Goal: Task Accomplishment & Management: Use online tool/utility

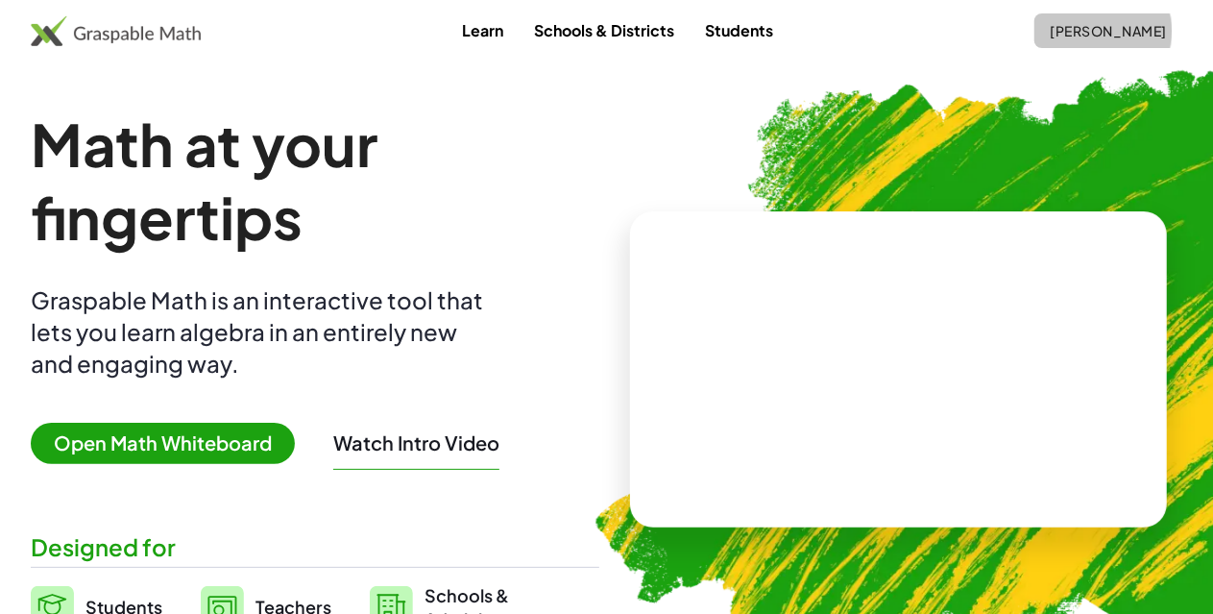
click at [1070, 30] on span "Jeremy Grant" at bounding box center [1108, 30] width 117 height 17
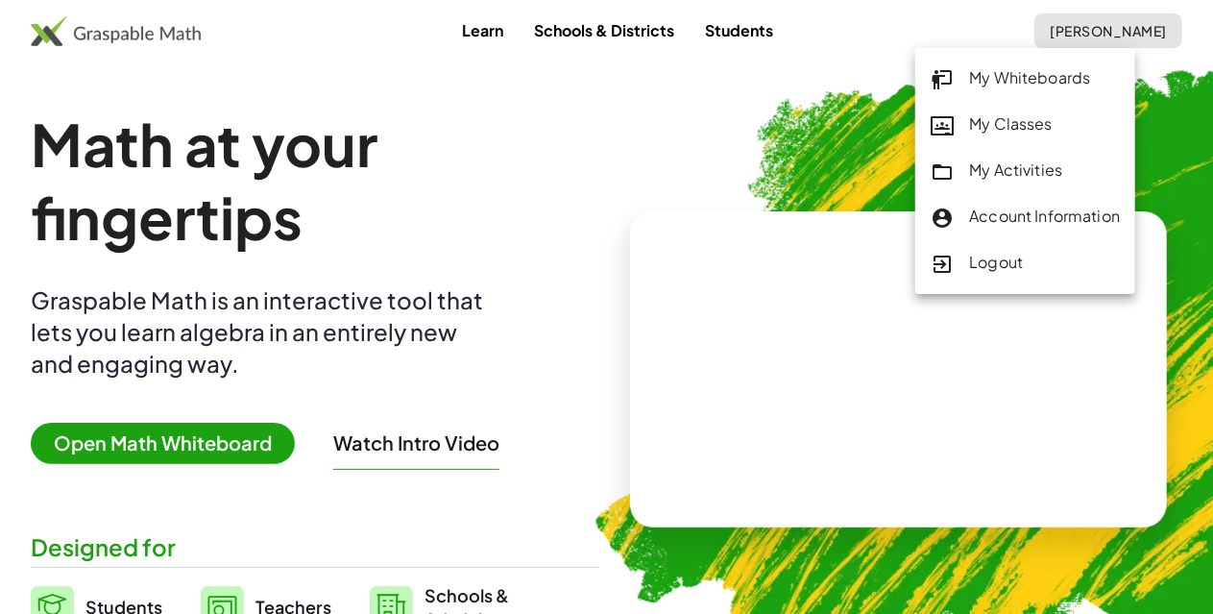
click at [1014, 146] on div "My Whiteboards My Classes My Activities Account Information Logout" at bounding box center [1025, 171] width 220 height 246
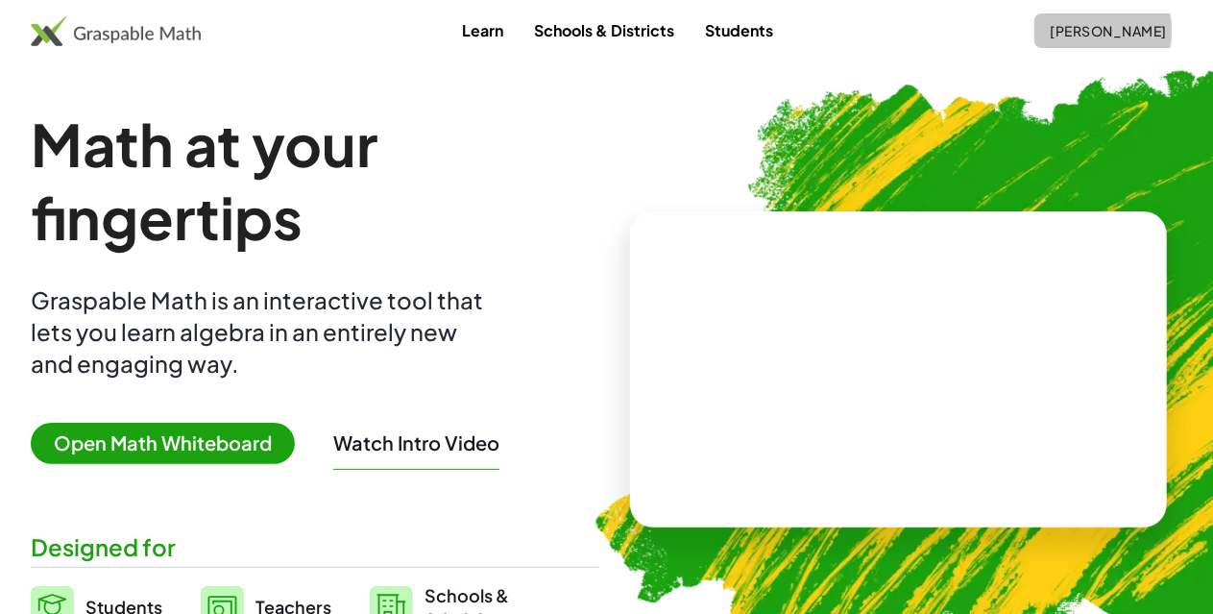
click at [1081, 36] on span "Jeremy Grant" at bounding box center [1108, 30] width 117 height 17
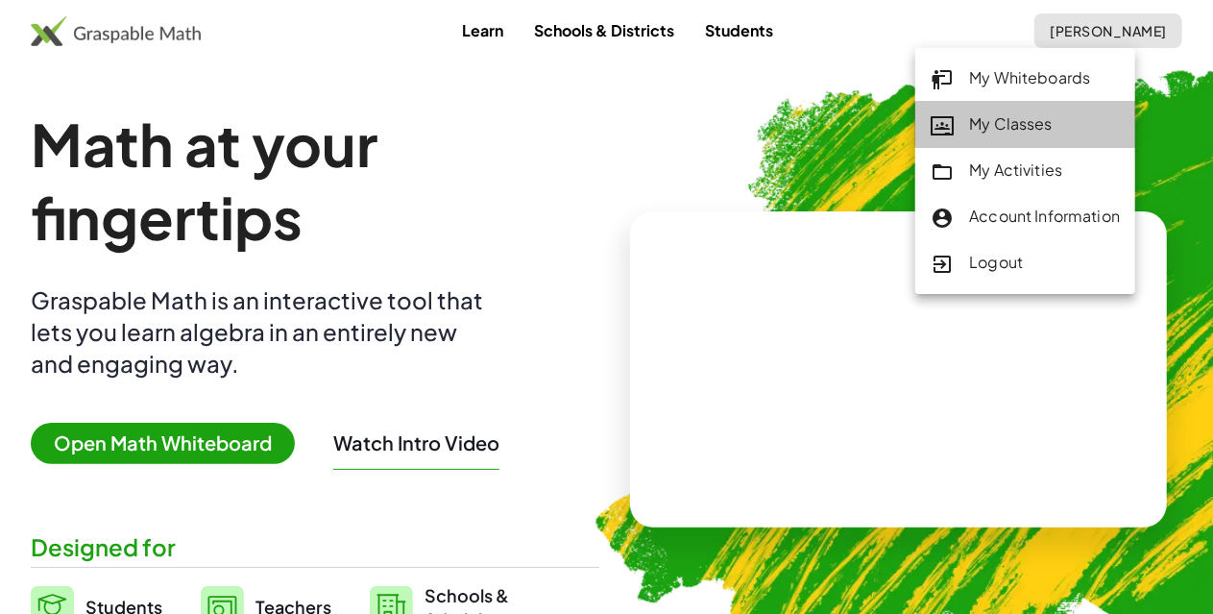
click at [1002, 128] on div "My Classes" at bounding box center [1024, 124] width 189 height 25
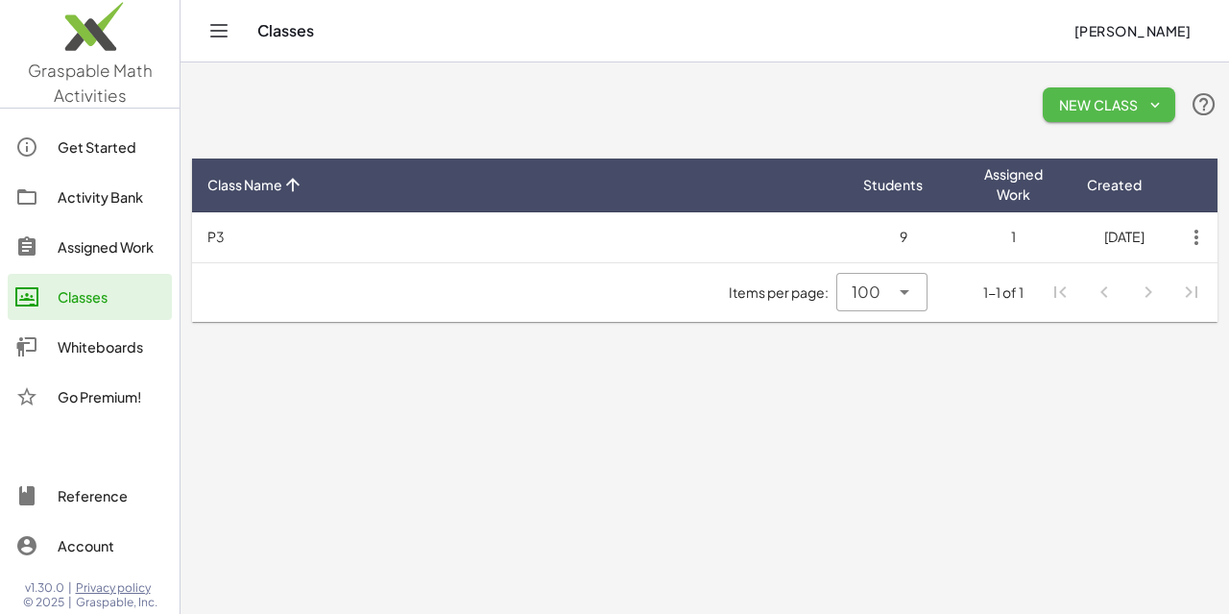
click at [1058, 99] on span "New Class" at bounding box center [1109, 104] width 102 height 17
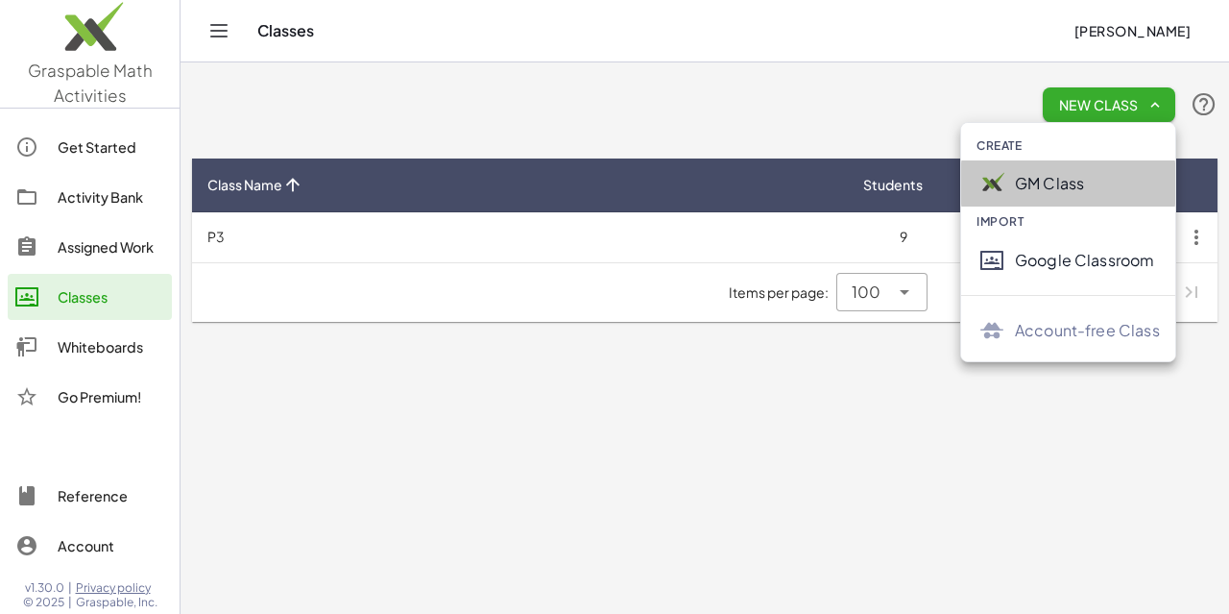
click at [1054, 195] on div "GM Class" at bounding box center [1068, 183] width 214 height 46
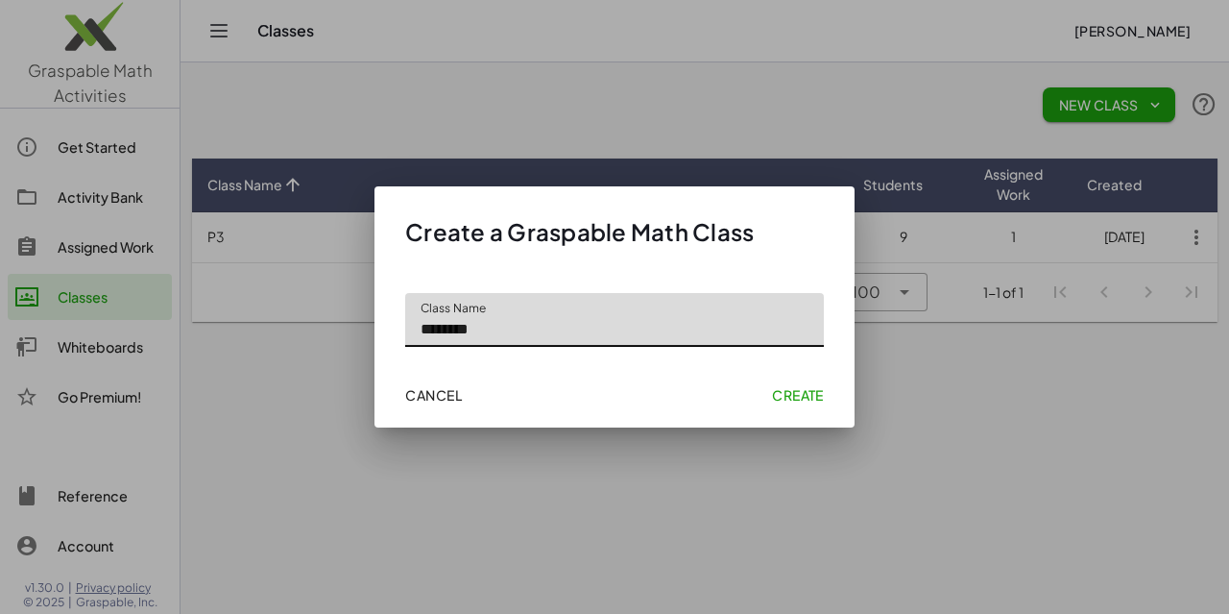
type input "********"
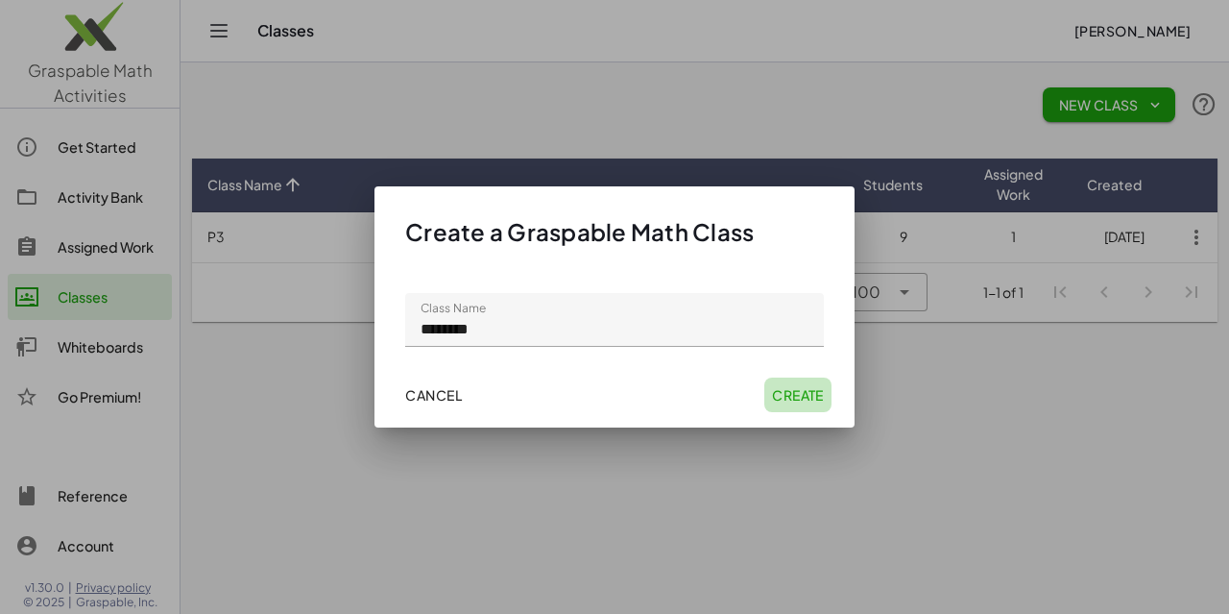
click at [827, 408] on button "Create" at bounding box center [797, 394] width 67 height 35
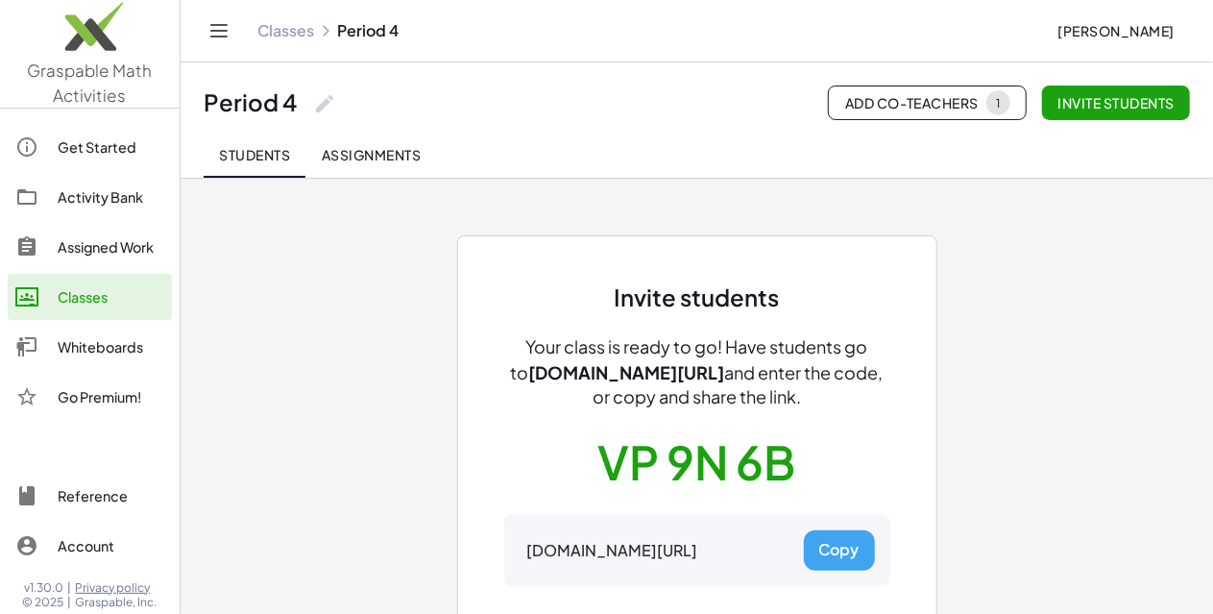
click at [845, 544] on button "Copy" at bounding box center [839, 550] width 71 height 40
click at [358, 147] on span "Assignments" at bounding box center [371, 154] width 100 height 17
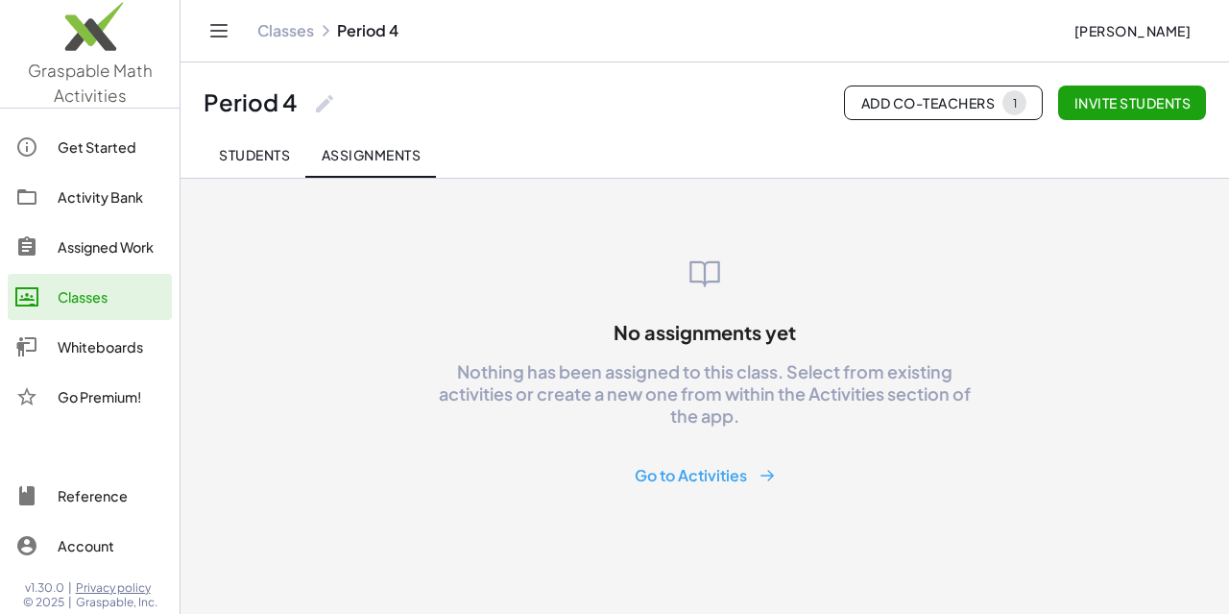
click at [678, 490] on button "Go to Activities" at bounding box center [705, 476] width 172 height 36
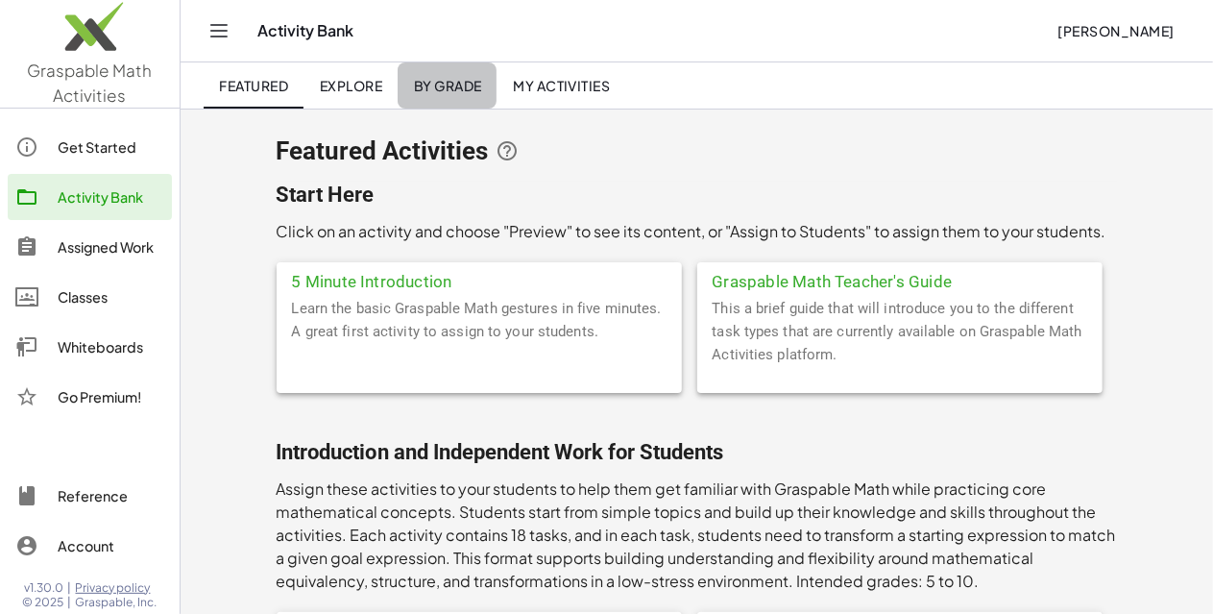
click at [438, 85] on span "By Grade" at bounding box center [447, 85] width 68 height 17
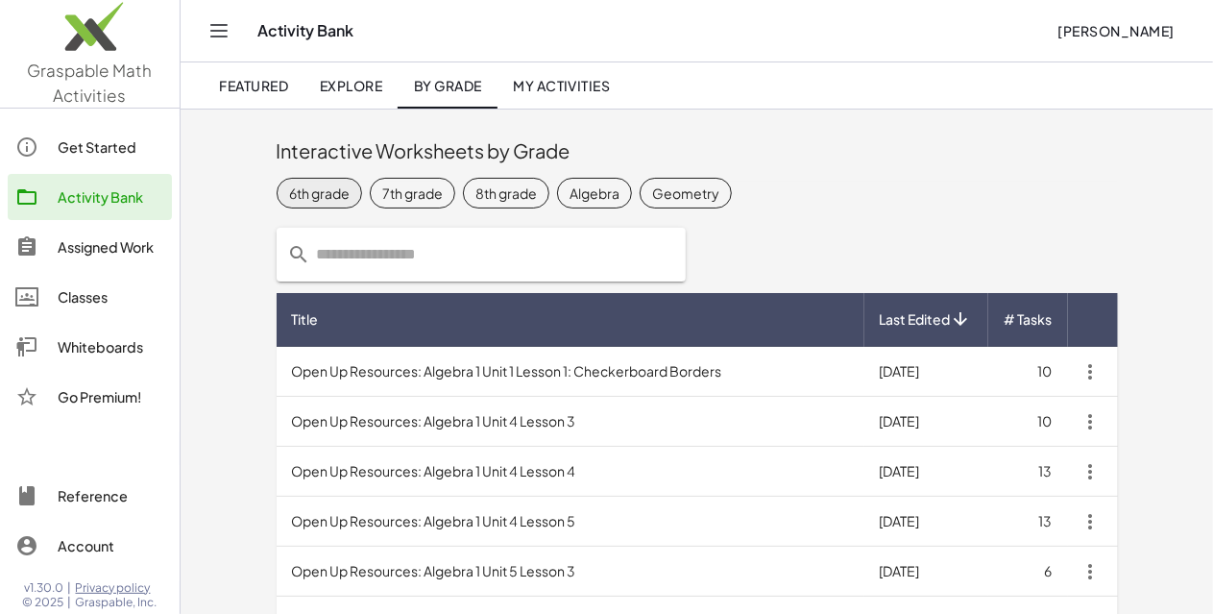
click at [289, 195] on div "6th grade" at bounding box center [319, 192] width 60 height 20
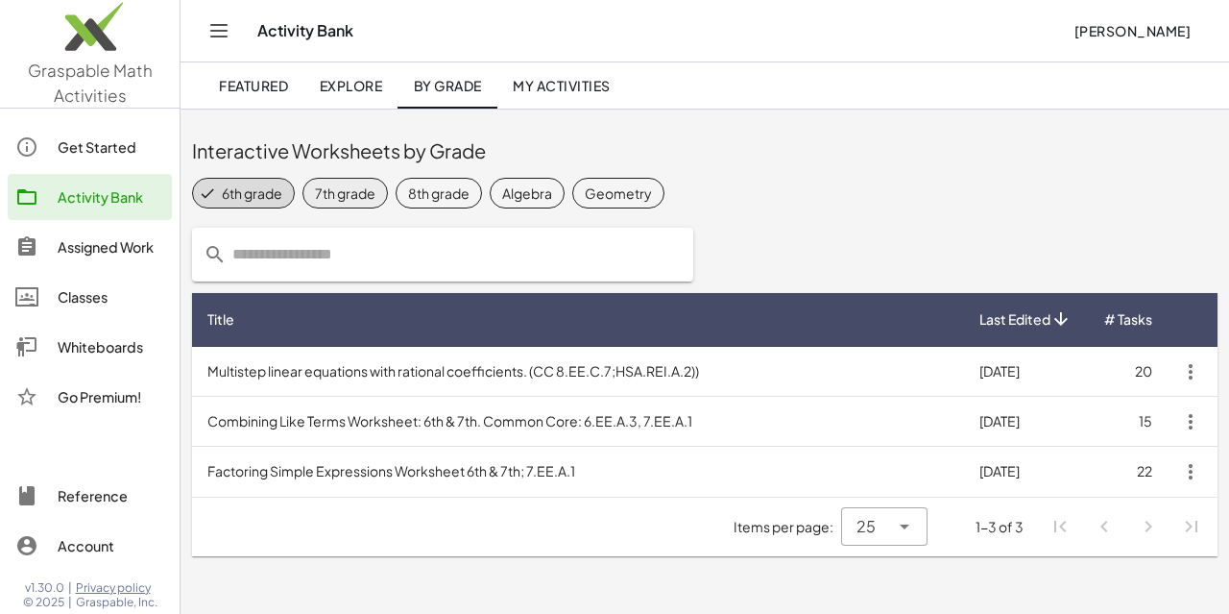
click at [356, 186] on div "7th grade" at bounding box center [345, 192] width 60 height 20
click at [277, 190] on div "6th grade" at bounding box center [252, 192] width 60 height 20
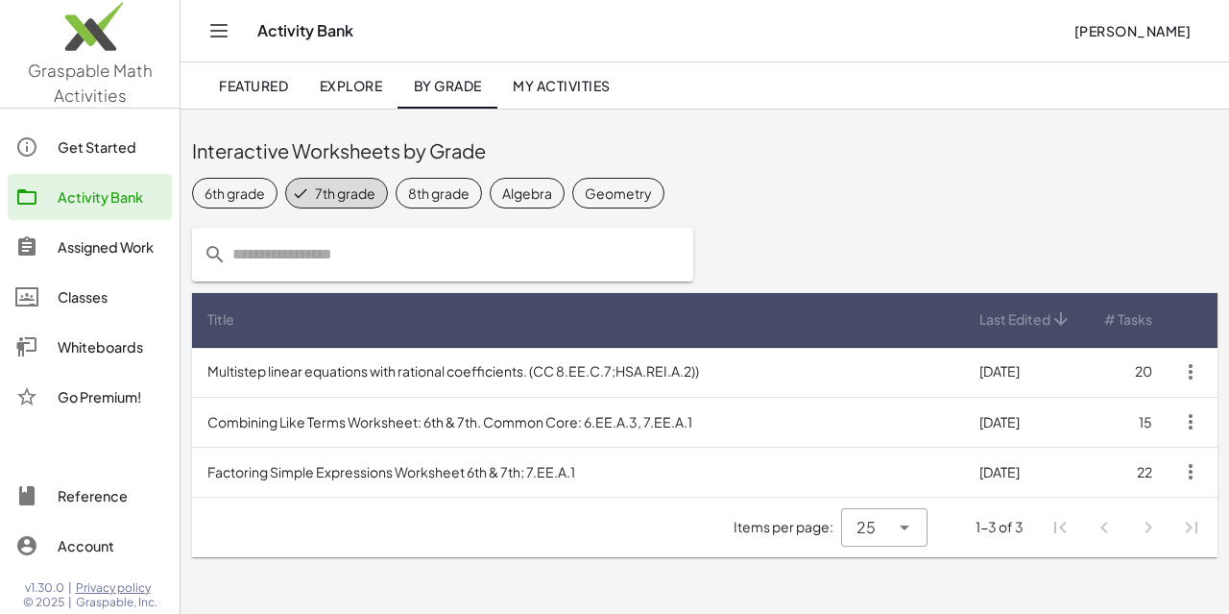
click at [338, 192] on div "7th grade" at bounding box center [345, 192] width 60 height 20
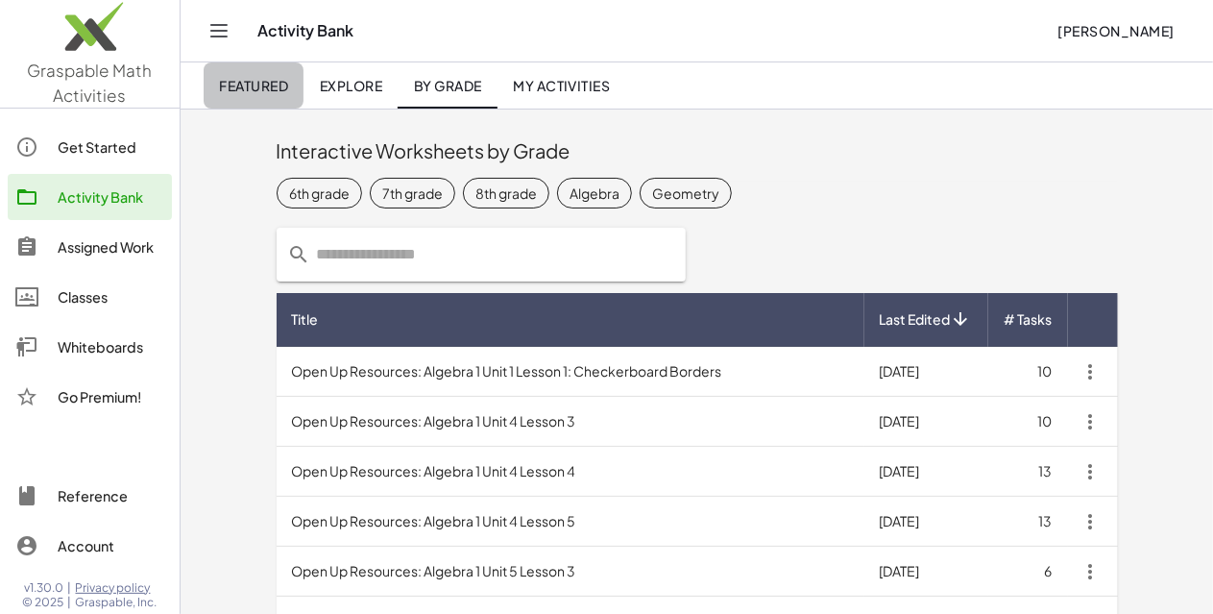
click at [249, 79] on span "Featured" at bounding box center [253, 85] width 69 height 17
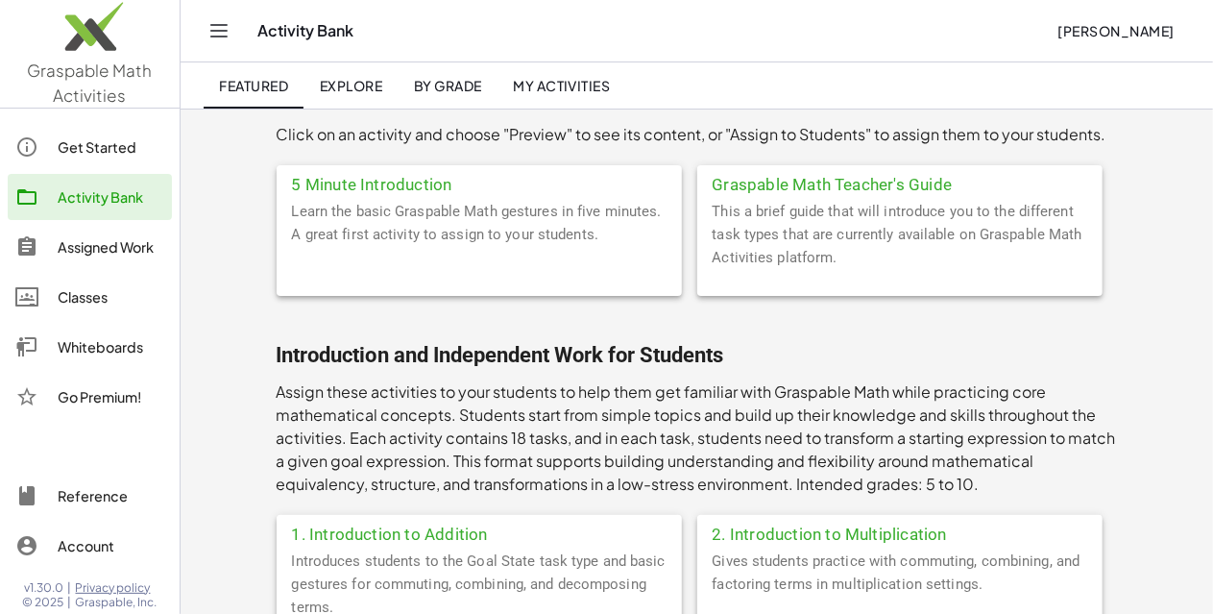
scroll to position [109, 0]
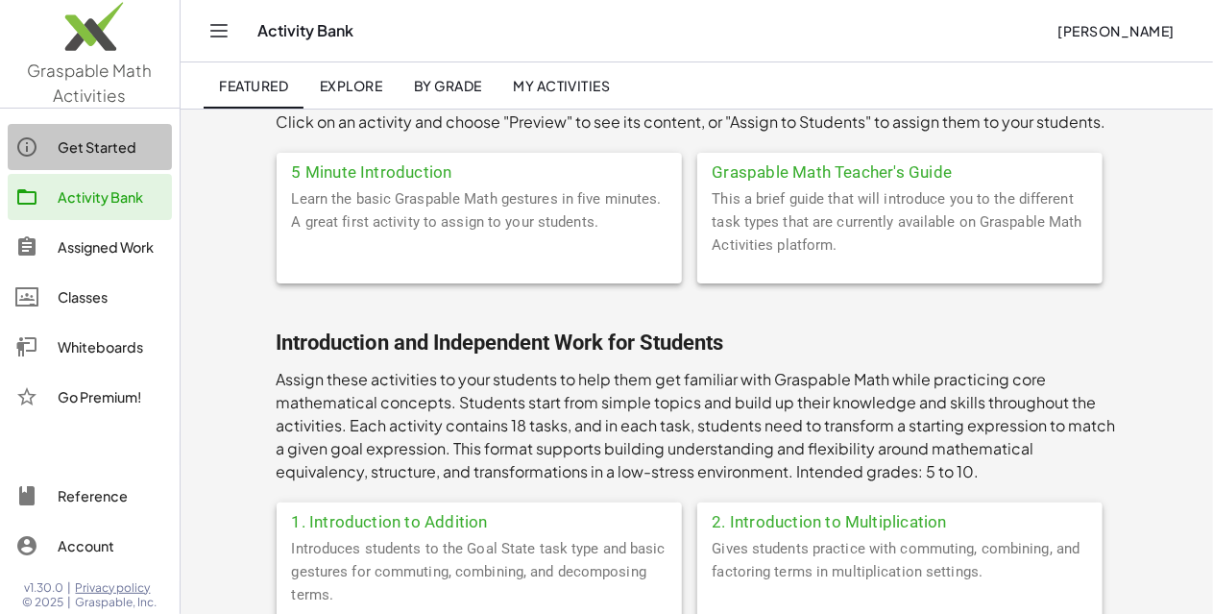
click at [133, 135] on div "Get Started" at bounding box center [111, 146] width 107 height 23
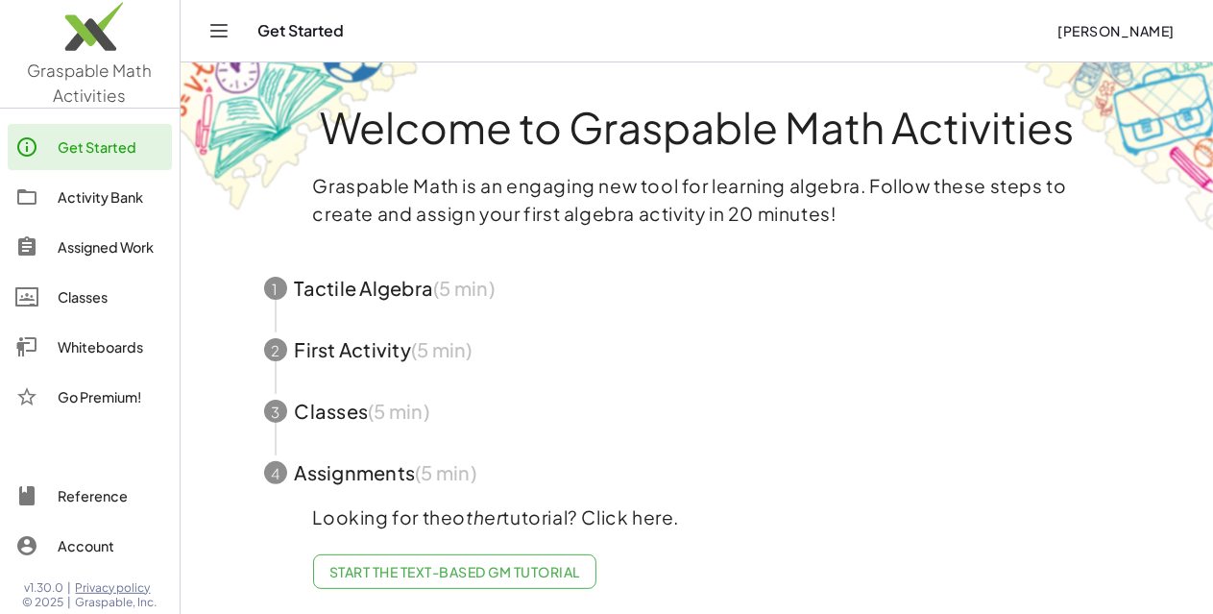
scroll to position [17, 0]
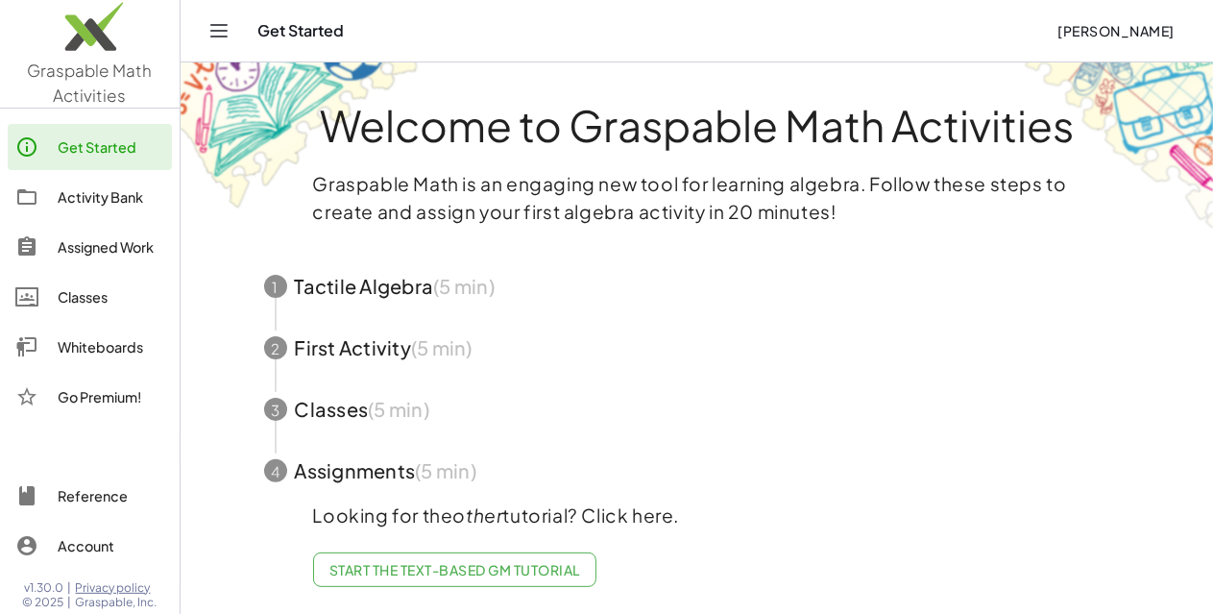
click at [84, 251] on div "Assigned Work" at bounding box center [111, 246] width 107 height 23
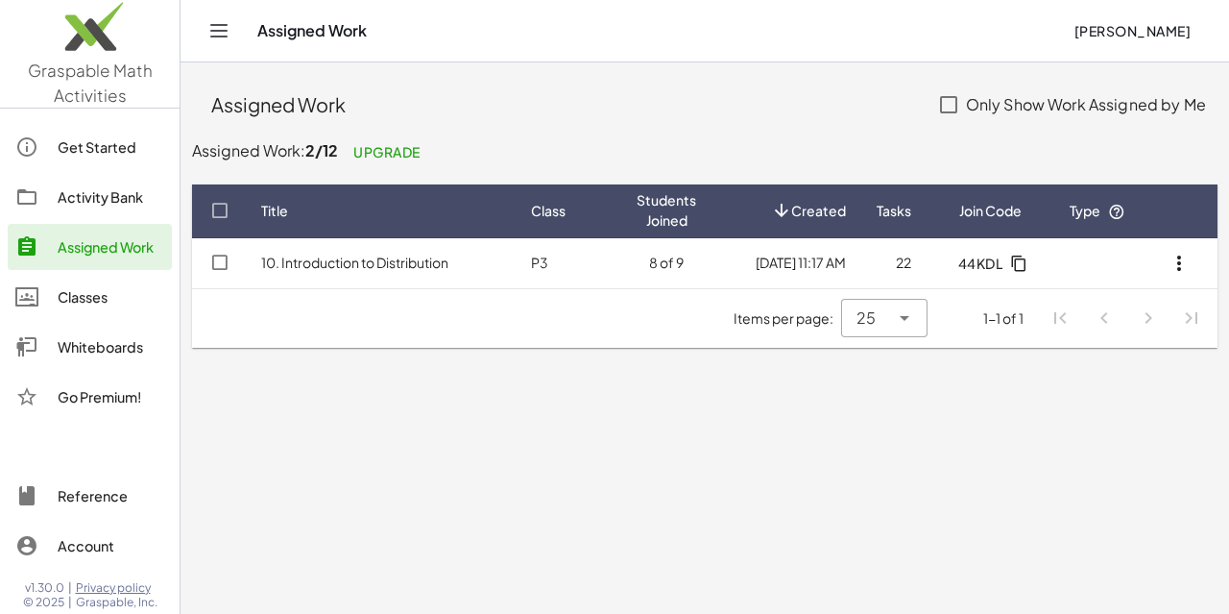
click at [510, 378] on main "Assigned Work Only Show Work Assigned by Me Assigned Work: 2/12 Upgrade Title C…" at bounding box center [705, 307] width 1049 height 614
click at [65, 297] on div "Classes" at bounding box center [111, 296] width 107 height 23
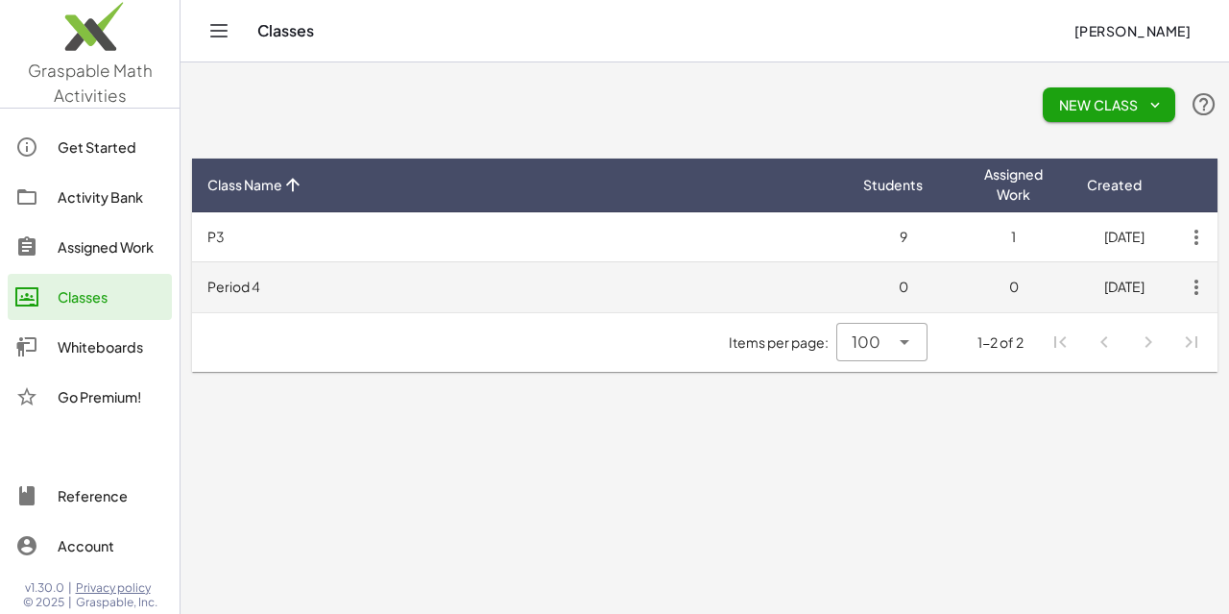
click at [1195, 289] on icon "button" at bounding box center [1196, 287] width 35 height 35
click at [1116, 270] on td "8/19/2025" at bounding box center [1124, 287] width 110 height 50
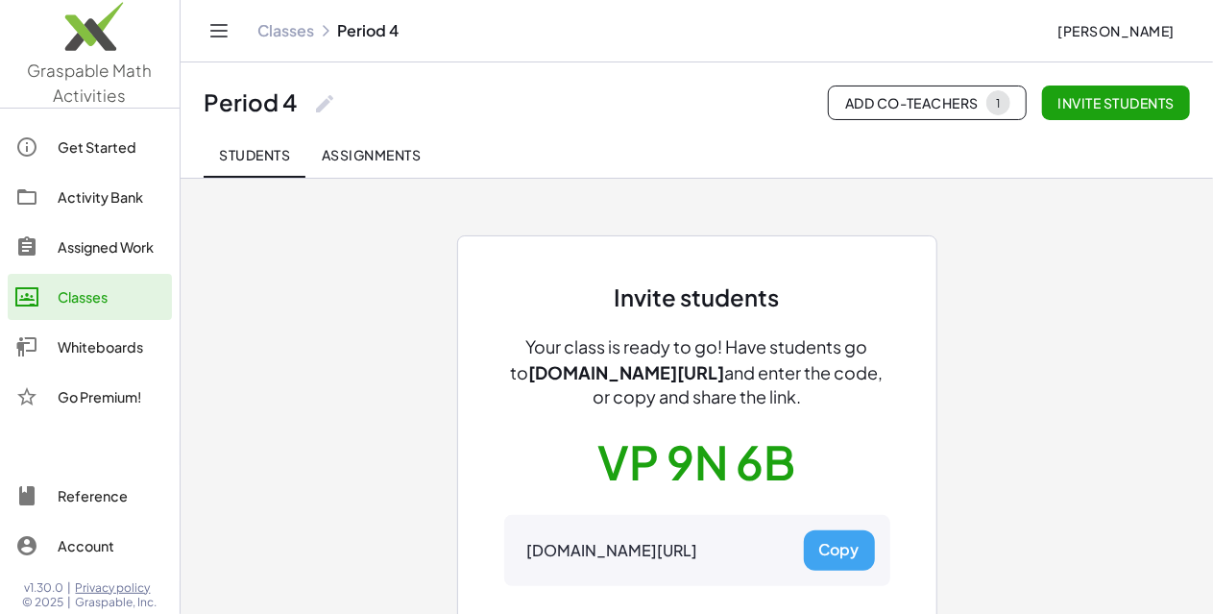
scroll to position [105, 0]
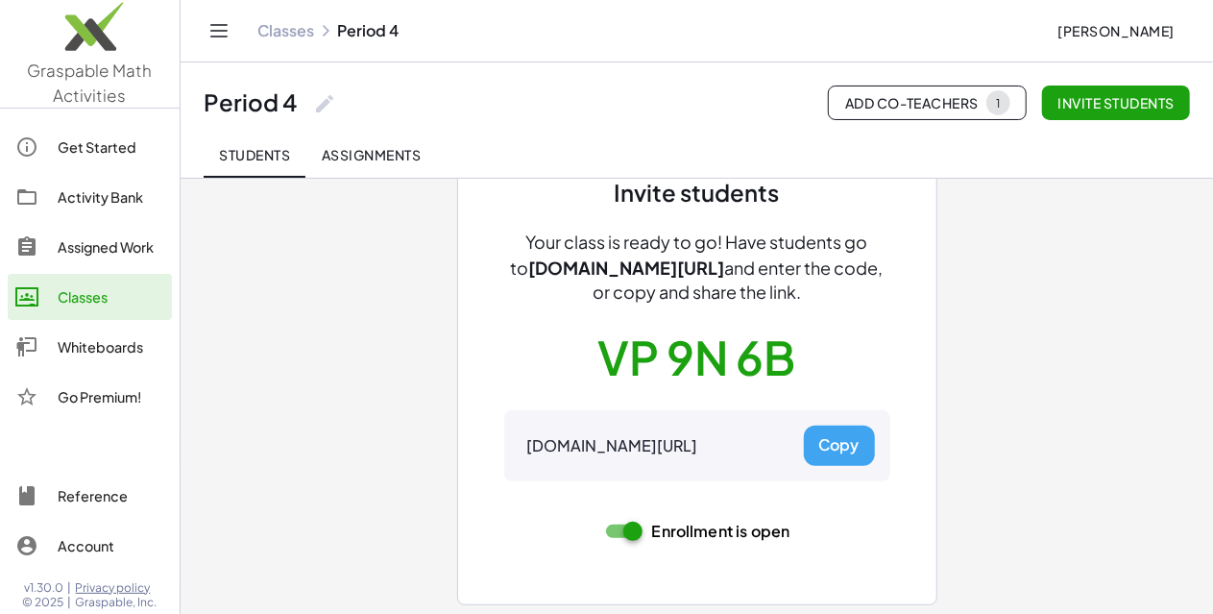
click at [848, 458] on button "Copy" at bounding box center [839, 445] width 71 height 40
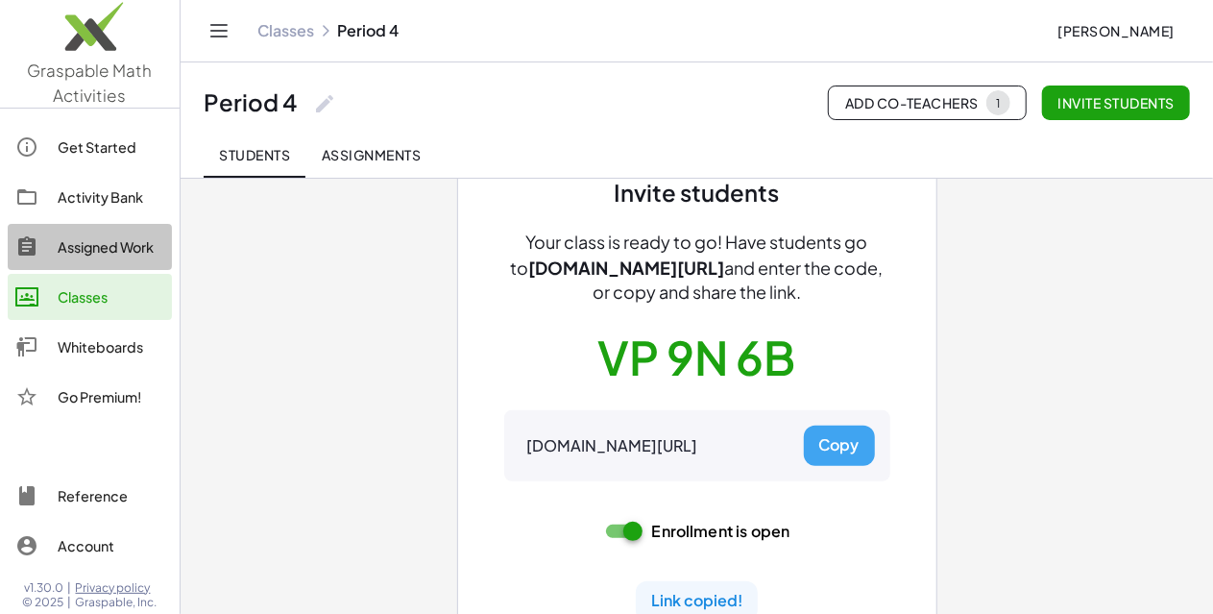
click at [86, 248] on div "Assigned Work" at bounding box center [111, 246] width 107 height 23
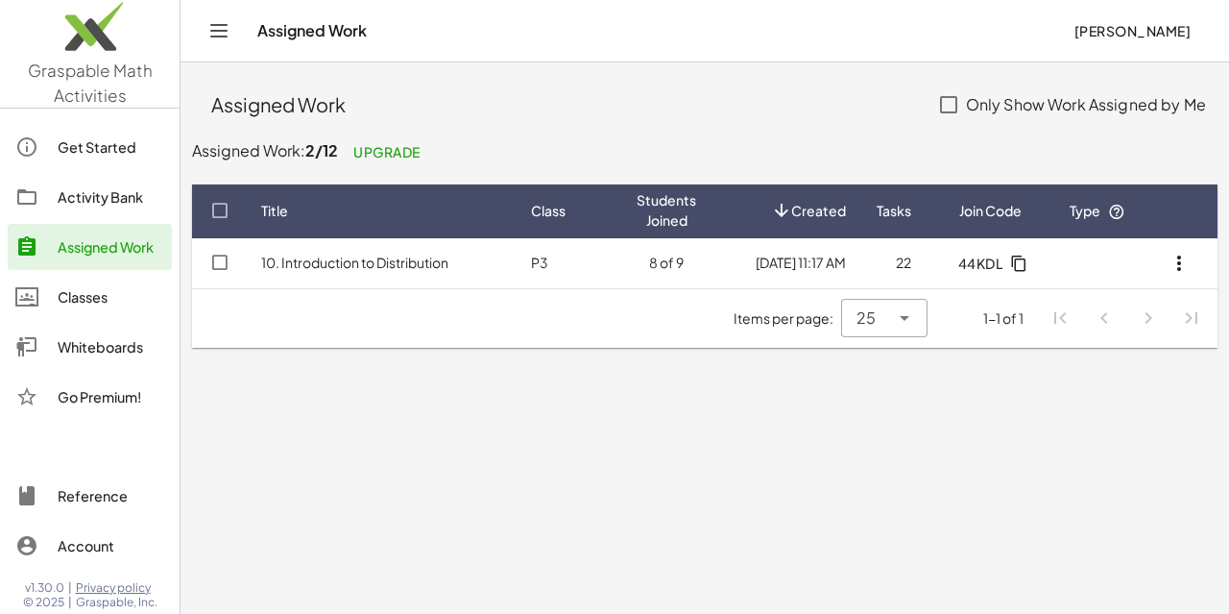
click at [75, 210] on link "Activity Bank" at bounding box center [90, 197] width 164 height 46
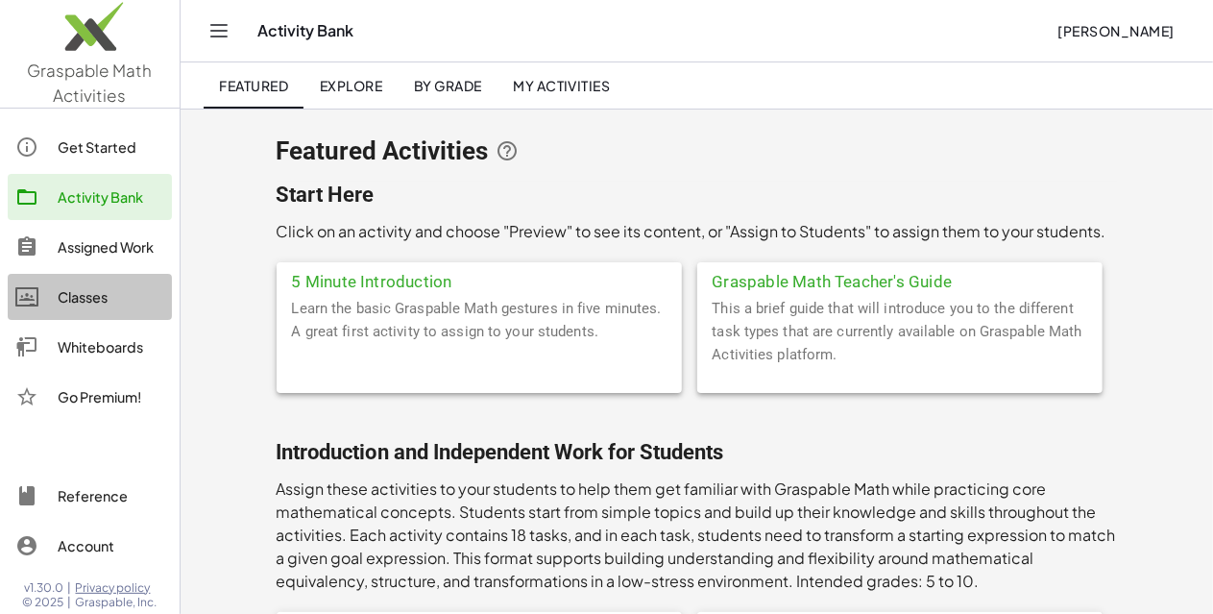
click at [110, 288] on div "Classes" at bounding box center [111, 296] width 107 height 23
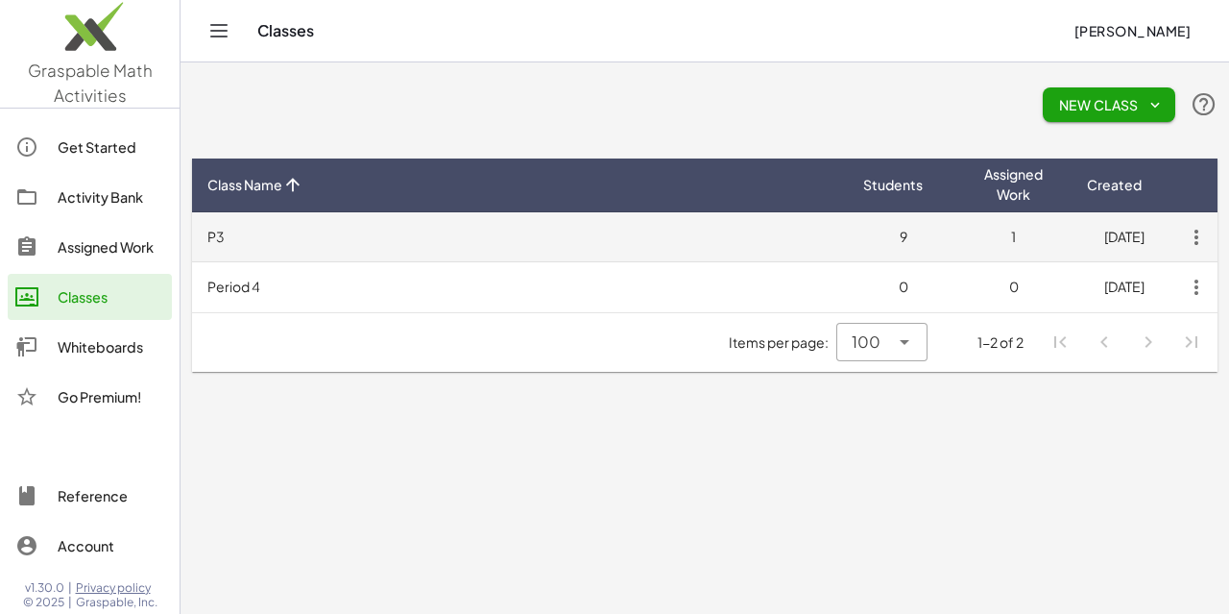
click at [359, 214] on td "P3" at bounding box center [520, 237] width 656 height 50
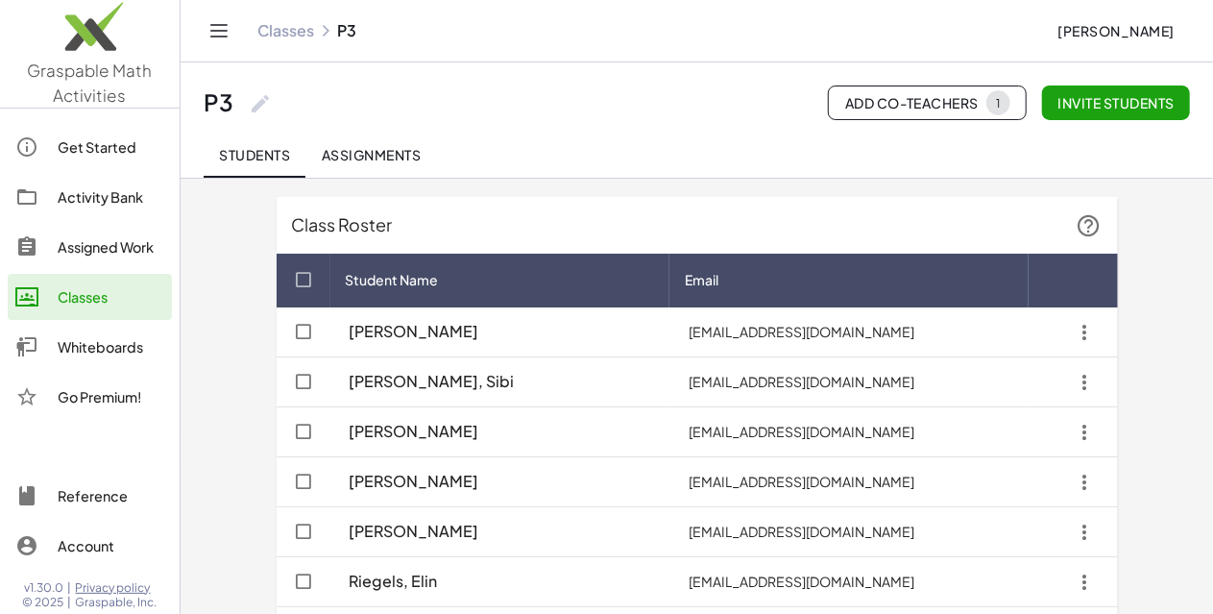
click at [359, 165] on button "Assignments" at bounding box center [370, 155] width 131 height 46
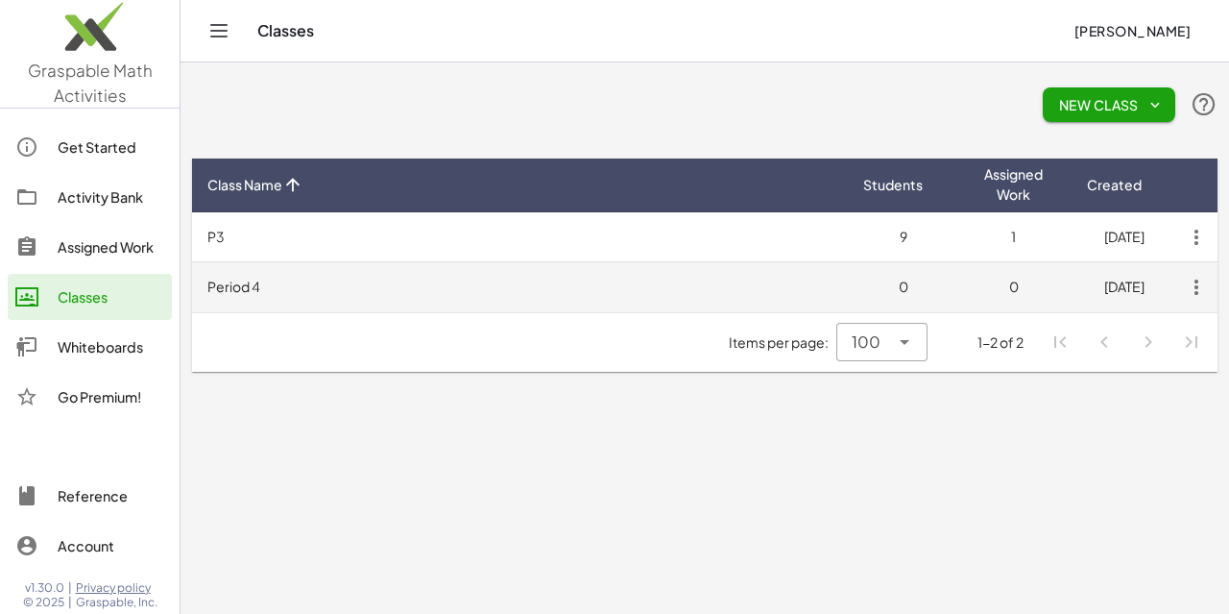
click at [230, 287] on td "Period 4" at bounding box center [520, 287] width 656 height 50
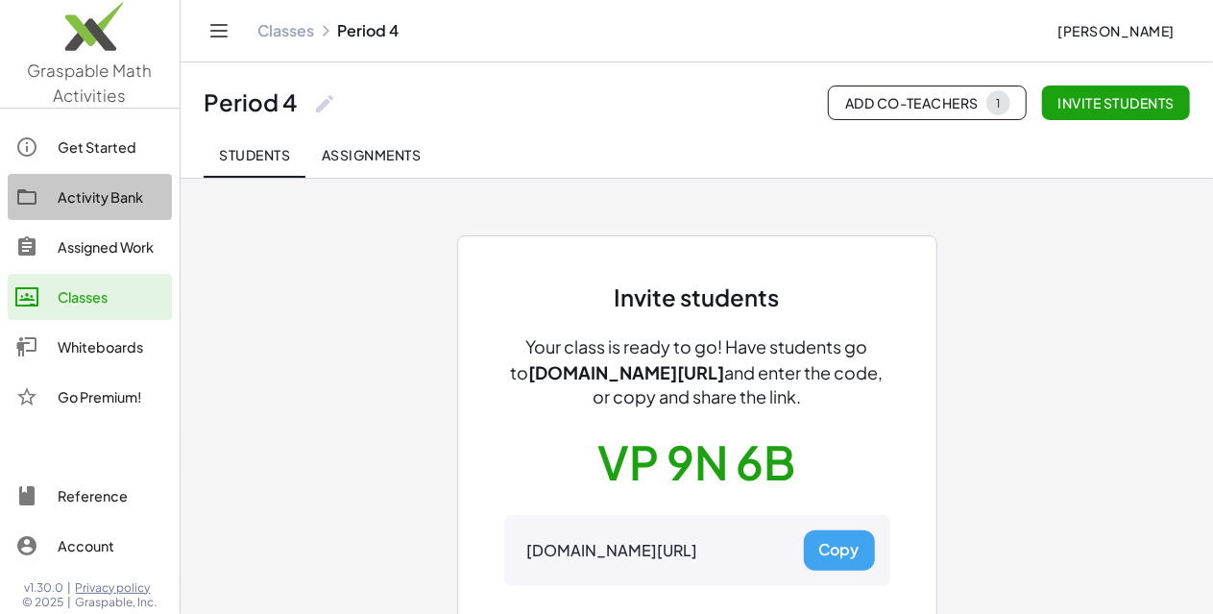
click at [122, 206] on div "Activity Bank" at bounding box center [111, 196] width 107 height 23
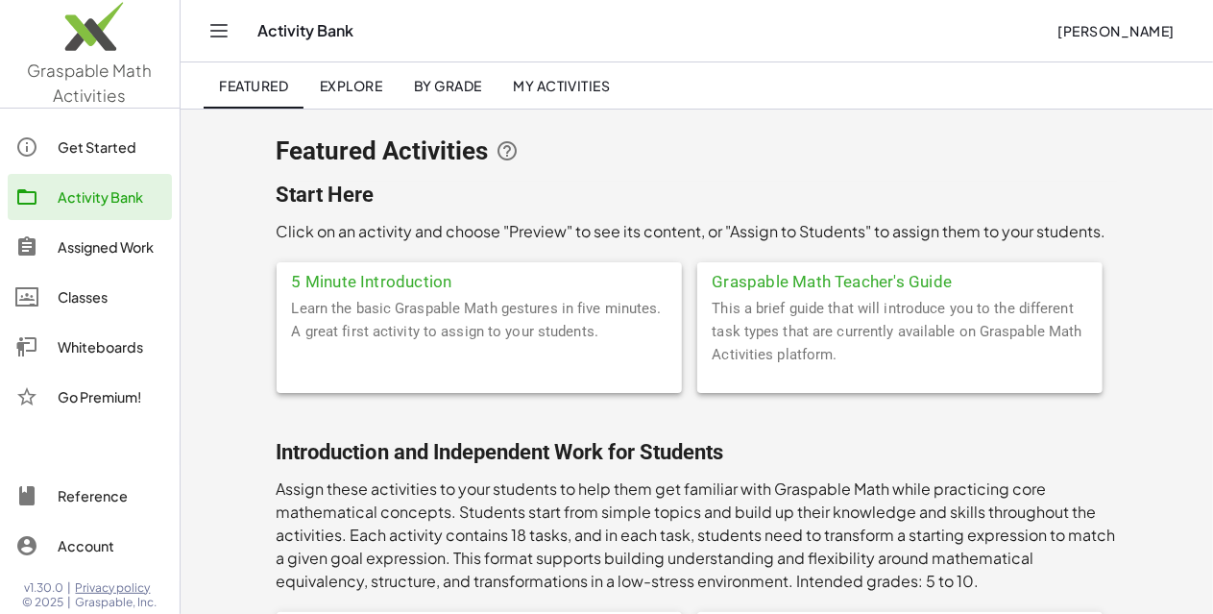
click at [96, 142] on div "Get Started" at bounding box center [111, 146] width 107 height 23
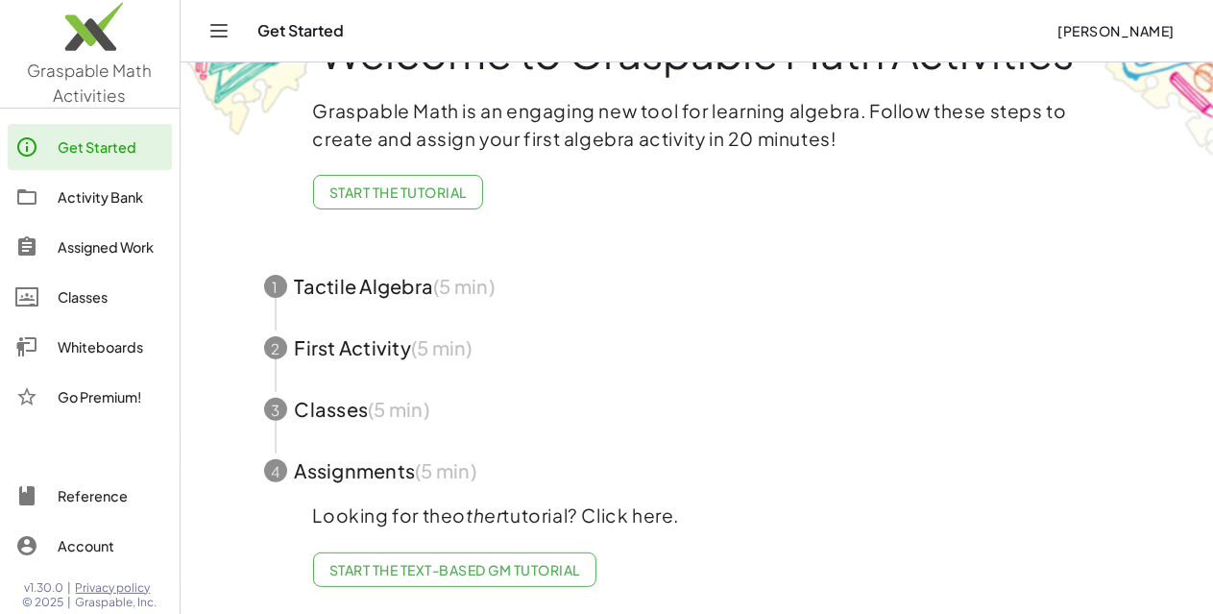
scroll to position [90, 0]
click at [392, 183] on span "Start the Tutorial" at bounding box center [397, 191] width 137 height 17
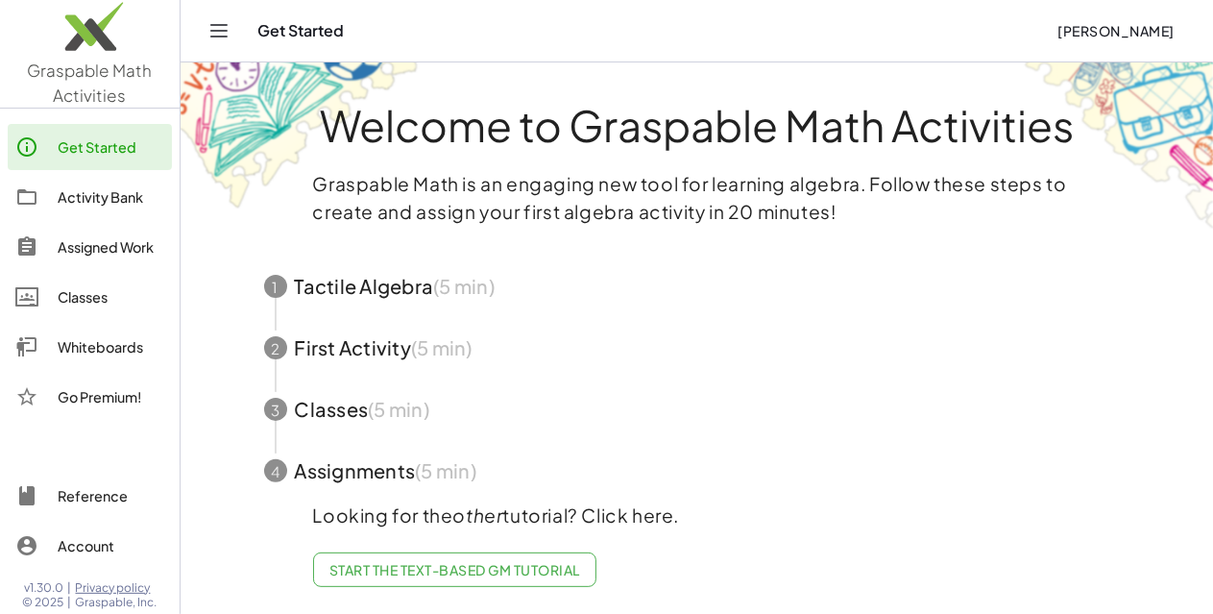
scroll to position [17, 0]
click at [123, 194] on div "Activity Bank" at bounding box center [111, 196] width 107 height 23
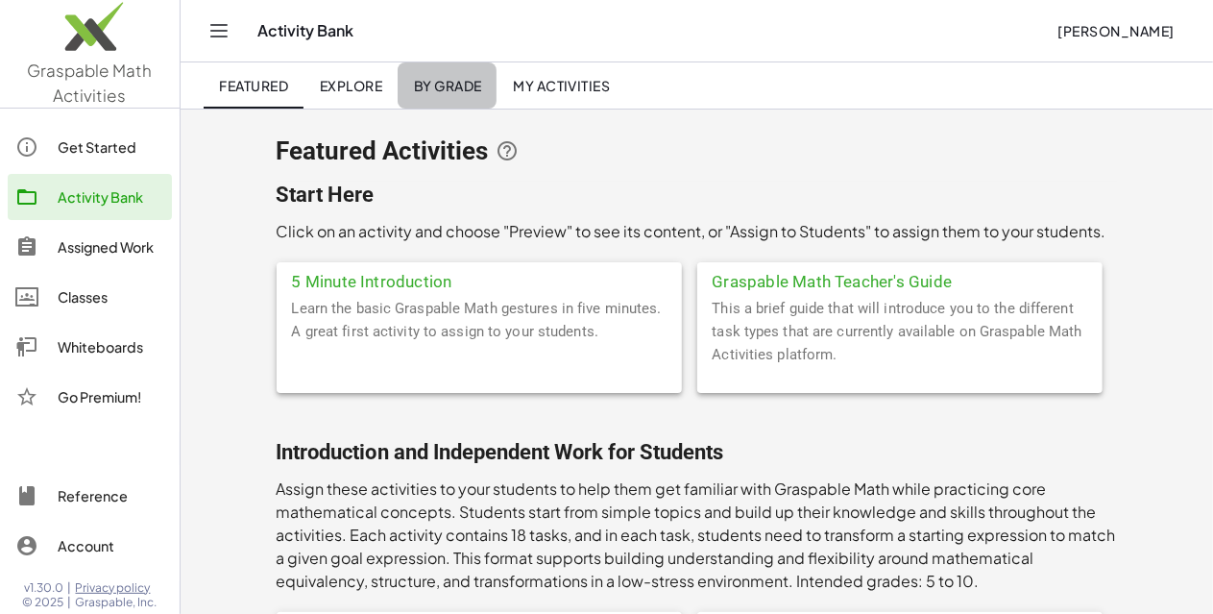
click at [470, 71] on link "By Grade" at bounding box center [447, 85] width 99 height 46
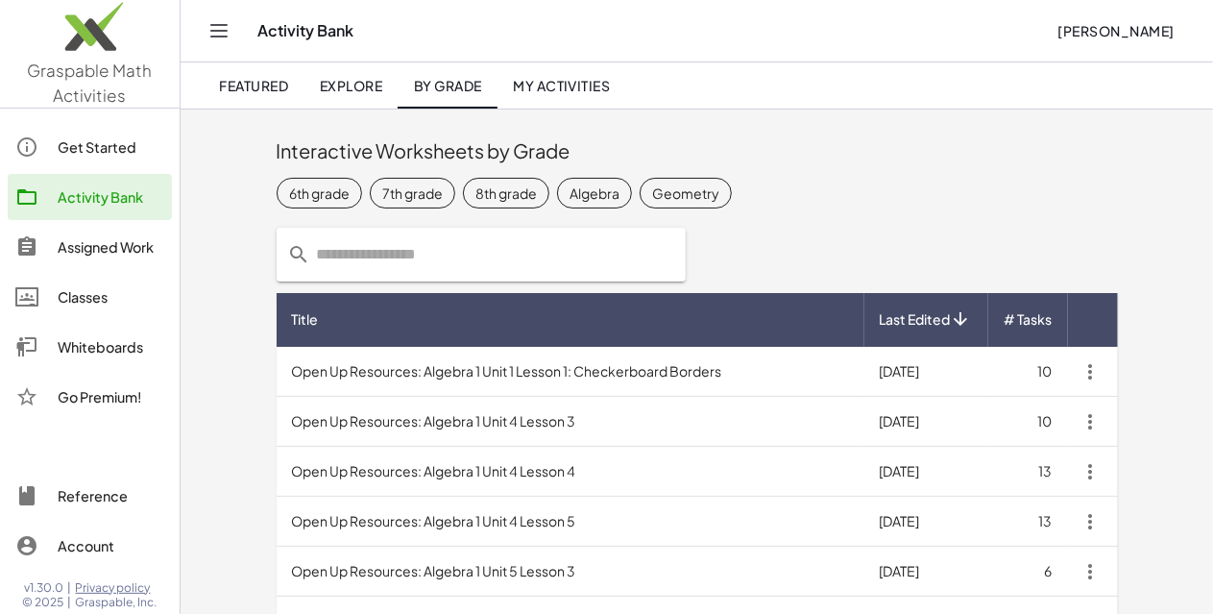
click at [473, 269] on input "text" at bounding box center [492, 255] width 363 height 54
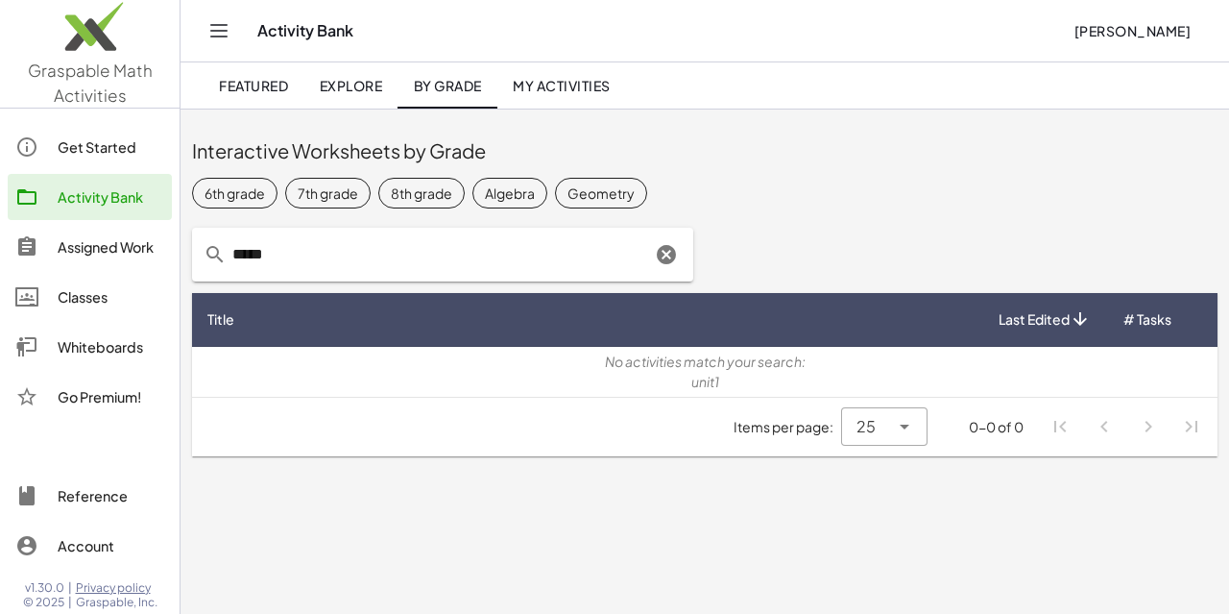
click at [473, 269] on input "*****" at bounding box center [439, 255] width 424 height 54
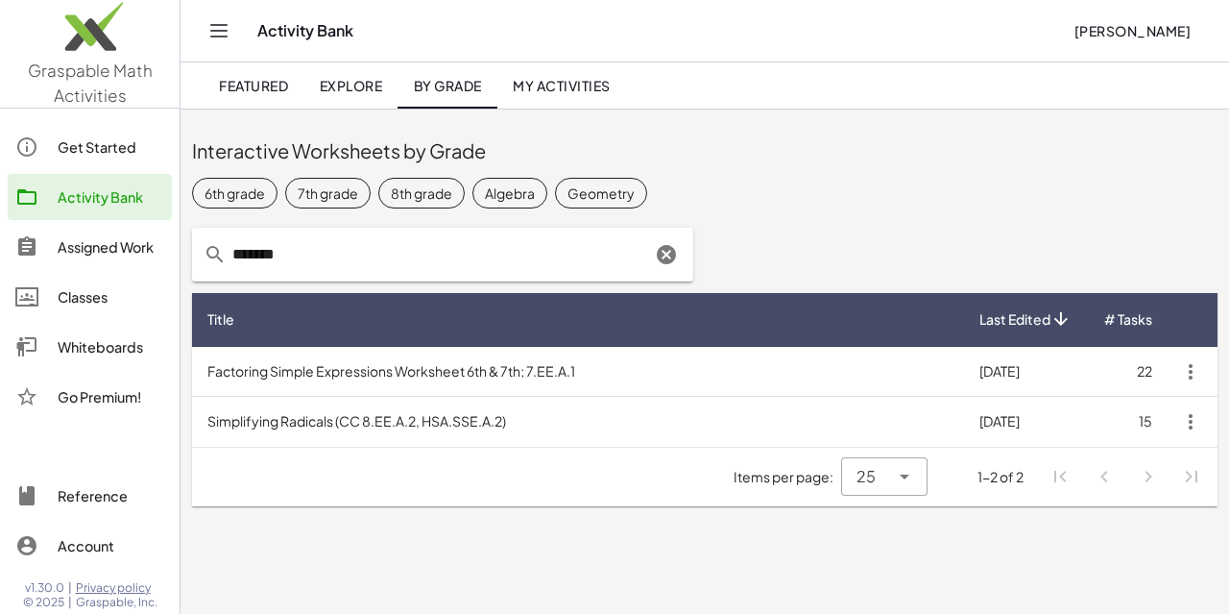
click at [473, 269] on input "*******" at bounding box center [439, 255] width 424 height 54
type input "********"
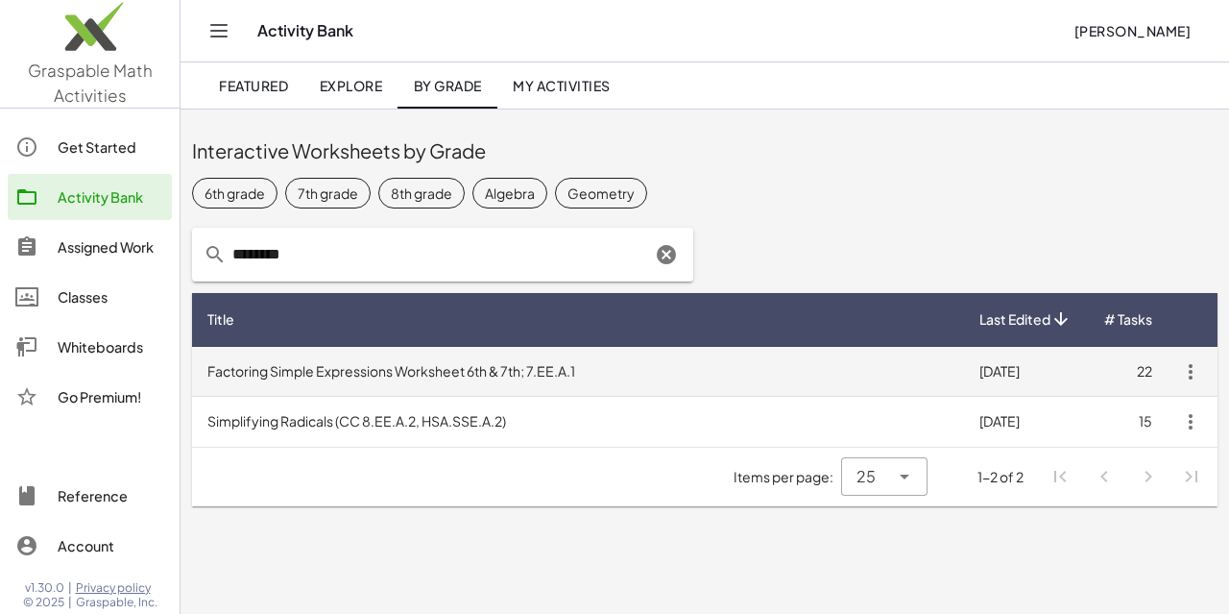
click at [575, 372] on td "Factoring Simple Expressions Worksheet 6th & 7th; 7.EE.A.1" at bounding box center [578, 372] width 772 height 50
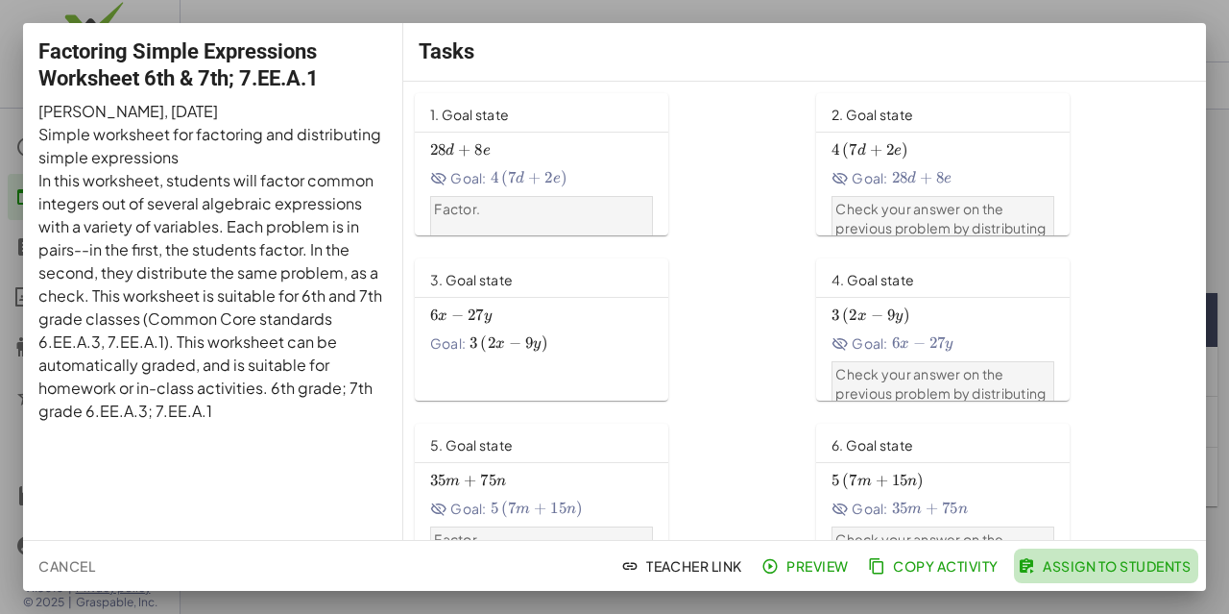
click at [1123, 560] on span "Assign to Students" at bounding box center [1106, 565] width 169 height 17
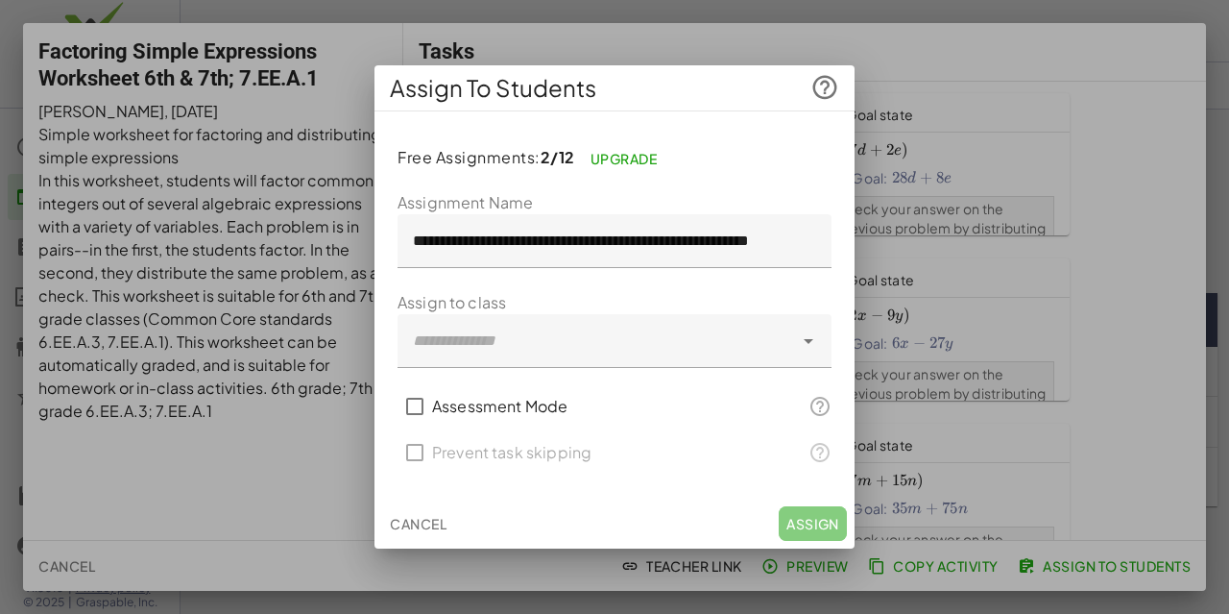
click at [636, 352] on div at bounding box center [596, 341] width 396 height 54
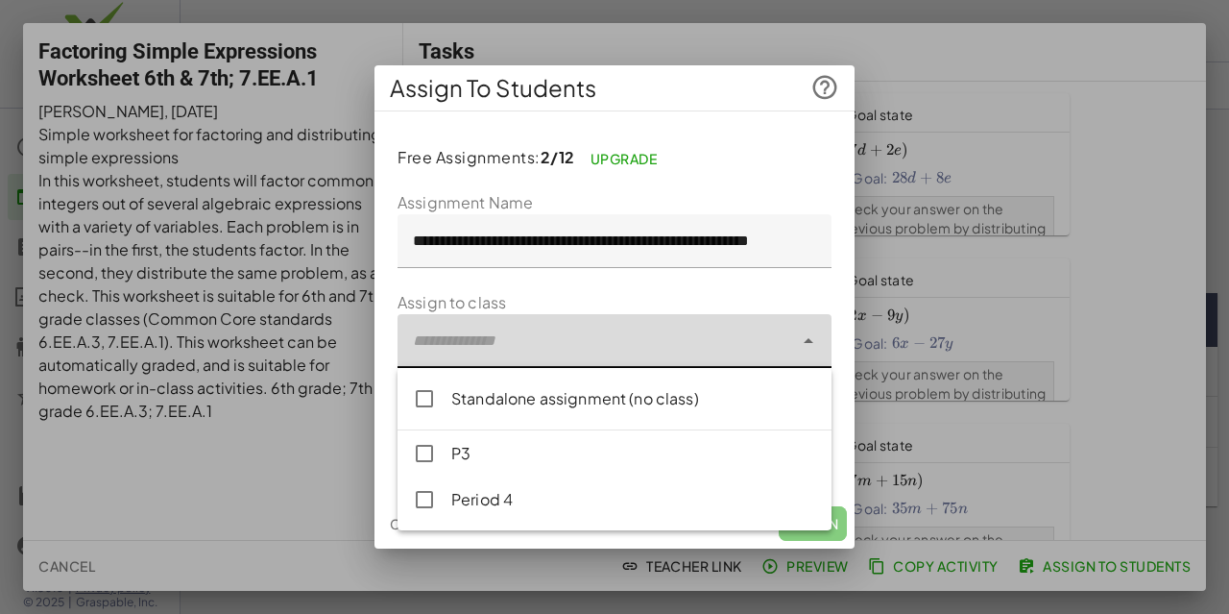
click at [570, 500] on div "Period 4" at bounding box center [633, 499] width 365 height 23
type input "**********"
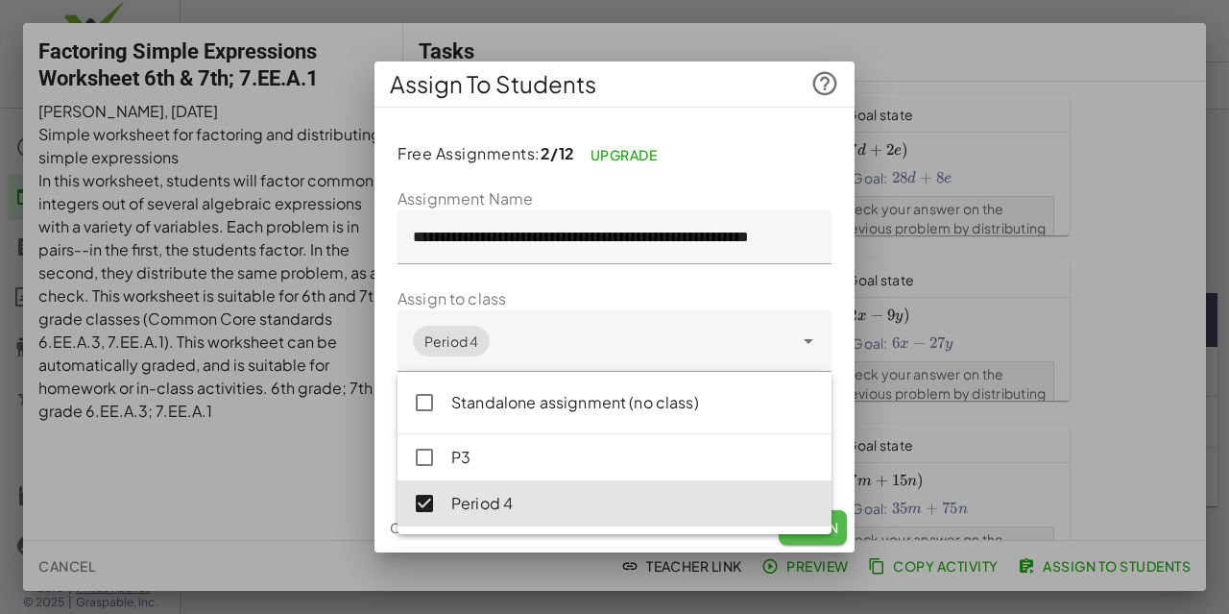
click at [795, 541] on button "Assign" at bounding box center [813, 527] width 68 height 35
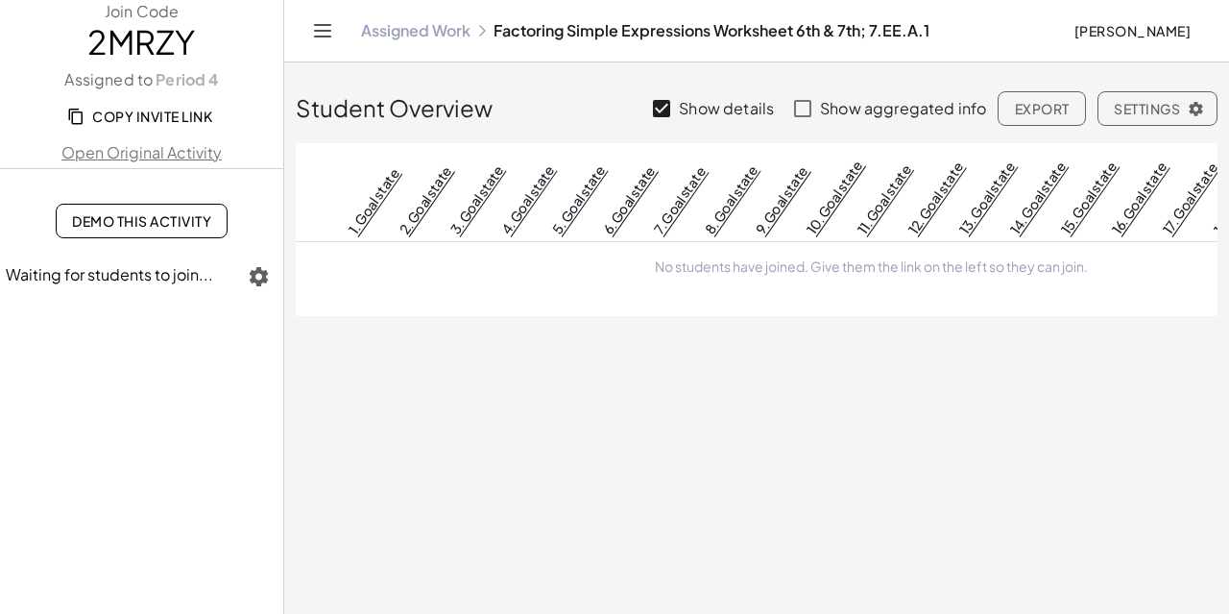
click at [1138, 32] on span "Jeremy Grant" at bounding box center [1132, 30] width 117 height 17
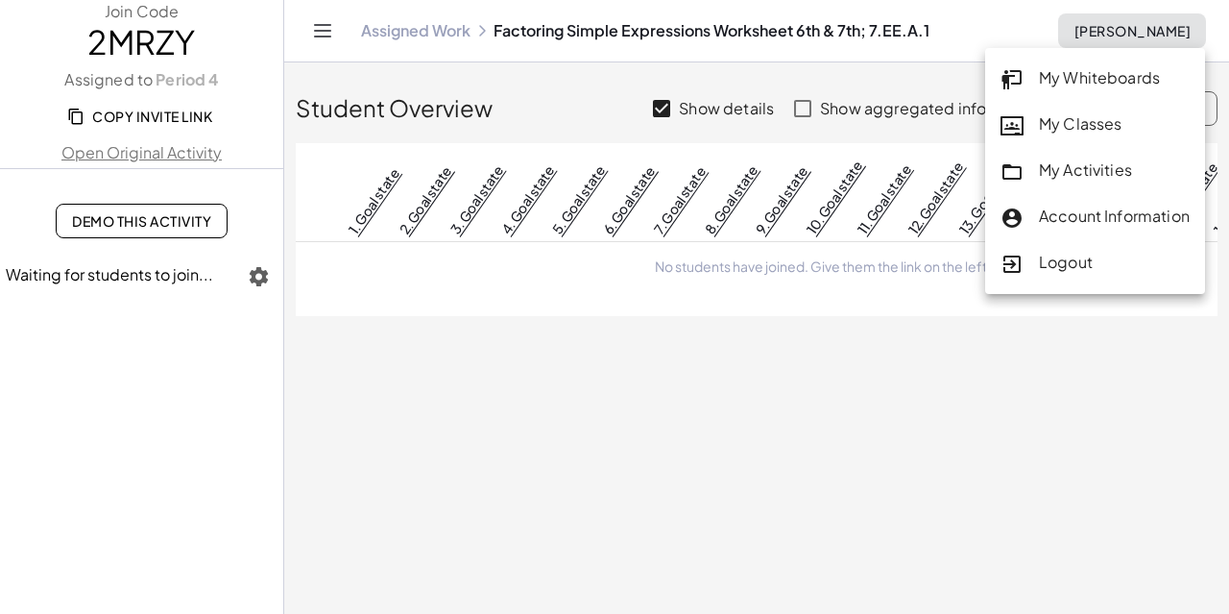
click at [1047, 179] on div "My Activities" at bounding box center [1095, 170] width 189 height 25
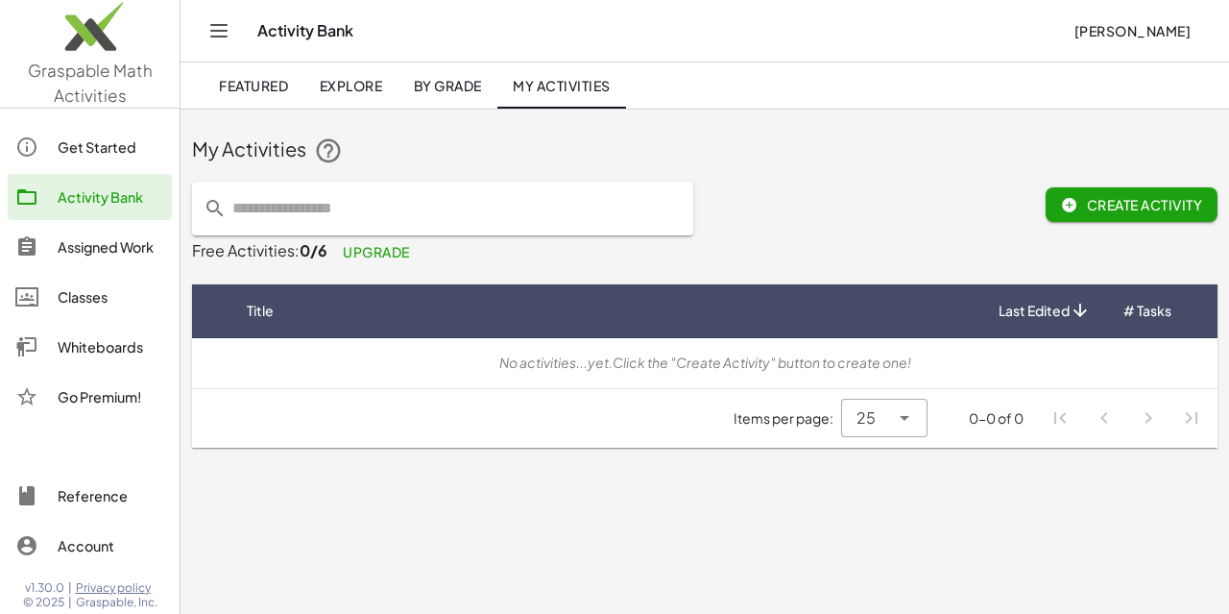
click at [519, 208] on input "text" at bounding box center [454, 208] width 455 height 54
type input "*"
type input "**********"
drag, startPoint x: 519, startPoint y: 208, endPoint x: 85, endPoint y: 264, distance: 438.5
click at [85, 264] on div "**********" at bounding box center [614, 307] width 1229 height 614
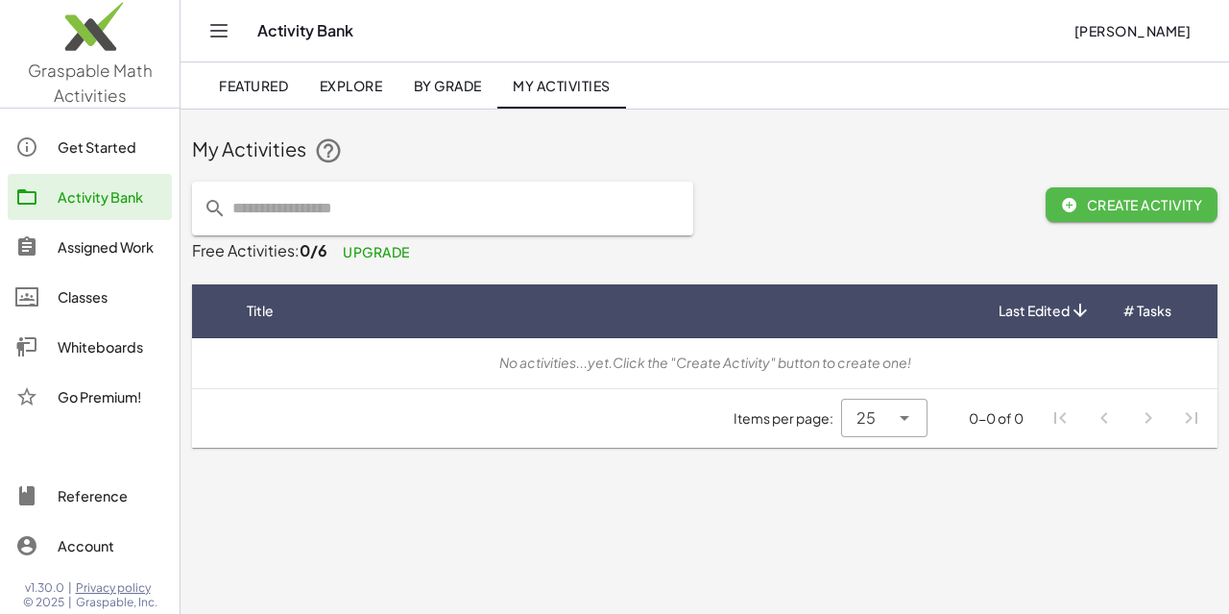
click at [1083, 189] on button "Create Activity" at bounding box center [1132, 204] width 172 height 35
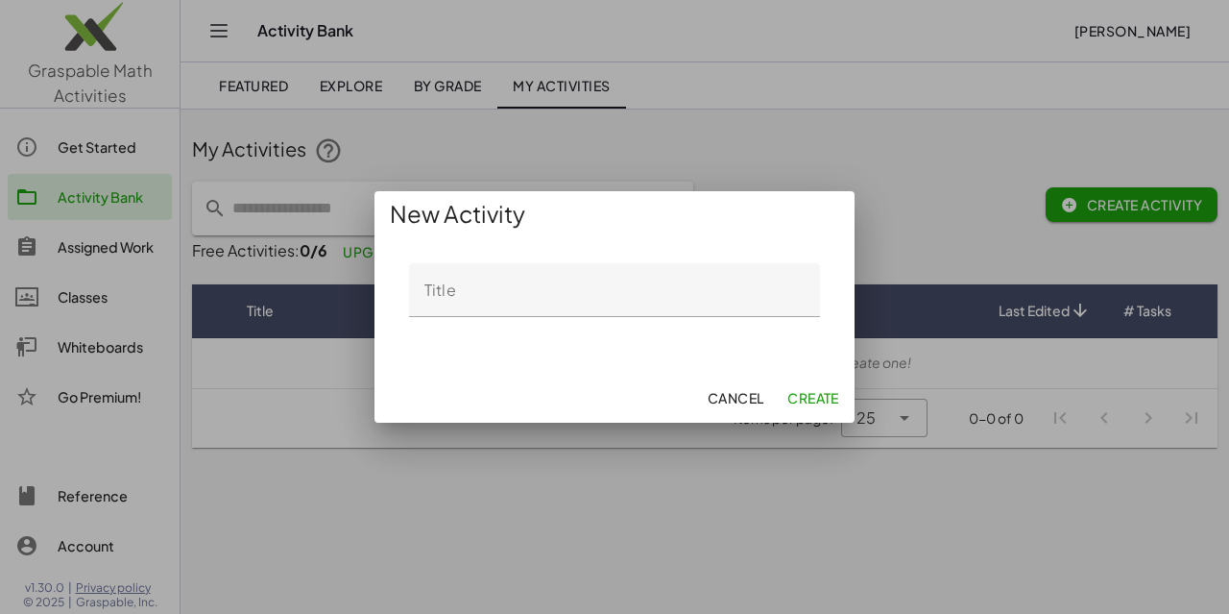
click at [1112, 440] on div at bounding box center [614, 307] width 1229 height 614
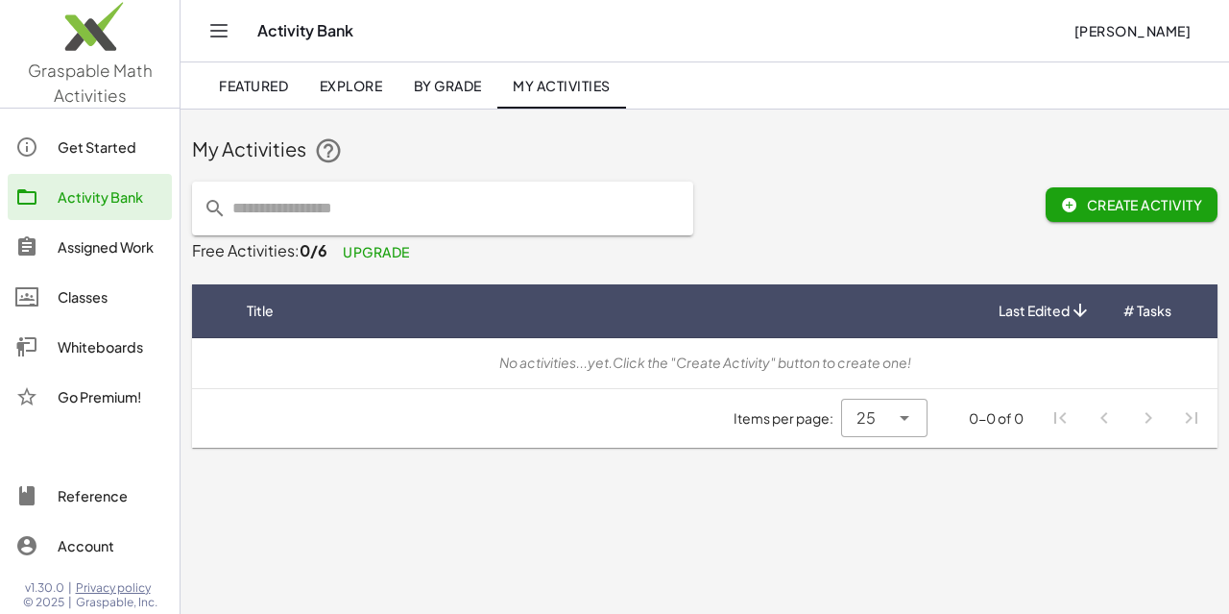
click at [1104, 205] on span "Create Activity" at bounding box center [1131, 204] width 141 height 17
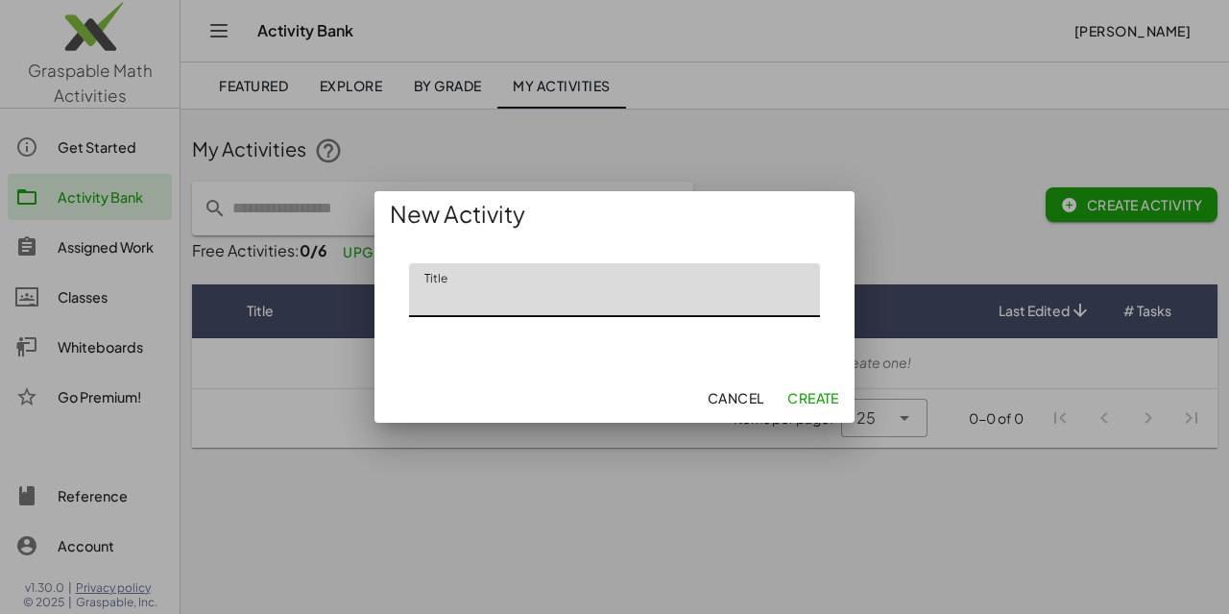
click at [695, 296] on input "Title" at bounding box center [614, 290] width 411 height 54
type input "**"
click at [801, 401] on span "Create" at bounding box center [813, 397] width 52 height 17
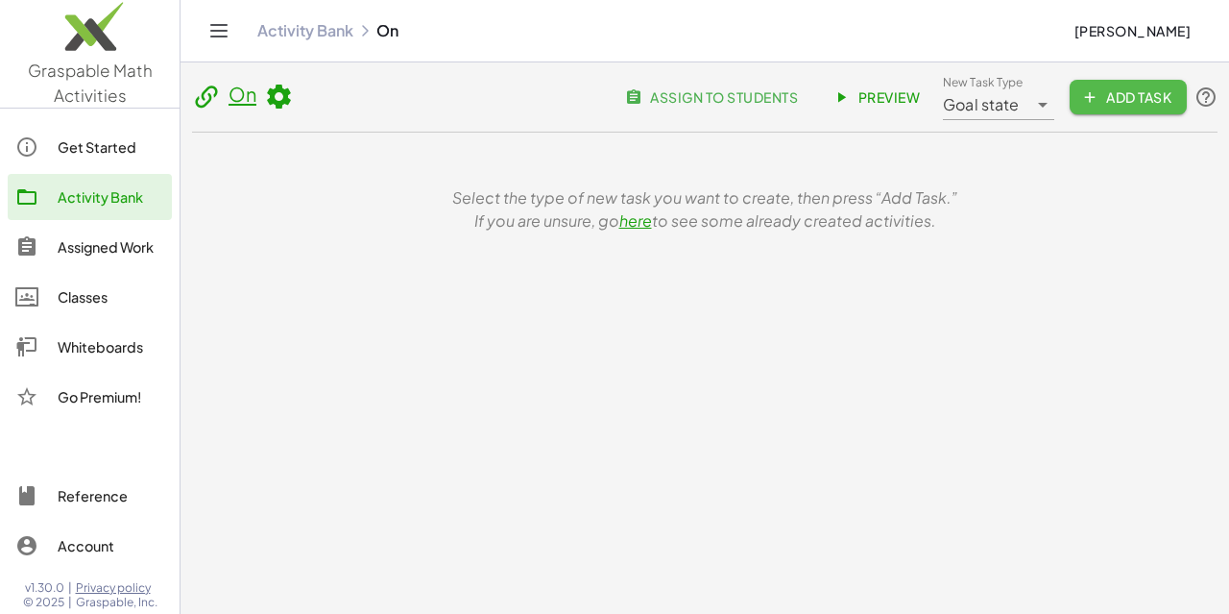
click at [1112, 105] on span "Add Task" at bounding box center [1128, 96] width 86 height 17
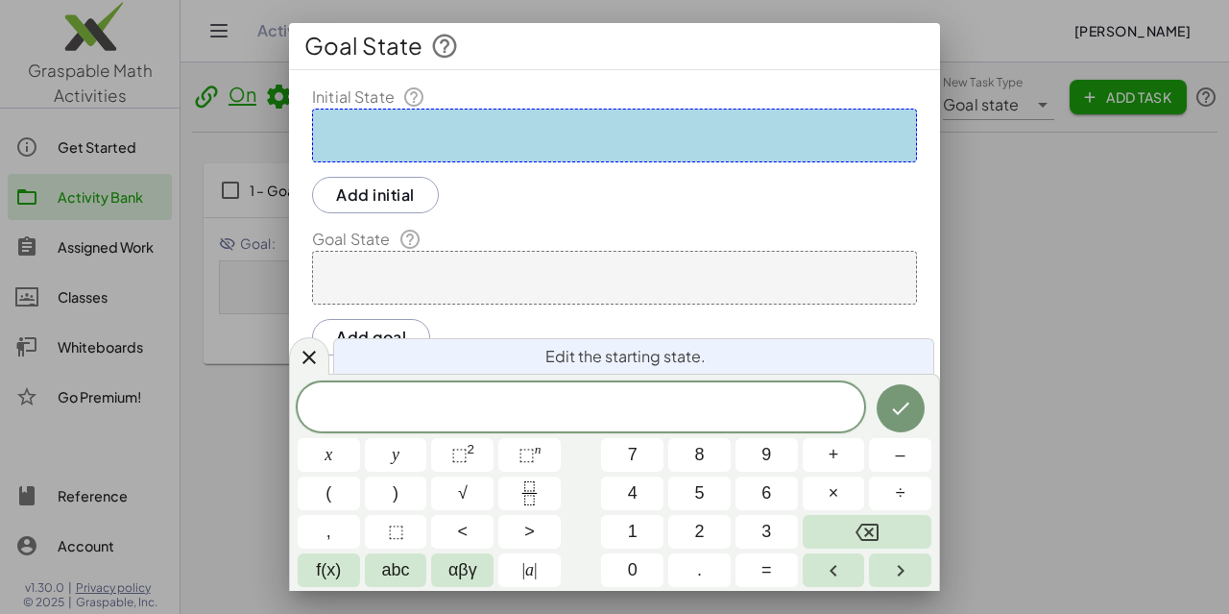
click at [584, 151] on div at bounding box center [614, 136] width 605 height 54
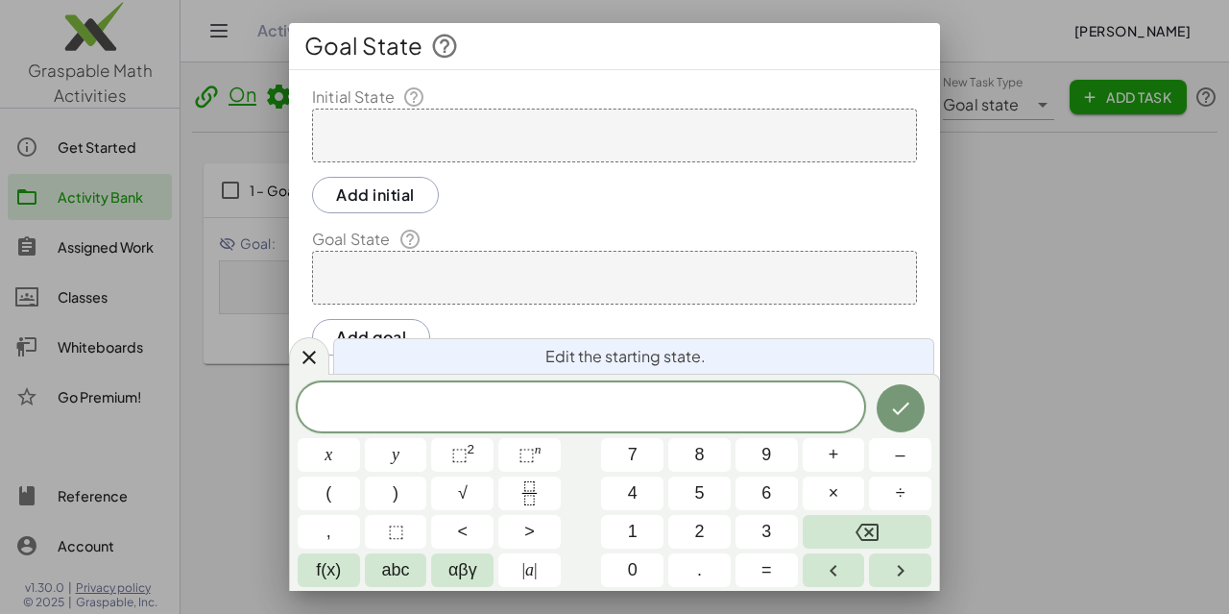
click at [595, 137] on div at bounding box center [614, 136] width 605 height 54
click at [592, 133] on div at bounding box center [614, 136] width 605 height 54
click at [898, 414] on icon "Done" at bounding box center [900, 408] width 17 height 12
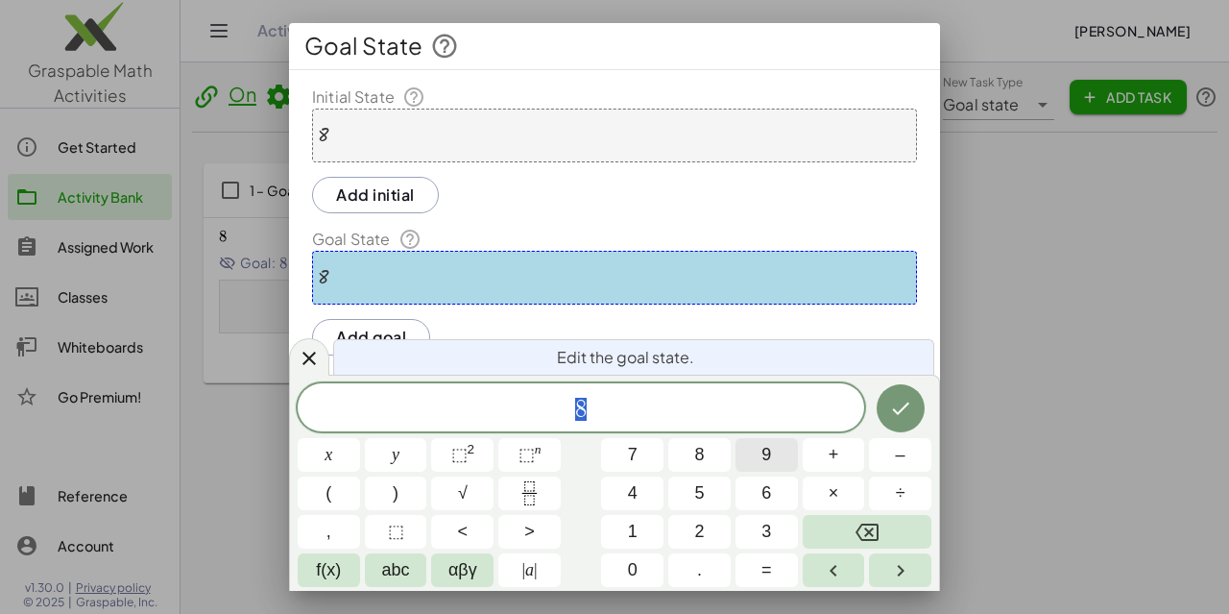
click at [757, 461] on button "9" at bounding box center [767, 455] width 62 height 34
click at [897, 401] on icon "Done" at bounding box center [900, 408] width 23 height 23
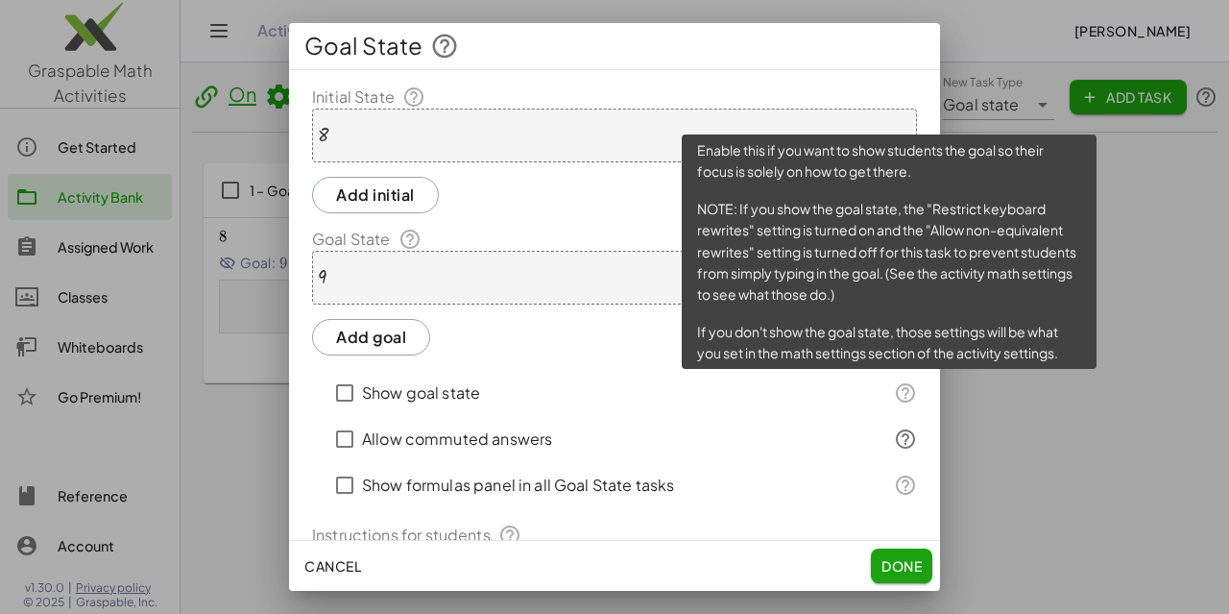
click at [899, 398] on icon at bounding box center [905, 392] width 23 height 23
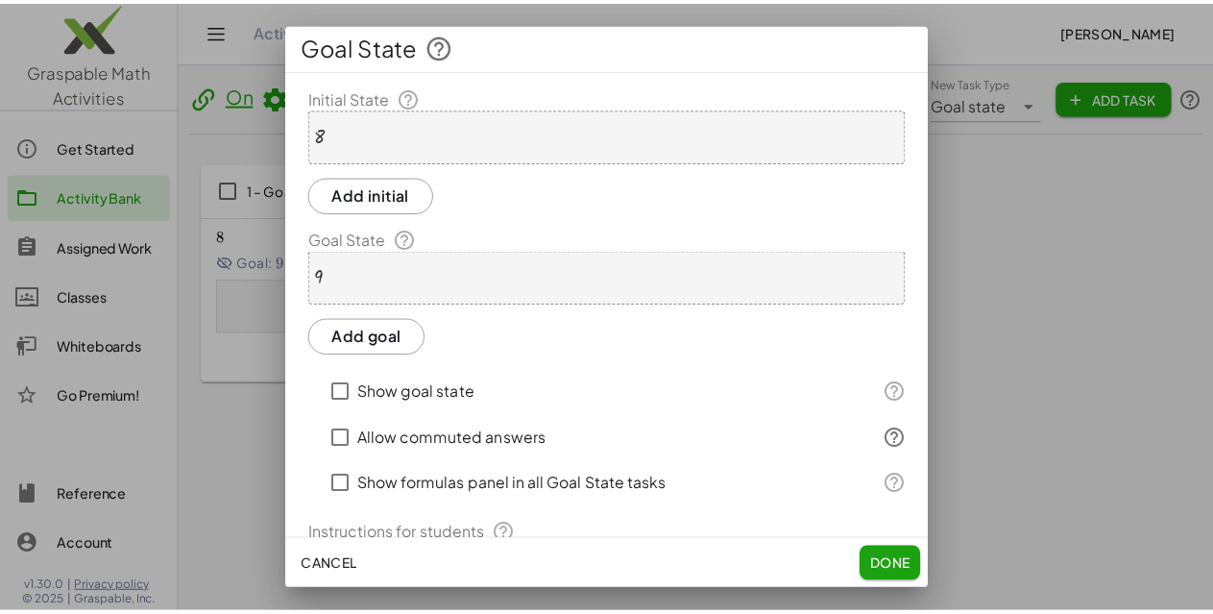
scroll to position [173, 0]
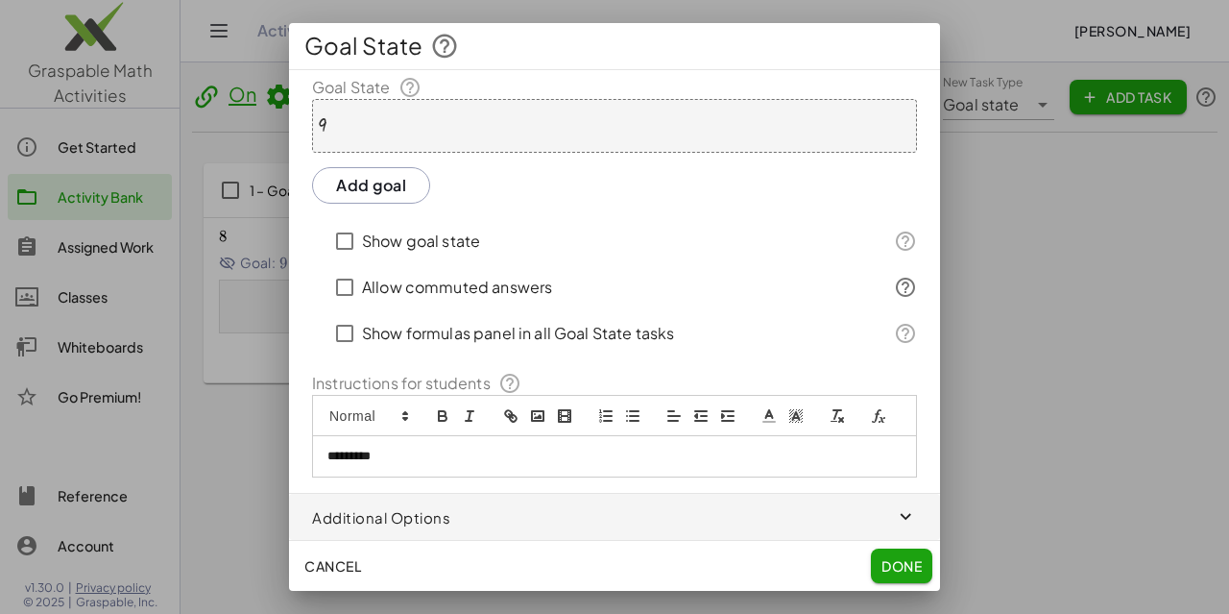
click at [319, 550] on button "Cancel" at bounding box center [333, 565] width 72 height 35
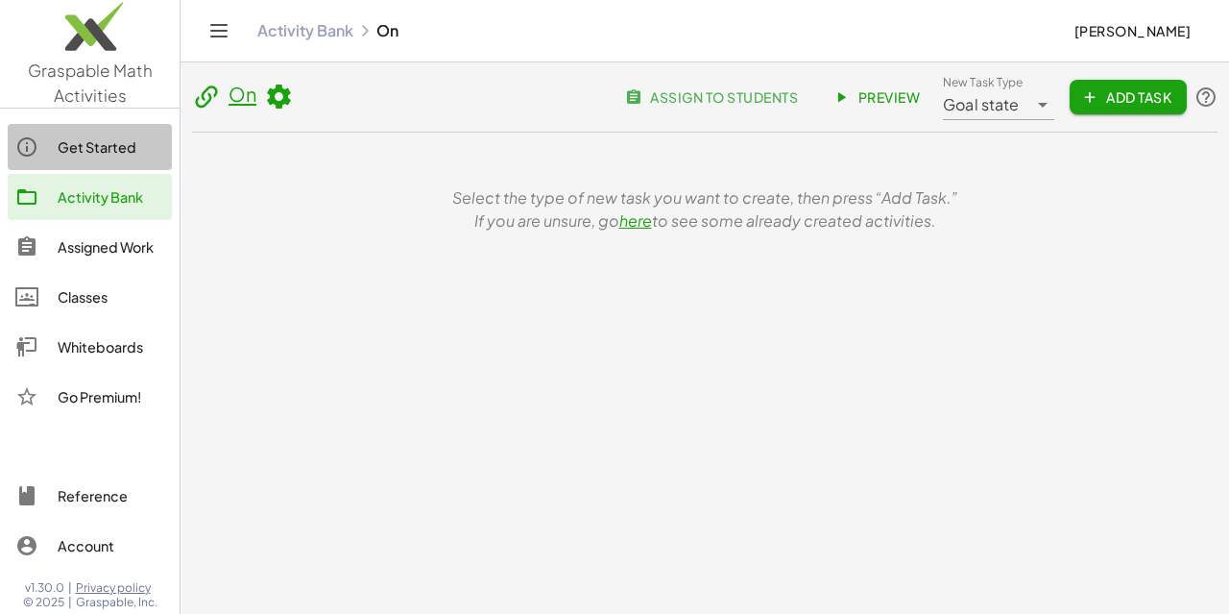
click at [89, 152] on div "Get Started" at bounding box center [111, 146] width 107 height 23
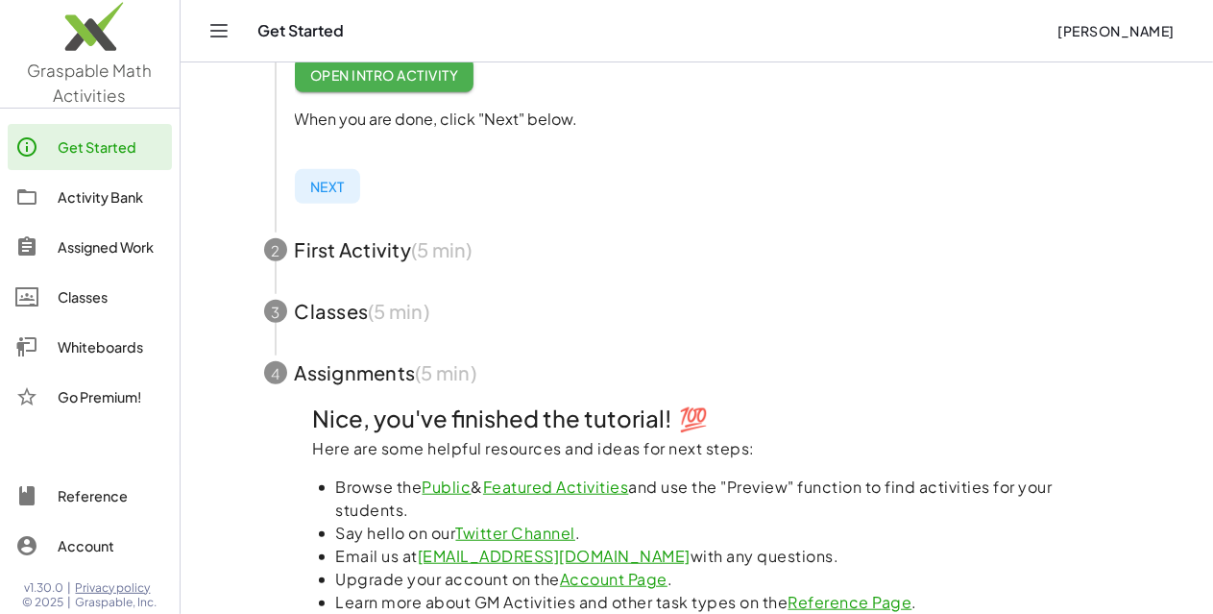
scroll to position [618, 0]
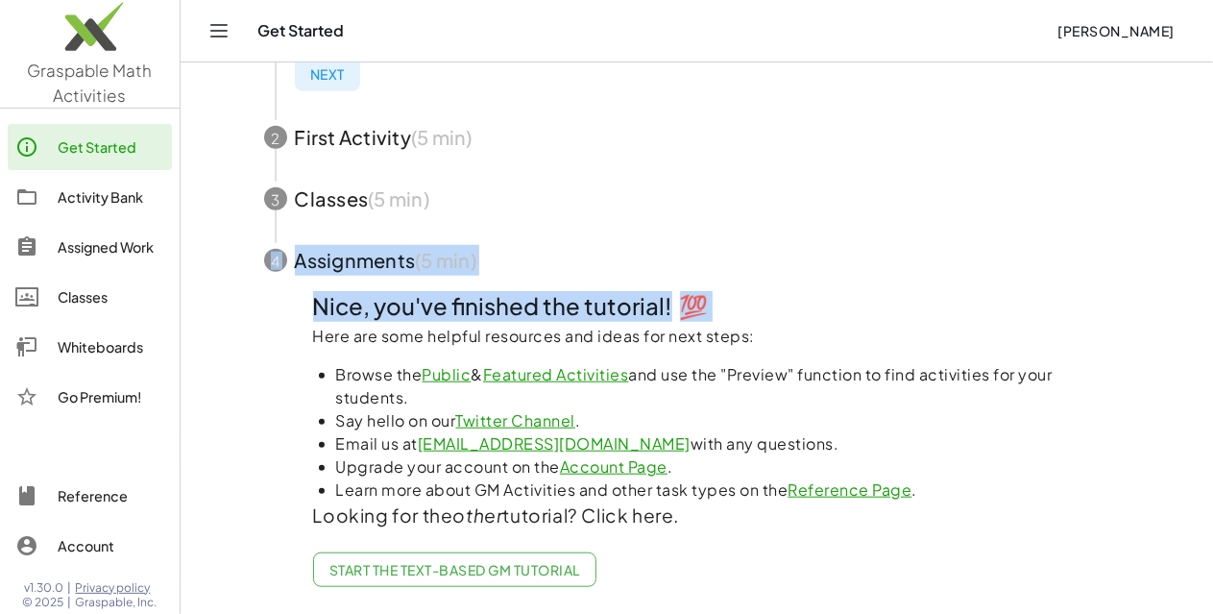
drag, startPoint x: 219, startPoint y: 324, endPoint x: 386, endPoint y: 246, distance: 184.3
click at [386, 246] on div "Welcome to Graspable Math Activities Graspable Math is an engaging new tool for…" at bounding box center [697, 35] width 960 height 1155
click at [429, 291] on h5 "Nice, you've finished the tutorial! 💯" at bounding box center [697, 306] width 768 height 31
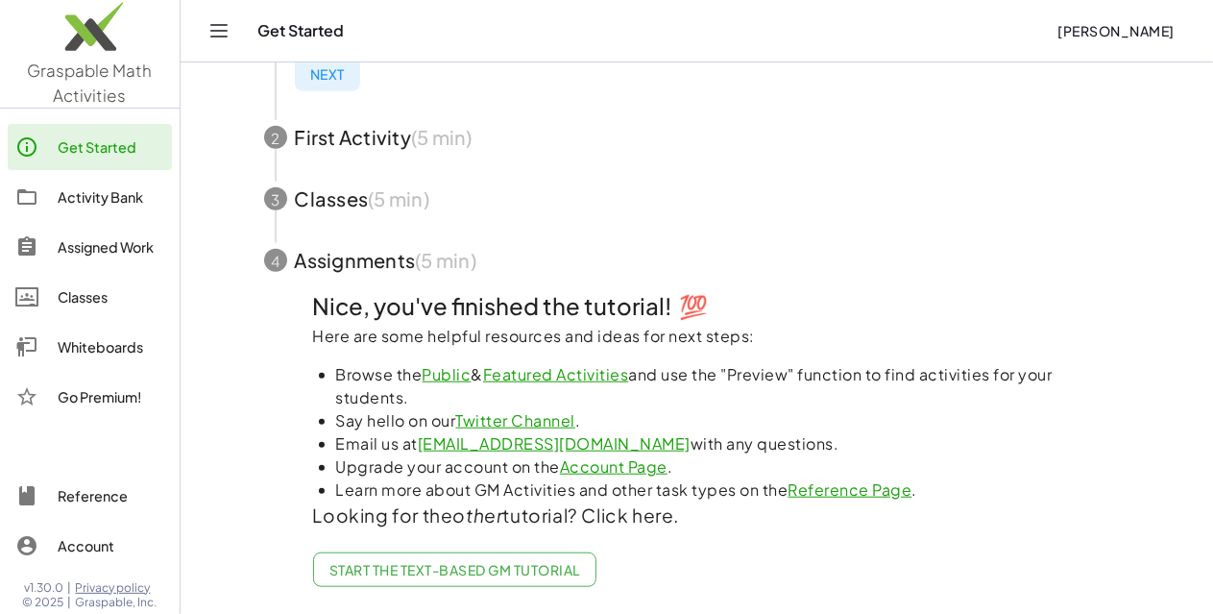
click at [551, 364] on link "Featured Activities" at bounding box center [556, 374] width 146 height 20
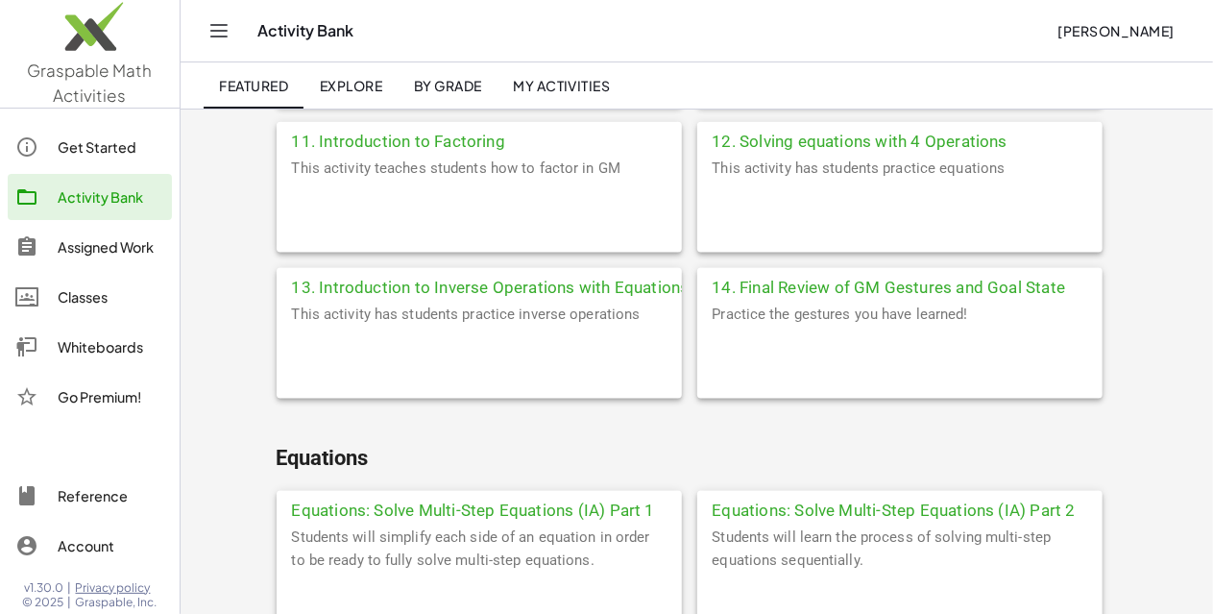
scroll to position [1212, 0]
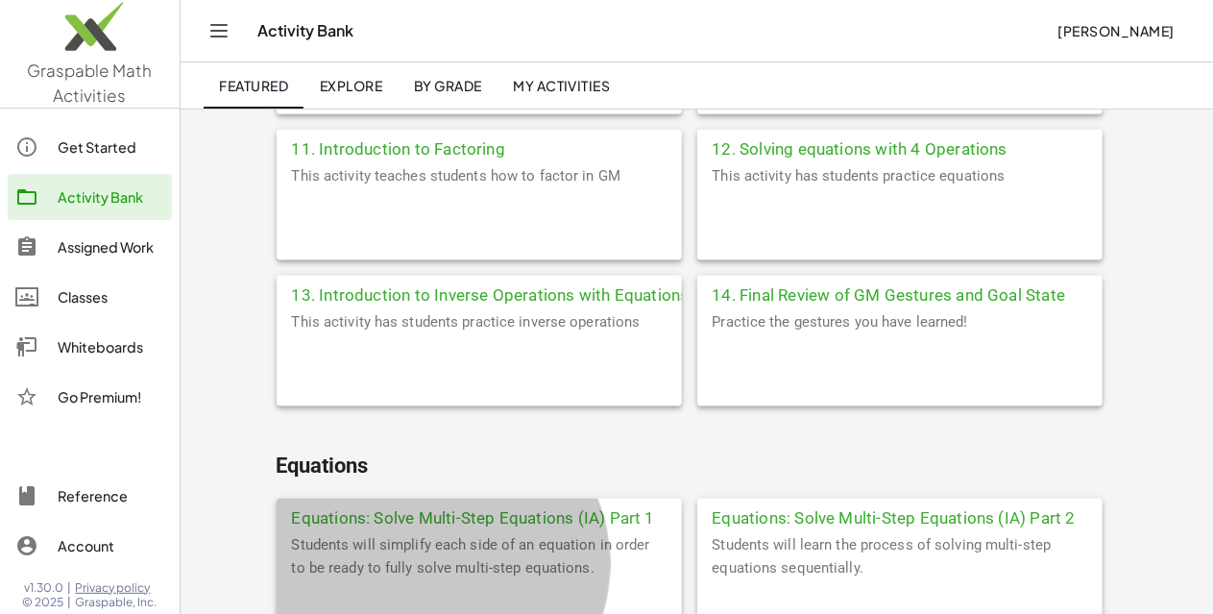
click at [426, 533] on div "Students will simplify each side of an equation in order to be ready to fully s…" at bounding box center [479, 581] width 405 height 96
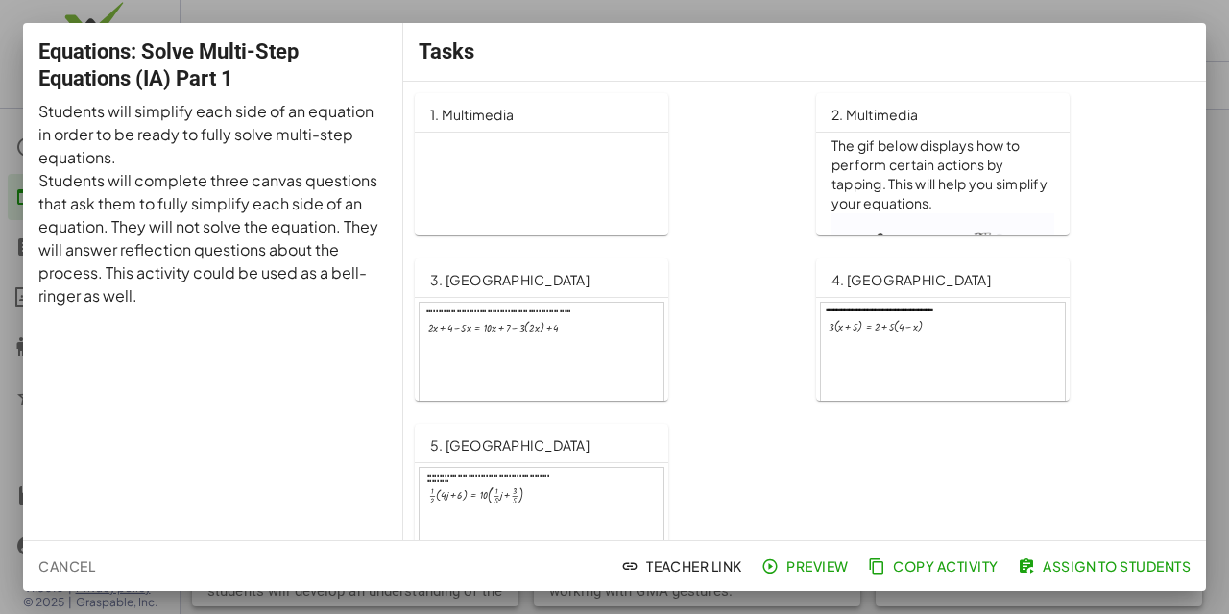
click at [1050, 555] on button "Assign to Students" at bounding box center [1106, 565] width 184 height 35
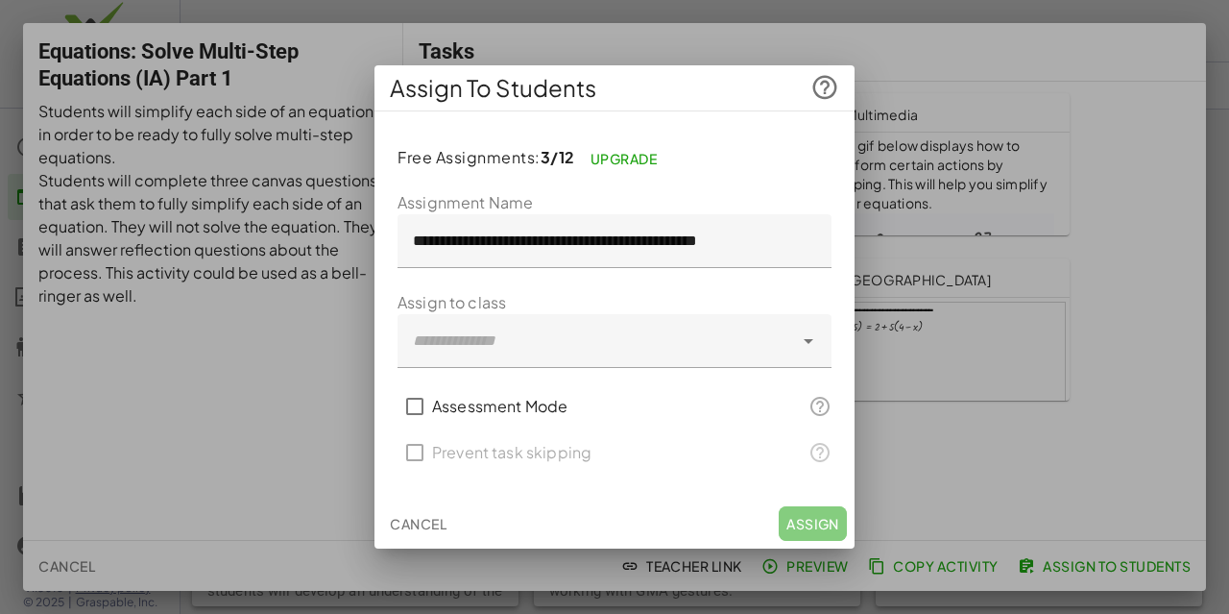
click at [809, 533] on div "Cancel Assign" at bounding box center [614, 523] width 480 height 50
drag, startPoint x: 807, startPoint y: 523, endPoint x: 405, endPoint y: 327, distance: 446.6
click at [405, 327] on div at bounding box center [596, 341] width 396 height 54
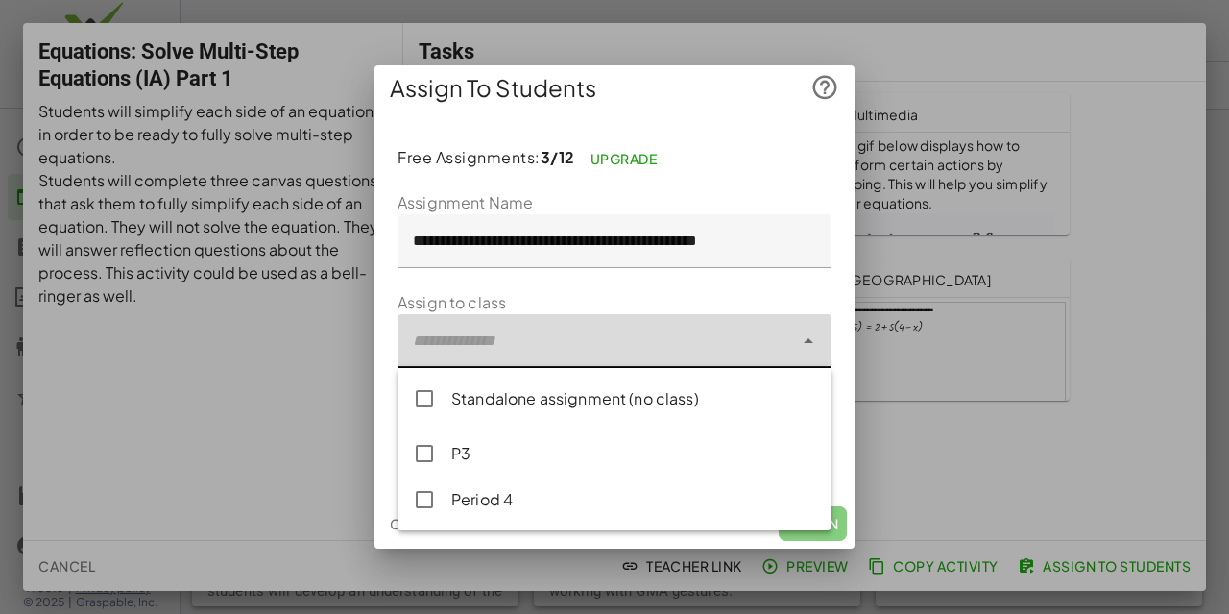
click at [468, 501] on div "Period 4" at bounding box center [633, 499] width 365 height 23
type input "**********"
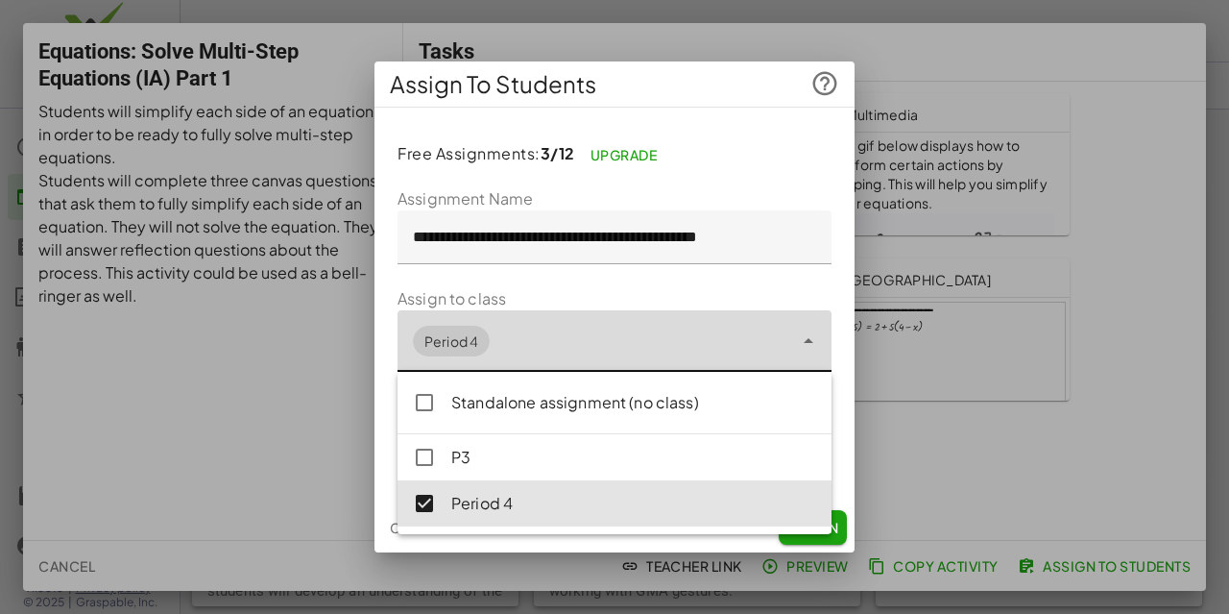
click at [873, 411] on div at bounding box center [614, 307] width 1229 height 614
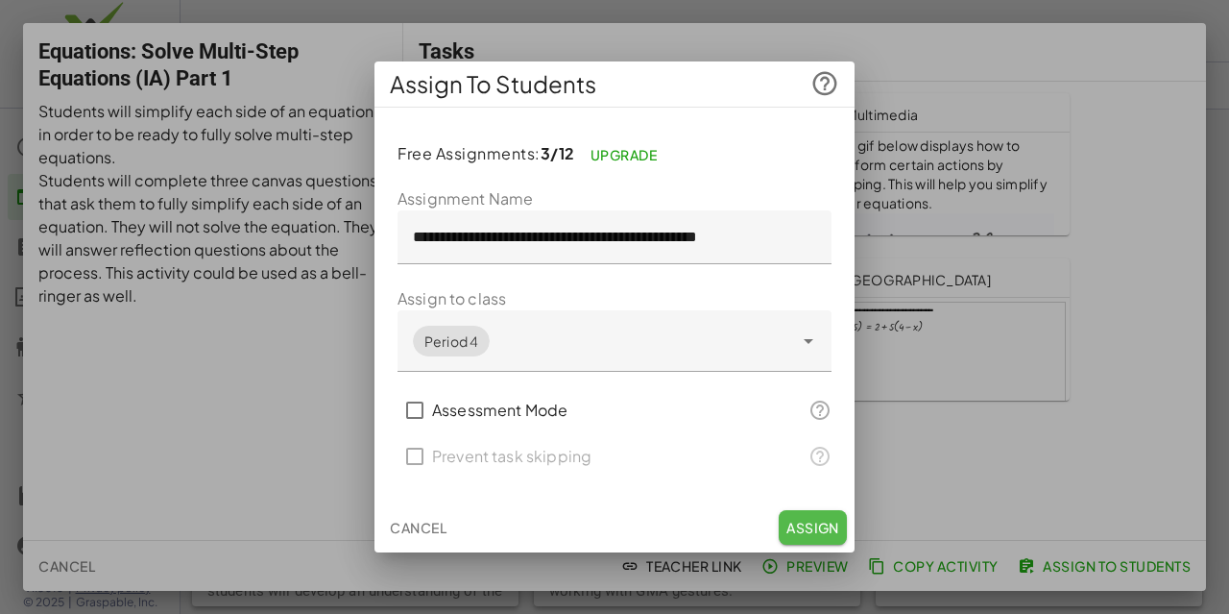
click at [804, 530] on span "Assign" at bounding box center [812, 527] width 53 height 17
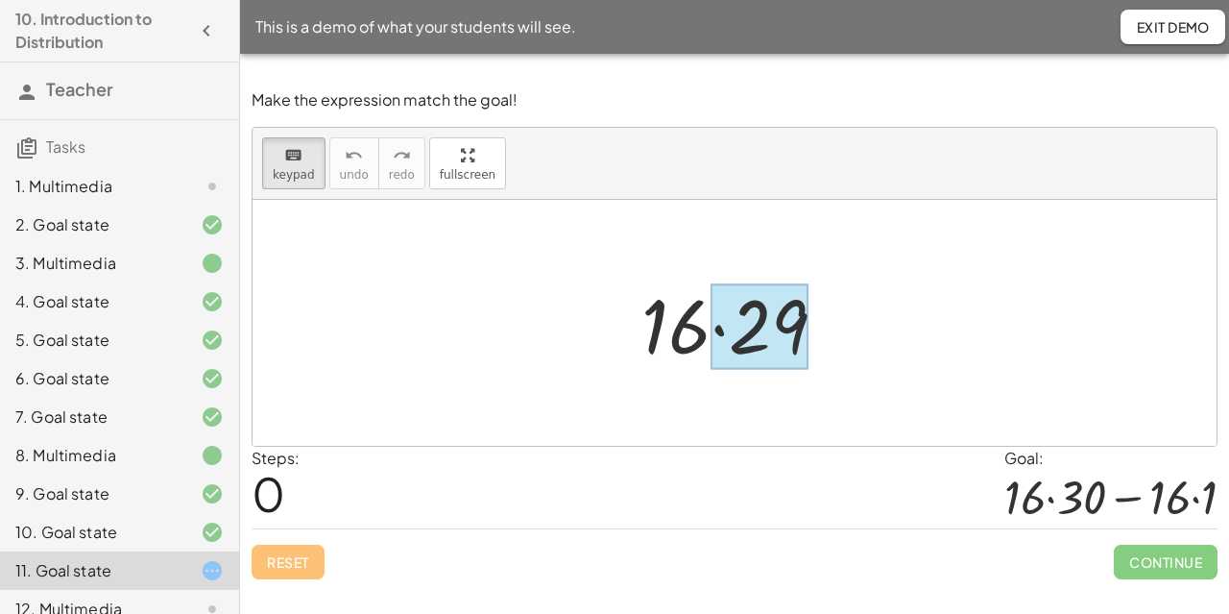
scroll to position [194, 0]
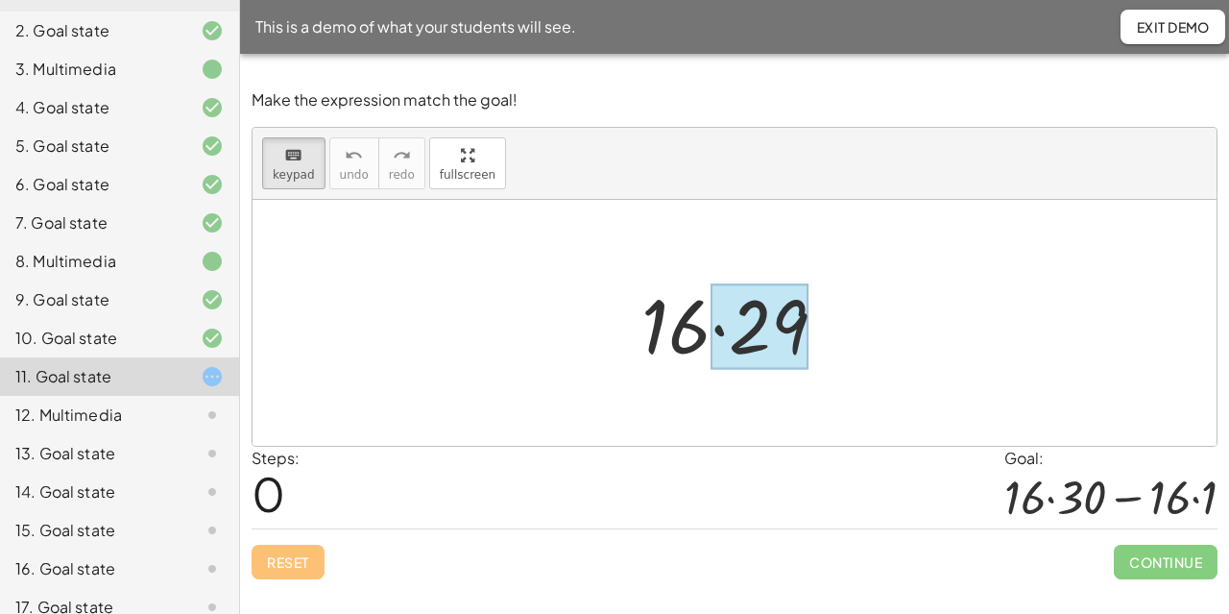
drag, startPoint x: 763, startPoint y: 350, endPoint x: 837, endPoint y: 374, distance: 77.4
click at [782, 343] on div at bounding box center [760, 326] width 98 height 85
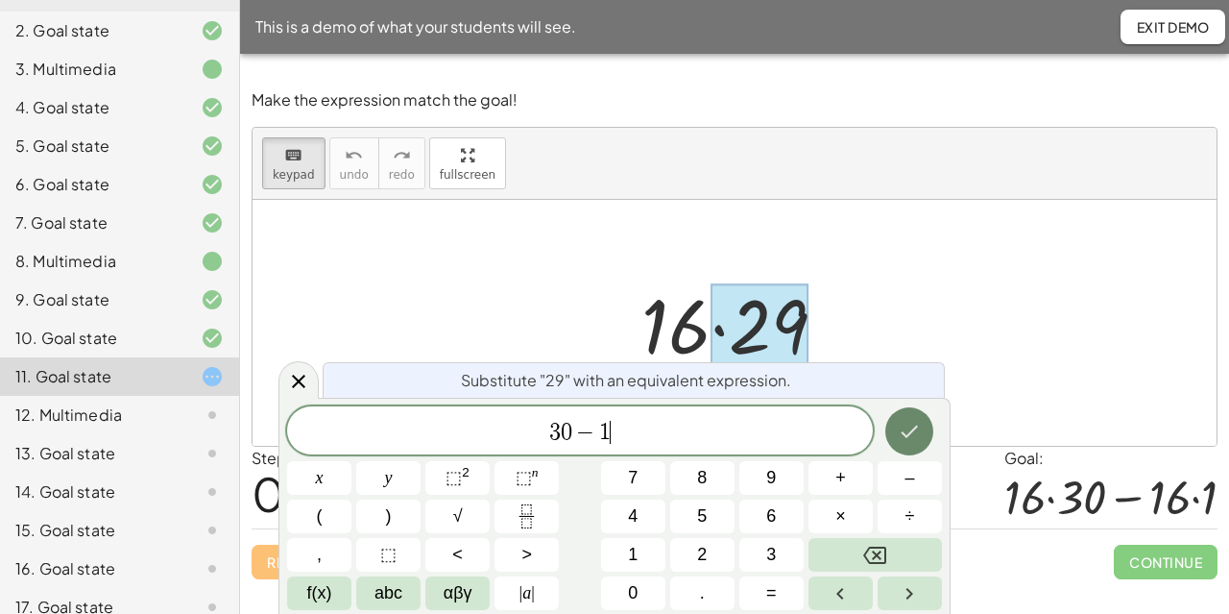
click at [912, 443] on icon "Done" at bounding box center [909, 431] width 23 height 23
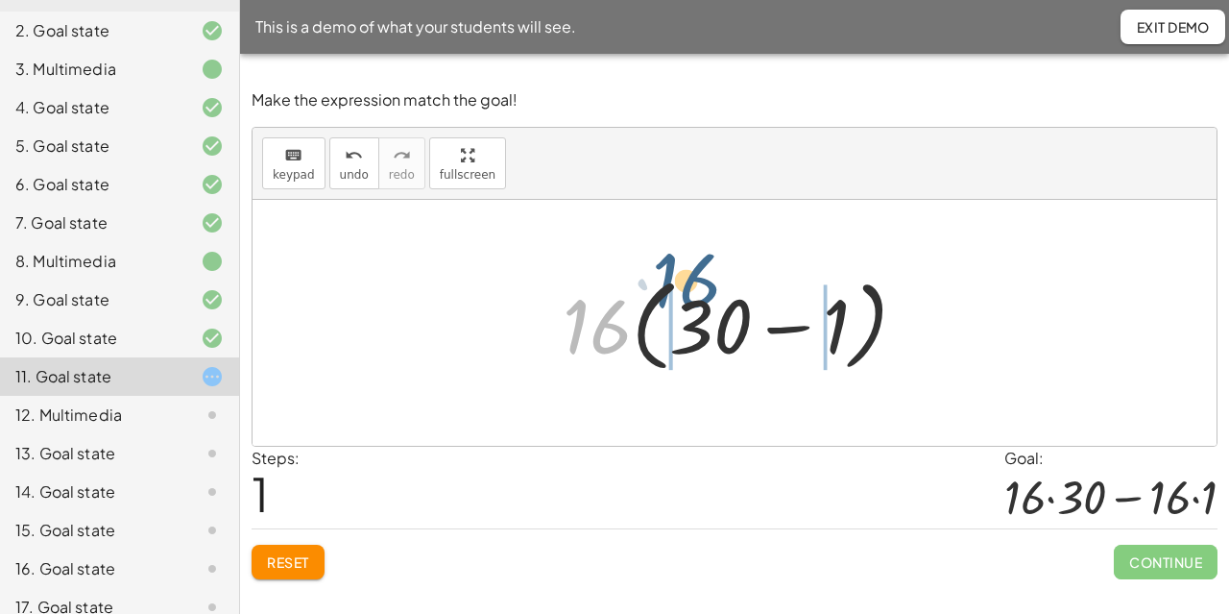
drag, startPoint x: 609, startPoint y: 350, endPoint x: 699, endPoint y: 307, distance: 100.1
click at [699, 307] on div at bounding box center [742, 323] width 378 height 110
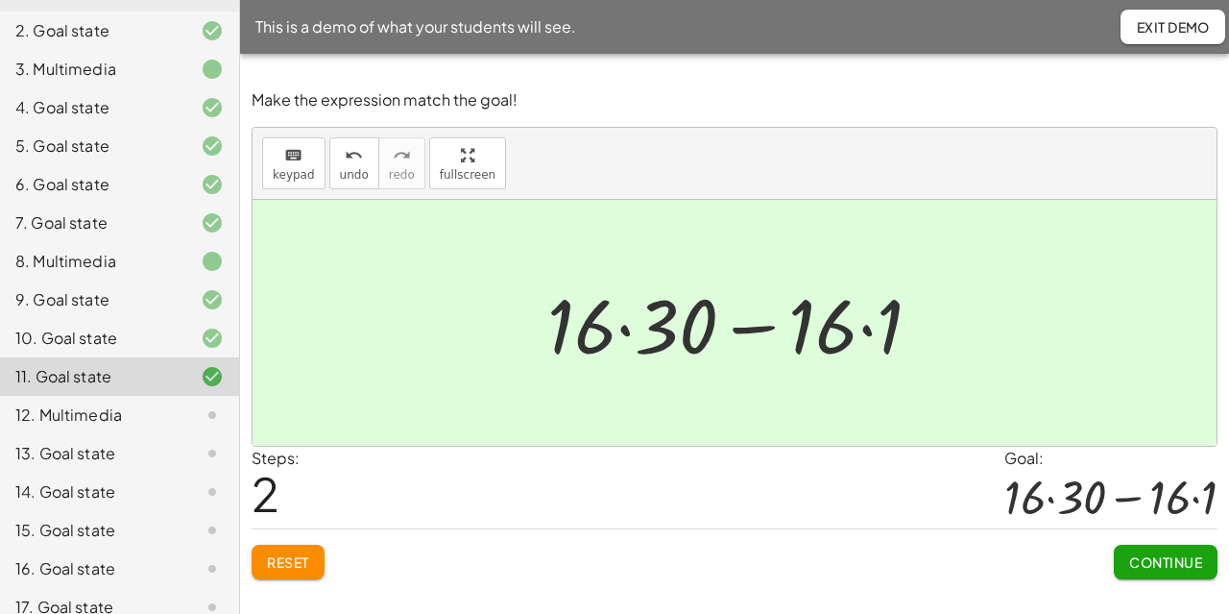
click at [1114, 546] on span "Continue" at bounding box center [1166, 561] width 104 height 35
click at [1135, 560] on span "Continue" at bounding box center [1165, 561] width 73 height 17
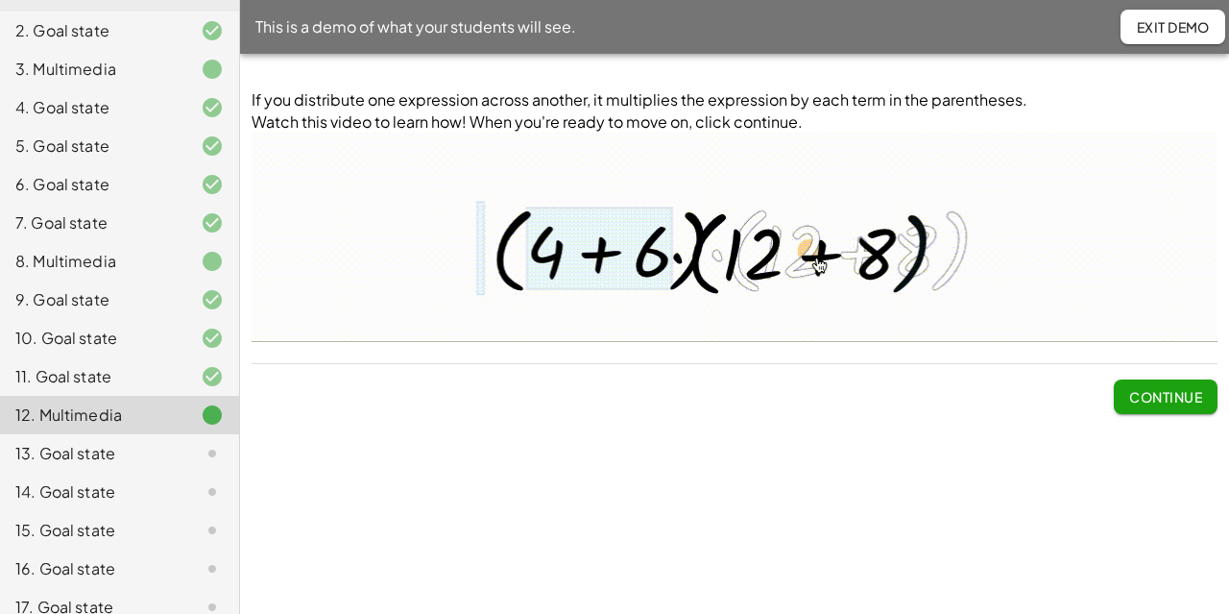
click at [0, 0] on div "If you distribute one expression across another, it multiplies the expression b…" at bounding box center [0, 0] width 0 height 0
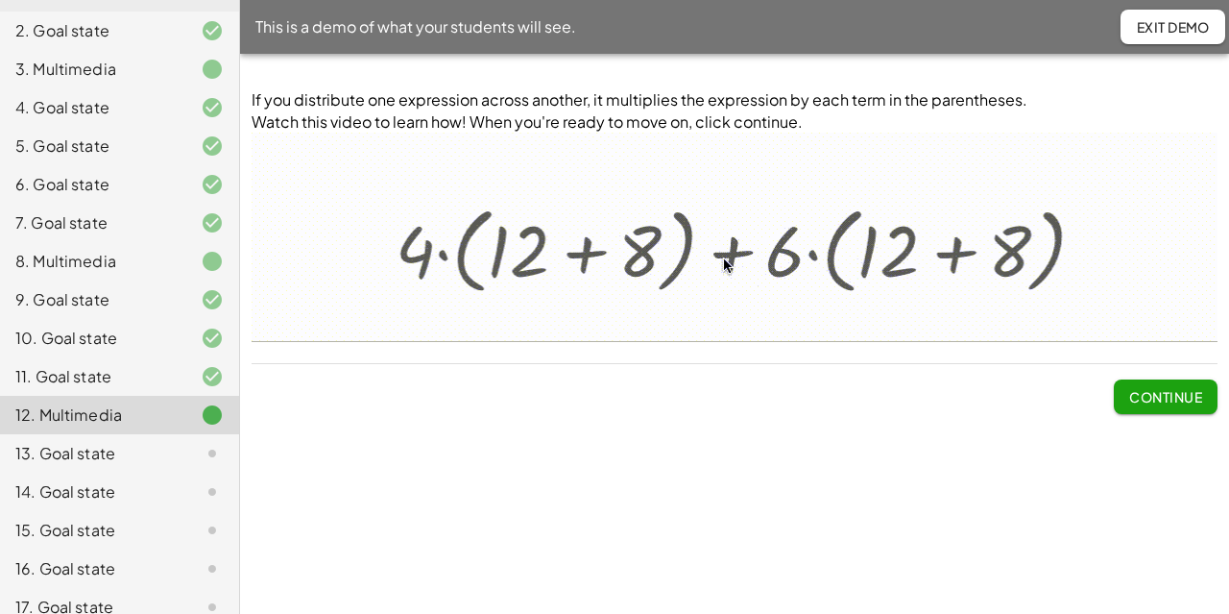
click at [1162, 399] on span "Continue" at bounding box center [1165, 396] width 73 height 17
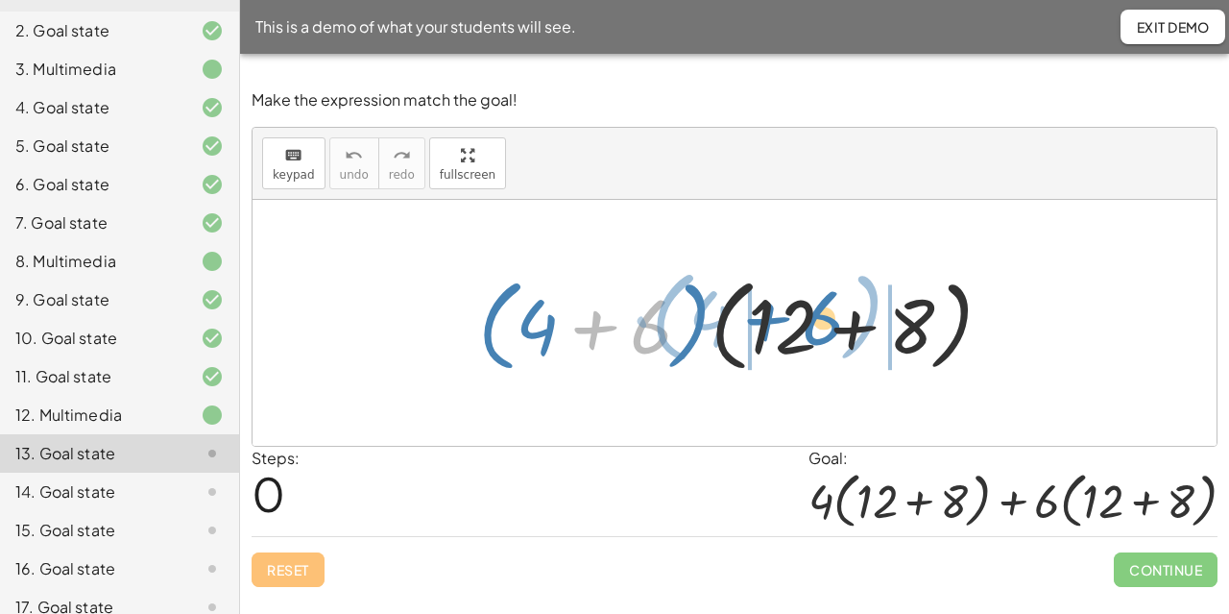
drag, startPoint x: 606, startPoint y: 336, endPoint x: 787, endPoint y: 328, distance: 181.6
click at [787, 328] on div at bounding box center [743, 323] width 548 height 110
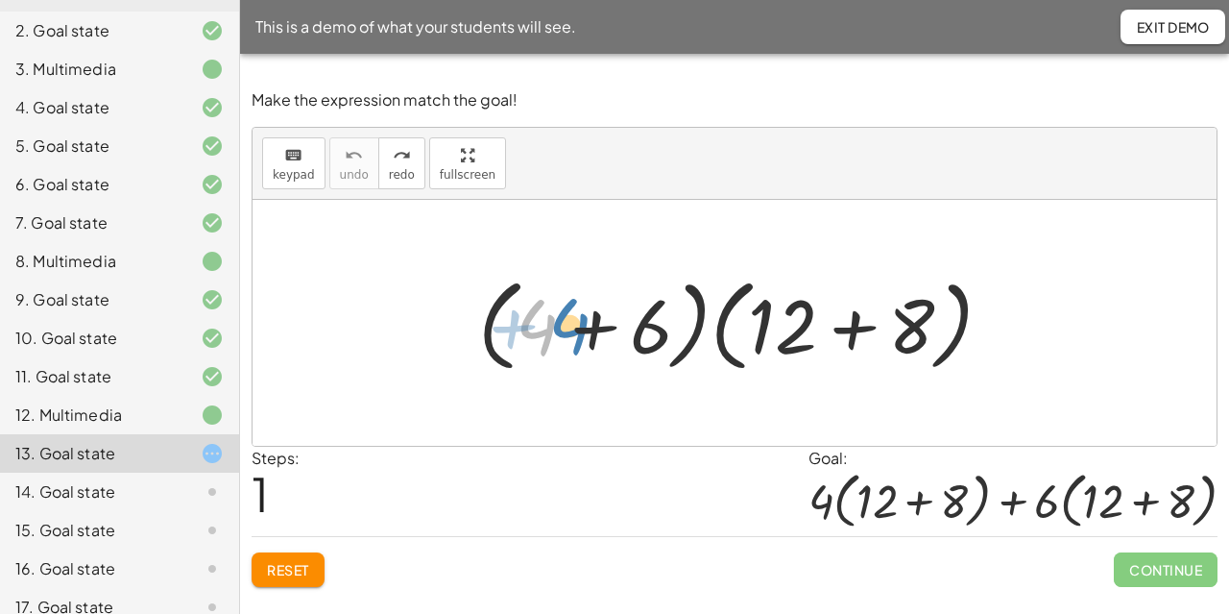
drag, startPoint x: 553, startPoint y: 341, endPoint x: 586, endPoint y: 340, distance: 32.7
click at [586, 340] on div at bounding box center [743, 323] width 548 height 110
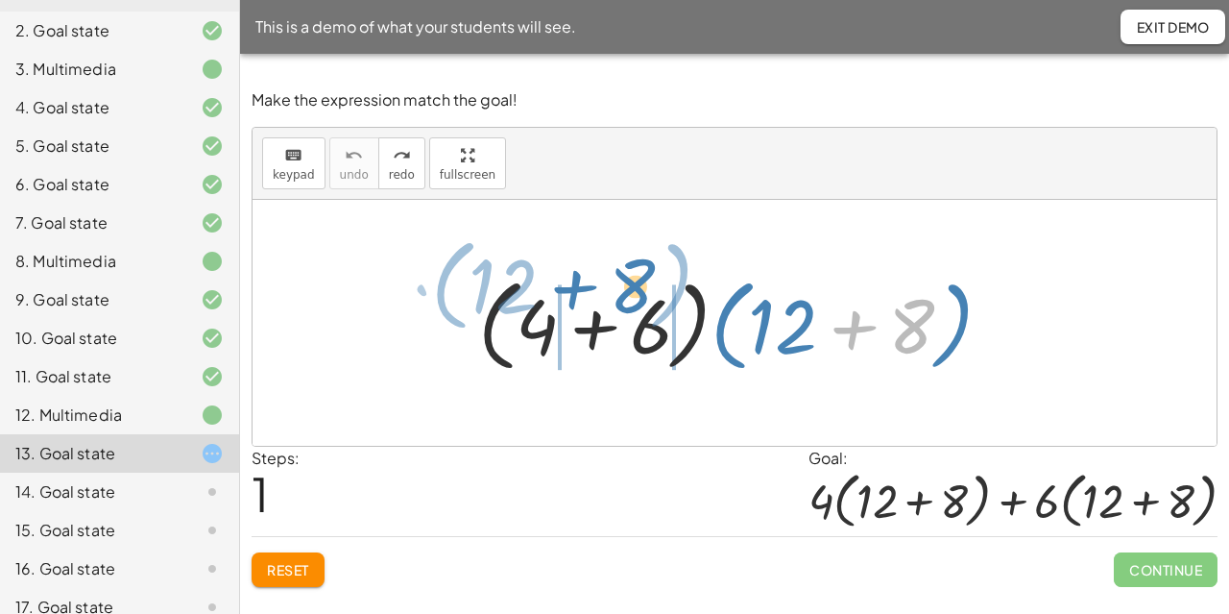
drag, startPoint x: 817, startPoint y: 344, endPoint x: 532, endPoint y: 304, distance: 287.9
click at [532, 304] on div at bounding box center [743, 323] width 548 height 110
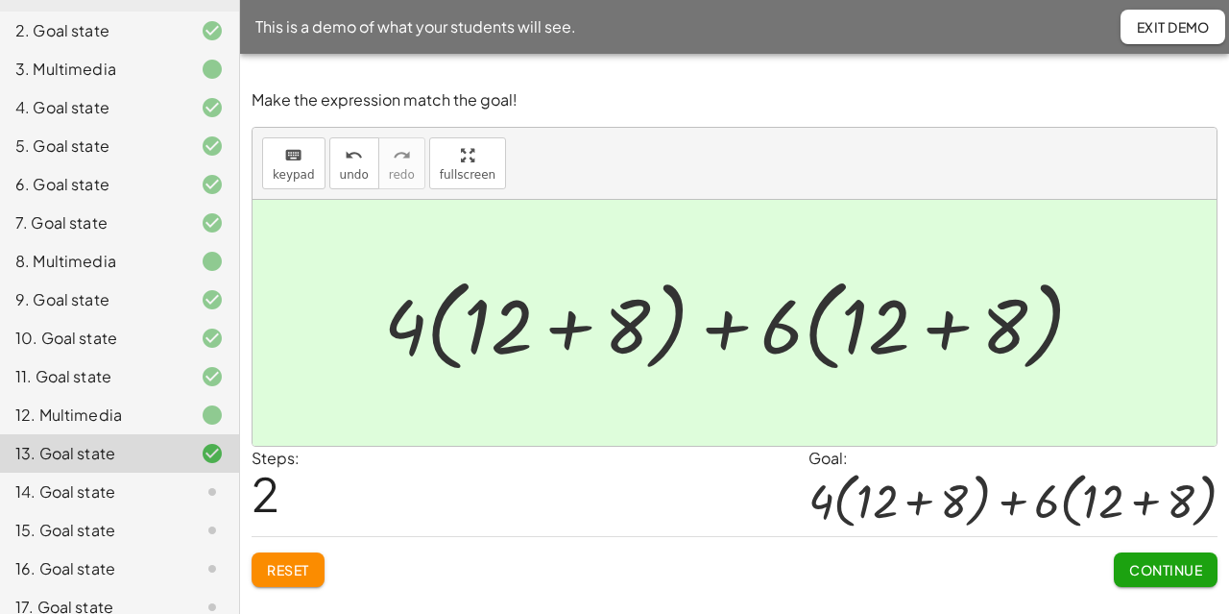
click at [1141, 573] on span "Continue" at bounding box center [1165, 569] width 73 height 17
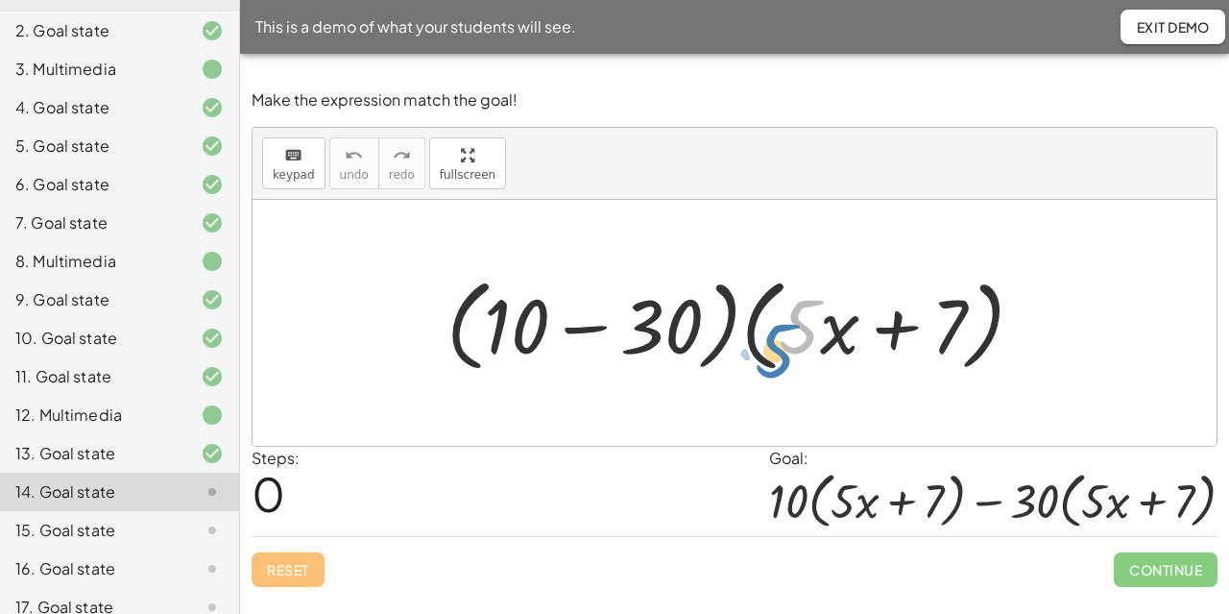
drag, startPoint x: 819, startPoint y: 347, endPoint x: 797, endPoint y: 371, distance: 32.6
click at [797, 371] on div at bounding box center [743, 323] width 612 height 110
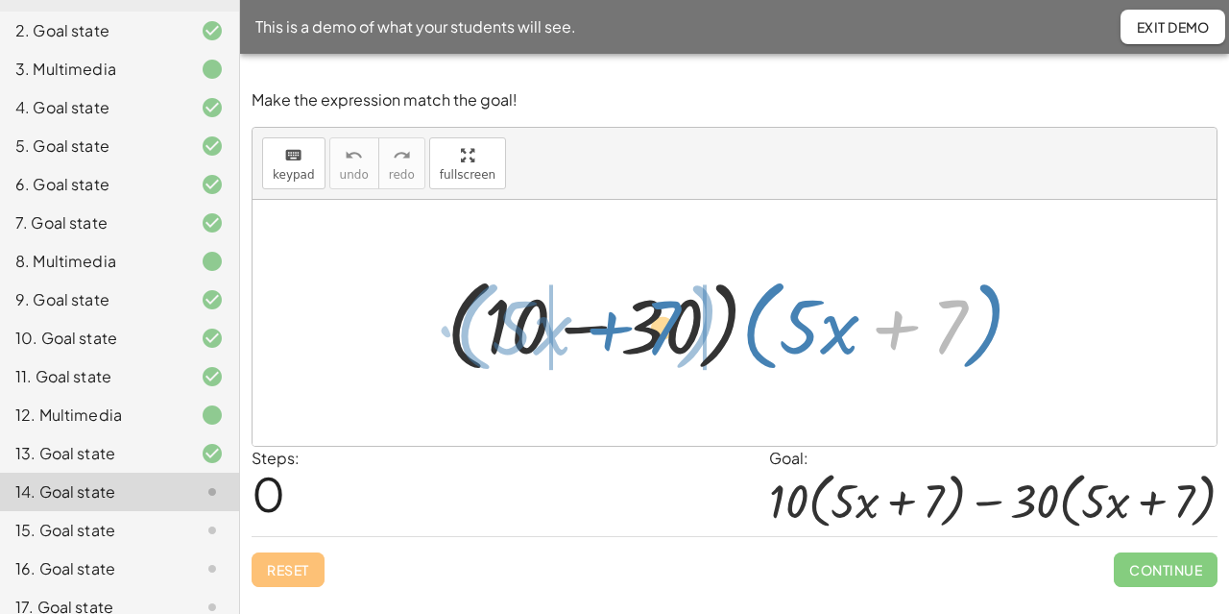
drag, startPoint x: 909, startPoint y: 331, endPoint x: 622, endPoint y: 332, distance: 287.1
click at [622, 332] on div at bounding box center [743, 323] width 612 height 110
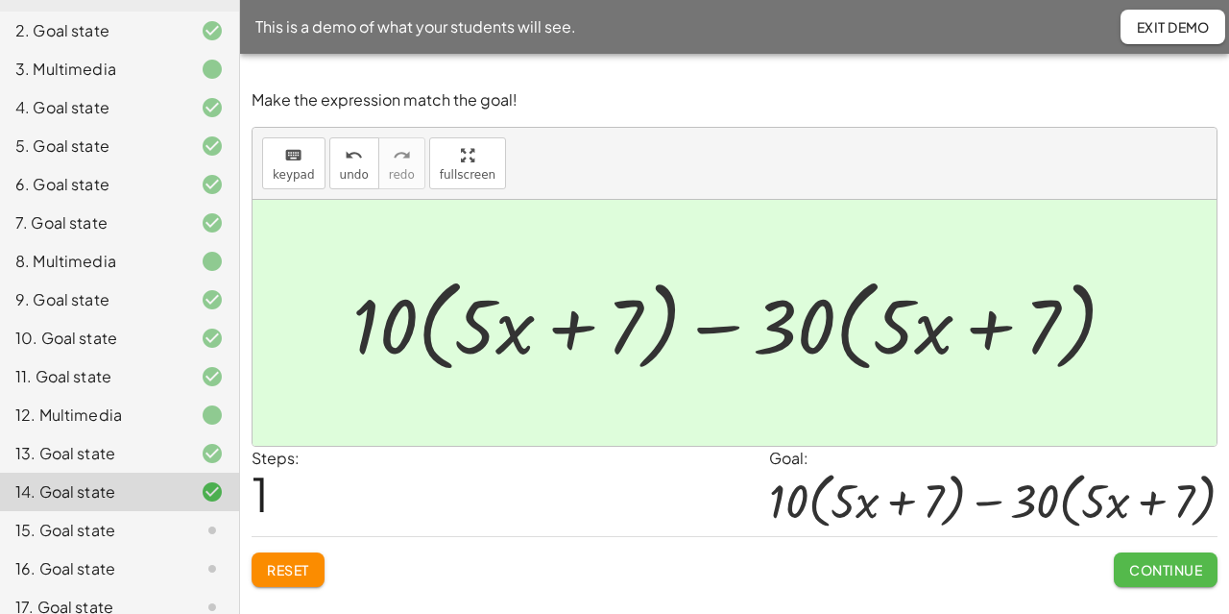
click at [1126, 560] on button "Continue" at bounding box center [1166, 569] width 104 height 35
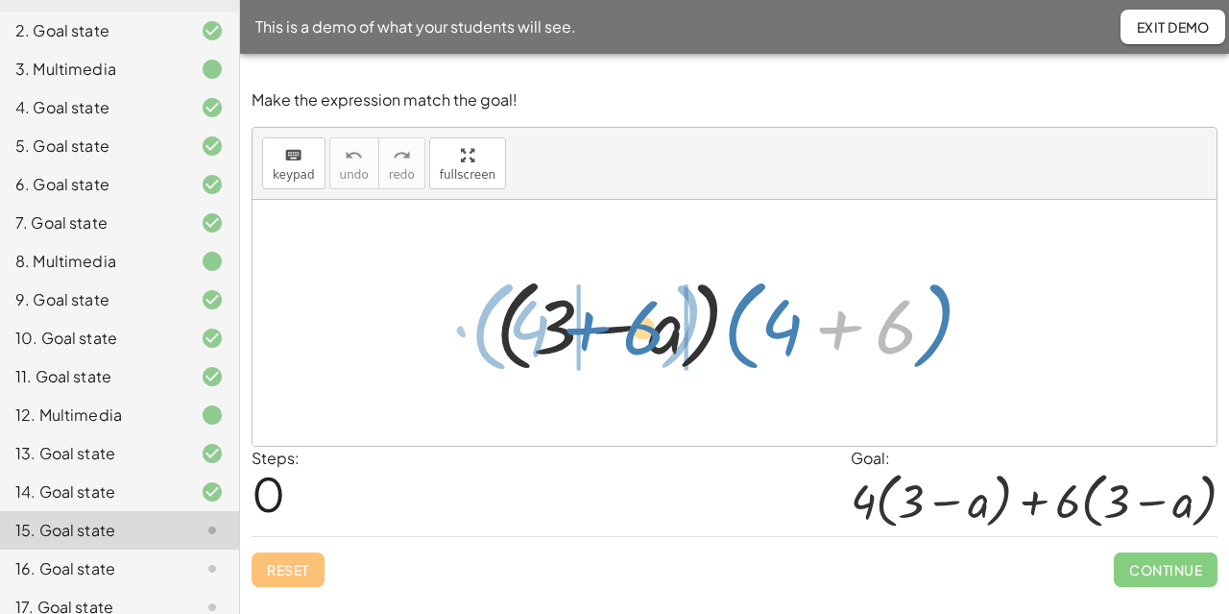
drag, startPoint x: 811, startPoint y: 328, endPoint x: 559, endPoint y: 329, distance: 252.5
click at [559, 329] on div at bounding box center [742, 323] width 513 height 110
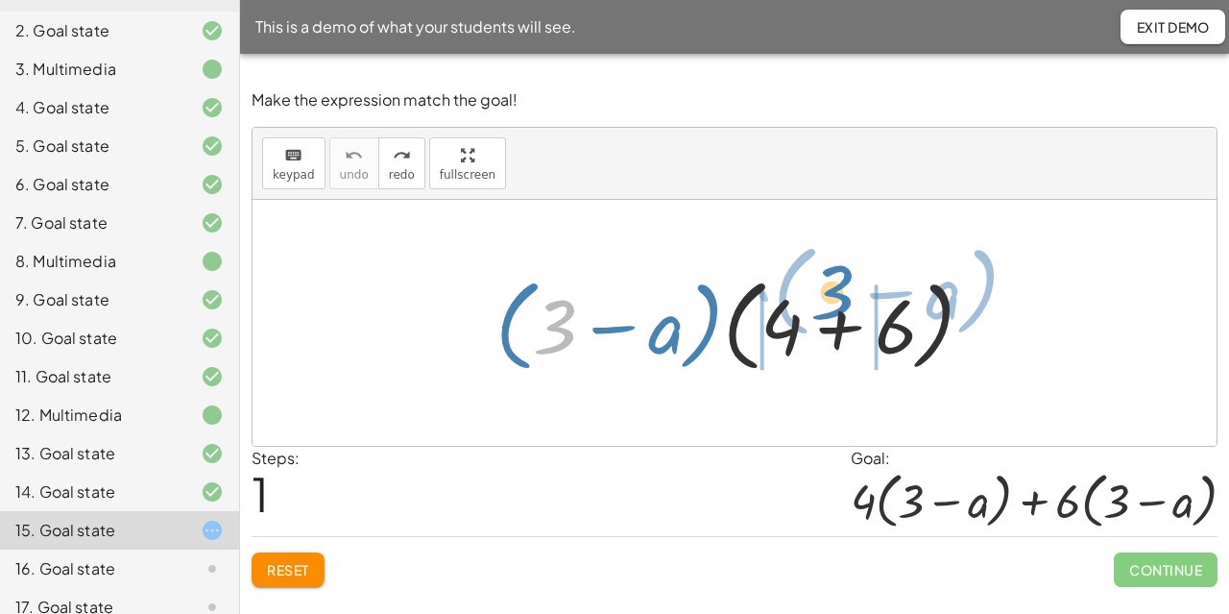
drag, startPoint x: 545, startPoint y: 316, endPoint x: 820, endPoint y: 272, distance: 278.2
click at [821, 279] on div at bounding box center [742, 323] width 513 height 110
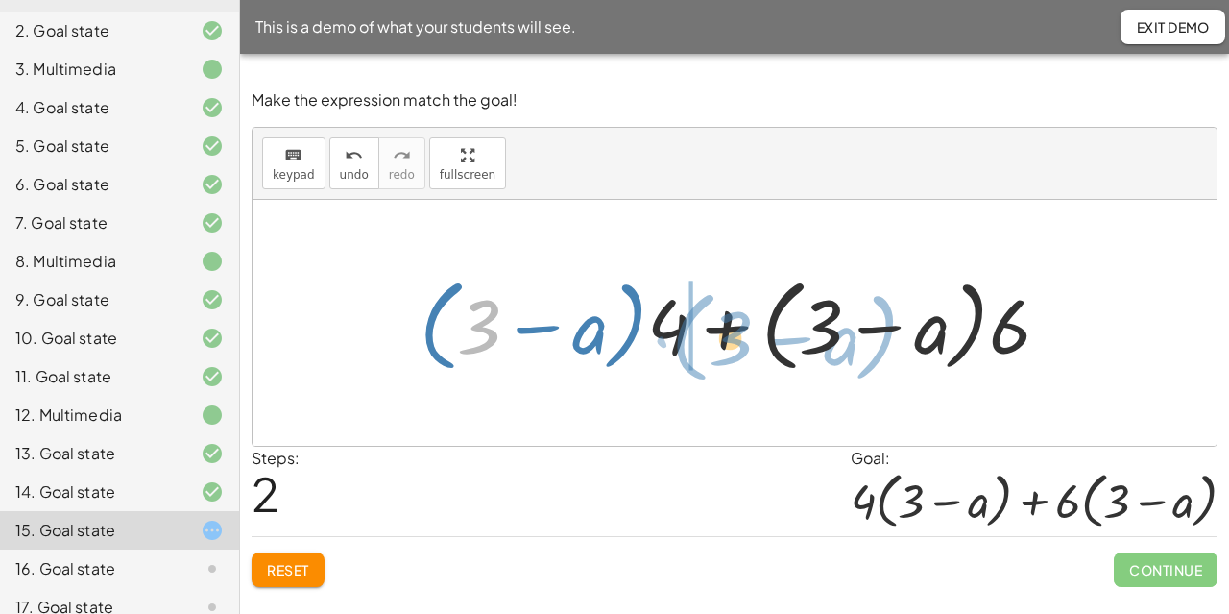
drag, startPoint x: 480, startPoint y: 319, endPoint x: 732, endPoint y: 330, distance: 251.8
click at [732, 330] on div at bounding box center [742, 323] width 664 height 110
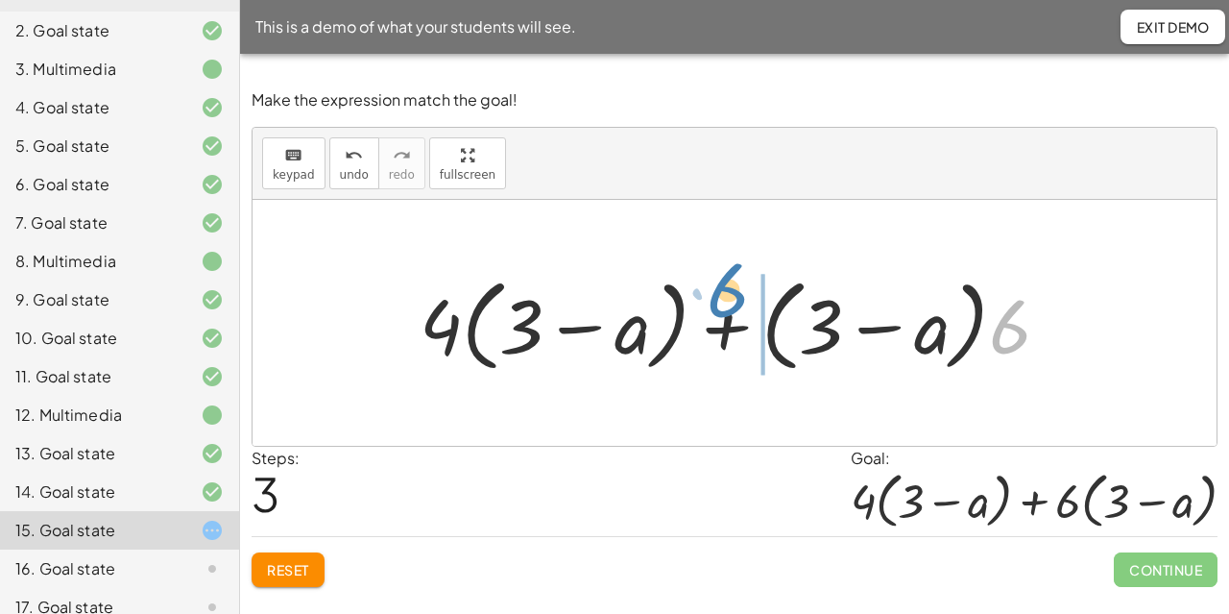
drag, startPoint x: 1000, startPoint y: 345, endPoint x: 721, endPoint y: 308, distance: 280.8
click at [721, 308] on div at bounding box center [742, 323] width 664 height 110
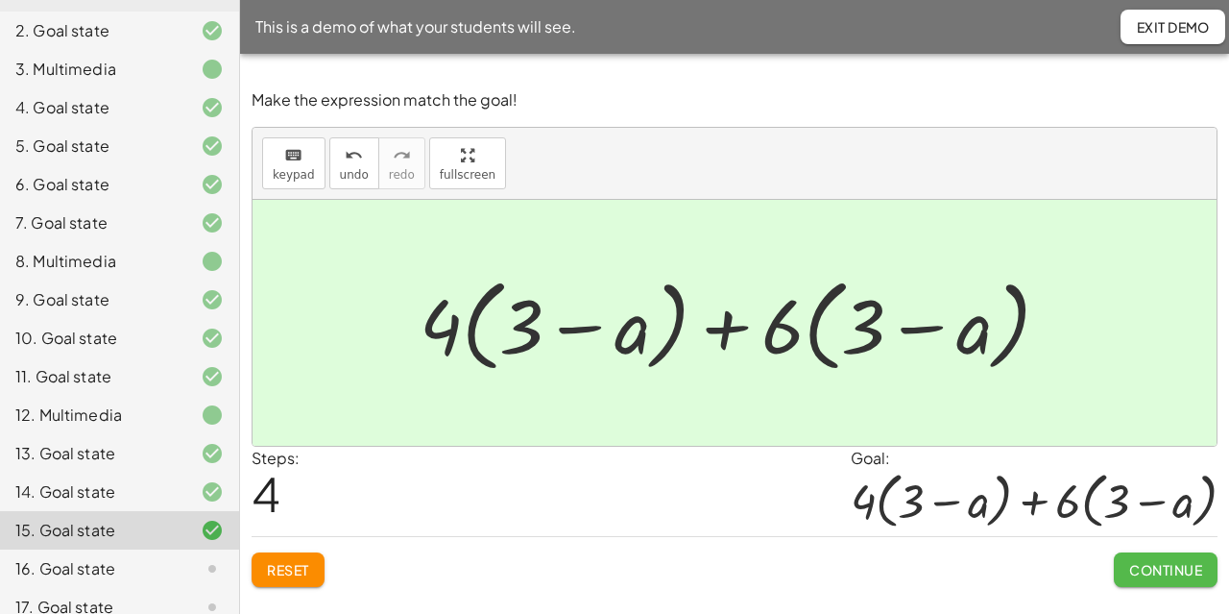
click at [1149, 564] on span "Continue" at bounding box center [1165, 569] width 73 height 17
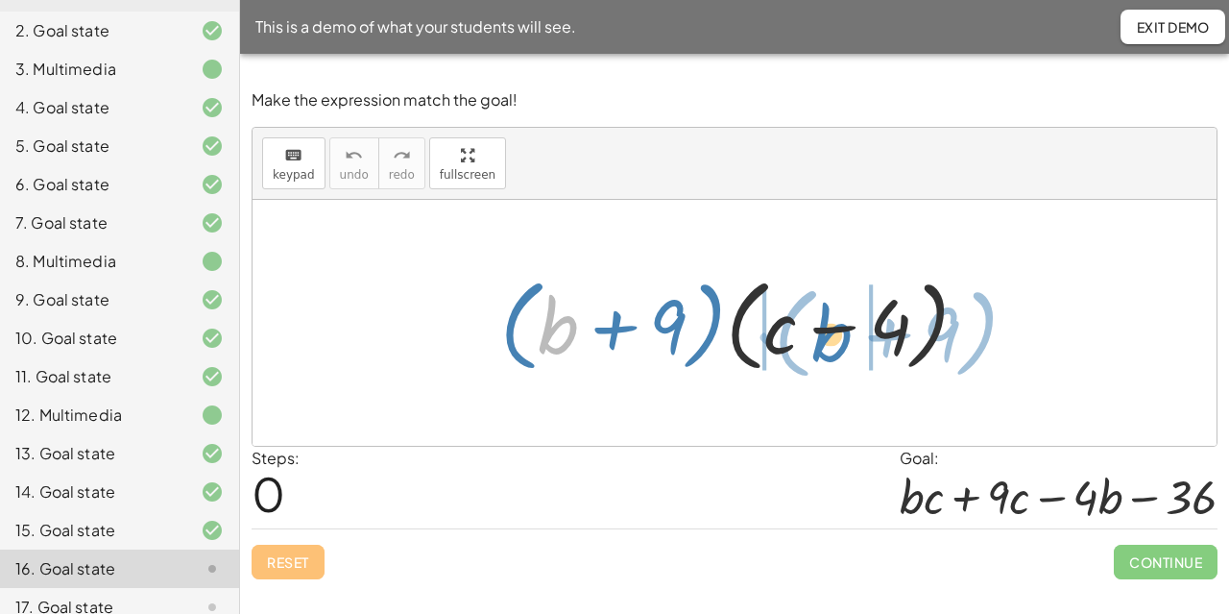
drag, startPoint x: 567, startPoint y: 322, endPoint x: 843, endPoint y: 329, distance: 275.7
click at [843, 329] on div at bounding box center [742, 323] width 502 height 110
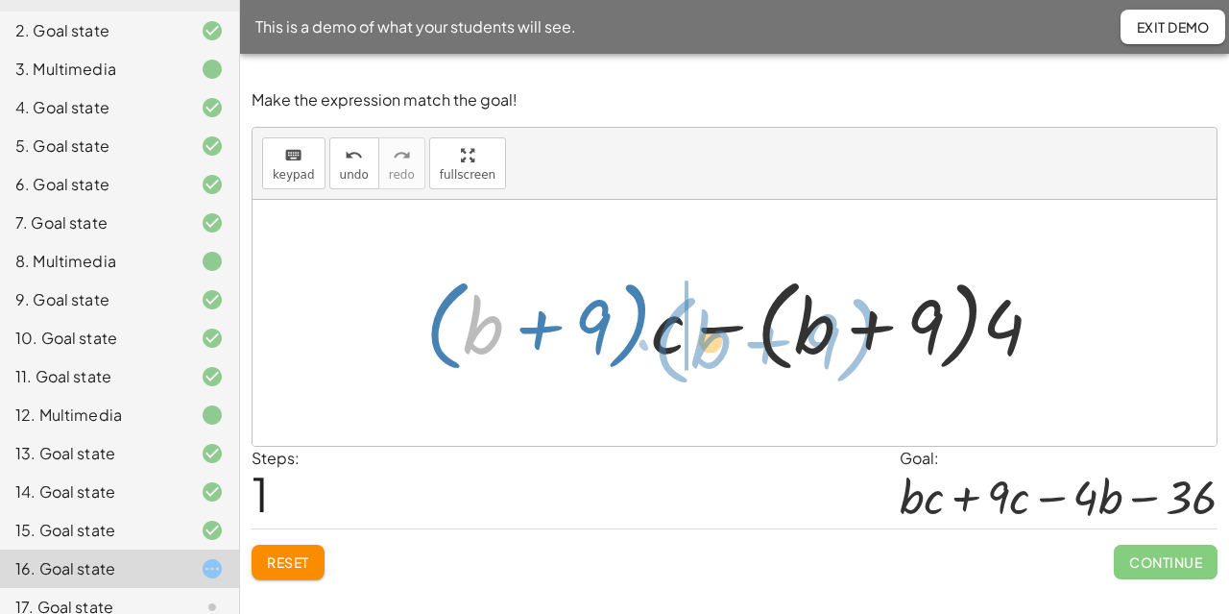
drag, startPoint x: 484, startPoint y: 332, endPoint x: 712, endPoint y: 347, distance: 228.0
click at [712, 347] on div at bounding box center [742, 323] width 652 height 110
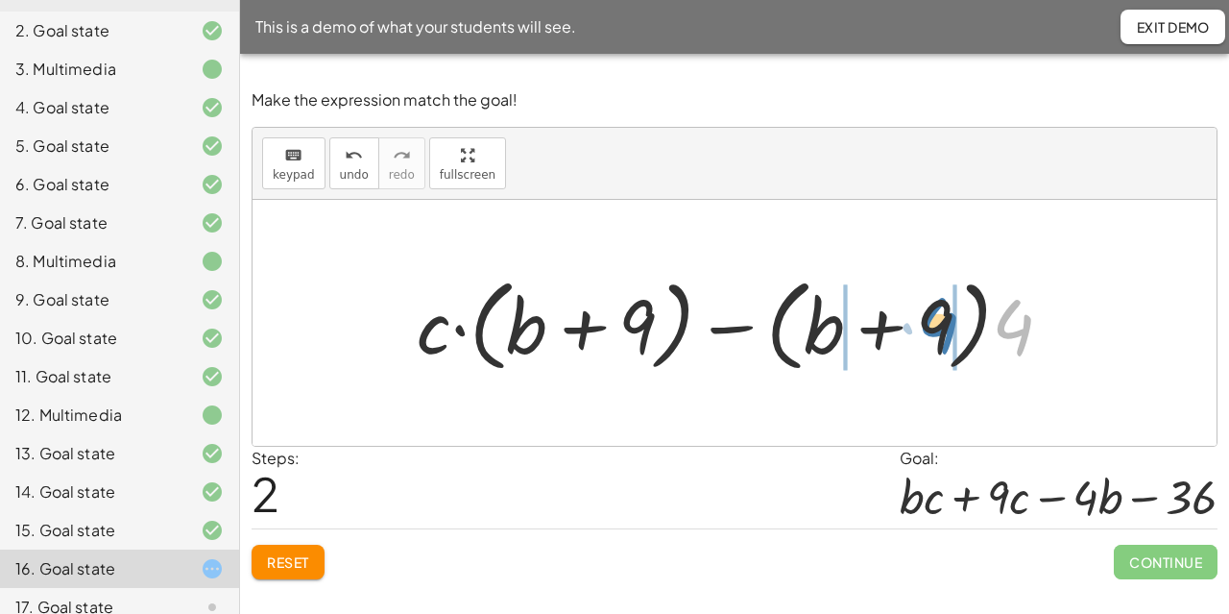
drag, startPoint x: 1004, startPoint y: 335, endPoint x: 930, endPoint y: 333, distance: 74.9
click at [930, 333] on div at bounding box center [742, 323] width 670 height 110
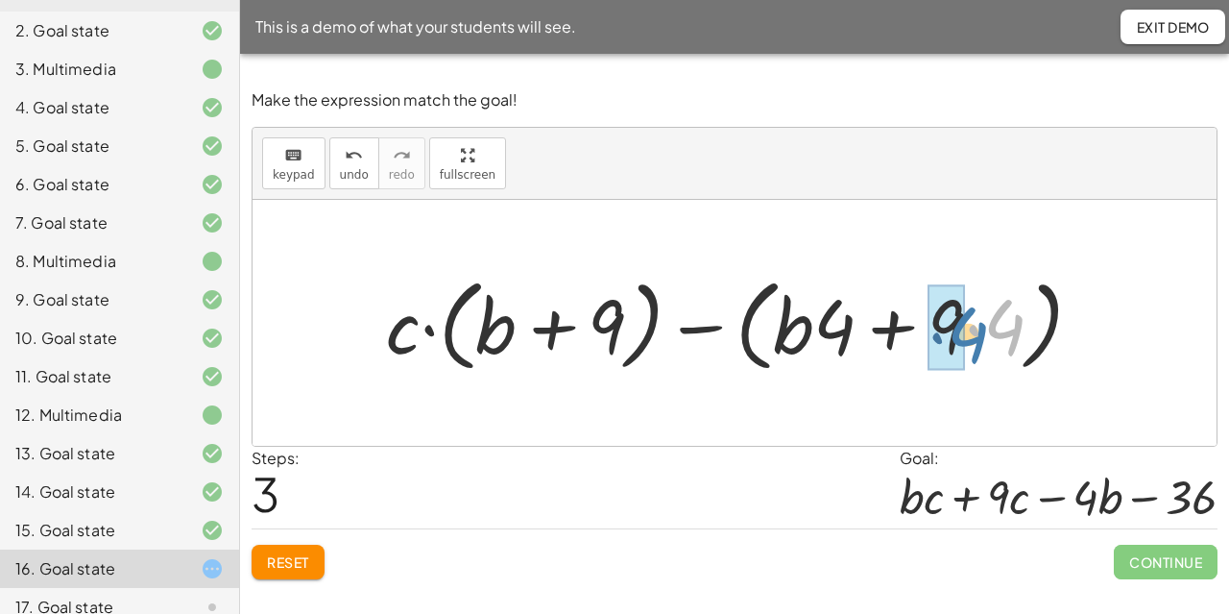
drag, startPoint x: 1008, startPoint y: 337, endPoint x: 972, endPoint y: 345, distance: 37.3
click at [972, 345] on div at bounding box center [741, 323] width 731 height 110
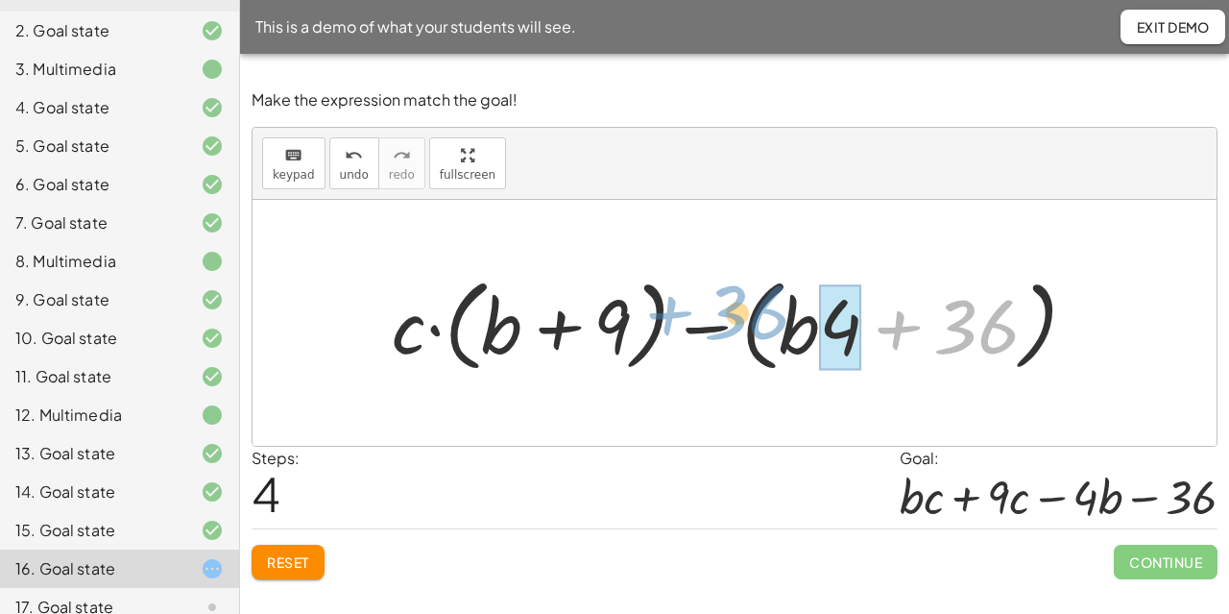
drag, startPoint x: 955, startPoint y: 346, endPoint x: 565, endPoint y: 339, distance: 390.9
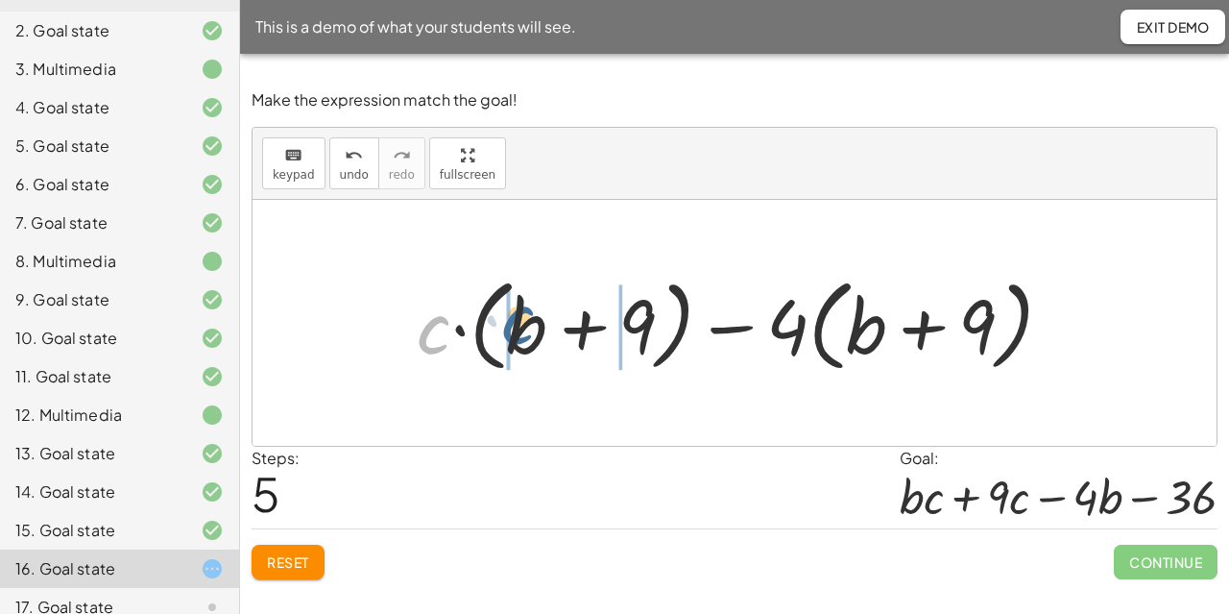
drag, startPoint x: 430, startPoint y: 335, endPoint x: 526, endPoint y: 329, distance: 96.2
click at [526, 329] on div at bounding box center [742, 323] width 670 height 110
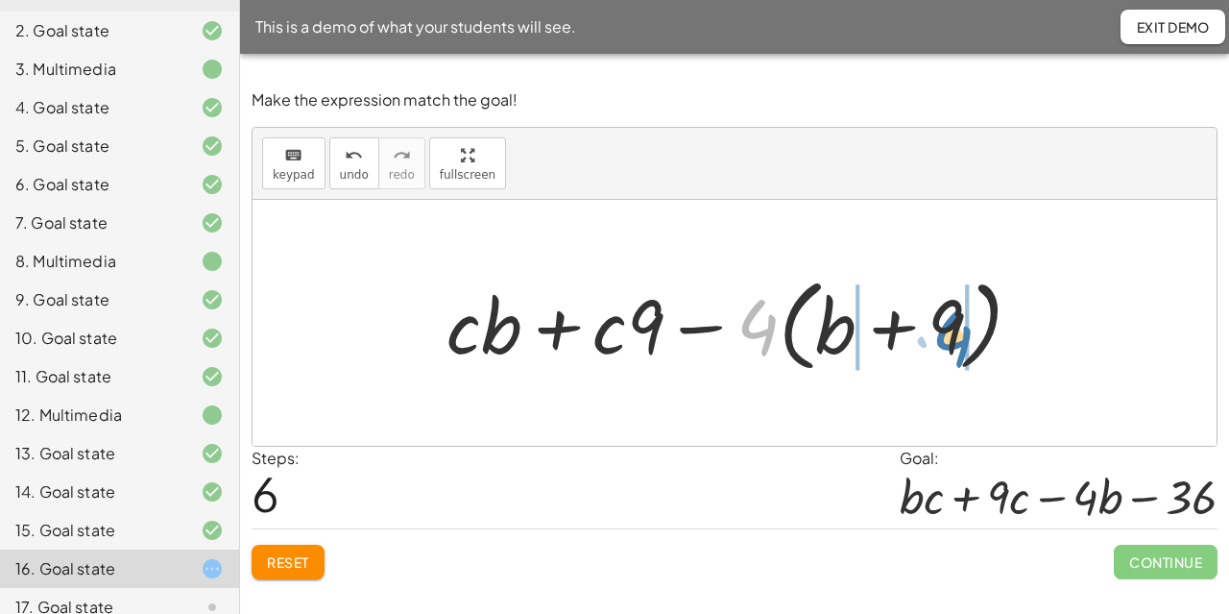
drag, startPoint x: 753, startPoint y: 341, endPoint x: 949, endPoint y: 352, distance: 196.2
click at [949, 352] on div at bounding box center [742, 323] width 610 height 110
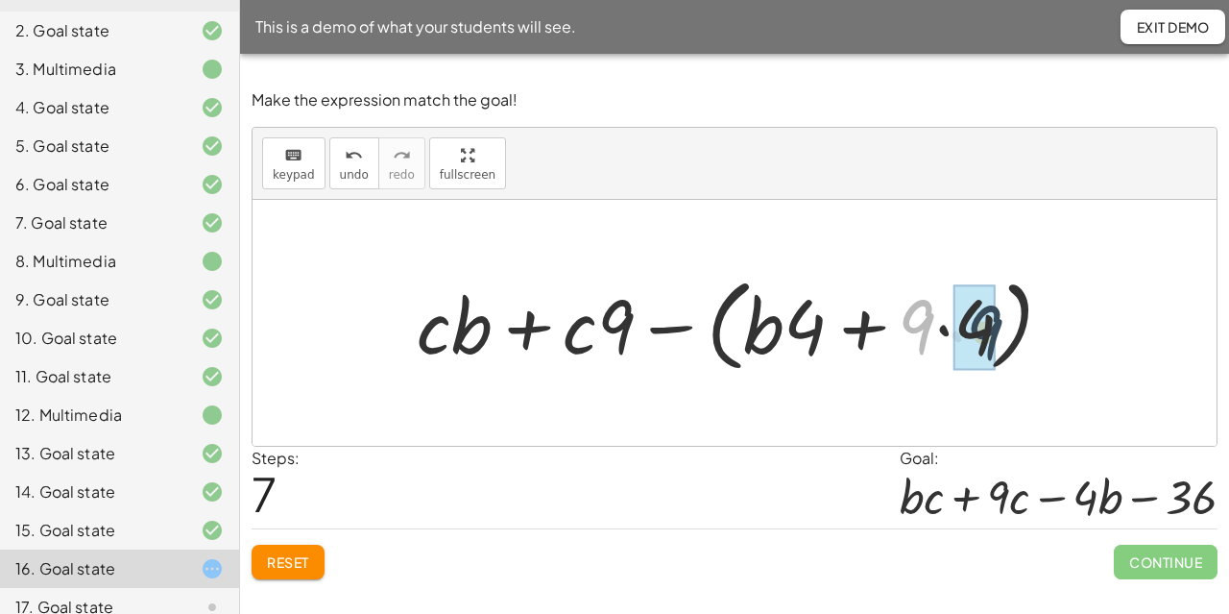
drag, startPoint x: 917, startPoint y: 312, endPoint x: 987, endPoint y: 311, distance: 70.1
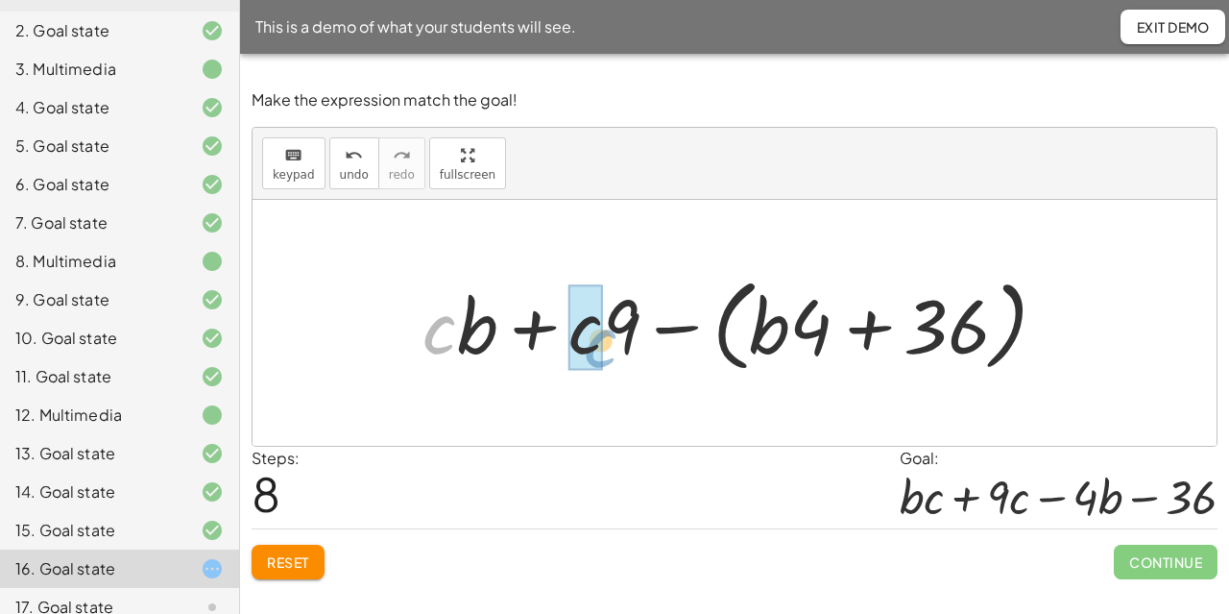
drag, startPoint x: 455, startPoint y: 336, endPoint x: 616, endPoint y: 352, distance: 162.1
click at [616, 352] on div at bounding box center [743, 323] width 660 height 110
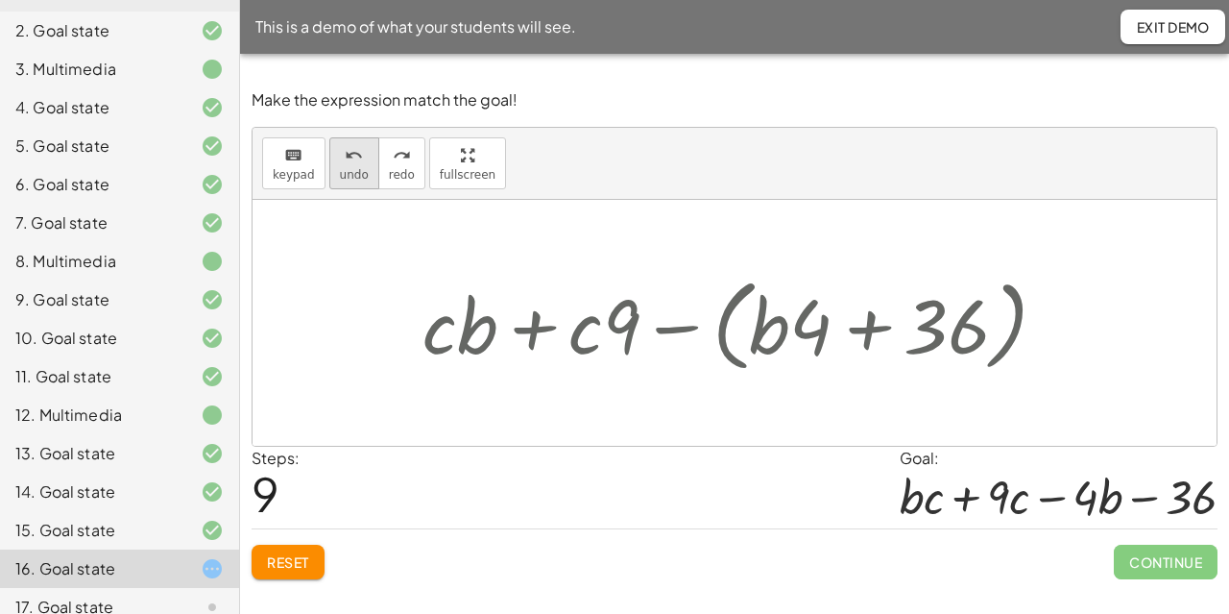
click at [350, 181] on span "undo" at bounding box center [354, 174] width 29 height 13
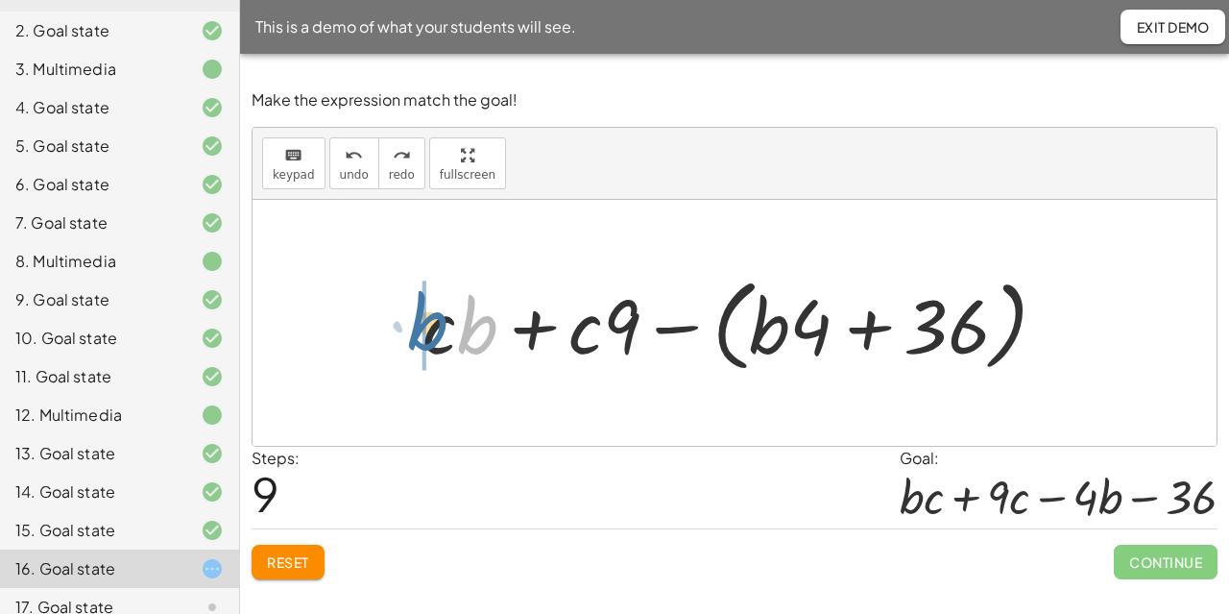
drag, startPoint x: 480, startPoint y: 352, endPoint x: 427, endPoint y: 349, distance: 53.0
click at [427, 349] on div at bounding box center [743, 323] width 660 height 110
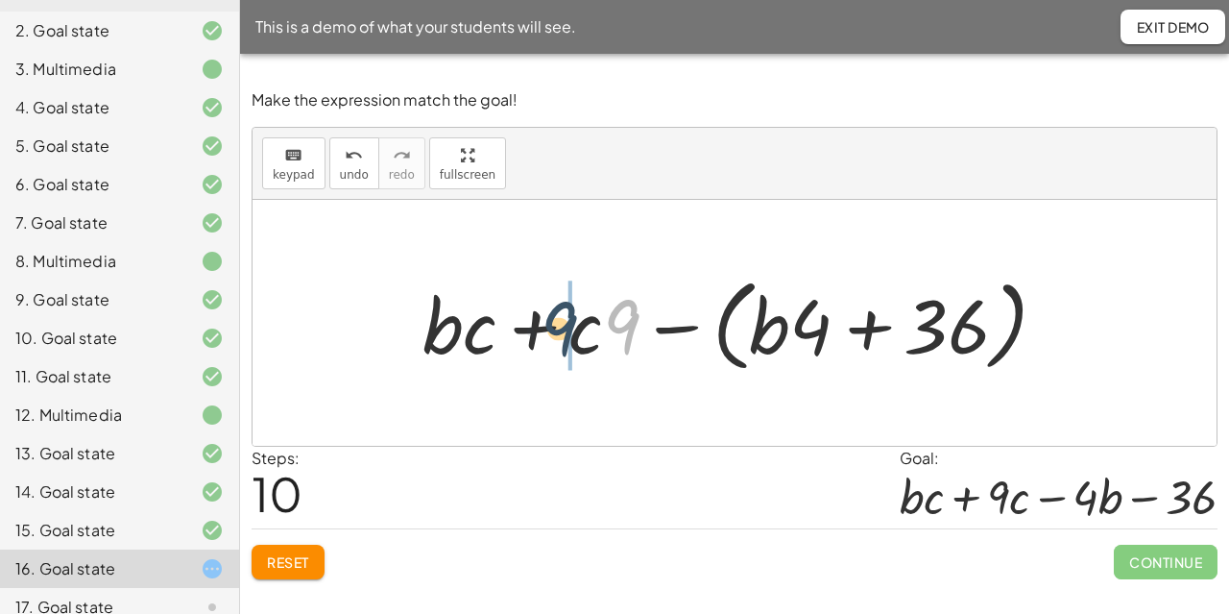
drag, startPoint x: 635, startPoint y: 337, endPoint x: 567, endPoint y: 341, distance: 67.3
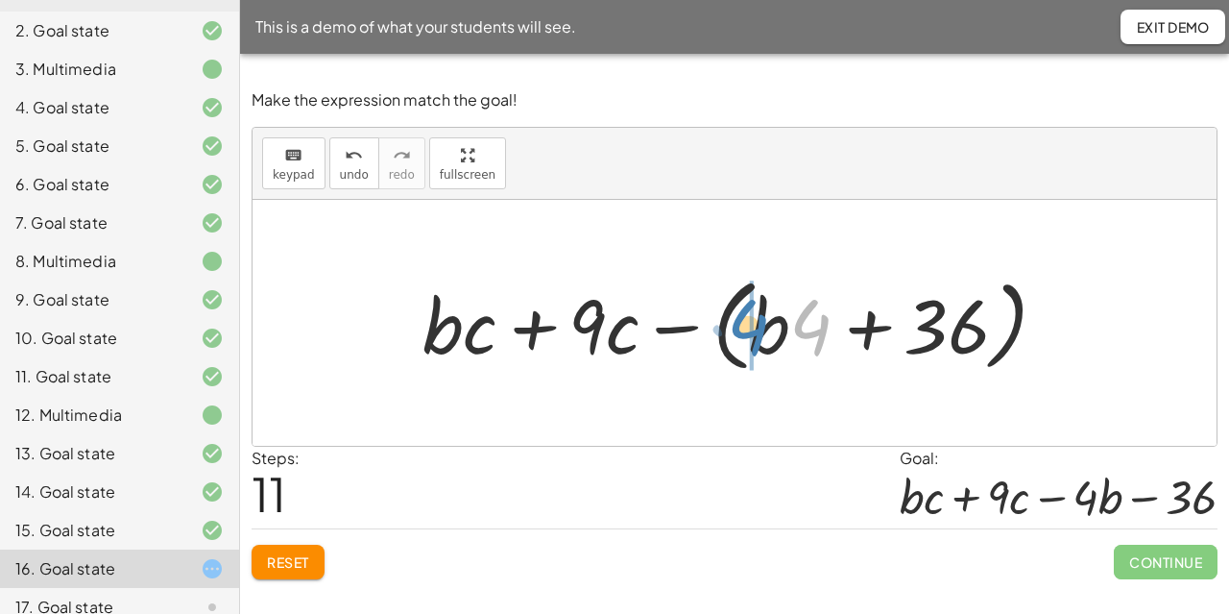
drag, startPoint x: 819, startPoint y: 350, endPoint x: 753, endPoint y: 350, distance: 66.3
click at [885, 323] on div at bounding box center [743, 323] width 660 height 110
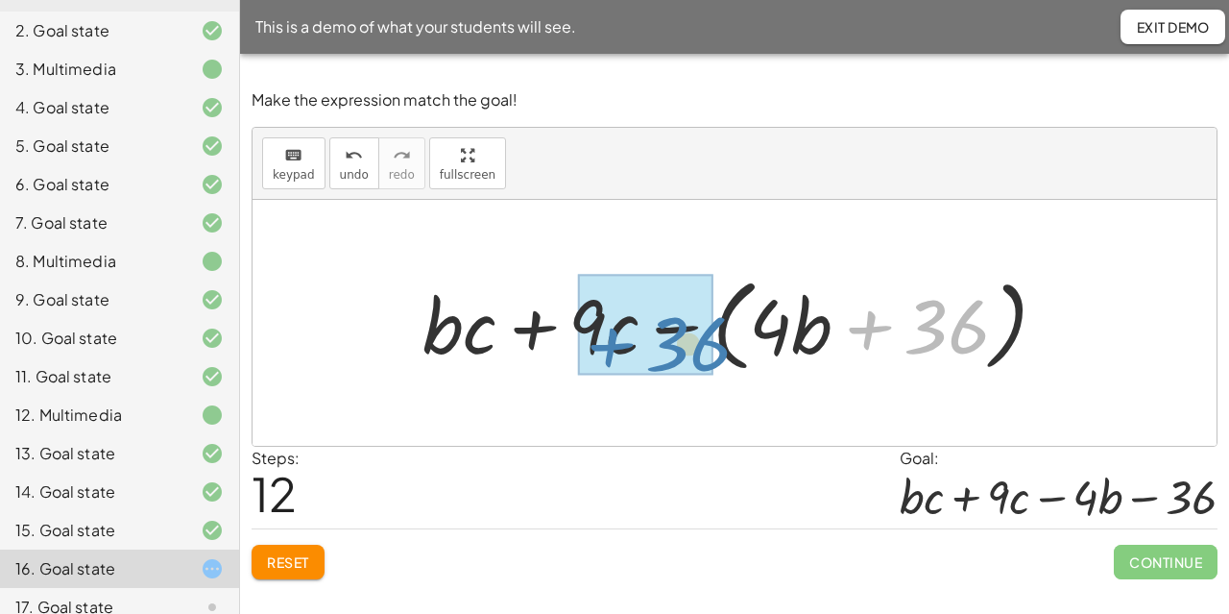
drag, startPoint x: 970, startPoint y: 339, endPoint x: 712, endPoint y: 356, distance: 258.9
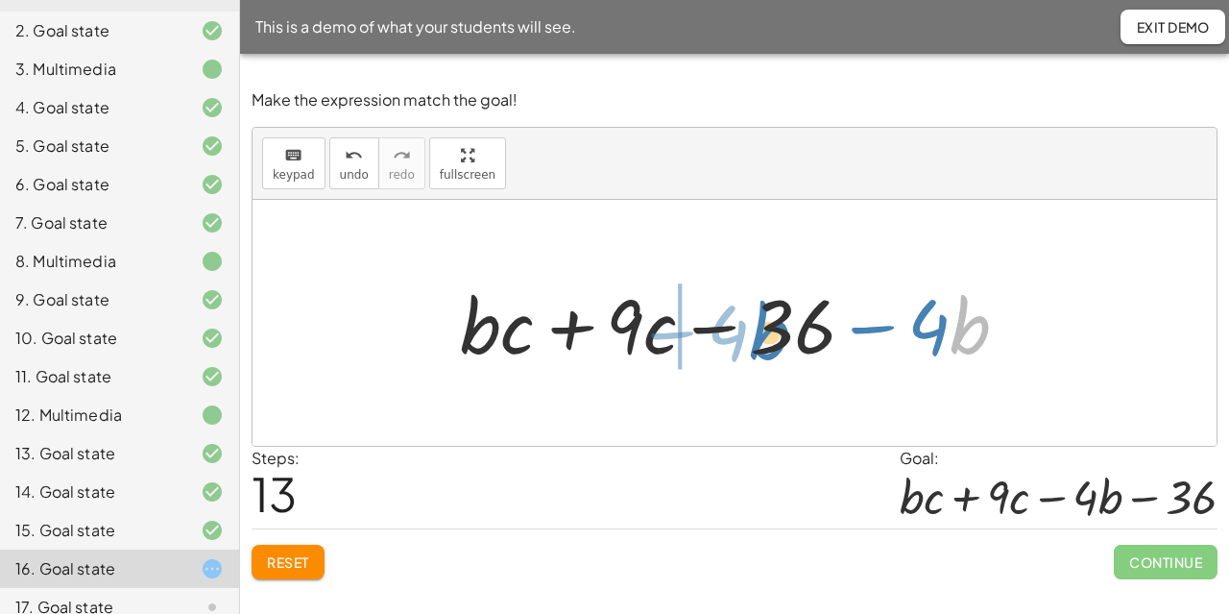
drag, startPoint x: 958, startPoint y: 337, endPoint x: 758, endPoint y: 343, distance: 200.8
click at [758, 343] on div at bounding box center [741, 323] width 583 height 99
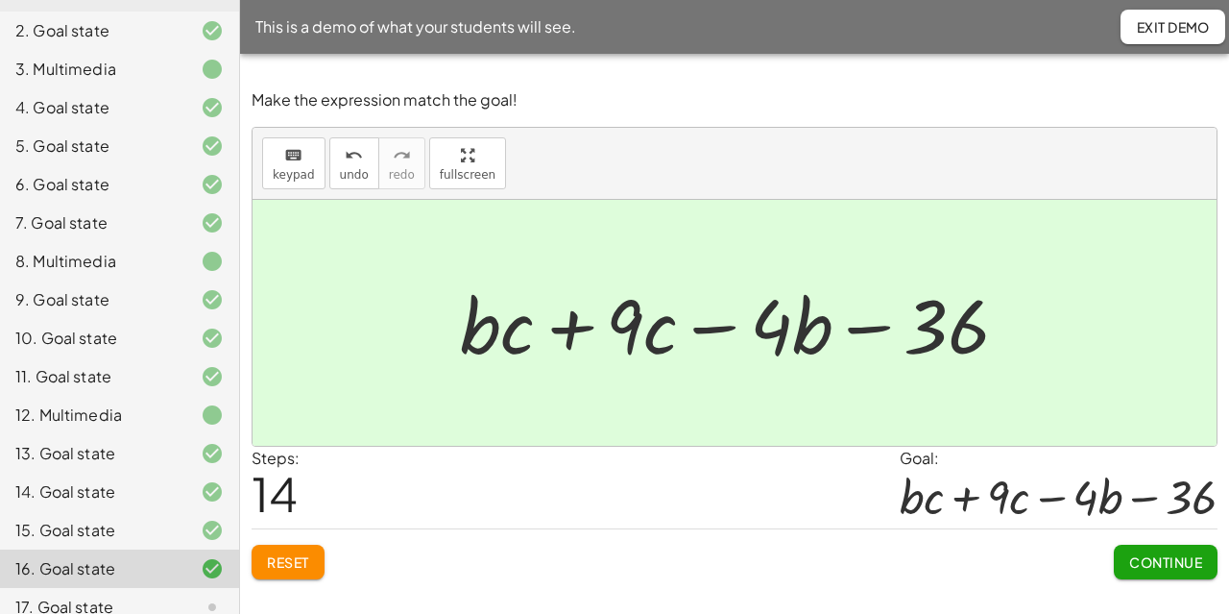
click at [1164, 562] on span "Continue" at bounding box center [1165, 561] width 73 height 17
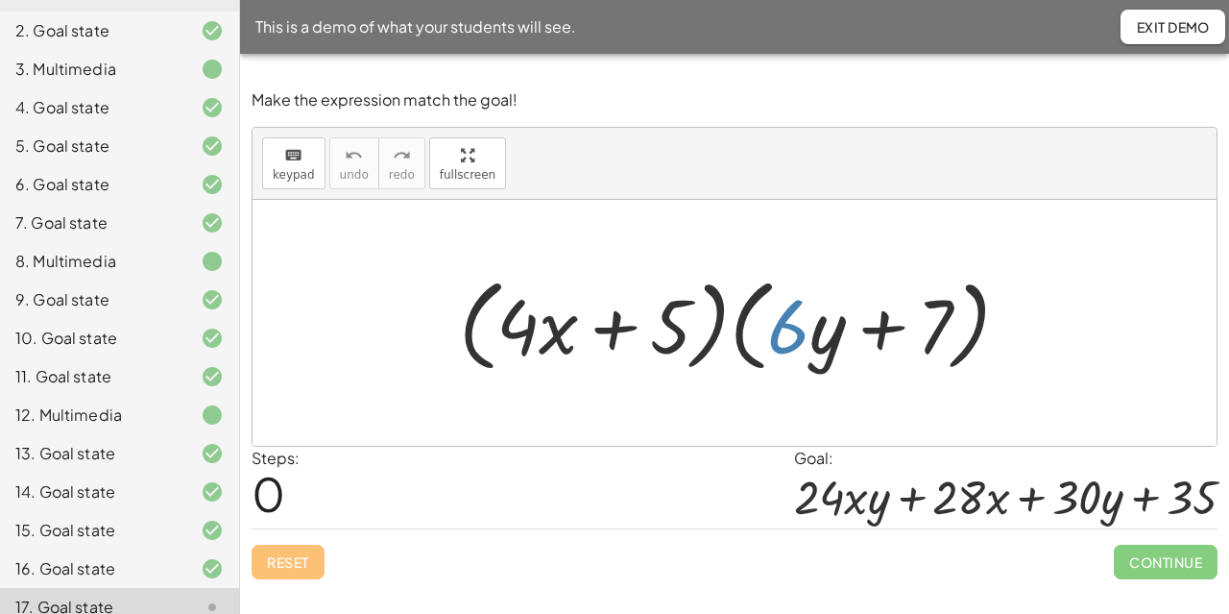
click at [807, 339] on div at bounding box center [742, 323] width 586 height 110
drag, startPoint x: 538, startPoint y: 328, endPoint x: 809, endPoint y: 329, distance: 270.8
click at [809, 329] on div at bounding box center [742, 323] width 586 height 110
drag, startPoint x: 534, startPoint y: 360, endPoint x: 648, endPoint y: 379, distance: 115.9
click at [648, 379] on div "· 4 + · x · ( + · 4 · x + 5 ) · ( + · 6 · y + 7 )" at bounding box center [735, 323] width 610 height 120
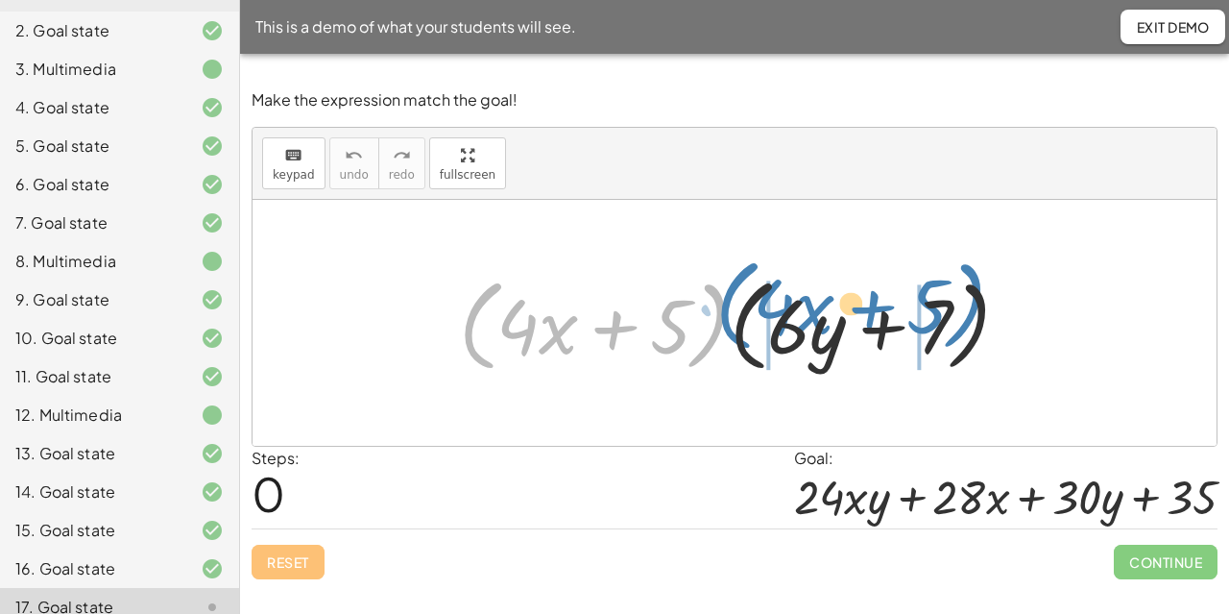
drag, startPoint x: 700, startPoint y: 359, endPoint x: 956, endPoint y: 339, distance: 257.2
click at [956, 339] on div at bounding box center [742, 323] width 586 height 110
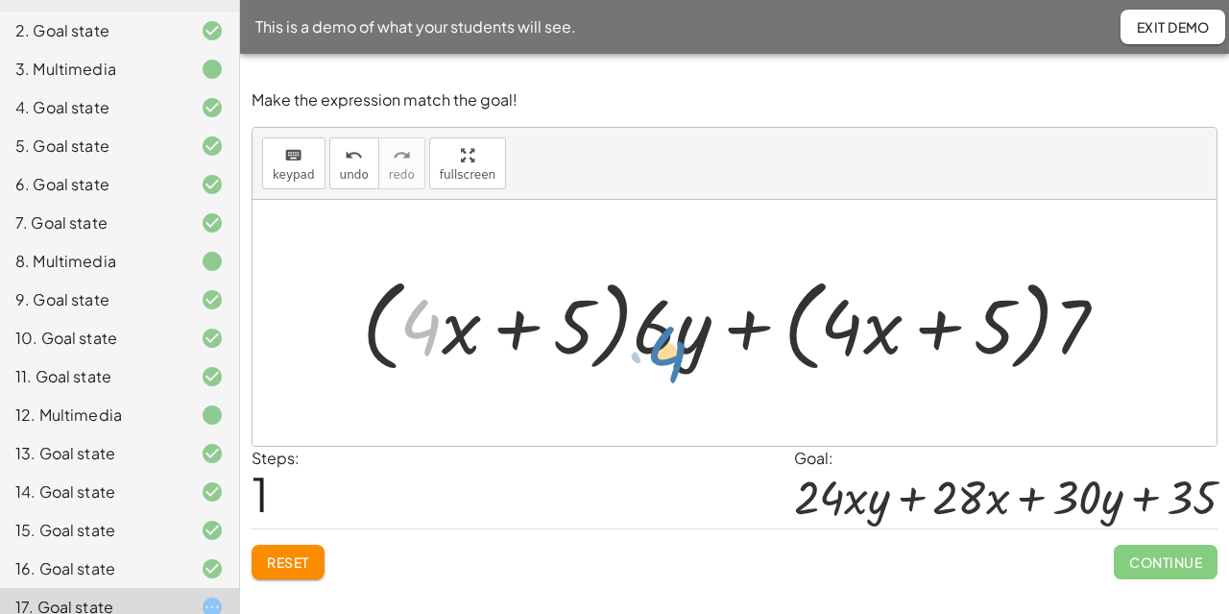
drag, startPoint x: 432, startPoint y: 331, endPoint x: 678, endPoint y: 358, distance: 247.3
click at [678, 358] on div at bounding box center [742, 323] width 780 height 110
drag, startPoint x: 675, startPoint y: 345, endPoint x: 447, endPoint y: 341, distance: 227.6
click at [447, 341] on div at bounding box center [742, 323] width 780 height 110
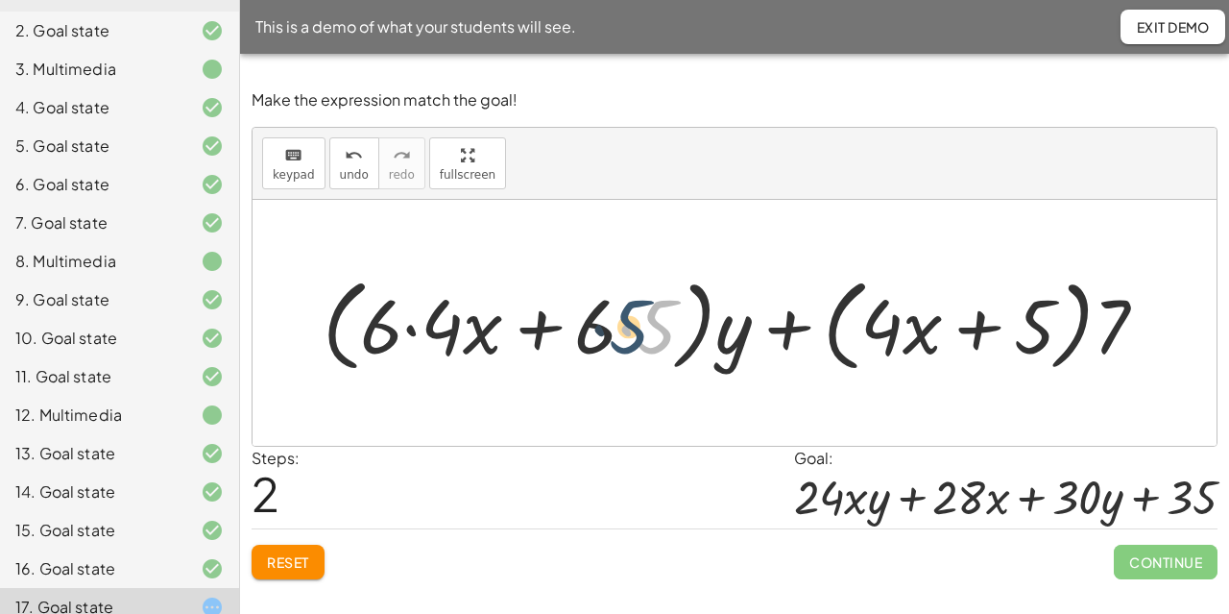
drag, startPoint x: 645, startPoint y: 335, endPoint x: 618, endPoint y: 335, distance: 26.9
click at [618, 335] on div at bounding box center [742, 323] width 859 height 110
drag, startPoint x: 597, startPoint y: 344, endPoint x: 672, endPoint y: 371, distance: 79.6
click at [672, 371] on div at bounding box center [742, 323] width 859 height 110
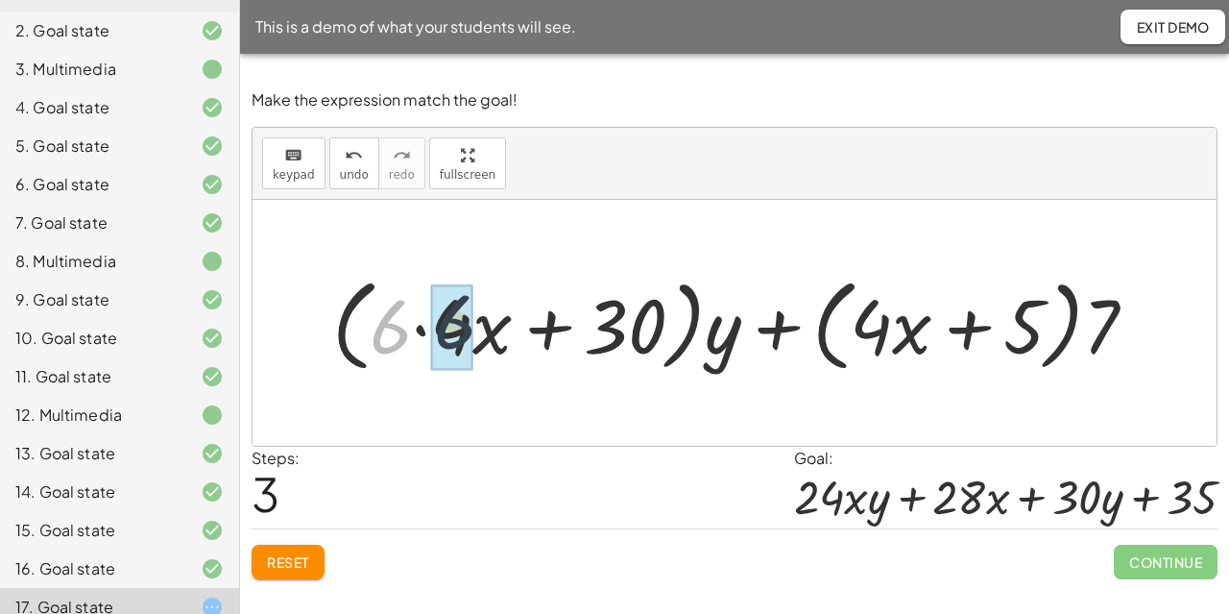
drag, startPoint x: 390, startPoint y: 347, endPoint x: 428, endPoint y: 341, distance: 38.8
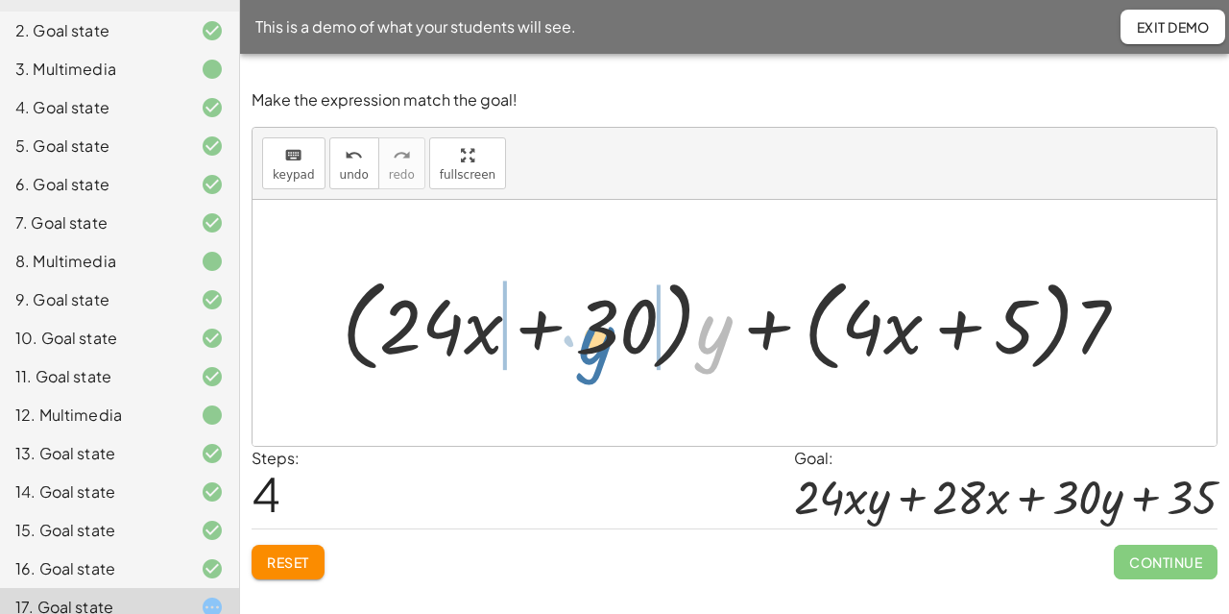
drag, startPoint x: 718, startPoint y: 326, endPoint x: 601, endPoint y: 336, distance: 117.6
click at [601, 336] on div at bounding box center [742, 323] width 821 height 110
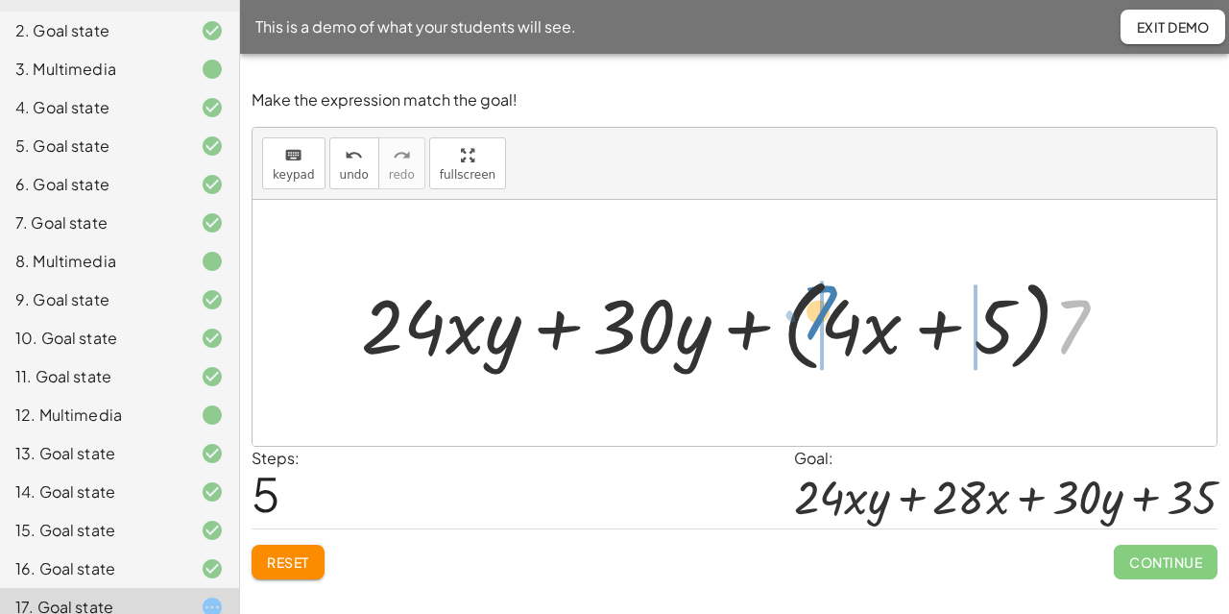
drag, startPoint x: 1075, startPoint y: 347, endPoint x: 822, endPoint y: 331, distance: 254.0
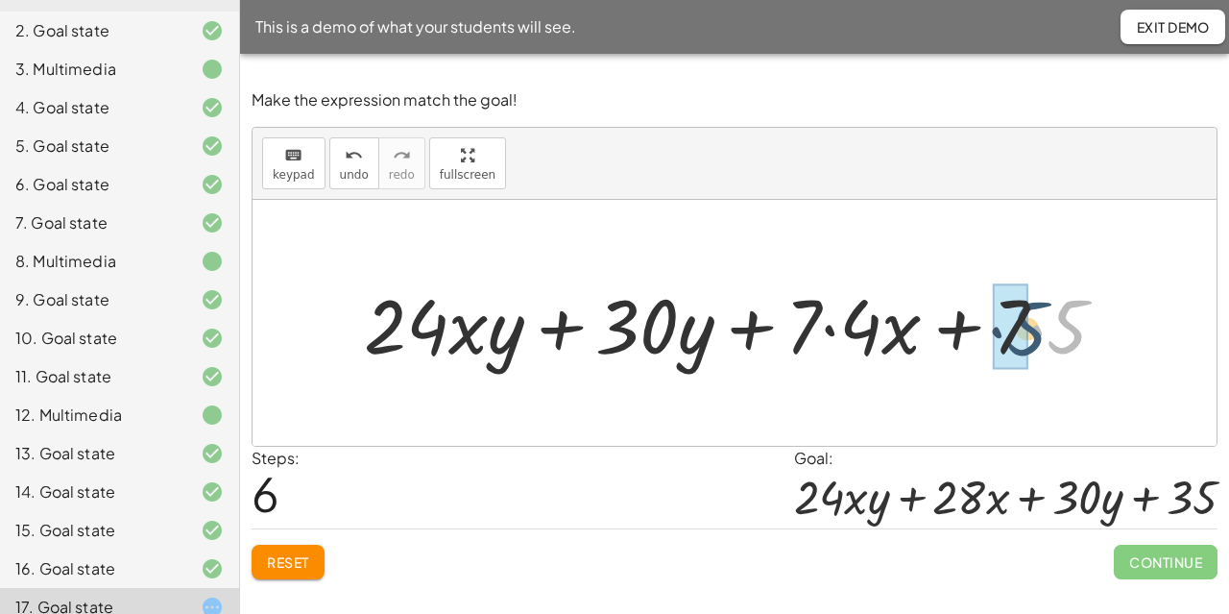
drag, startPoint x: 1068, startPoint y: 336, endPoint x: 1028, endPoint y: 338, distance: 39.4
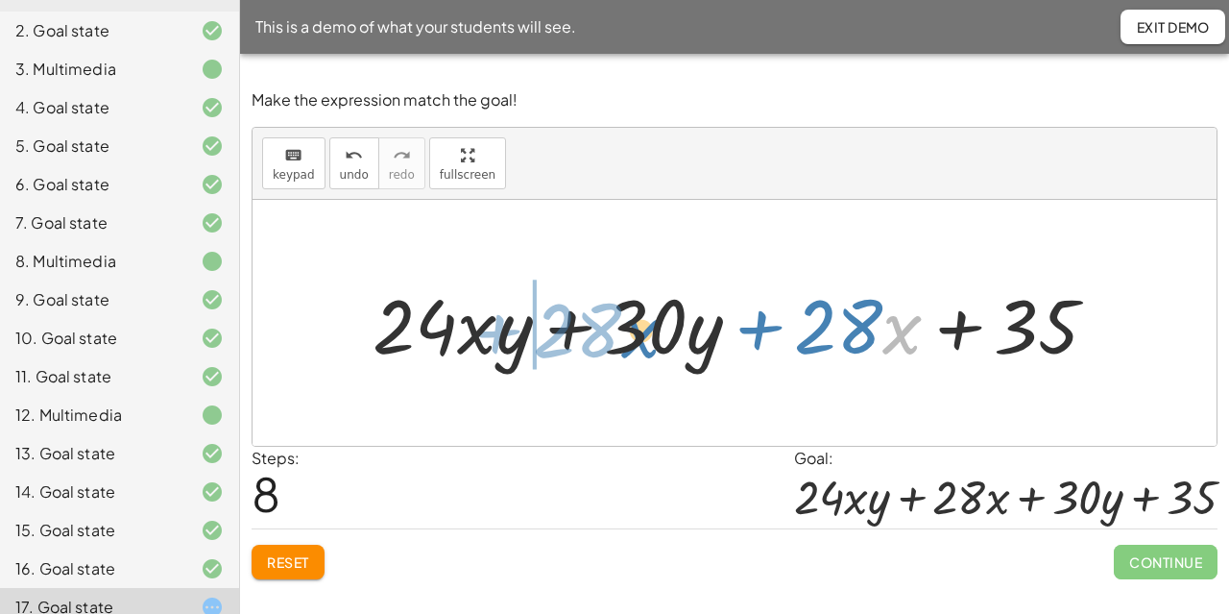
drag, startPoint x: 904, startPoint y: 335, endPoint x: 664, endPoint y: 346, distance: 239.3
click at [664, 346] on div at bounding box center [743, 323] width 760 height 99
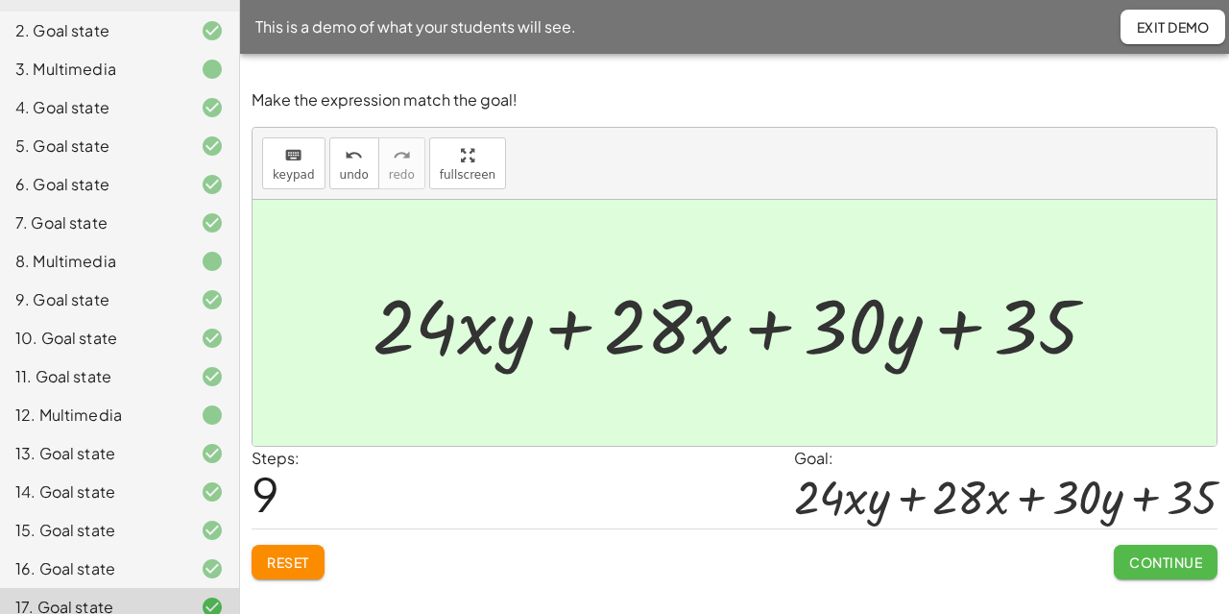
click at [1156, 562] on span "Continue" at bounding box center [1165, 561] width 73 height 17
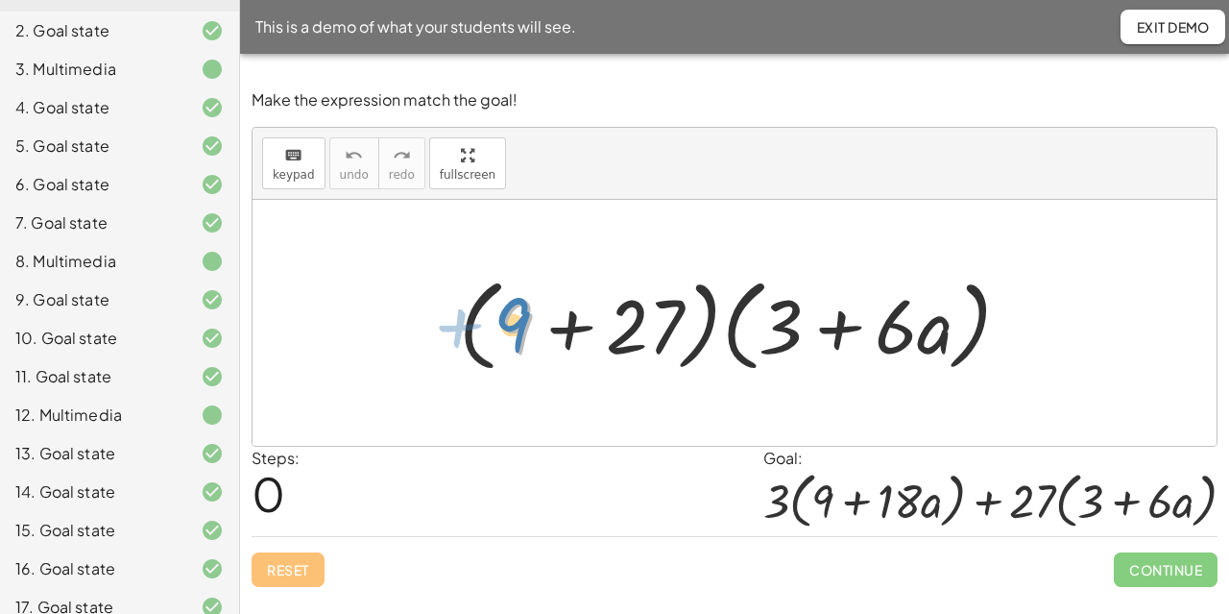
click at [519, 326] on div at bounding box center [742, 323] width 586 height 110
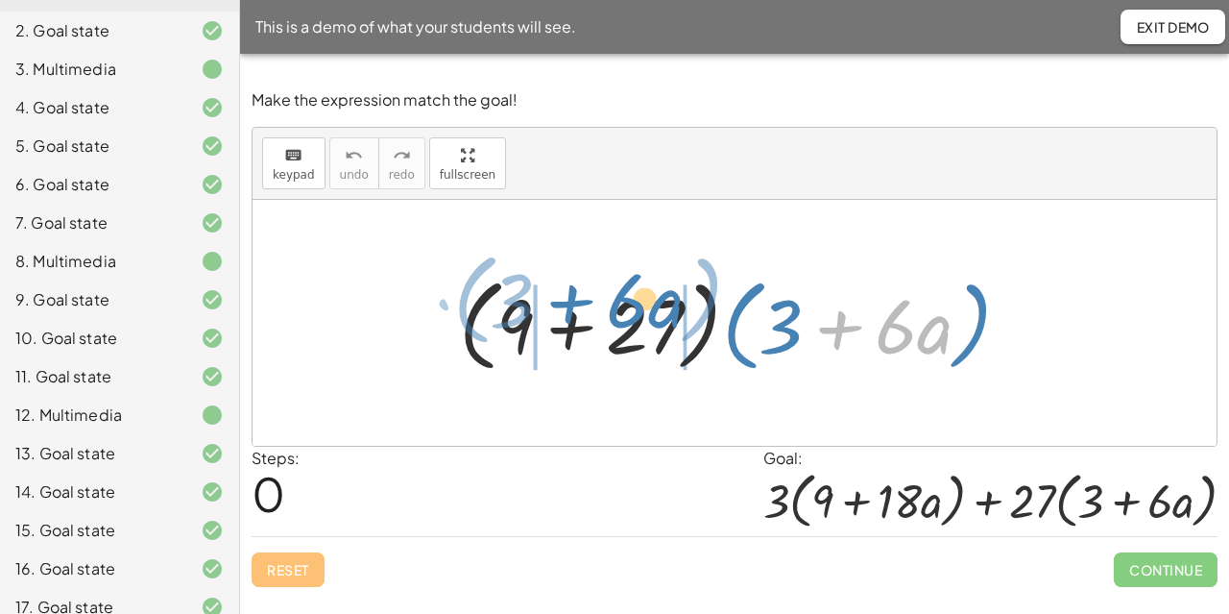
drag, startPoint x: 819, startPoint y: 323, endPoint x: 550, endPoint y: 297, distance: 270.1
click at [550, 297] on div at bounding box center [742, 323] width 586 height 110
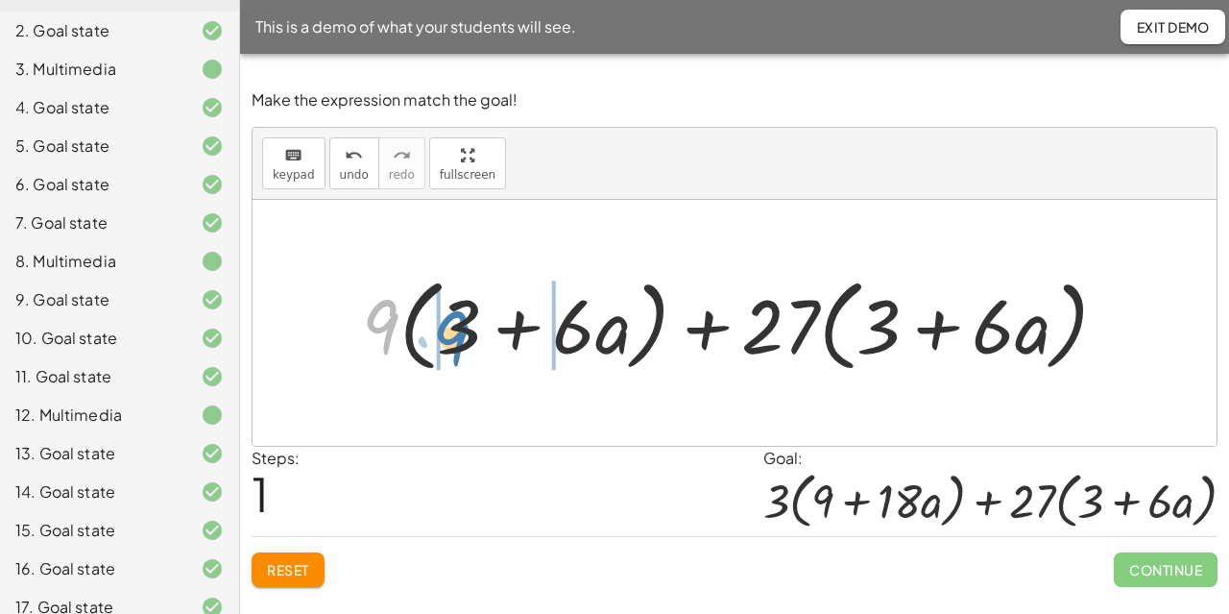
drag, startPoint x: 376, startPoint y: 315, endPoint x: 447, endPoint y: 326, distance: 71.0
click at [447, 326] on div at bounding box center [742, 323] width 780 height 110
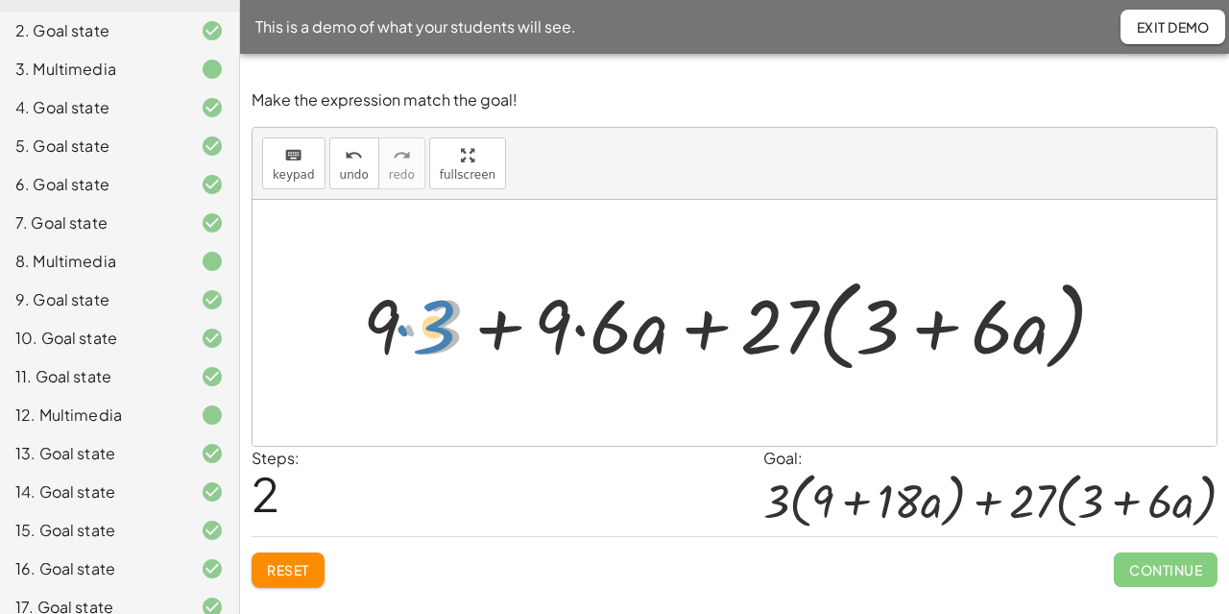
drag, startPoint x: 459, startPoint y: 319, endPoint x: 427, endPoint y: 324, distance: 32.0
click at [427, 324] on div at bounding box center [742, 323] width 778 height 110
drag, startPoint x: 444, startPoint y: 337, endPoint x: 287, endPoint y: 347, distance: 156.8
drag, startPoint x: 441, startPoint y: 331, endPoint x: 532, endPoint y: 332, distance: 91.2
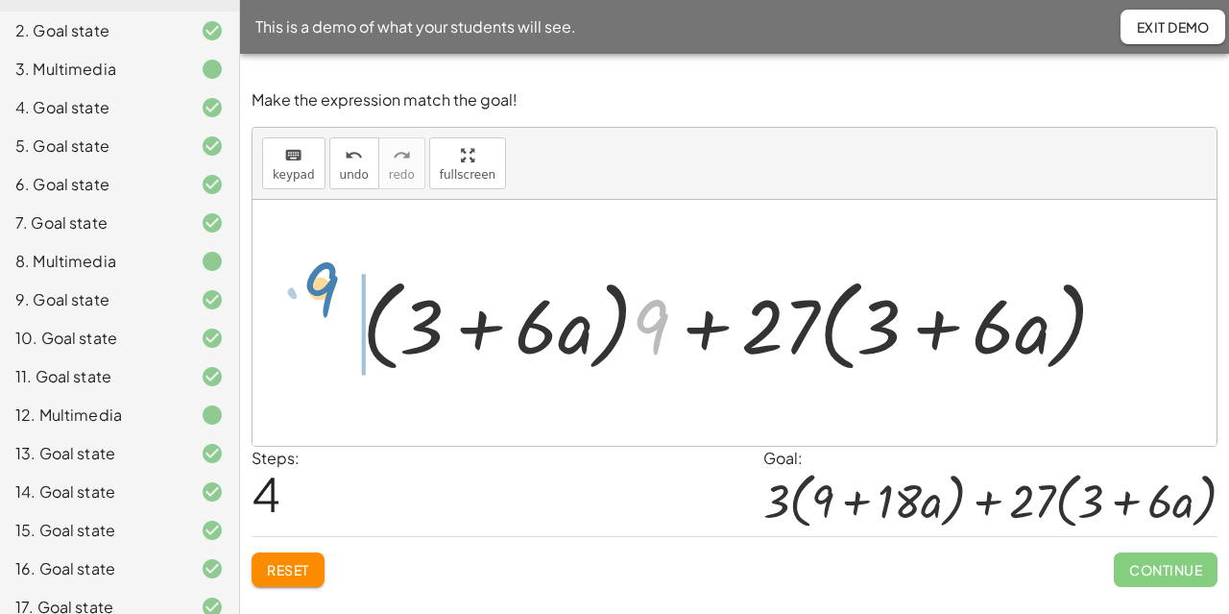
drag, startPoint x: 663, startPoint y: 341, endPoint x: 332, endPoint y: 302, distance: 332.5
click at [333, 302] on div "· ( + 9 + 27 ) · ( + 3 + · 6 · a ) + · 9 · ( + 3 + · 6 · a ) + · 27 · ( + 3 + ·…" at bounding box center [735, 323] width 804 height 120
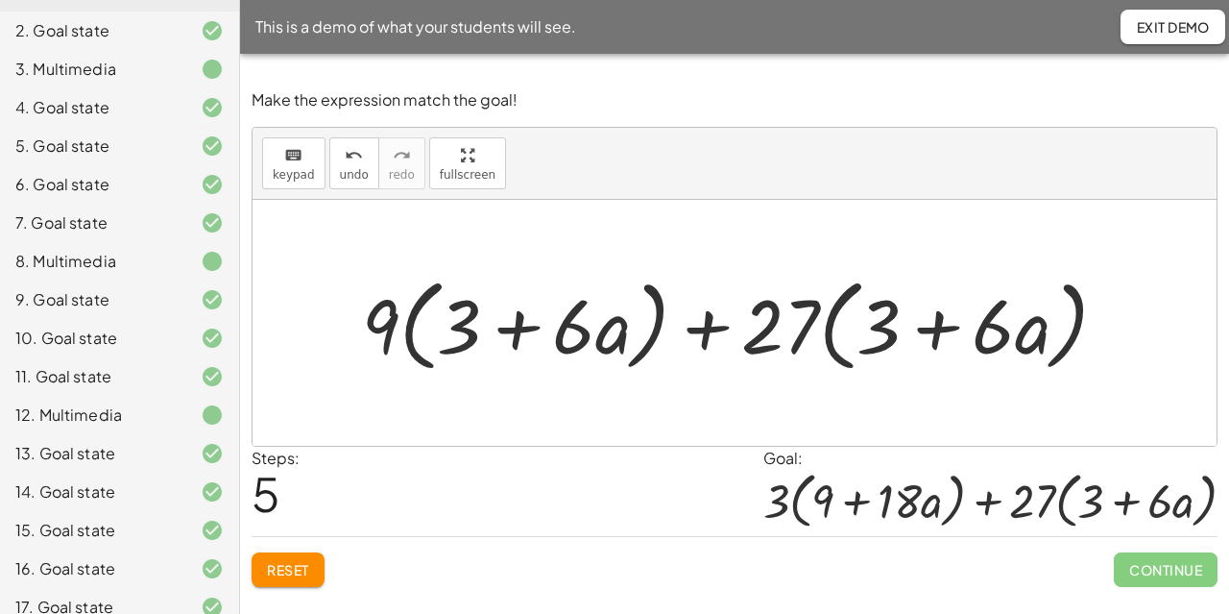
click at [591, 343] on div at bounding box center [742, 323] width 780 height 110
click at [568, 334] on div at bounding box center [742, 323] width 780 height 110
drag, startPoint x: 388, startPoint y: 296, endPoint x: 494, endPoint y: 302, distance: 105.8
click at [494, 302] on div at bounding box center [742, 323] width 780 height 110
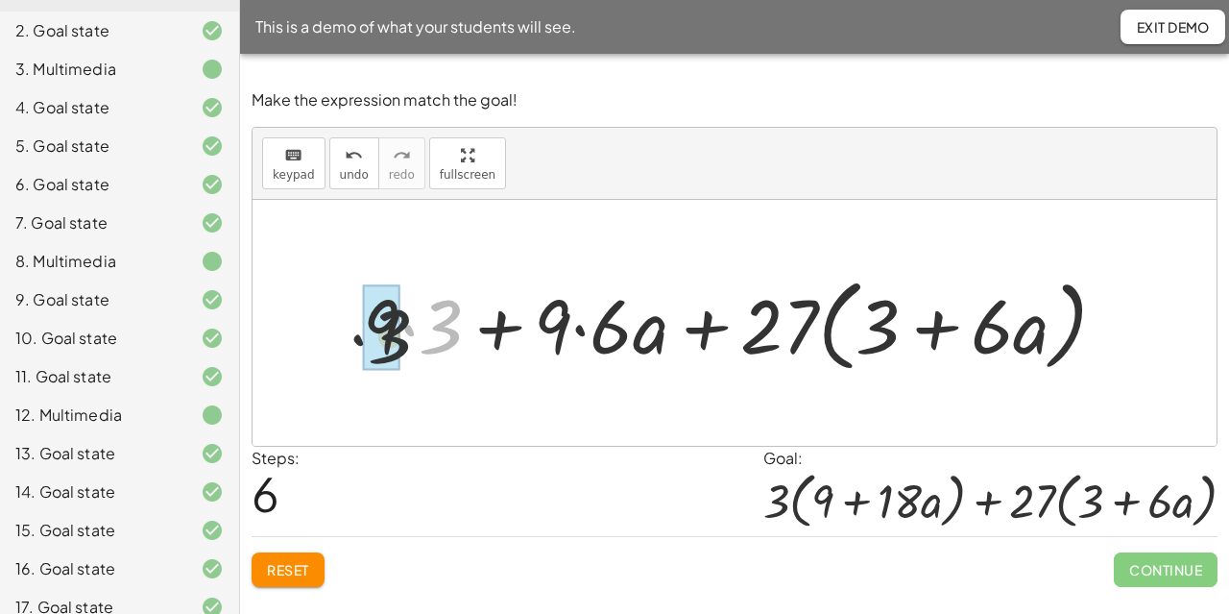
drag, startPoint x: 417, startPoint y: 347, endPoint x: 388, endPoint y: 352, distance: 29.4
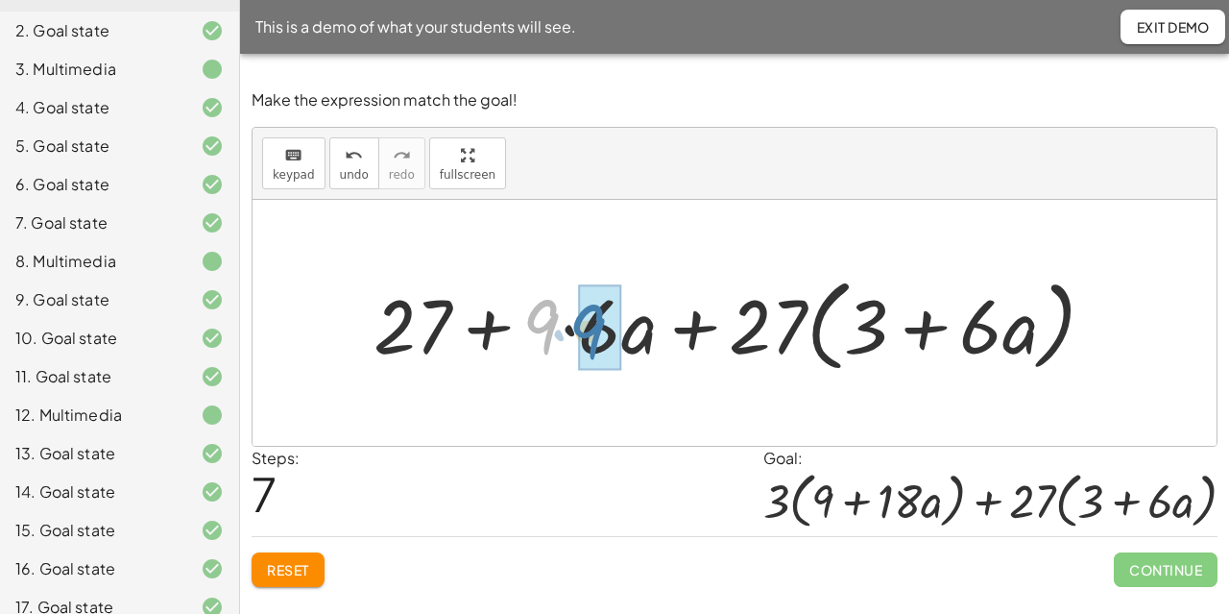
drag, startPoint x: 543, startPoint y: 332, endPoint x: 593, endPoint y: 337, distance: 50.2
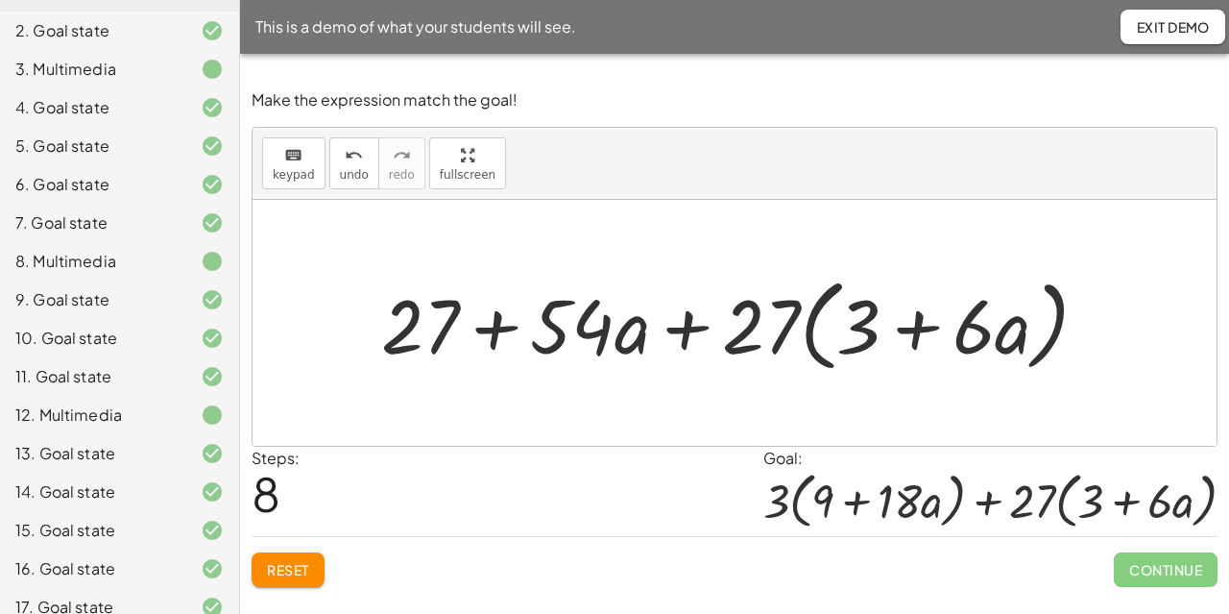
click at [449, 324] on div at bounding box center [742, 323] width 741 height 110
drag, startPoint x: 436, startPoint y: 323, endPoint x: 449, endPoint y: 324, distance: 13.5
click at [449, 324] on div at bounding box center [742, 323] width 741 height 110
click at [298, 169] on span "keypad" at bounding box center [294, 174] width 42 height 13
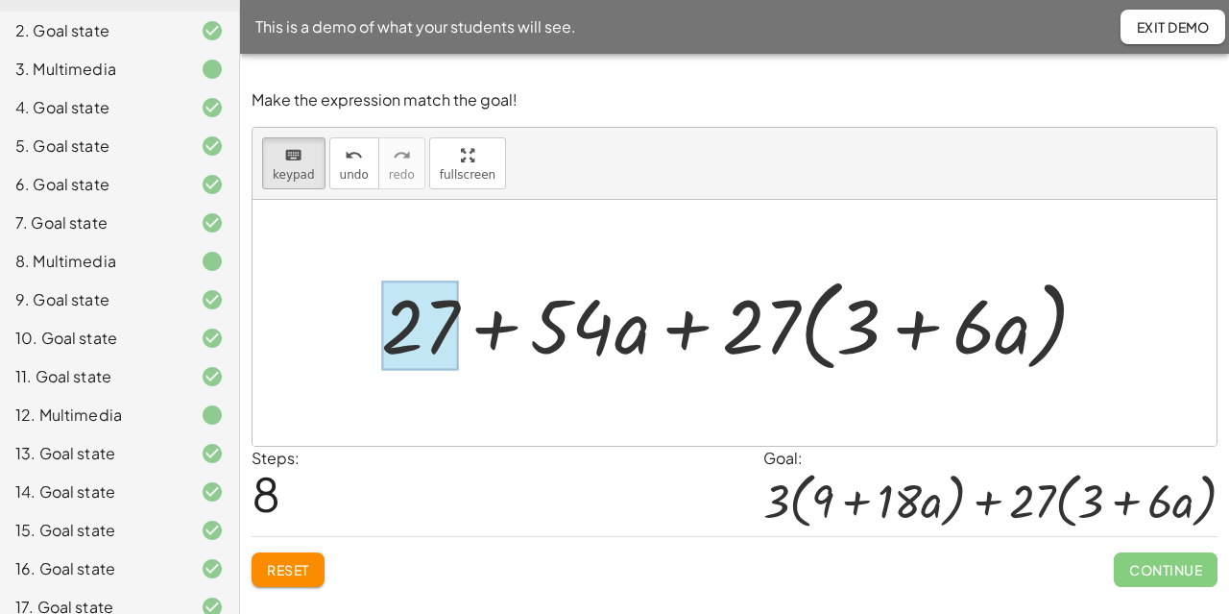
click at [447, 326] on div at bounding box center [420, 324] width 78 height 89
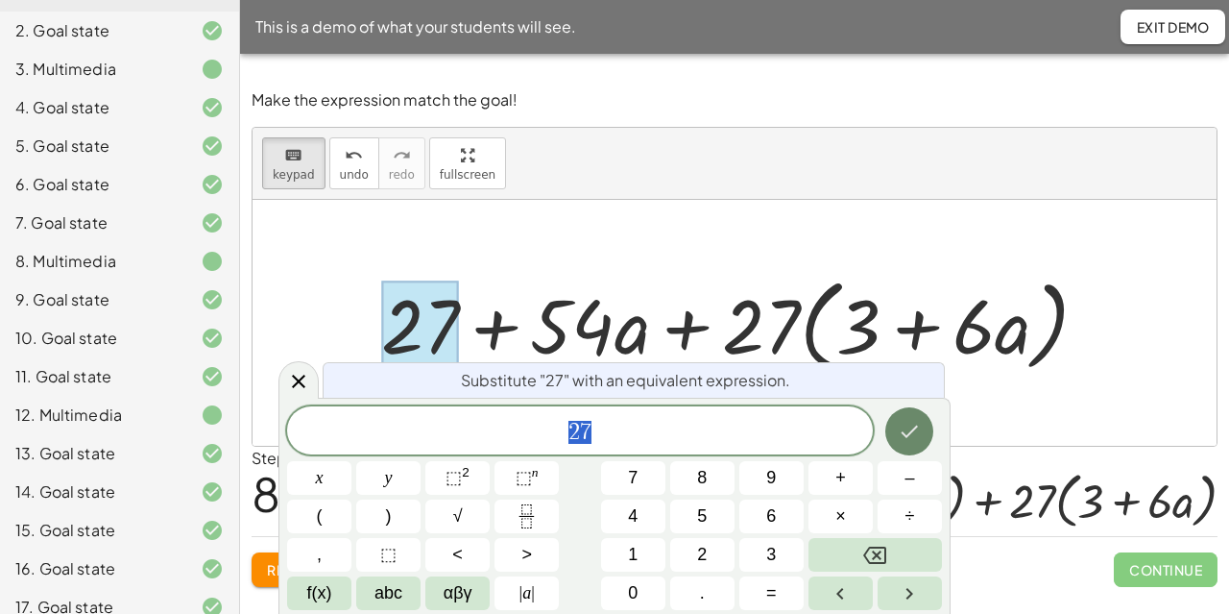
click at [905, 433] on icon "Done" at bounding box center [910, 431] width 17 height 12
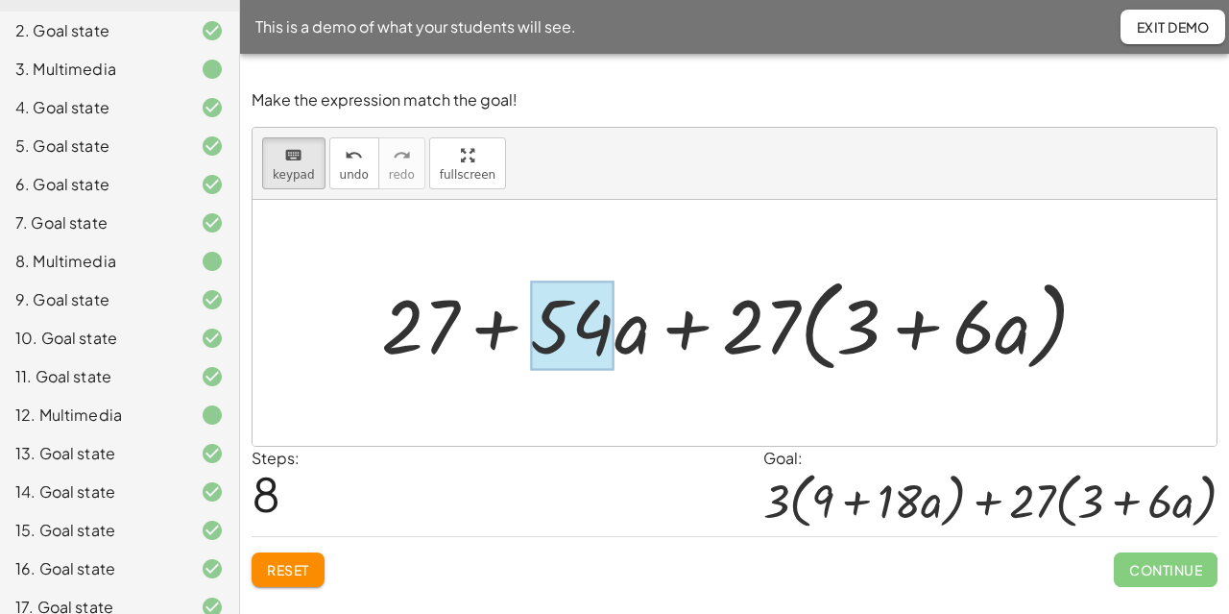
click at [581, 317] on div at bounding box center [572, 324] width 84 height 89
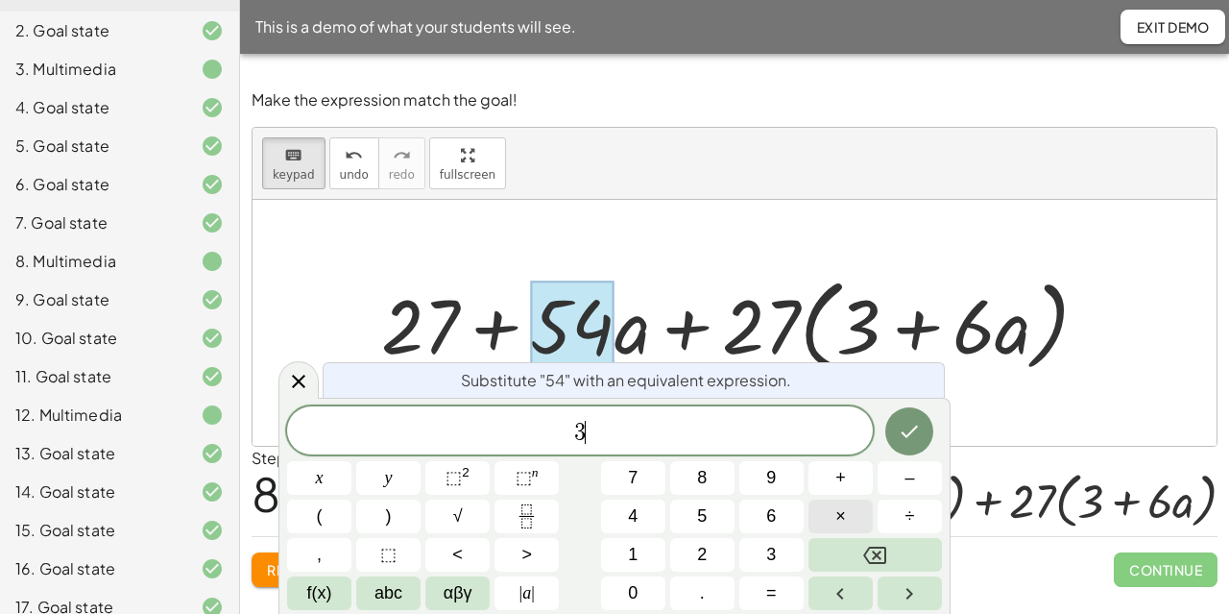
click at [852, 507] on button "×" at bounding box center [841, 516] width 64 height 34
click at [651, 549] on button "1" at bounding box center [633, 555] width 64 height 34
click at [718, 461] on button "8" at bounding box center [702, 478] width 64 height 34
click at [351, 461] on div at bounding box center [319, 478] width 64 height 34
click at [903, 423] on icon "Done" at bounding box center [909, 431] width 23 height 23
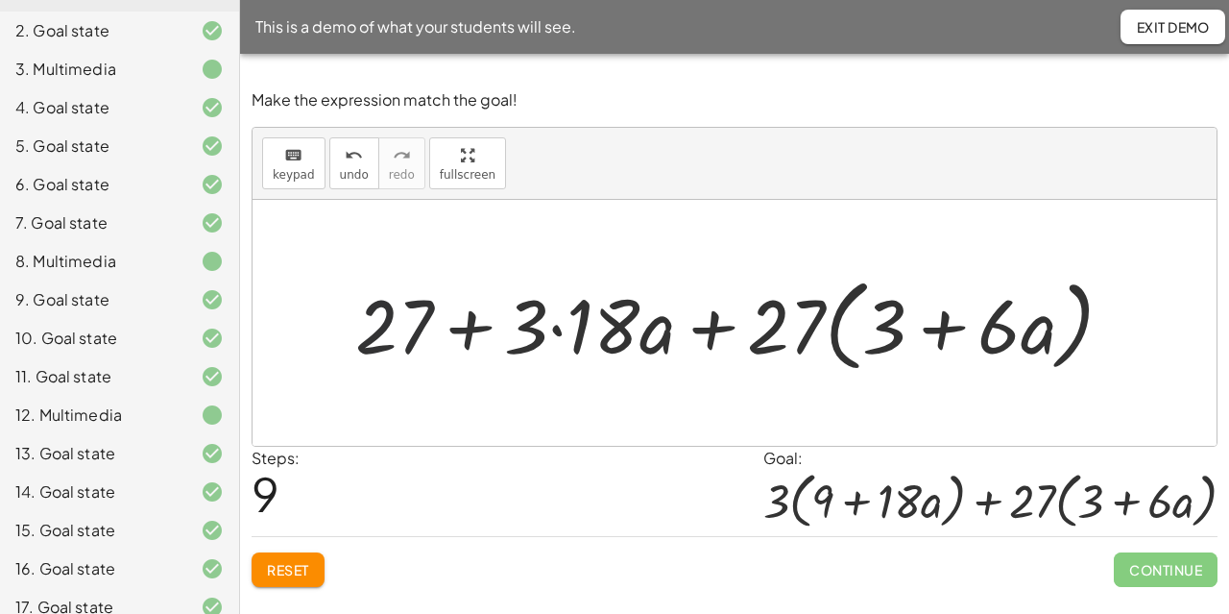
click at [404, 341] on div at bounding box center [742, 323] width 792 height 110
click at [302, 168] on span "keypad" at bounding box center [294, 174] width 42 height 13
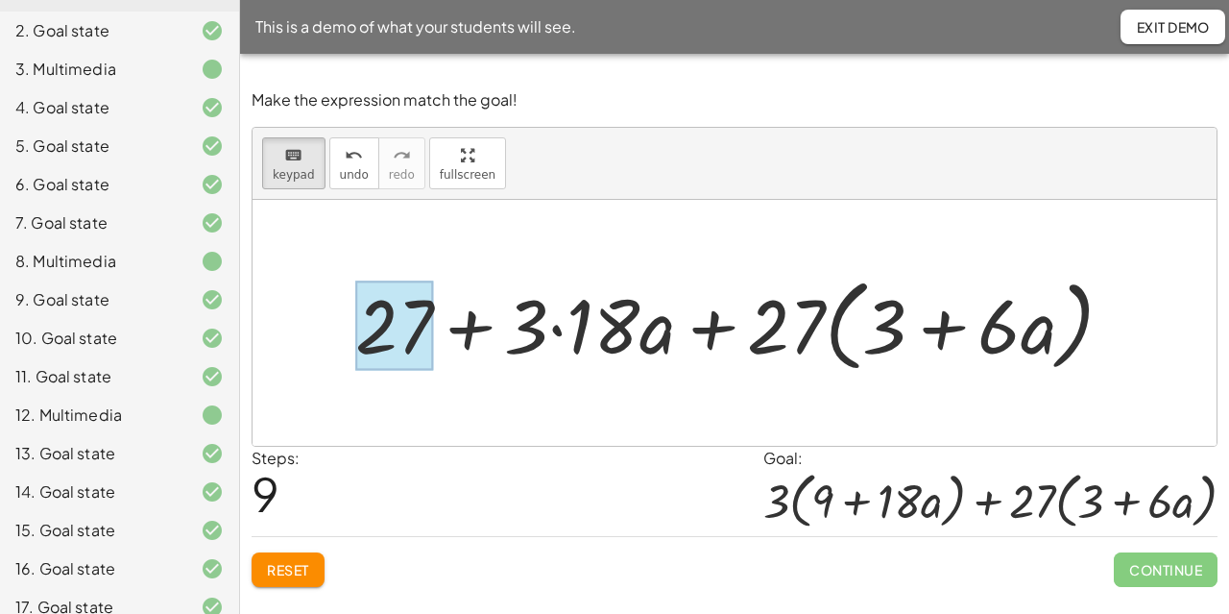
click at [382, 326] on div at bounding box center [394, 324] width 78 height 89
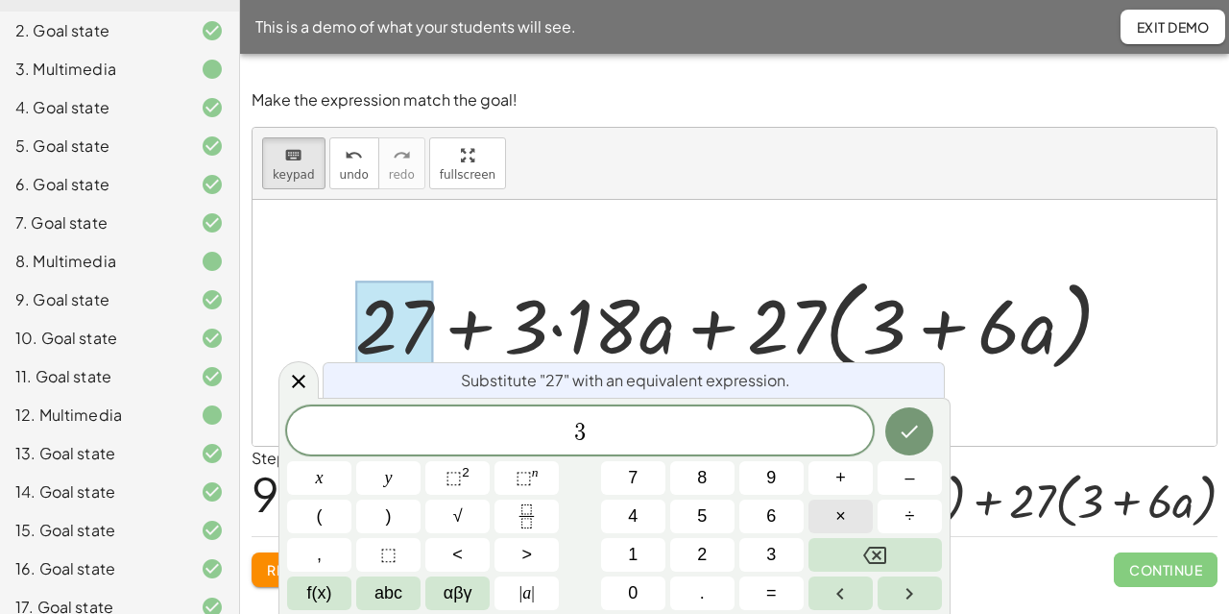
click at [851, 519] on button "×" at bounding box center [841, 516] width 64 height 34
click at [784, 472] on button "9" at bounding box center [771, 478] width 64 height 34
click at [931, 432] on button "Done" at bounding box center [909, 431] width 48 height 48
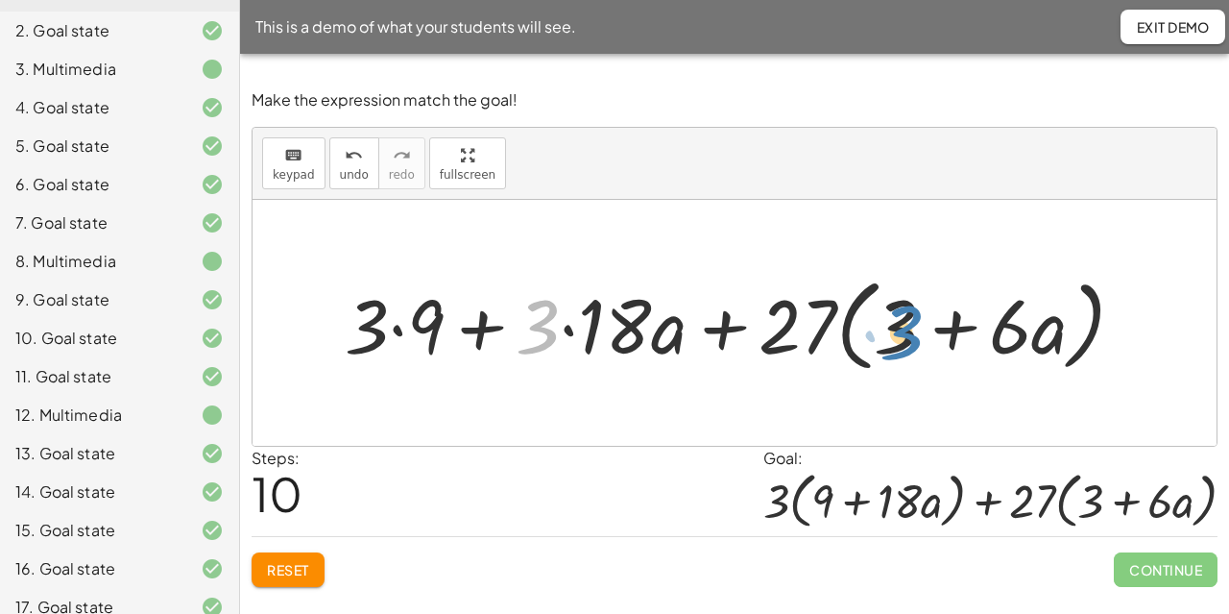
drag, startPoint x: 543, startPoint y: 329, endPoint x: 906, endPoint y: 335, distance: 364.0
click at [906, 335] on div at bounding box center [742, 323] width 814 height 110
drag, startPoint x: 543, startPoint y: 344, endPoint x: 383, endPoint y: 349, distance: 159.5
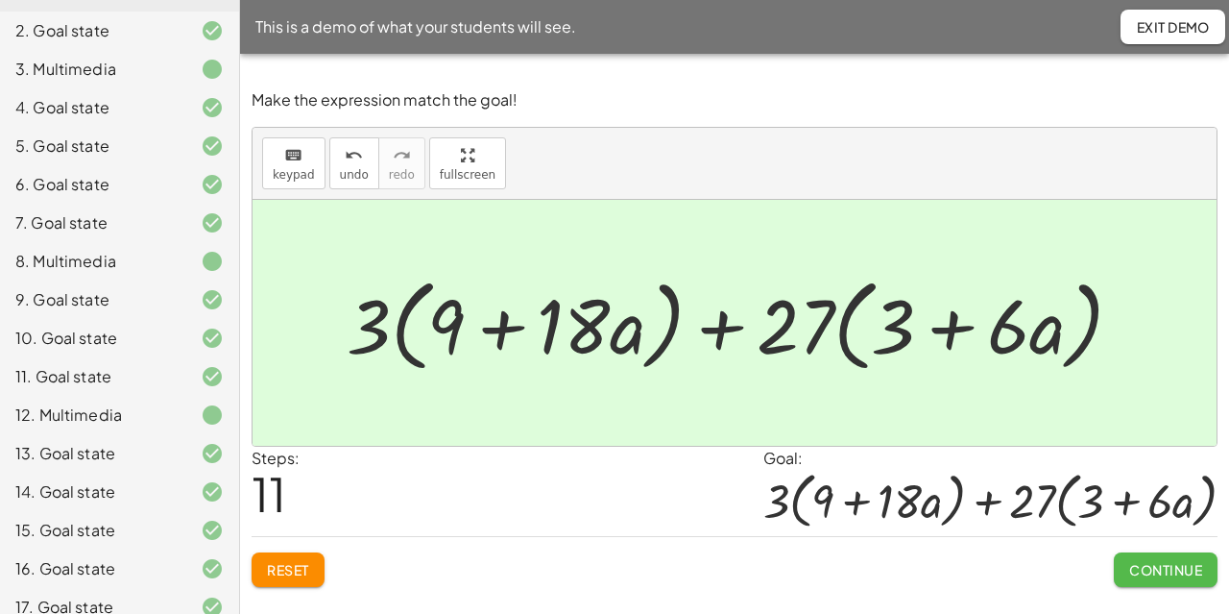
click at [1168, 553] on button "Continue" at bounding box center [1166, 569] width 104 height 35
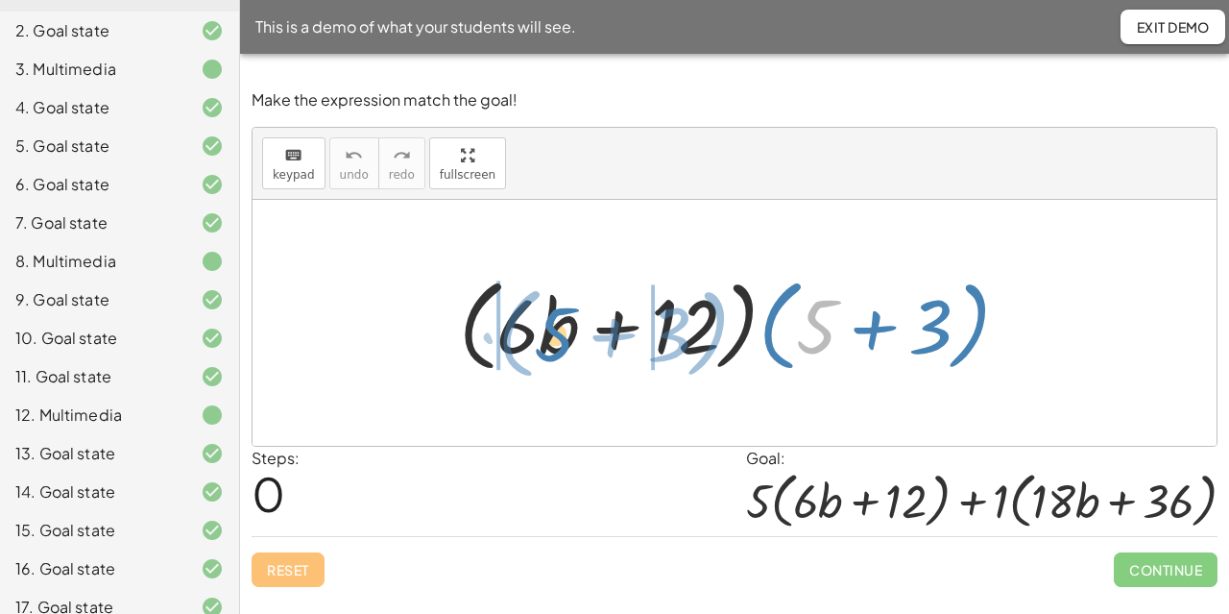
drag, startPoint x: 832, startPoint y: 343, endPoint x: 572, endPoint y: 350, distance: 259.4
click at [572, 350] on div at bounding box center [741, 323] width 585 height 110
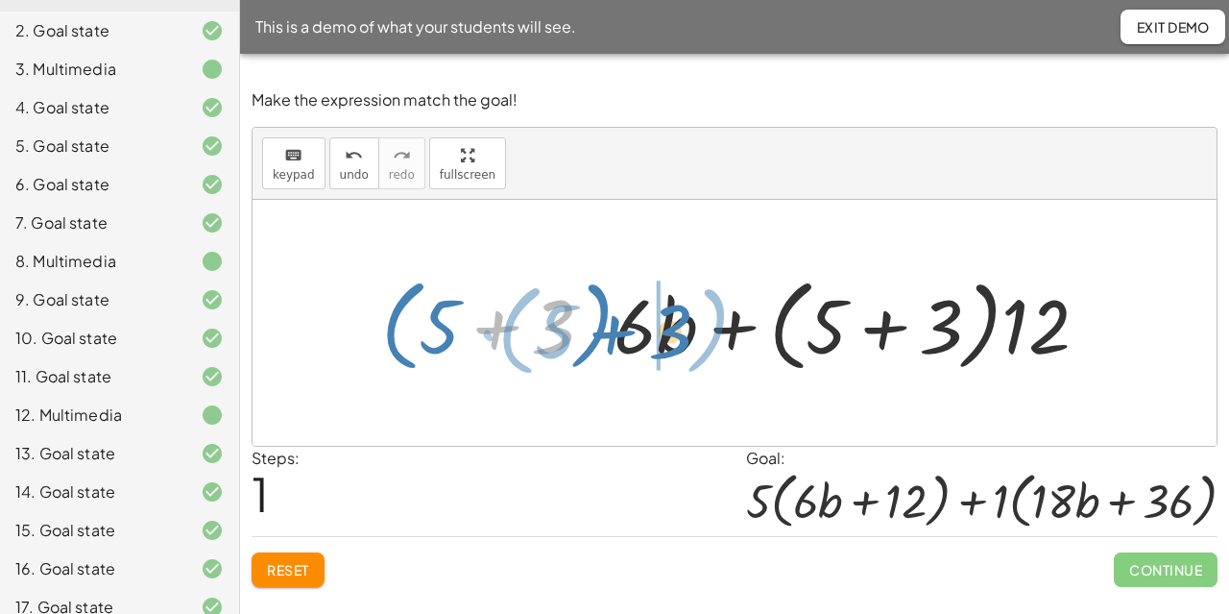
drag, startPoint x: 543, startPoint y: 329, endPoint x: 661, endPoint y: 333, distance: 117.2
click at [661, 333] on div at bounding box center [743, 323] width 742 height 110
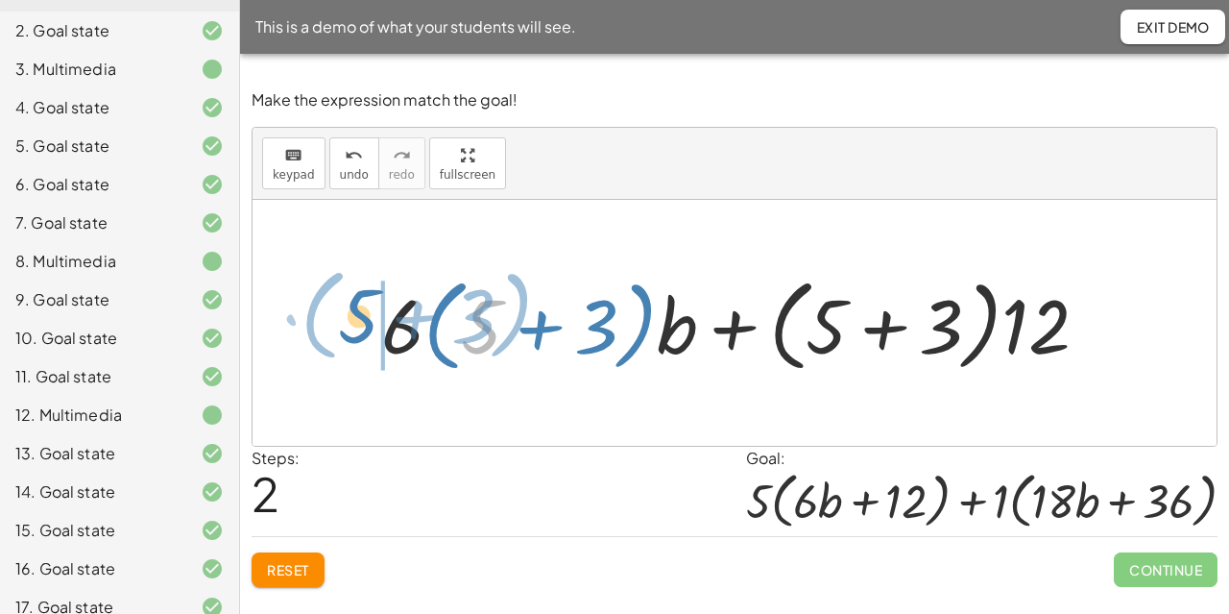
drag, startPoint x: 484, startPoint y: 345, endPoint x: 348, endPoint y: 339, distance: 136.5
click at [348, 339] on div "· ( + · 6 · b + 12 ) · ( + 5 + 3 ) + · ( + 5 + 3 ) · 6 · b + · ( + 5 + 3 ) · 12…" at bounding box center [735, 323] width 964 height 246
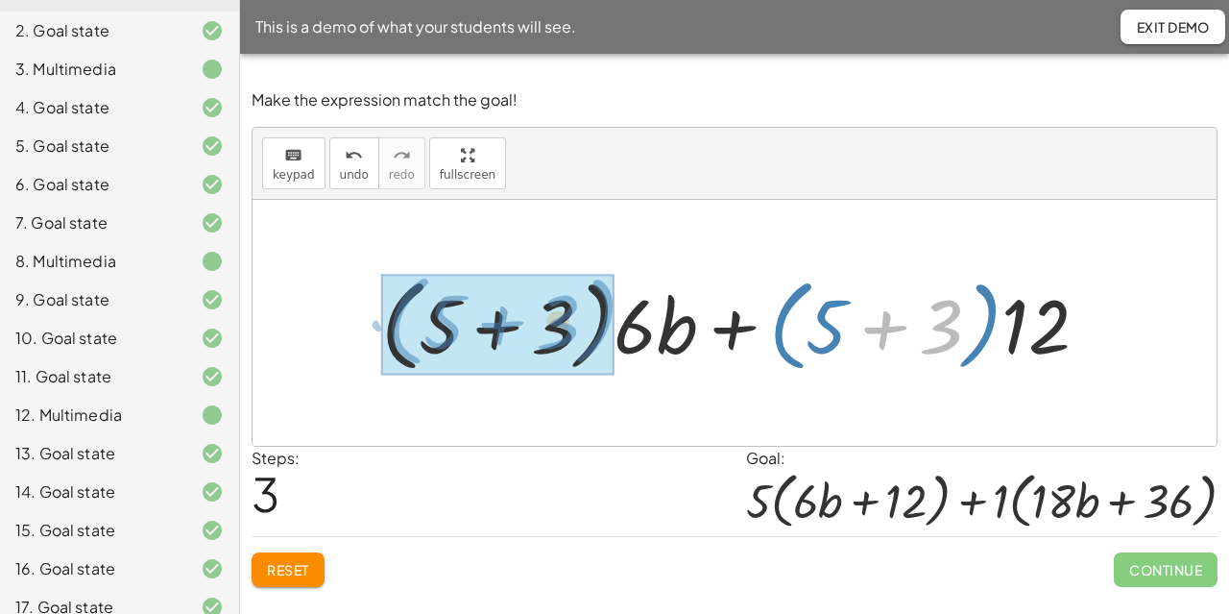
drag, startPoint x: 925, startPoint y: 323, endPoint x: 540, endPoint y: 321, distance: 385.1
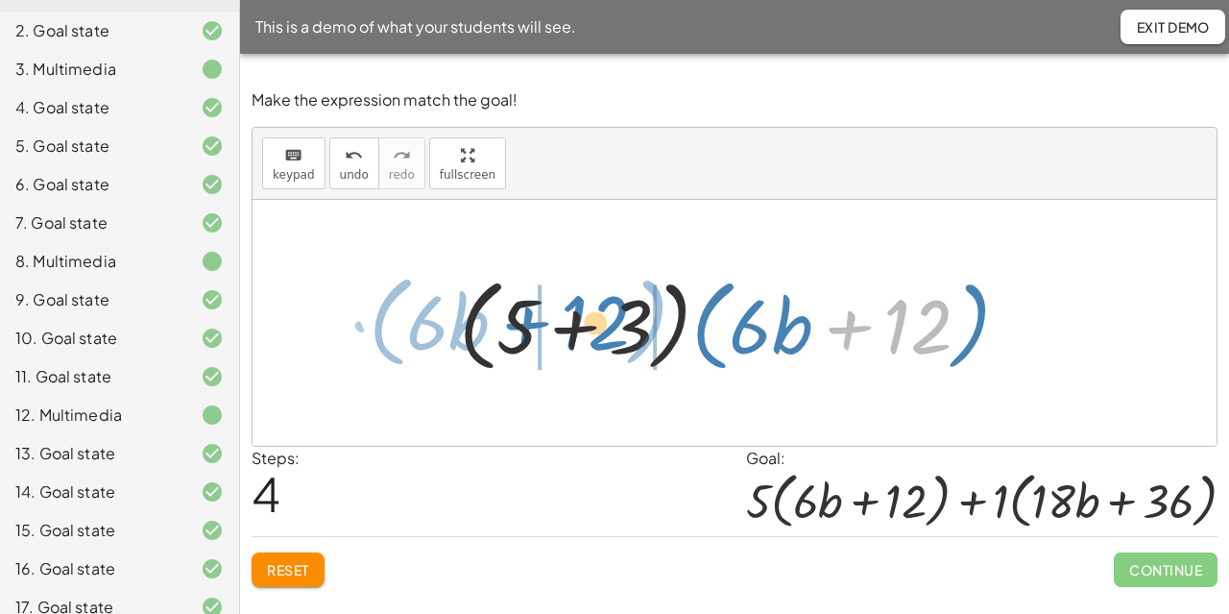
drag, startPoint x: 937, startPoint y: 315, endPoint x: 611, endPoint y: 311, distance: 326.5
click at [611, 311] on div at bounding box center [741, 323] width 585 height 110
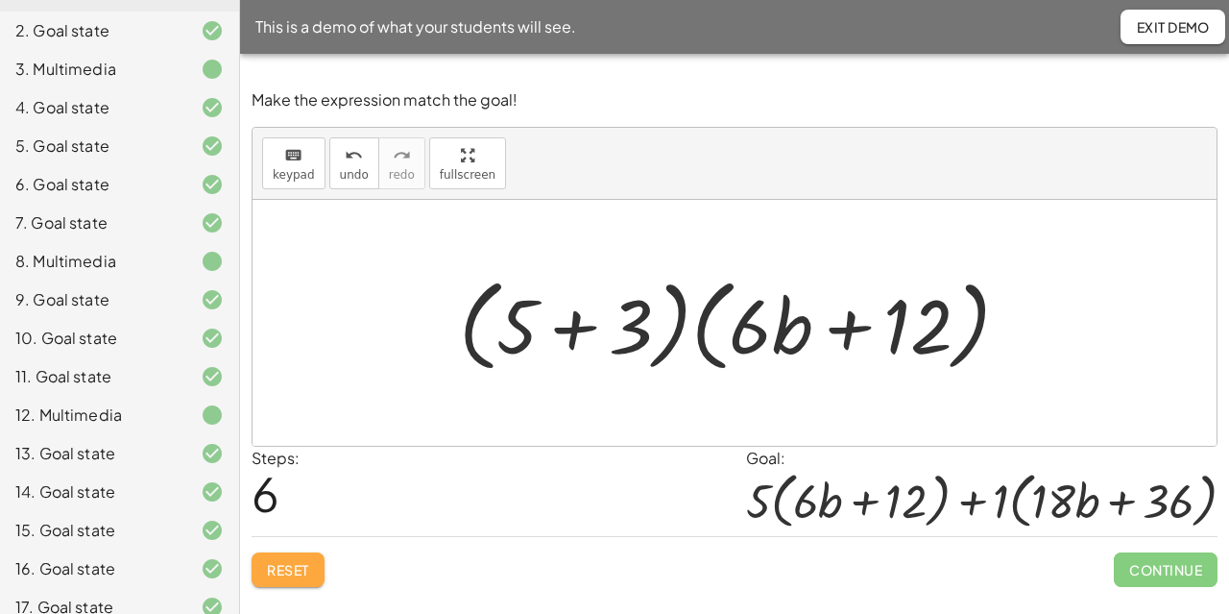
click at [297, 564] on span "Reset" at bounding box center [288, 569] width 42 height 17
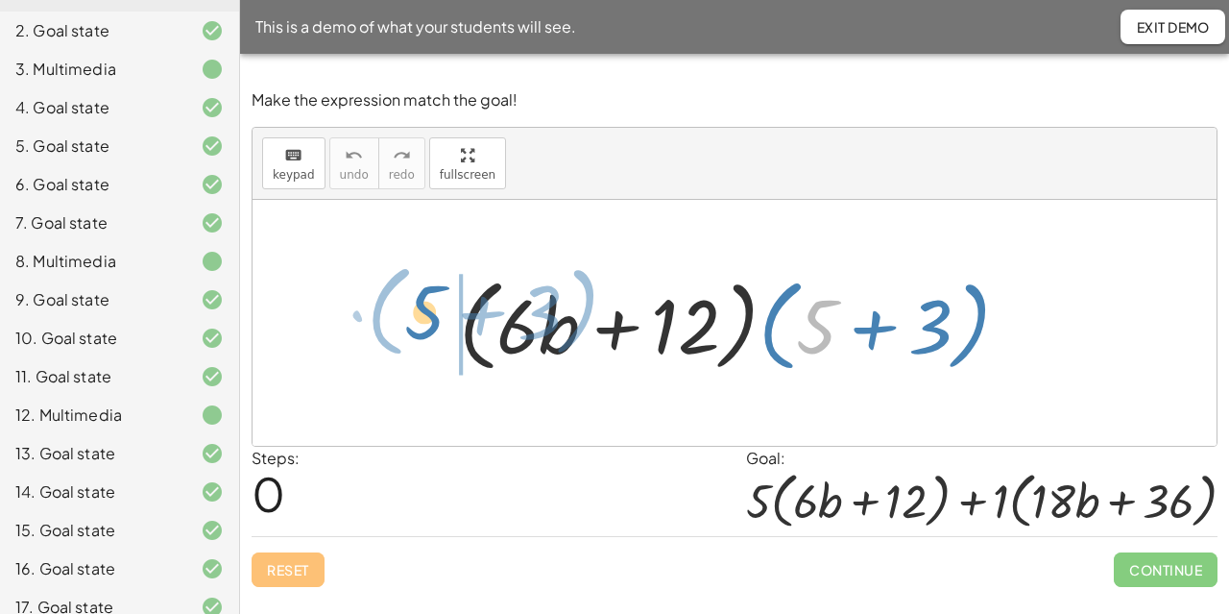
drag, startPoint x: 835, startPoint y: 308, endPoint x: 444, endPoint y: 294, distance: 392.0
click at [444, 294] on div "+ 5 · ( + 3 ) · ( + · 6 · b + 12 ) · ( + 5 + 3 )" at bounding box center [734, 323] width 609 height 120
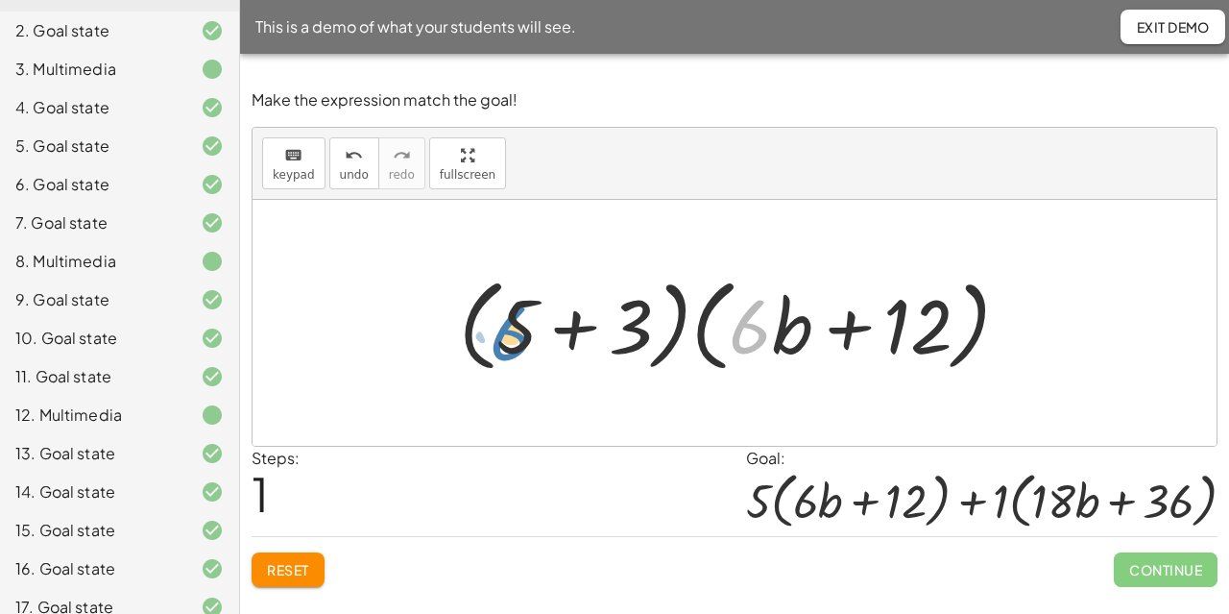
drag, startPoint x: 749, startPoint y: 323, endPoint x: 542, endPoint y: 320, distance: 207.4
click at [542, 320] on div at bounding box center [741, 323] width 585 height 110
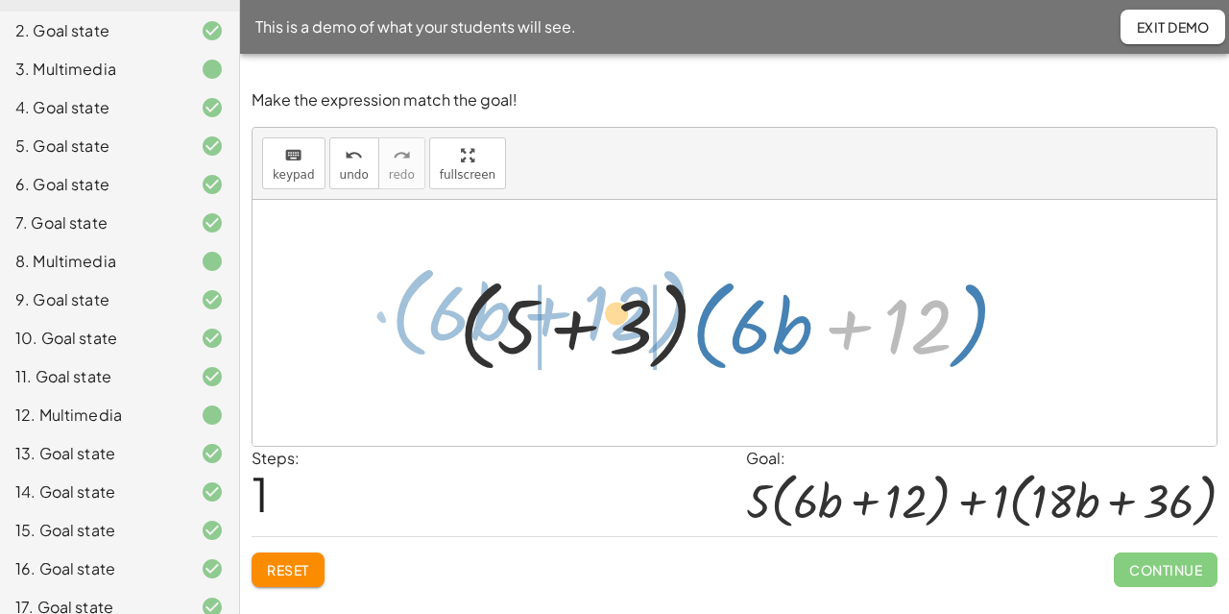
drag, startPoint x: 906, startPoint y: 331, endPoint x: 605, endPoint y: 318, distance: 301.8
click at [605, 318] on div at bounding box center [741, 323] width 585 height 110
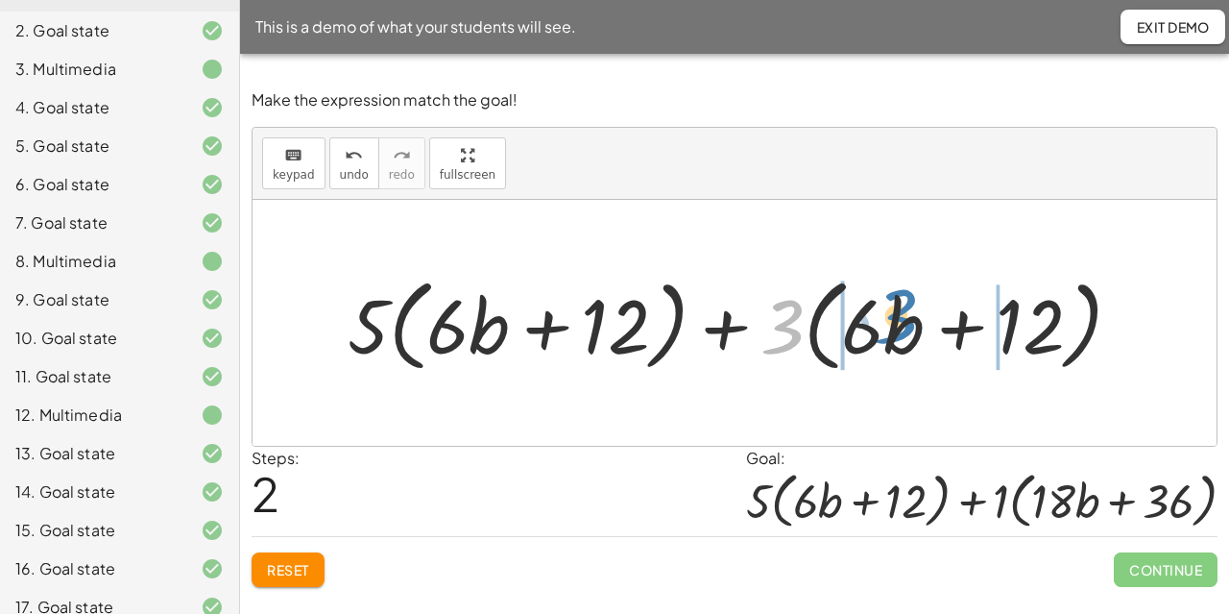
drag, startPoint x: 781, startPoint y: 344, endPoint x: 895, endPoint y: 333, distance: 114.8
click at [895, 333] on div at bounding box center [742, 323] width 809 height 110
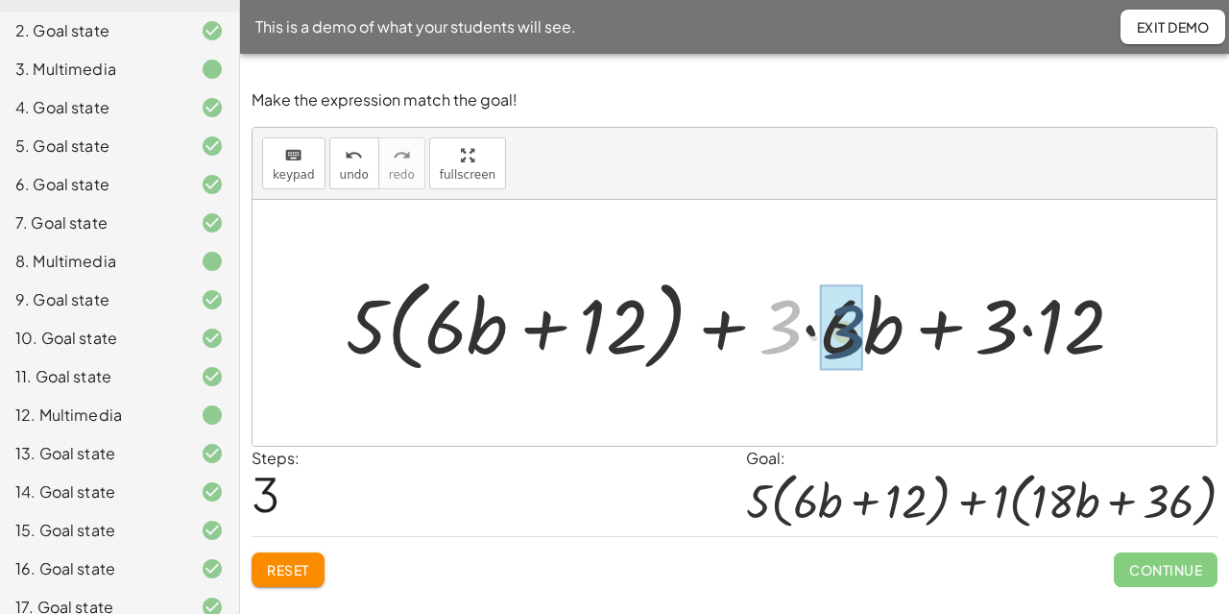
drag, startPoint x: 765, startPoint y: 343, endPoint x: 830, endPoint y: 343, distance: 64.3
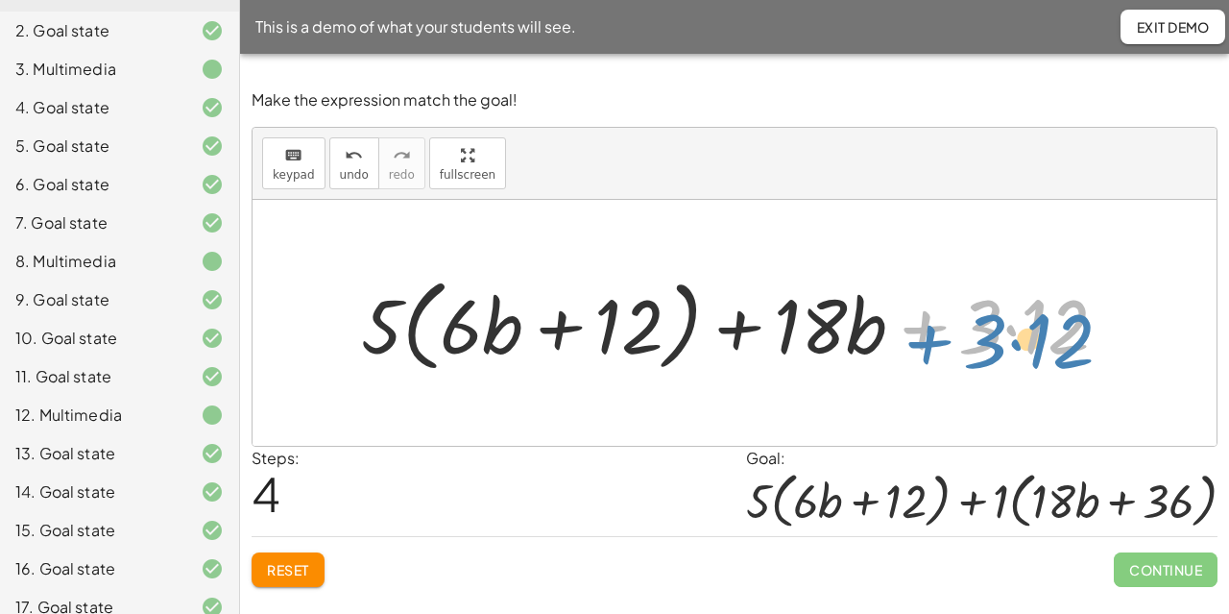
drag, startPoint x: 949, startPoint y: 335, endPoint x: 954, endPoint y: 350, distance: 15.5
click at [954, 350] on div at bounding box center [741, 323] width 781 height 110
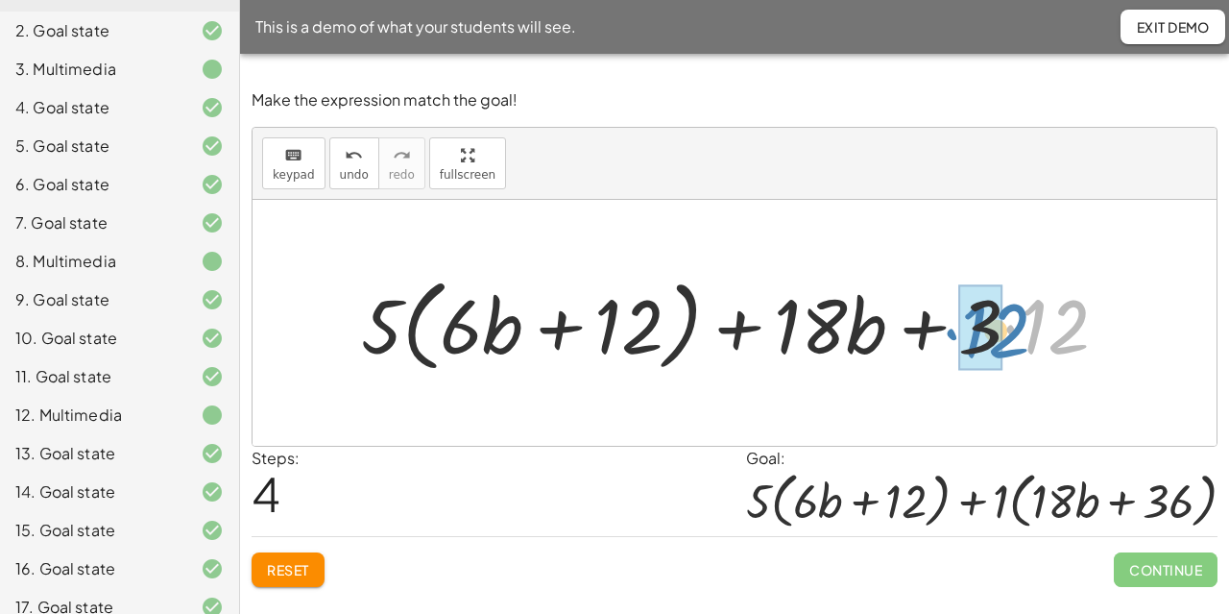
drag, startPoint x: 1058, startPoint y: 331, endPoint x: 999, endPoint y: 335, distance: 59.7
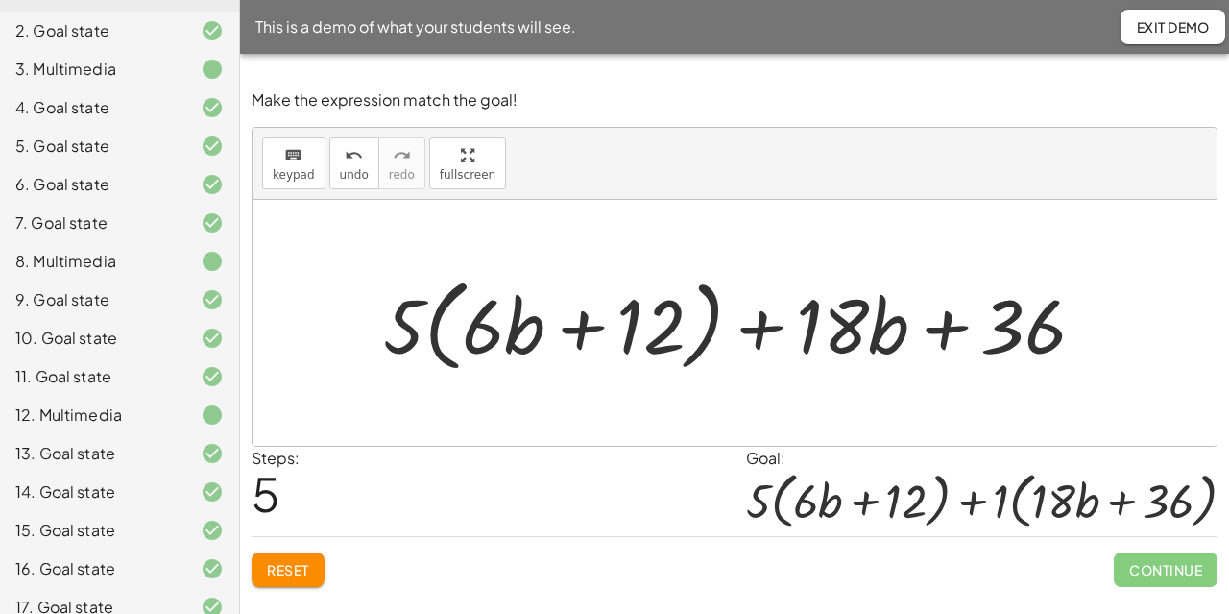
click at [856, 327] on div at bounding box center [742, 323] width 736 height 110
click at [293, 168] on span "keypad" at bounding box center [294, 174] width 42 height 13
click at [771, 298] on div at bounding box center [742, 323] width 736 height 110
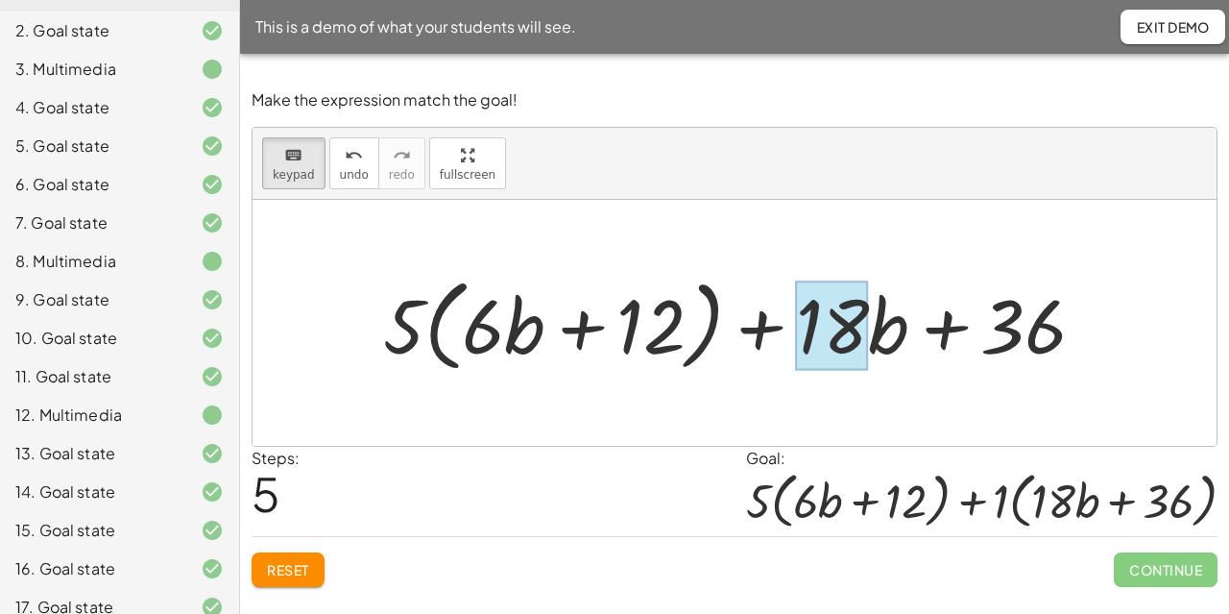
click at [831, 341] on div at bounding box center [832, 324] width 73 height 89
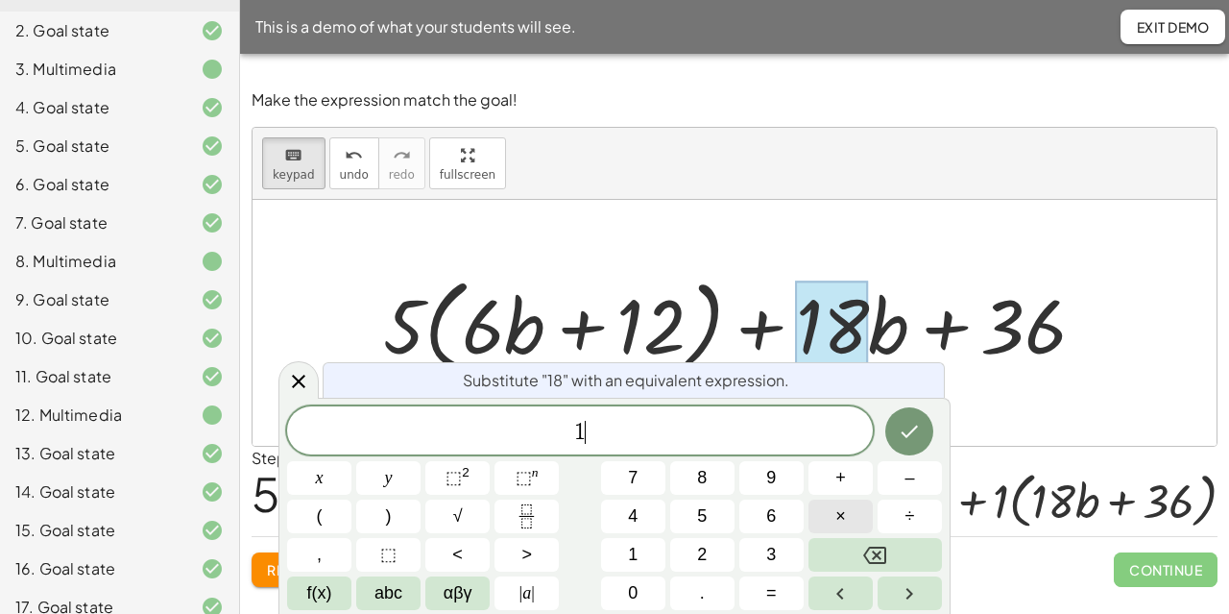
click at [864, 531] on button "×" at bounding box center [841, 516] width 64 height 34
click at [646, 558] on button "1" at bounding box center [633, 555] width 64 height 34
click at [720, 473] on button "8" at bounding box center [702, 478] width 64 height 34
click at [900, 436] on icon "Done" at bounding box center [909, 431] width 23 height 23
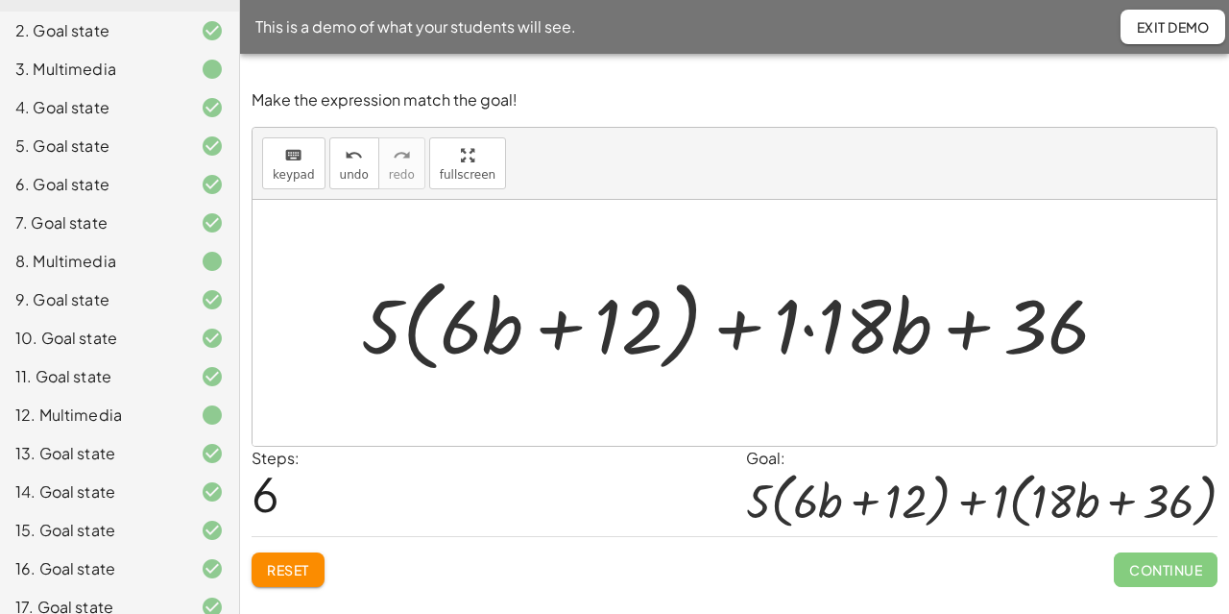
click at [835, 331] on div at bounding box center [742, 323] width 782 height 110
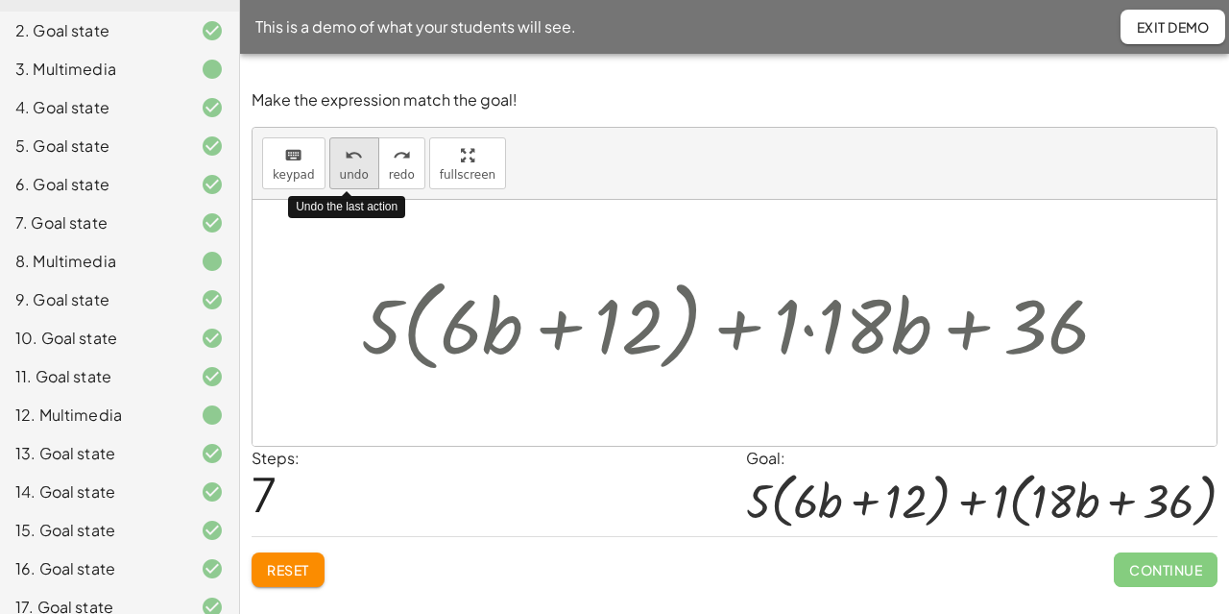
click at [354, 147] on icon "undo" at bounding box center [354, 155] width 18 height 23
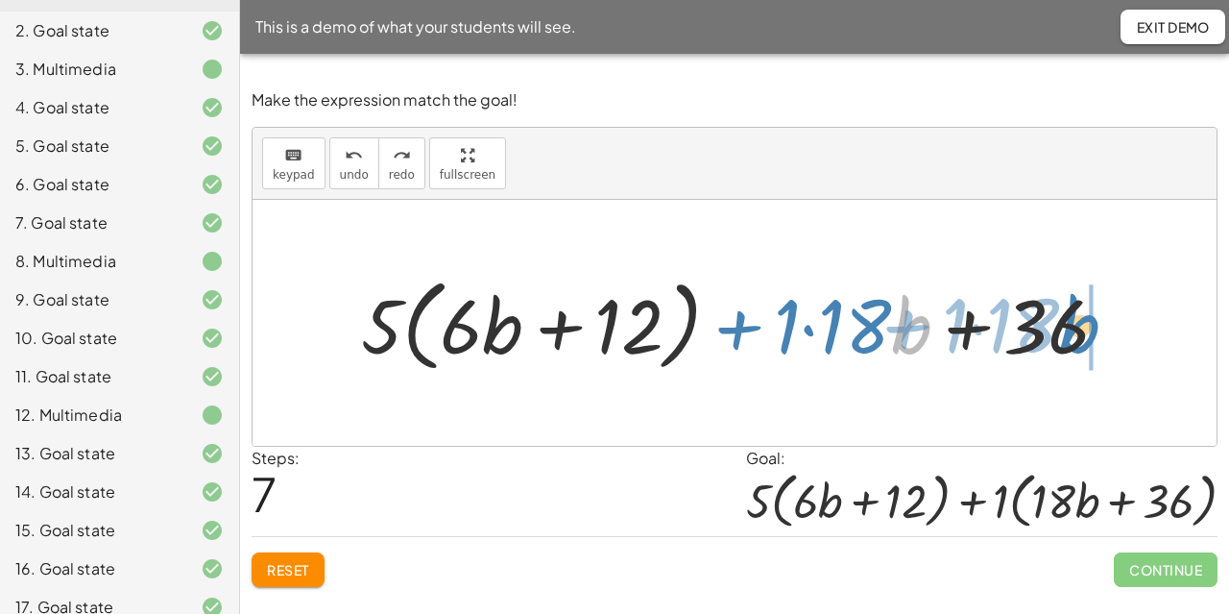
drag, startPoint x: 898, startPoint y: 319, endPoint x: 1067, endPoint y: 318, distance: 169.0
click at [1067, 318] on div at bounding box center [742, 323] width 782 height 110
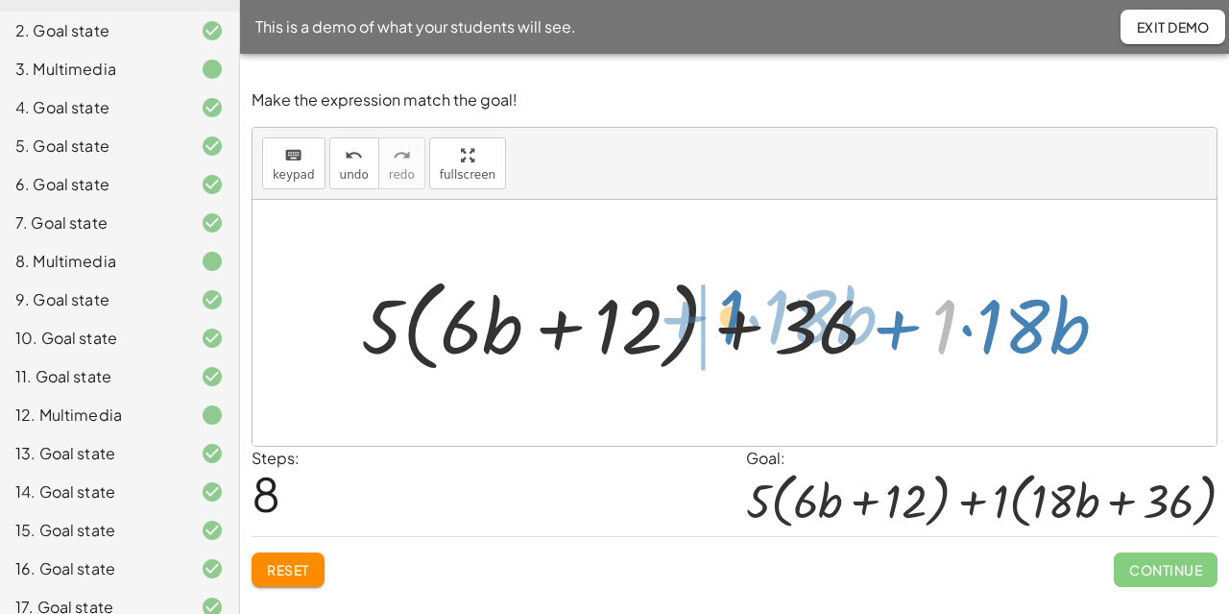
drag, startPoint x: 937, startPoint y: 340, endPoint x: 723, endPoint y: 330, distance: 214.3
click at [723, 330] on div at bounding box center [742, 323] width 782 height 110
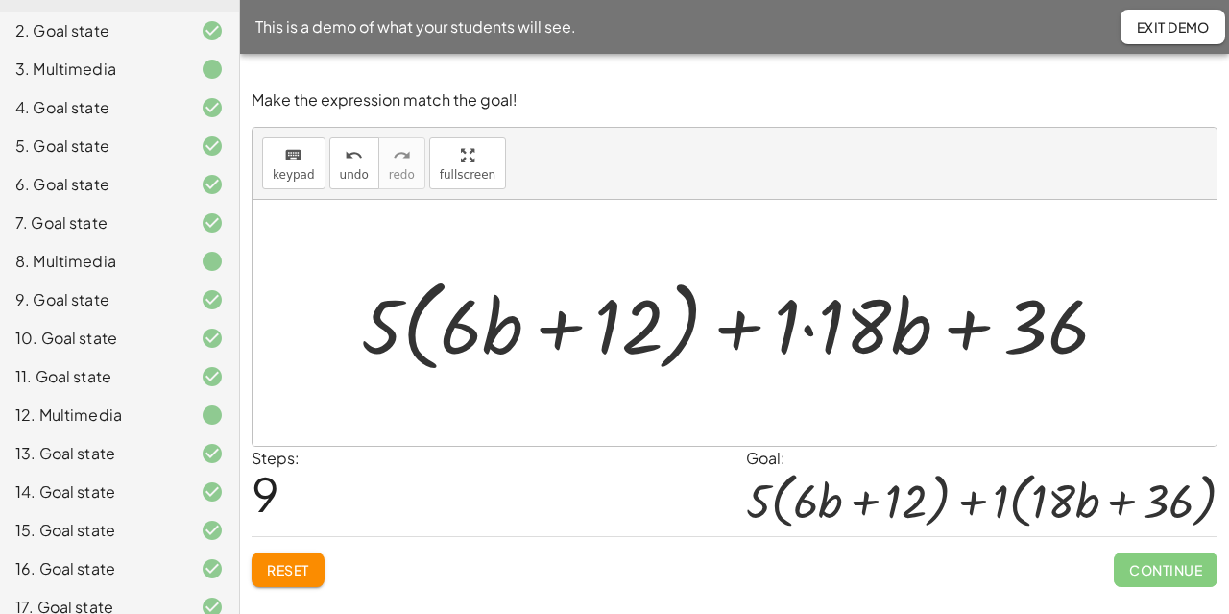
click at [1035, 336] on div at bounding box center [742, 323] width 782 height 110
click at [1054, 329] on div at bounding box center [742, 323] width 782 height 110
click at [280, 156] on div "keyboard" at bounding box center [294, 154] width 42 height 23
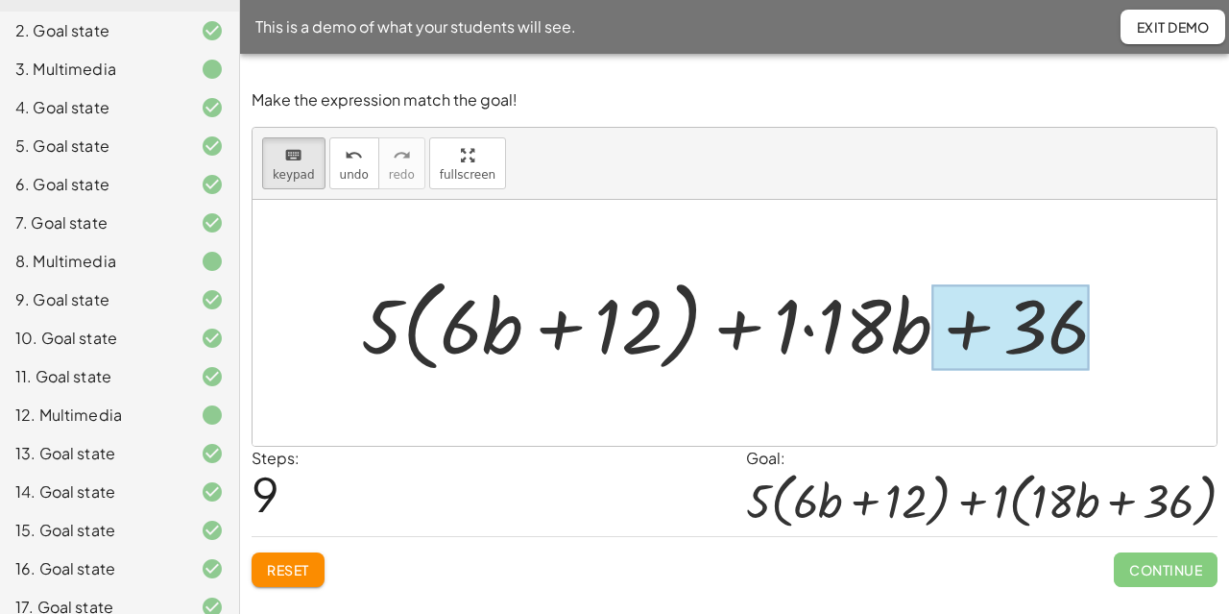
click at [1021, 337] on div at bounding box center [1010, 326] width 158 height 85
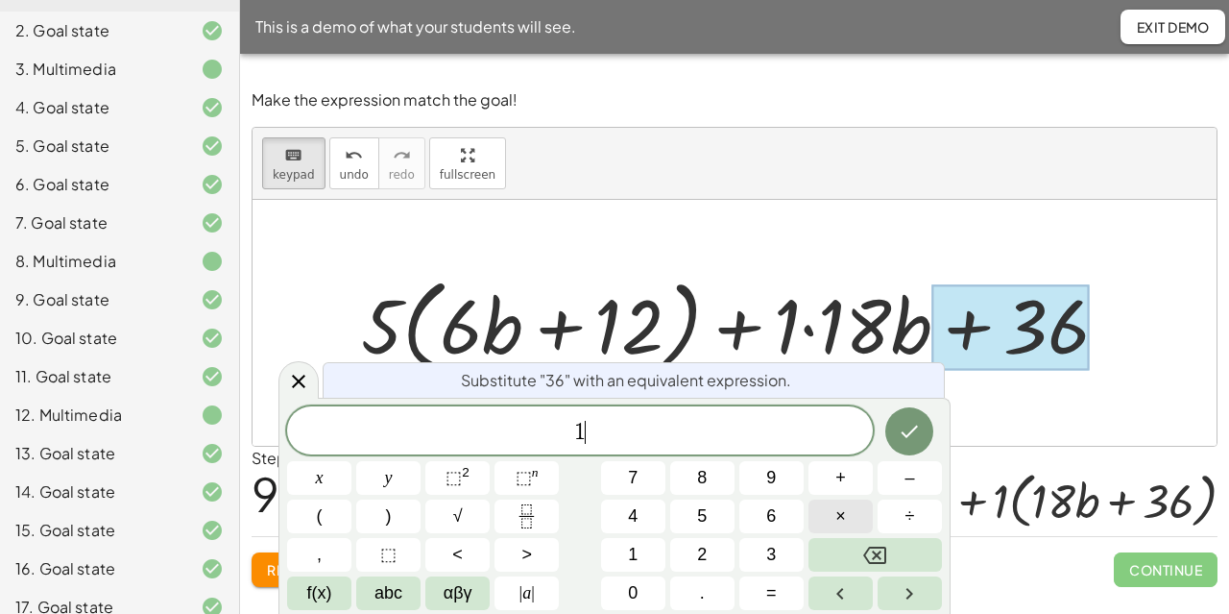
click at [866, 503] on button "×" at bounding box center [841, 516] width 64 height 34
click at [785, 541] on button "3" at bounding box center [771, 555] width 64 height 34
click at [785, 518] on button "6" at bounding box center [771, 516] width 64 height 34
click at [901, 435] on icon "Done" at bounding box center [909, 431] width 23 height 23
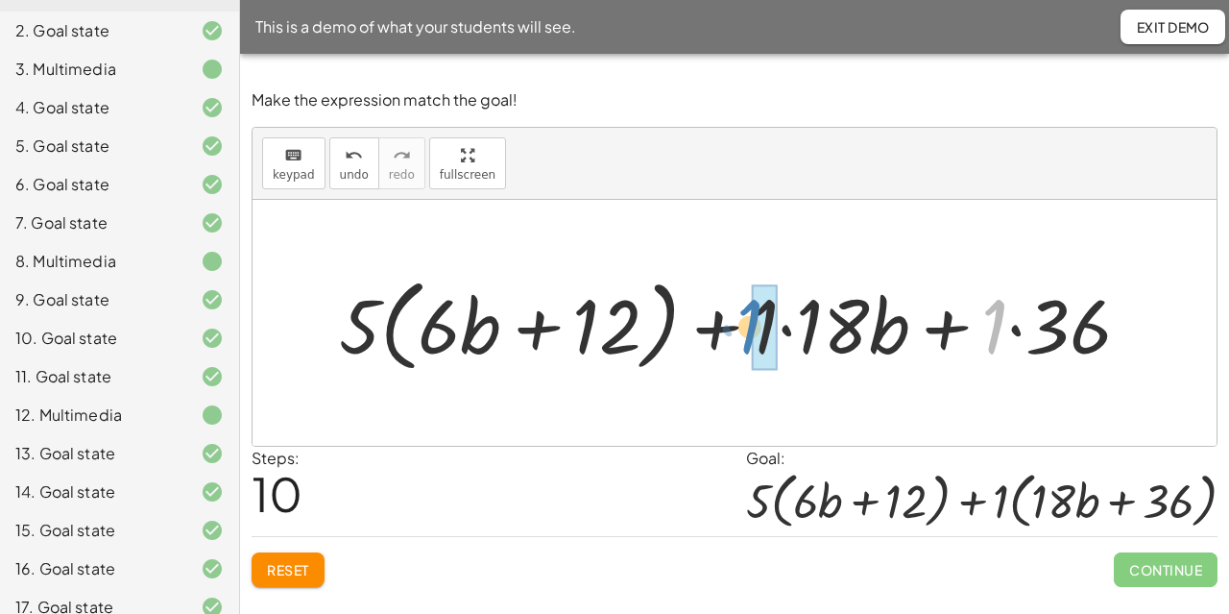
drag, startPoint x: 996, startPoint y: 339, endPoint x: 751, endPoint y: 339, distance: 244.9
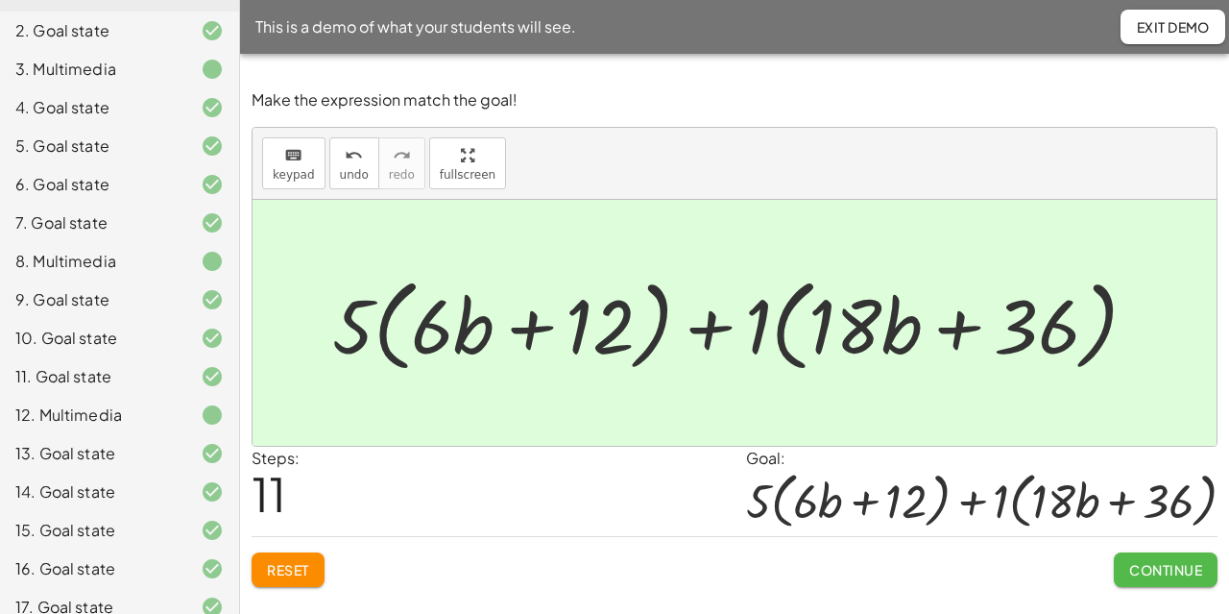
click at [1142, 561] on span "Continue" at bounding box center [1165, 569] width 73 height 17
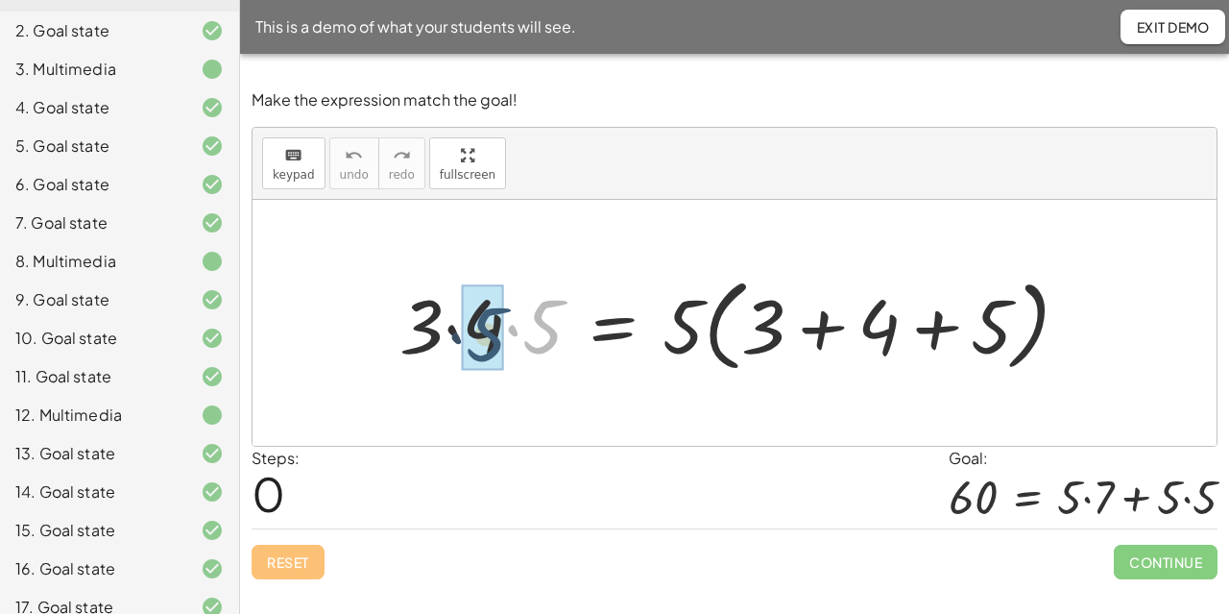
drag, startPoint x: 543, startPoint y: 335, endPoint x: 483, endPoint y: 343, distance: 60.0
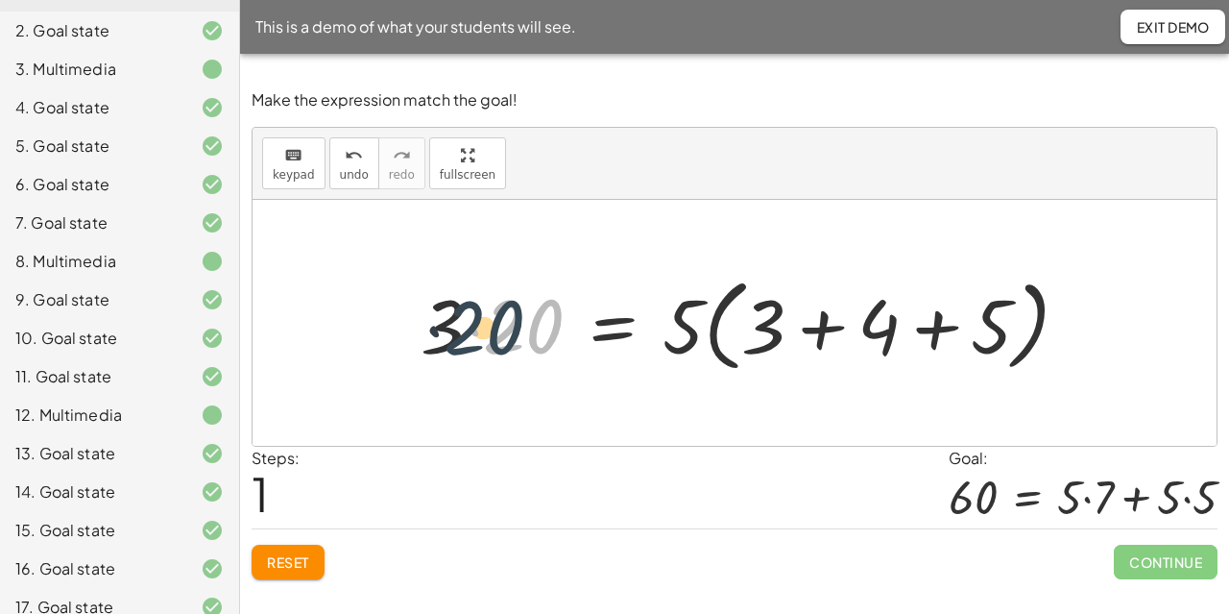
drag, startPoint x: 517, startPoint y: 342, endPoint x: 476, endPoint y: 344, distance: 40.4
click at [476, 344] on div at bounding box center [753, 323] width 684 height 110
drag, startPoint x: 685, startPoint y: 331, endPoint x: 665, endPoint y: 333, distance: 19.3
click at [665, 333] on div at bounding box center [753, 323] width 684 height 110
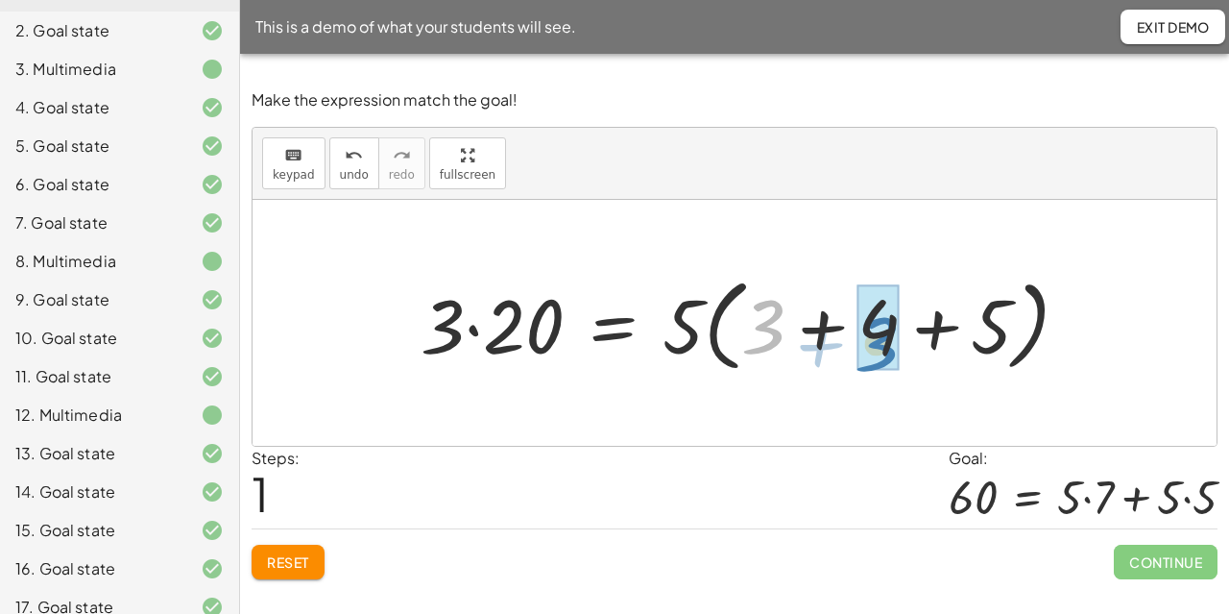
drag, startPoint x: 765, startPoint y: 339, endPoint x: 880, endPoint y: 356, distance: 115.6
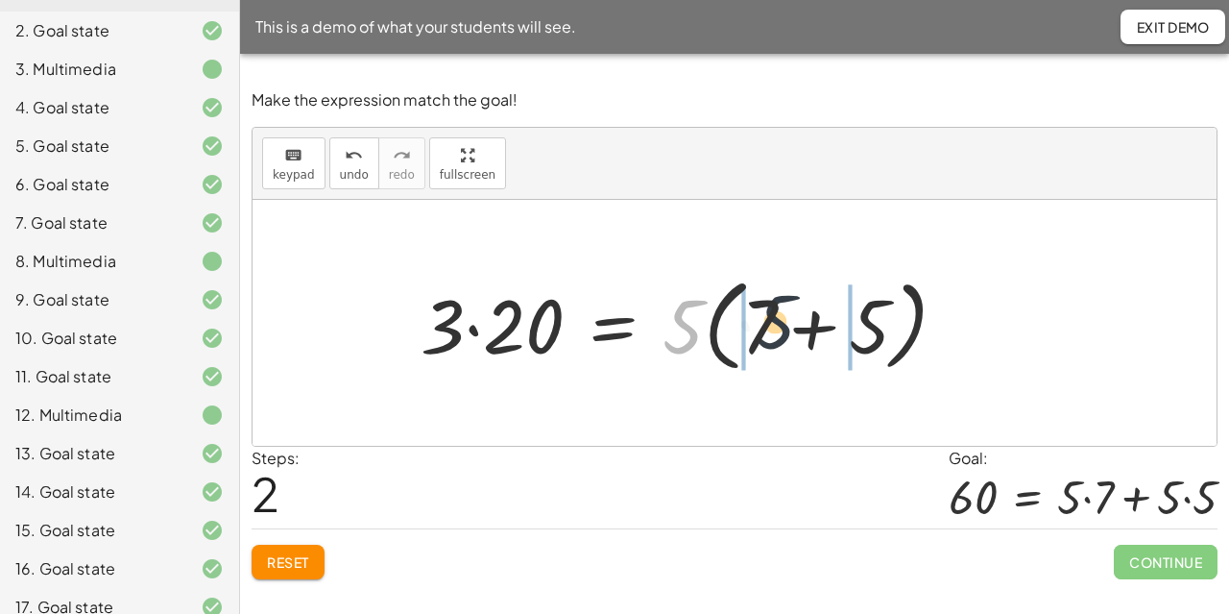
drag, startPoint x: 687, startPoint y: 337, endPoint x: 821, endPoint y: 348, distance: 134.8
click at [821, 348] on div at bounding box center [691, 323] width 561 height 110
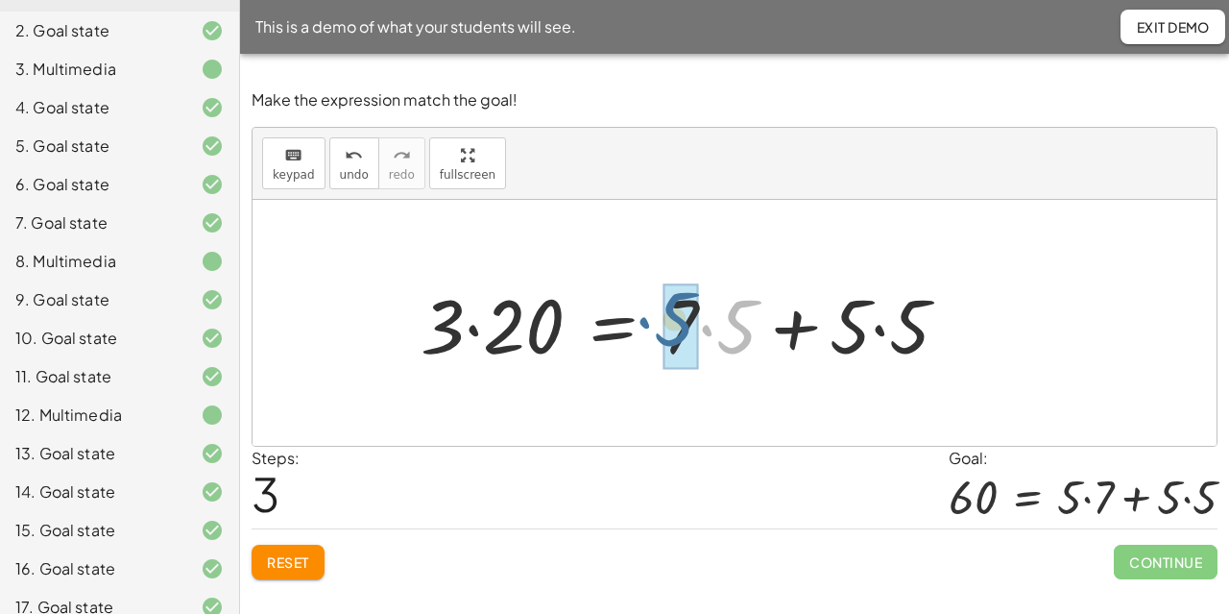
drag, startPoint x: 736, startPoint y: 343, endPoint x: 673, endPoint y: 335, distance: 63.8
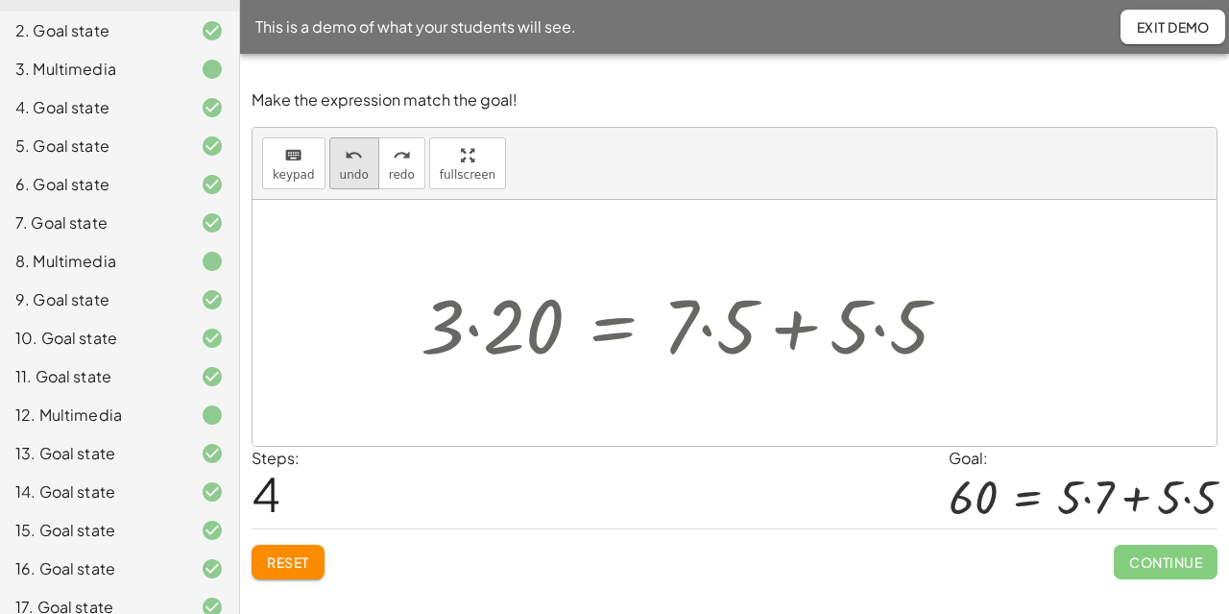
click at [346, 186] on button "undo undo" at bounding box center [354, 163] width 50 height 52
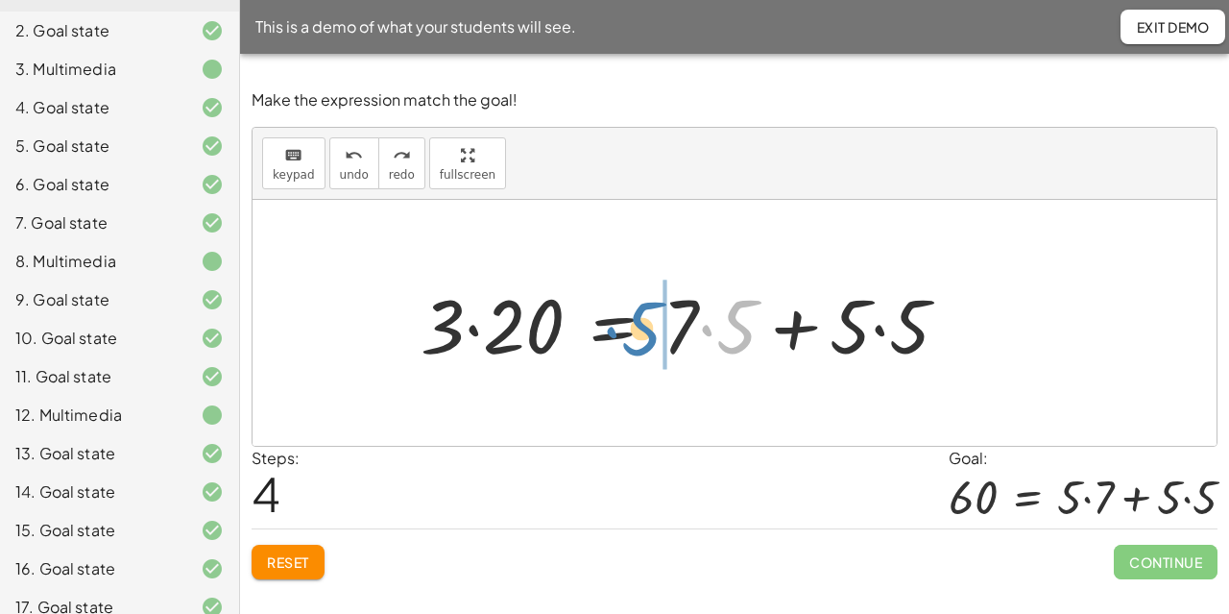
drag, startPoint x: 736, startPoint y: 350, endPoint x: 640, endPoint y: 352, distance: 96.0
click at [640, 352] on div at bounding box center [692, 323] width 563 height 99
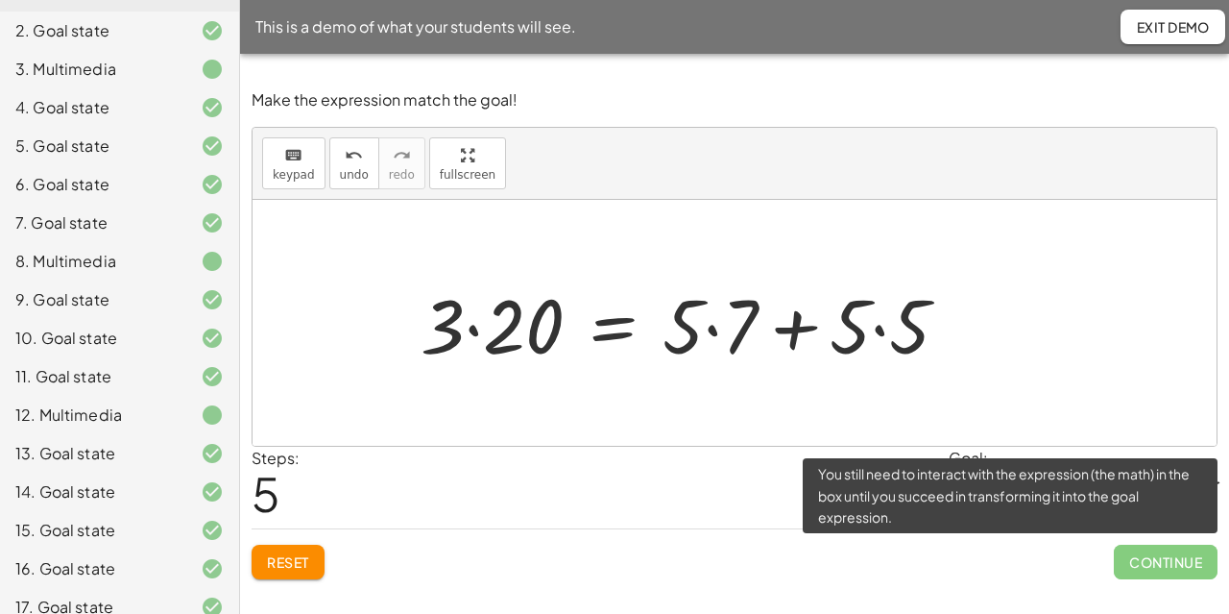
click at [1164, 557] on span "Continue" at bounding box center [1166, 561] width 104 height 35
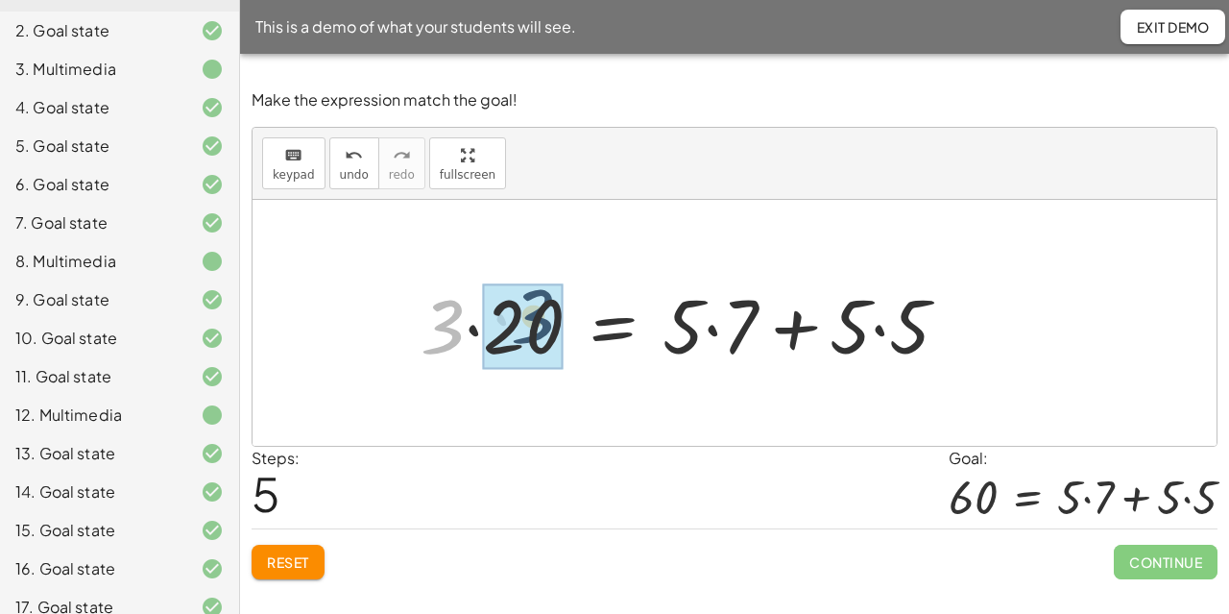
drag, startPoint x: 442, startPoint y: 332, endPoint x: 534, endPoint y: 322, distance: 92.8
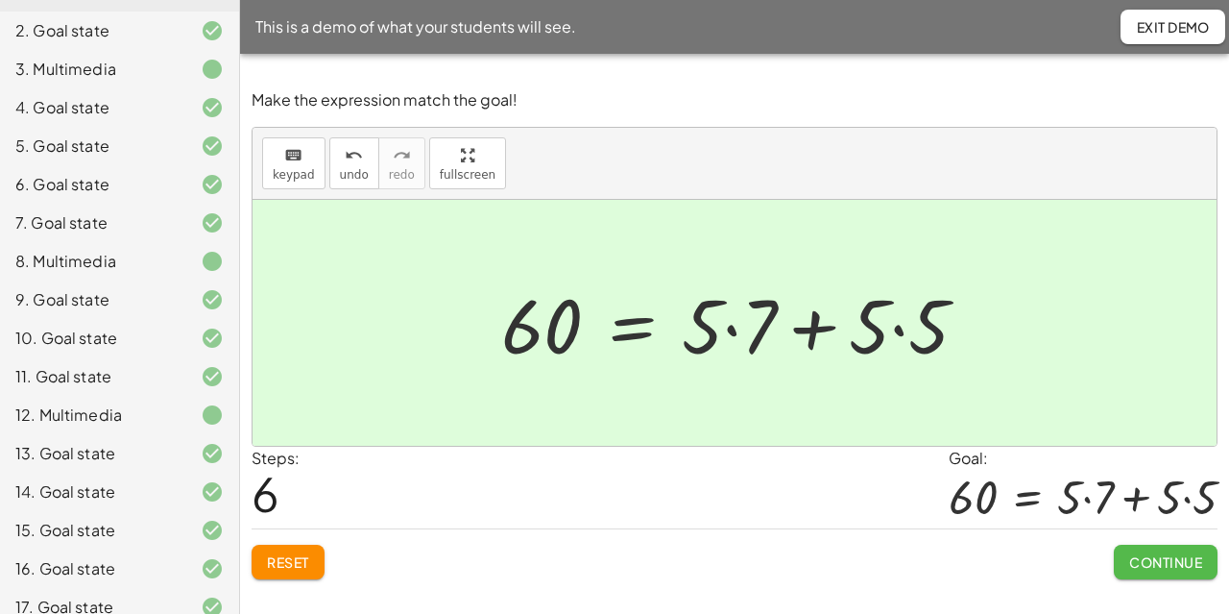
click at [1181, 553] on span "Continue" at bounding box center [1165, 561] width 73 height 17
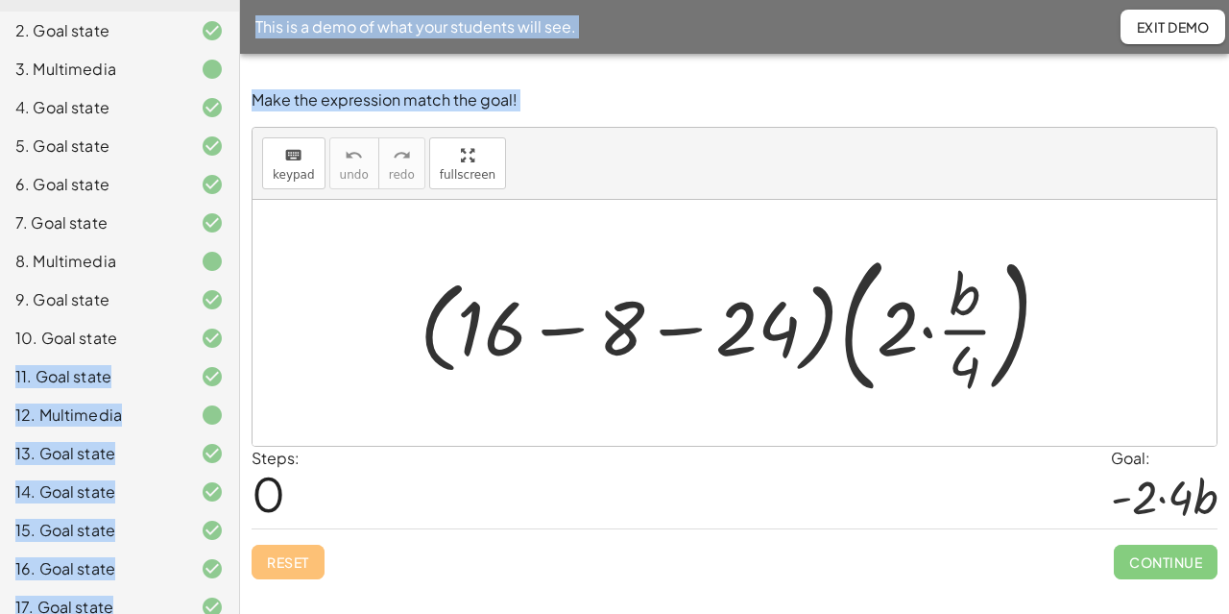
drag, startPoint x: 242, startPoint y: 324, endPoint x: 229, endPoint y: 333, distance: 16.5
click at [229, 333] on main "10. Introduction to Distribution Teacher Tasks 1. Multimedia 2. Goal state 3. M…" at bounding box center [614, 307] width 1229 height 614
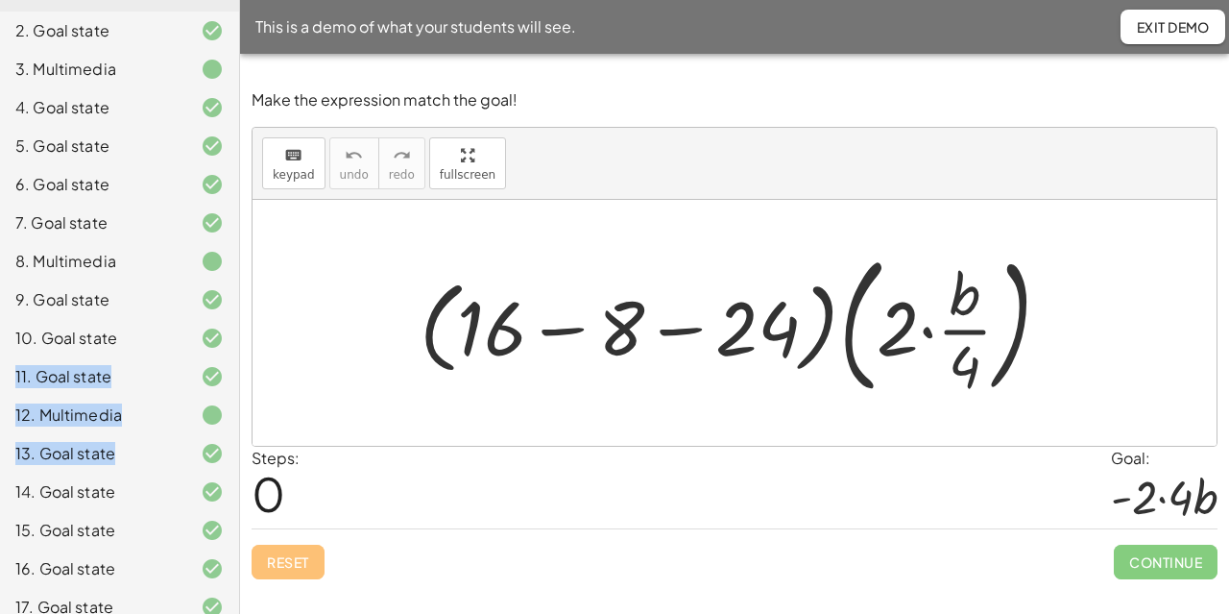
drag, startPoint x: 223, startPoint y: 349, endPoint x: 238, endPoint y: 439, distance: 91.6
click at [238, 439] on div "10. Introduction to Distribution Teacher Tasks 1. Multimedia 2. Goal state 3. M…" at bounding box center [119, 307] width 239 height 614
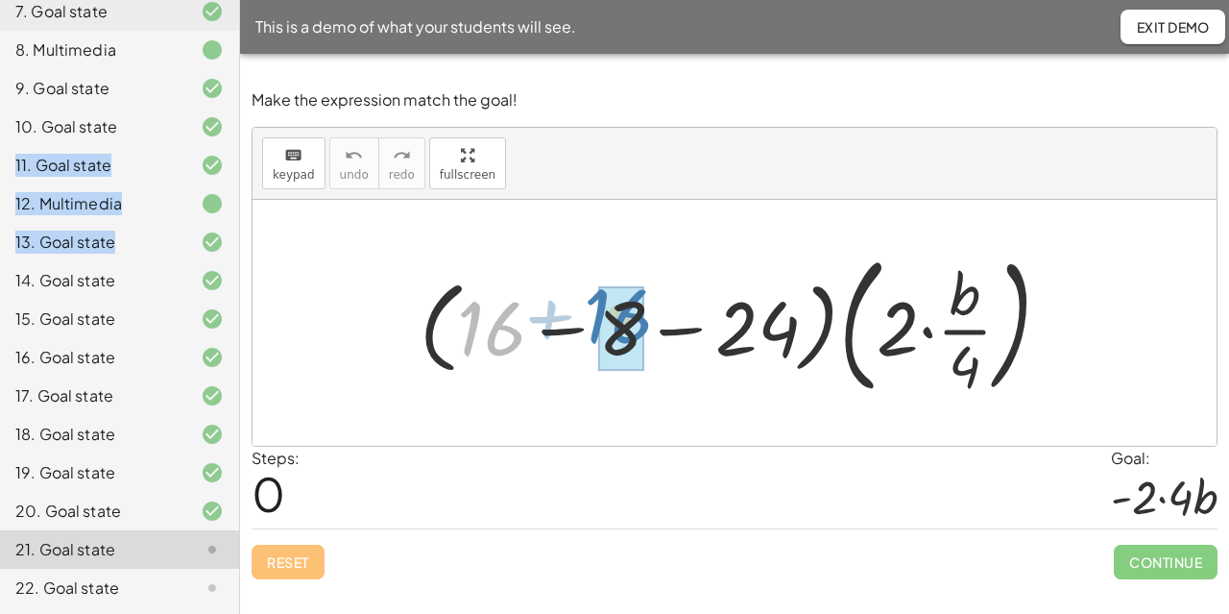
drag, startPoint x: 479, startPoint y: 338, endPoint x: 607, endPoint y: 322, distance: 128.7
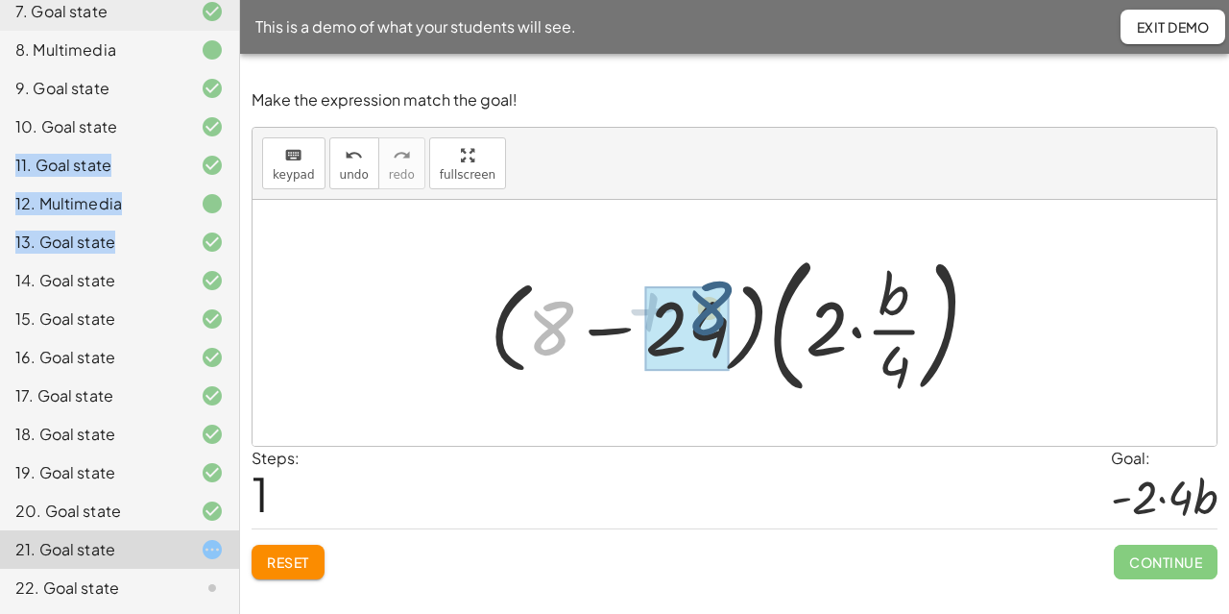
drag, startPoint x: 530, startPoint y: 346, endPoint x: 690, endPoint y: 326, distance: 161.6
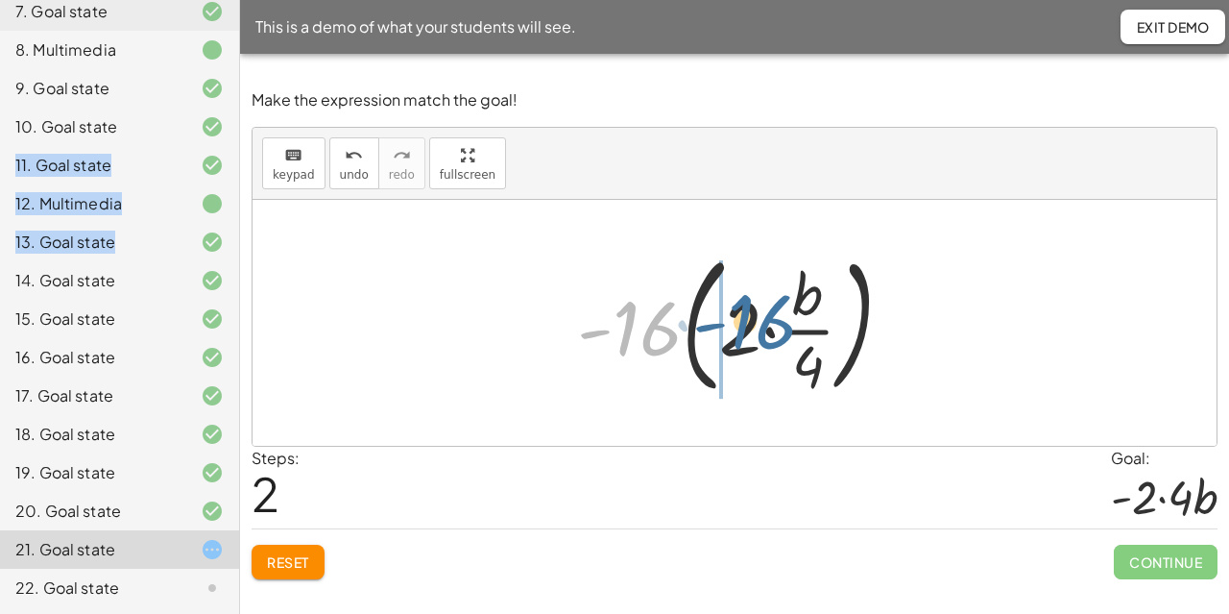
drag, startPoint x: 680, startPoint y: 327, endPoint x: 801, endPoint y: 320, distance: 121.2
click at [801, 320] on div at bounding box center [742, 322] width 350 height 159
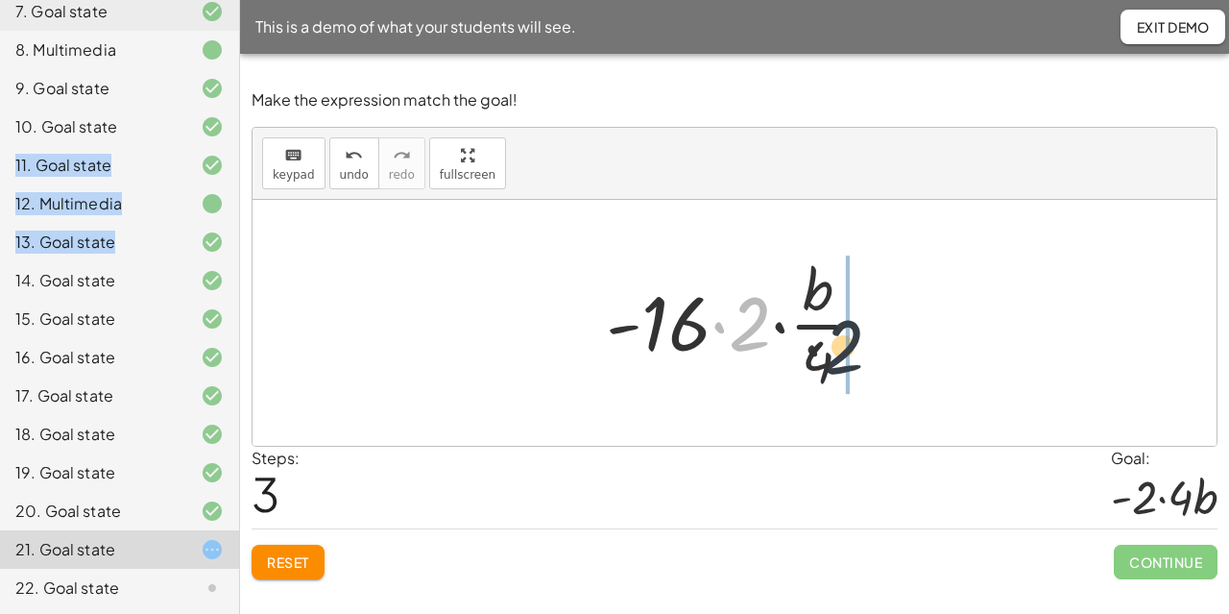
drag, startPoint x: 749, startPoint y: 333, endPoint x: 857, endPoint y: 358, distance: 111.3
click at [857, 358] on div at bounding box center [742, 323] width 293 height 148
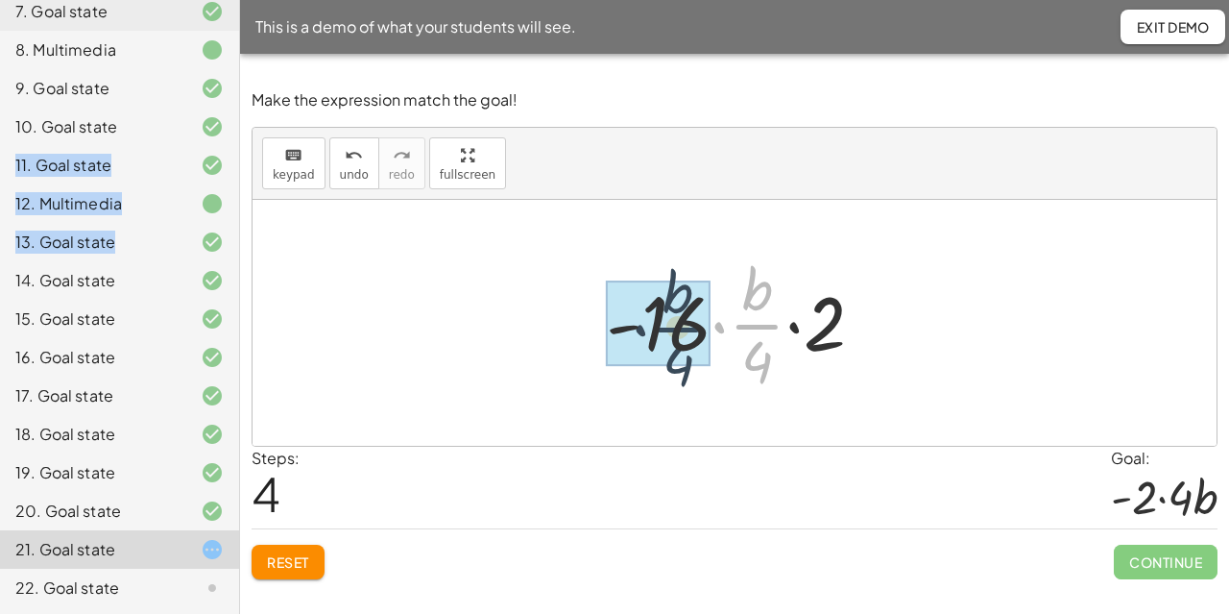
drag, startPoint x: 773, startPoint y: 325, endPoint x: 691, endPoint y: 326, distance: 81.6
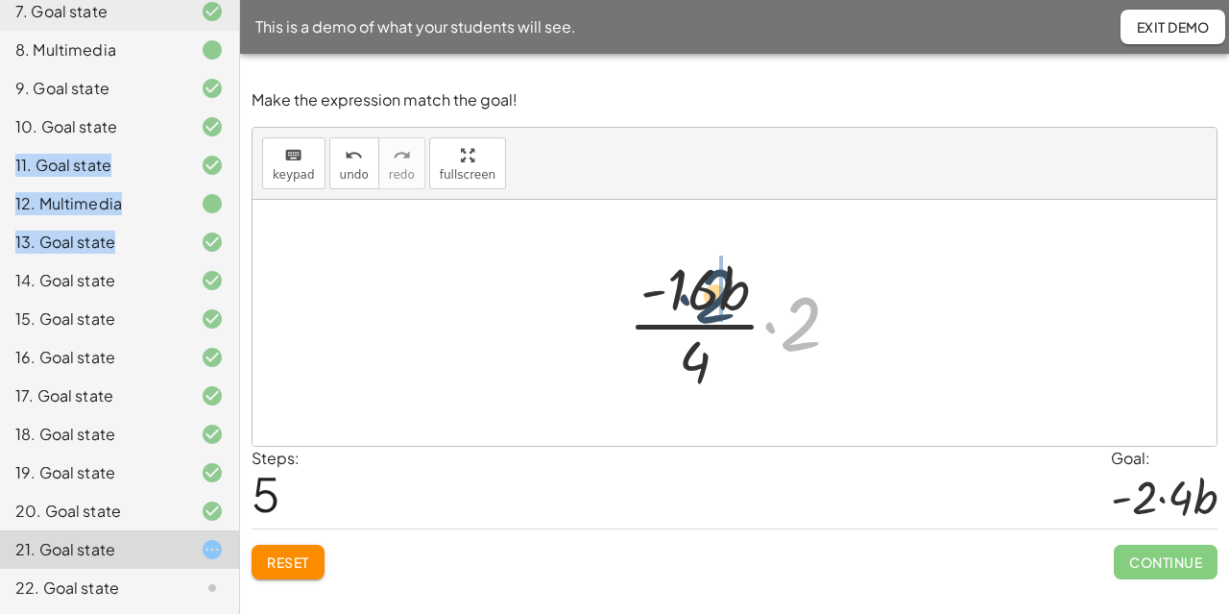
drag, startPoint x: 795, startPoint y: 324, endPoint x: 709, endPoint y: 296, distance: 90.8
click at [709, 296] on div at bounding box center [741, 323] width 247 height 148
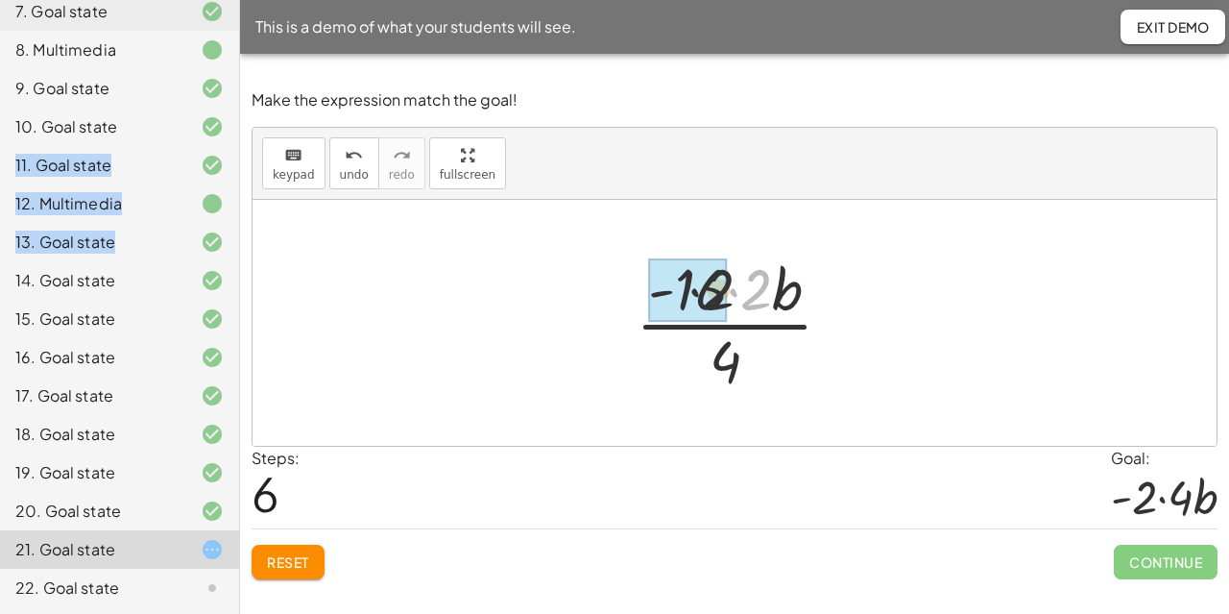
drag, startPoint x: 747, startPoint y: 292, endPoint x: 688, endPoint y: 292, distance: 59.5
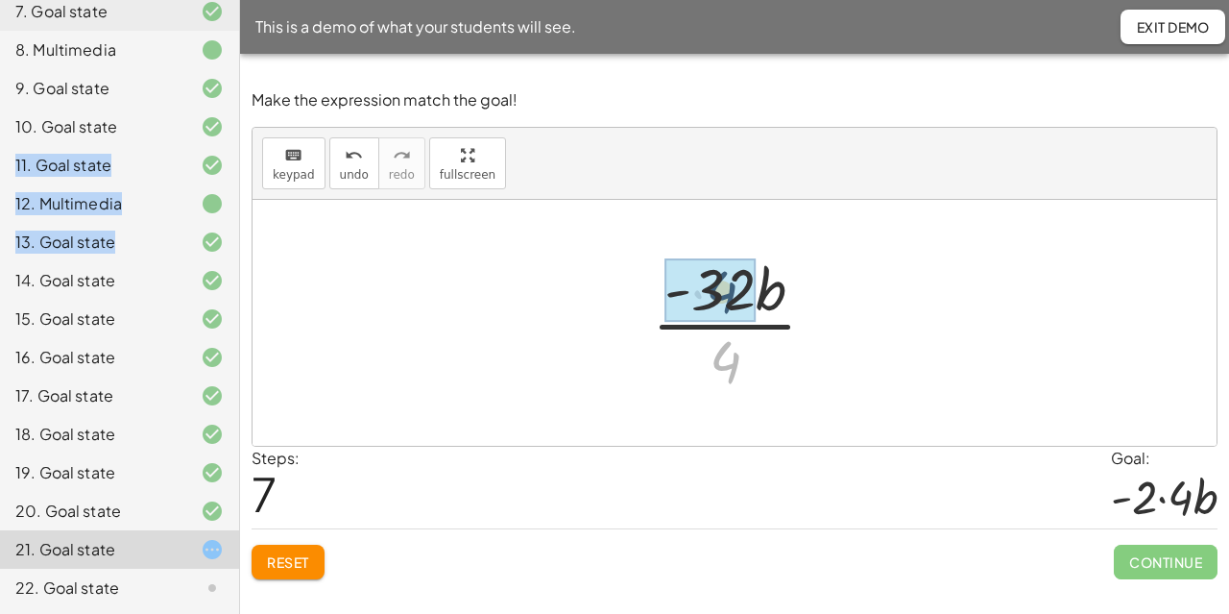
drag, startPoint x: 732, startPoint y: 368, endPoint x: 728, endPoint y: 297, distance: 71.2
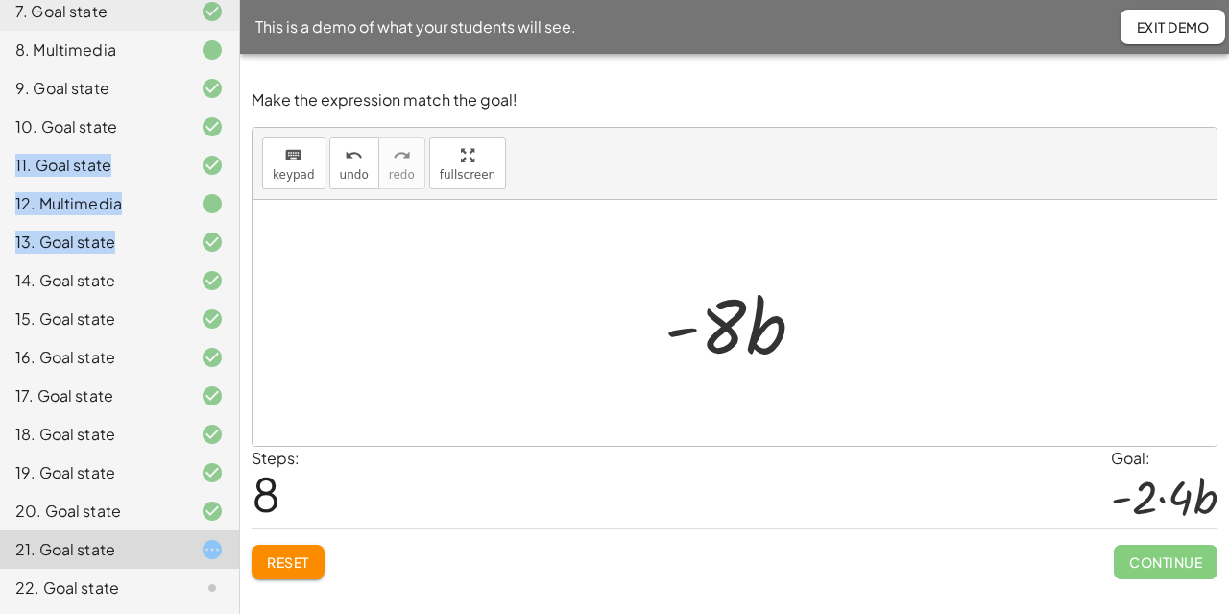
click at [730, 341] on div at bounding box center [742, 323] width 175 height 99
click at [288, 154] on icon "keyboard" at bounding box center [293, 155] width 18 height 23
click at [736, 321] on div at bounding box center [742, 323] width 175 height 99
click at [726, 322] on div at bounding box center [742, 323] width 175 height 99
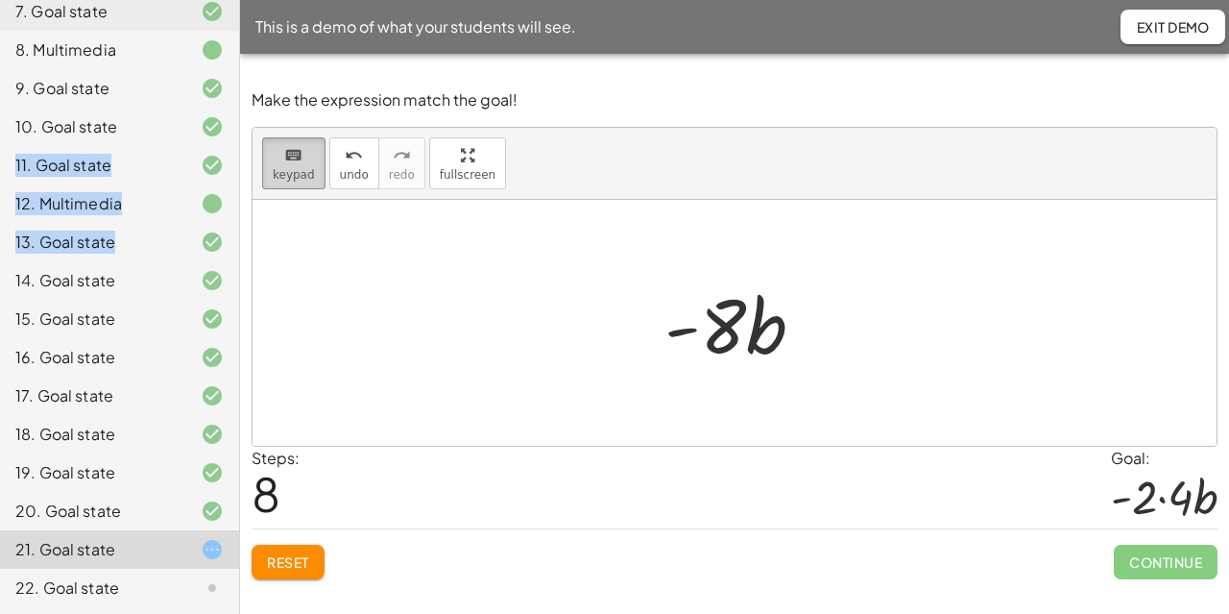
click at [269, 143] on button "keyboard keypad" at bounding box center [293, 163] width 63 height 52
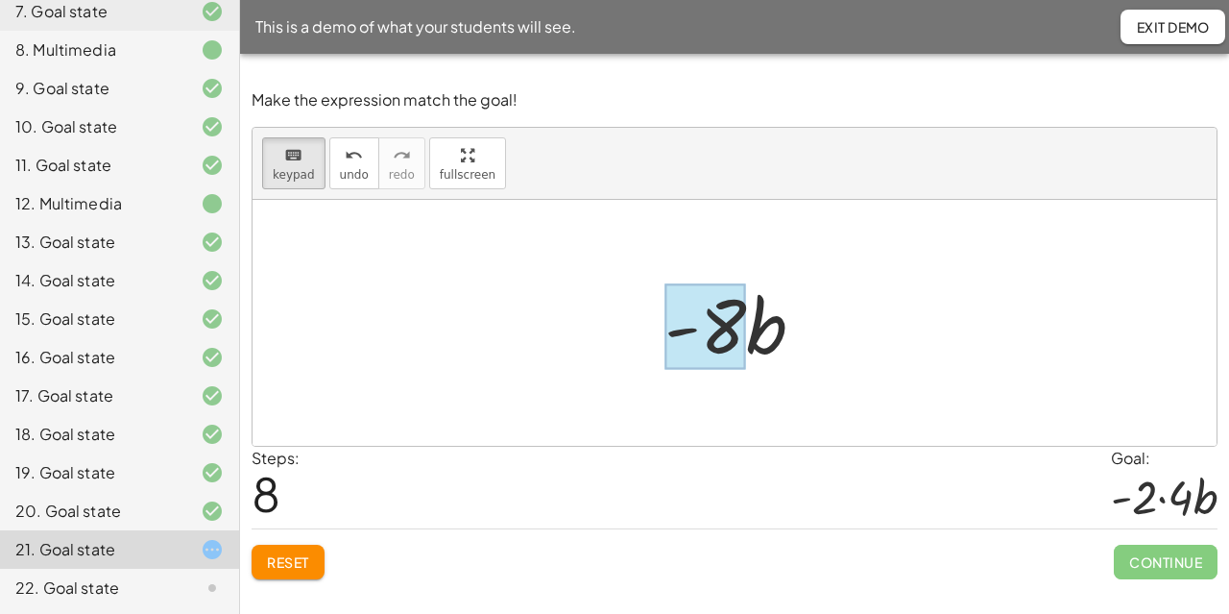
click at [714, 337] on div at bounding box center [705, 326] width 82 height 85
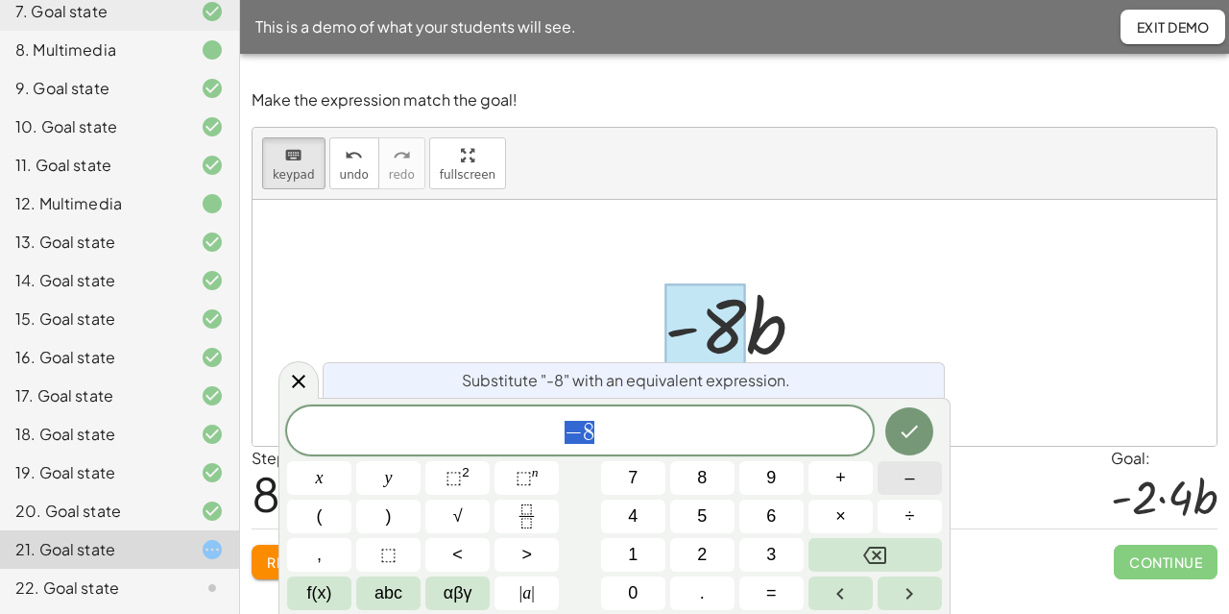
click at [897, 480] on button "–" at bounding box center [910, 478] width 64 height 34
click at [689, 558] on button "2" at bounding box center [702, 555] width 64 height 34
click at [847, 518] on button "×" at bounding box center [841, 516] width 64 height 34
click at [630, 514] on span "4" at bounding box center [633, 516] width 10 height 26
click at [916, 429] on icon "Done" at bounding box center [909, 431] width 23 height 23
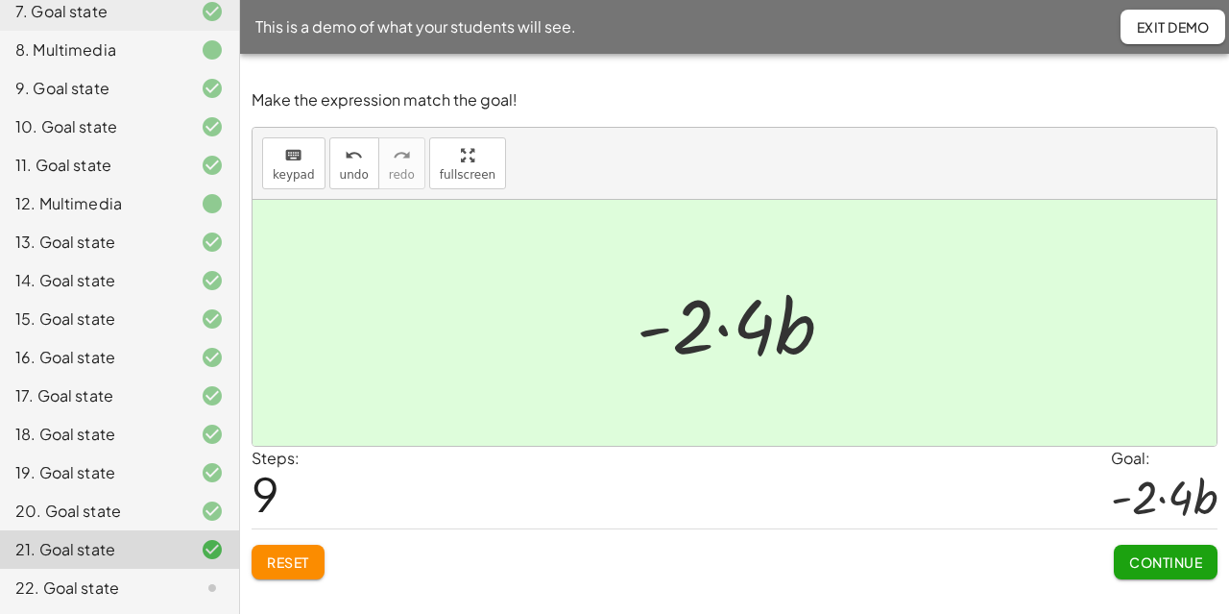
click at [1154, 555] on span "Continue" at bounding box center [1165, 561] width 73 height 17
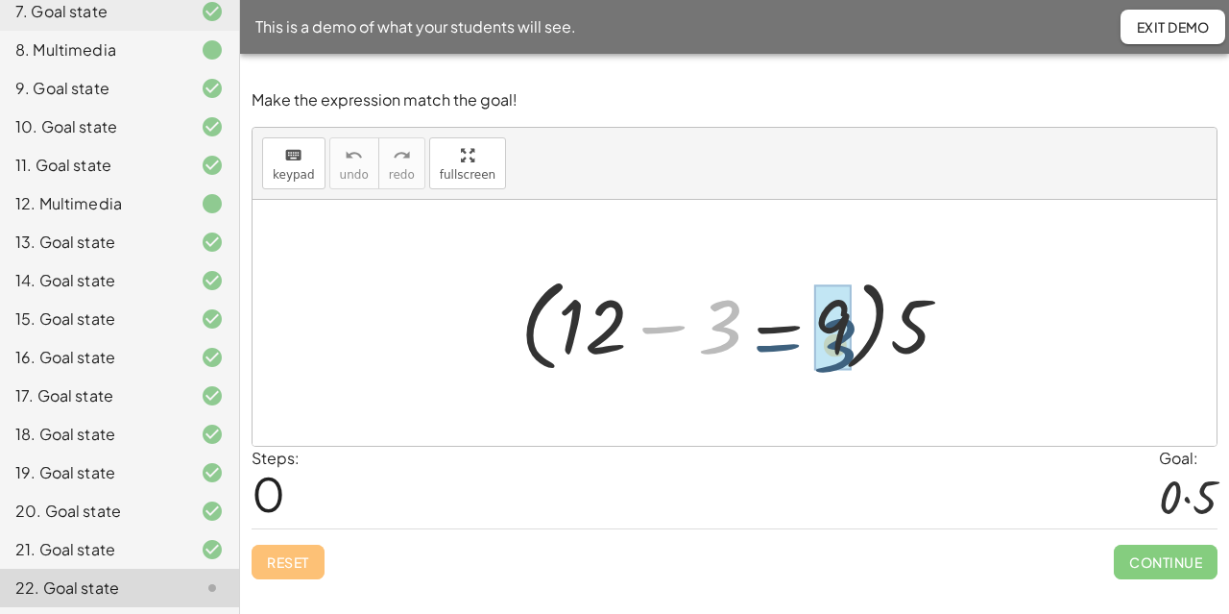
drag, startPoint x: 712, startPoint y: 312, endPoint x: 837, endPoint y: 326, distance: 125.6
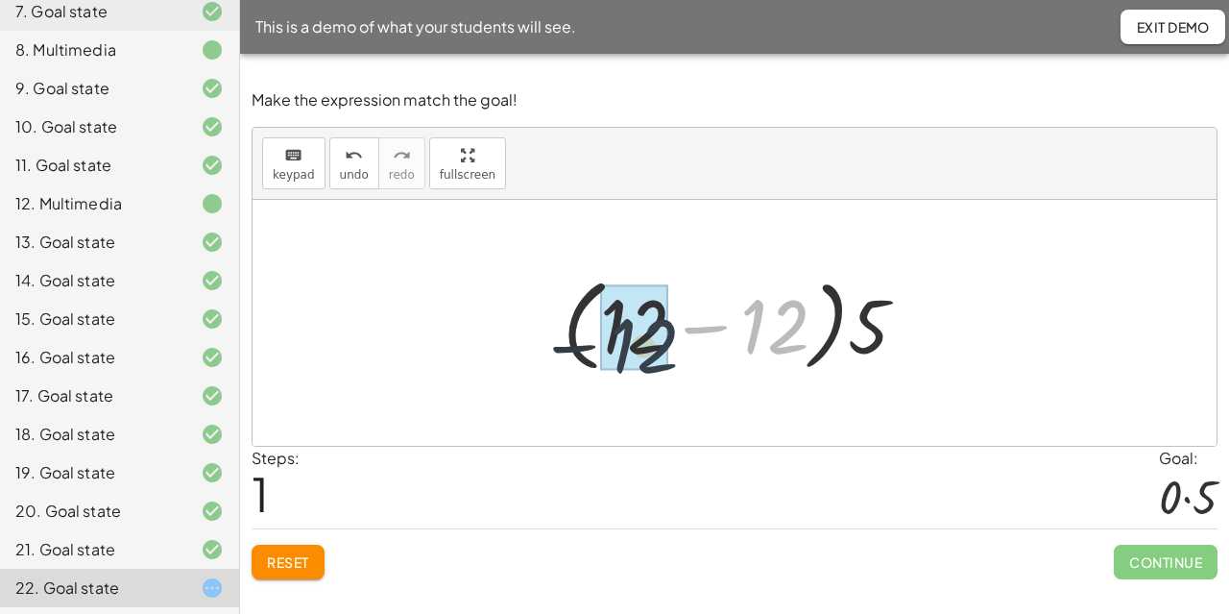
drag, startPoint x: 783, startPoint y: 320, endPoint x: 648, endPoint y: 341, distance: 136.1
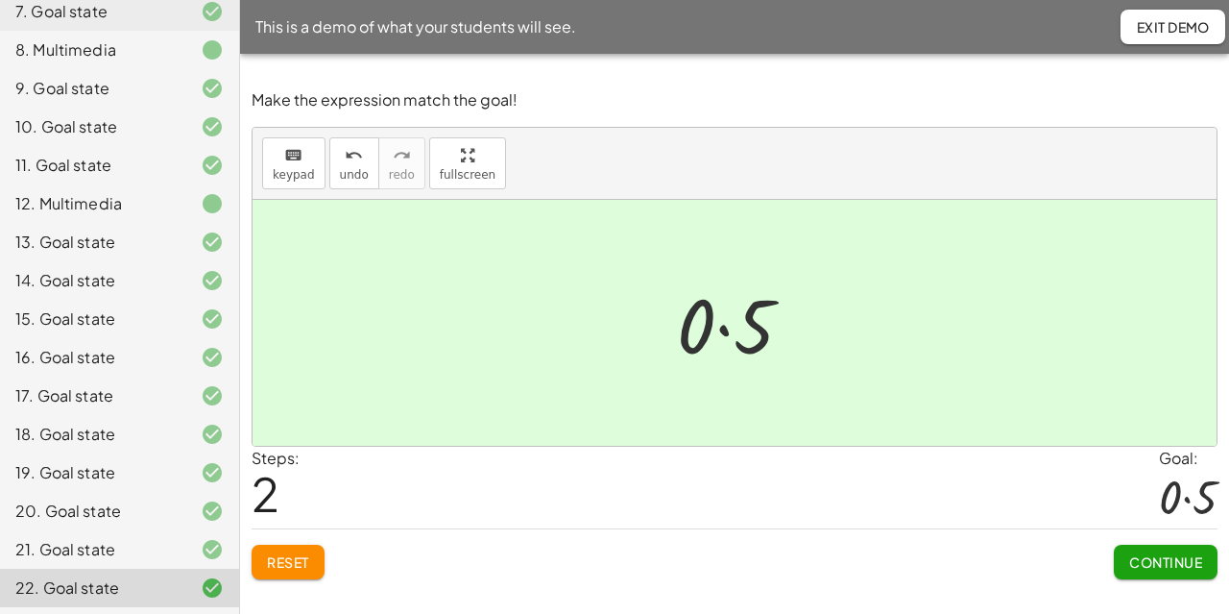
click at [1129, 556] on span "Continue" at bounding box center [1165, 561] width 73 height 17
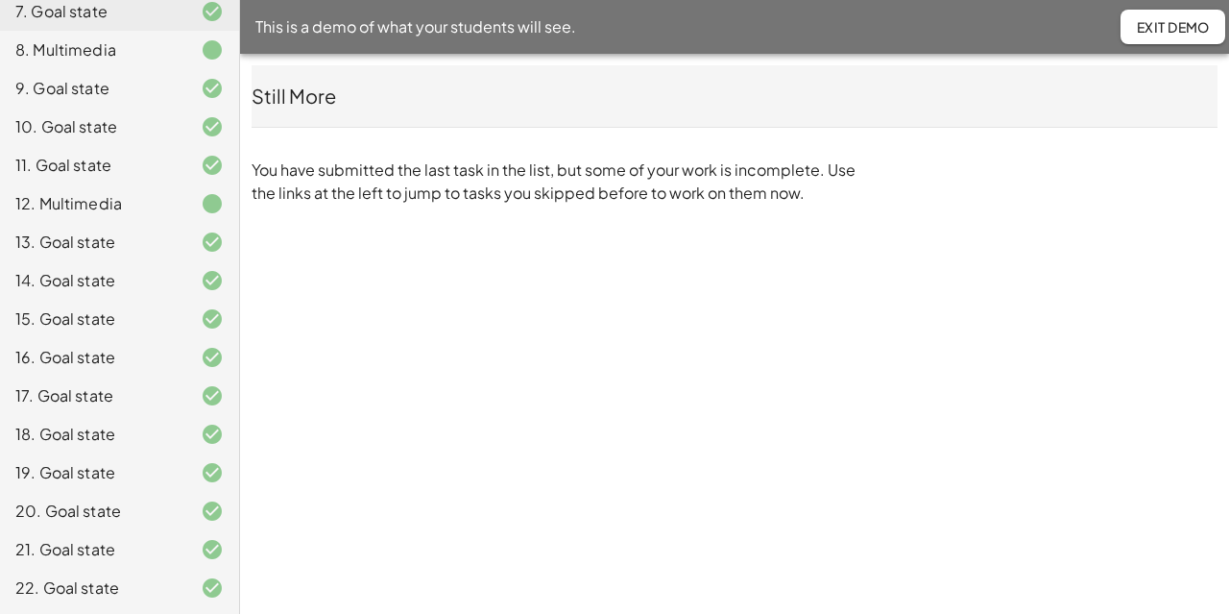
drag, startPoint x: 1129, startPoint y: 556, endPoint x: 1132, endPoint y: 541, distance: 15.6
click at [0, 0] on div "10. Introduction to Distribution Teacher Tasks 1. Multimedia 2. Goal state 3. M…" at bounding box center [0, 0] width 0 height 0
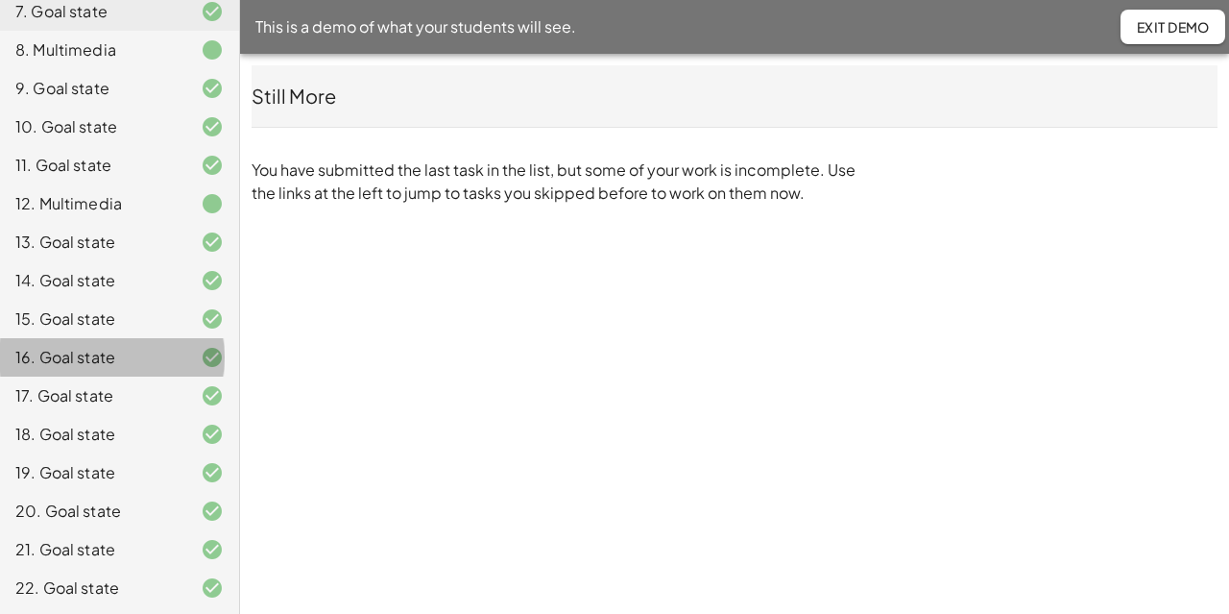
click at [223, 356] on div "10. Introduction to Distribution Teacher Tasks 1. Multimedia 2. Goal state 3. M…" at bounding box center [119, 307] width 239 height 614
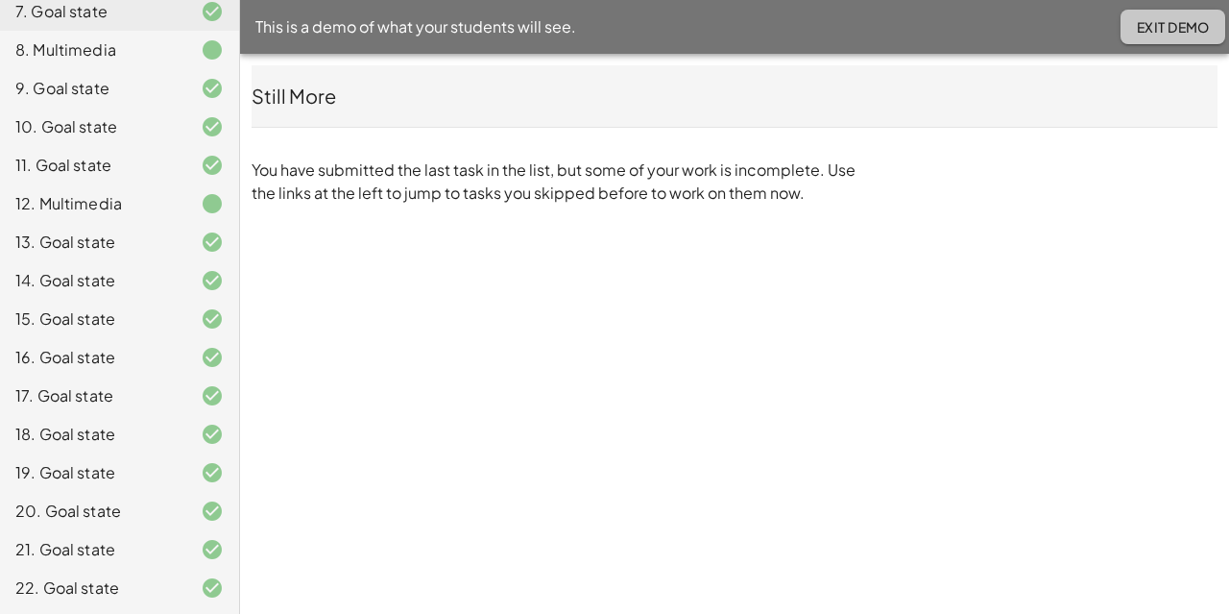
click at [1184, 35] on span "Exit Demo" at bounding box center [1173, 26] width 74 height 17
